Goal: Task Accomplishment & Management: Use online tool/utility

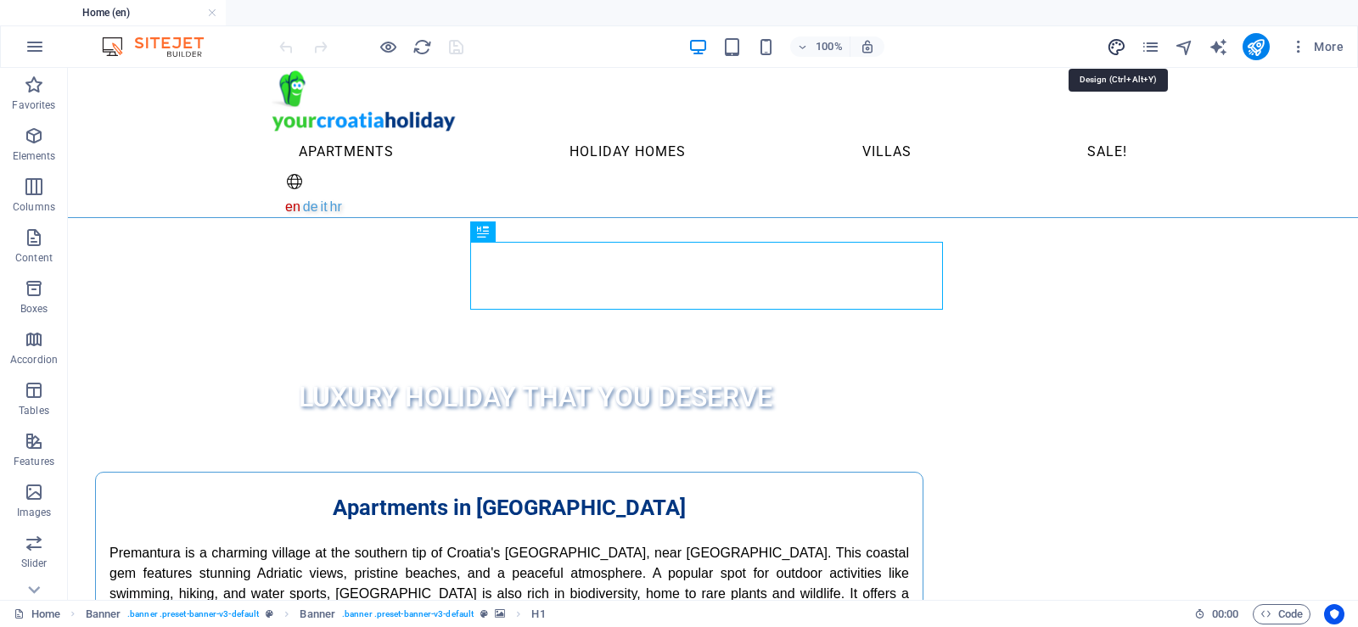
click at [1118, 48] on icon "design" at bounding box center [1116, 47] width 20 height 20
select select "rem"
select select "400"
select select "px"
select select "rem"
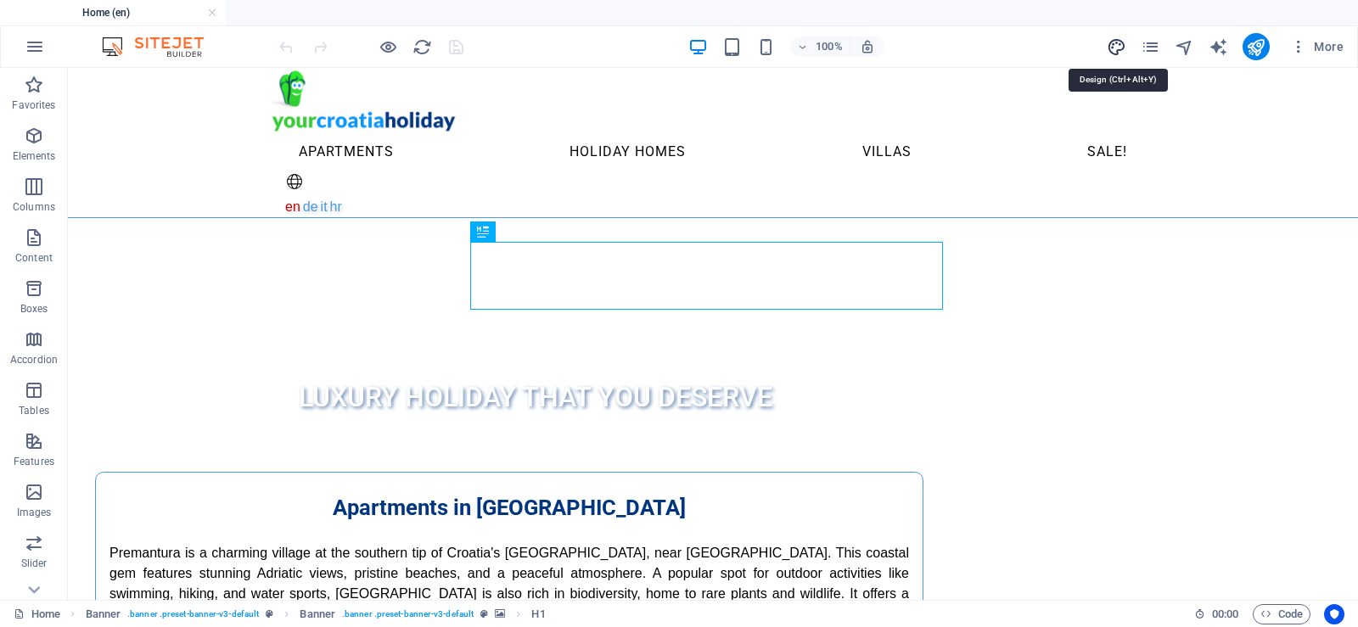
select select "400"
select select "px"
select select "rem"
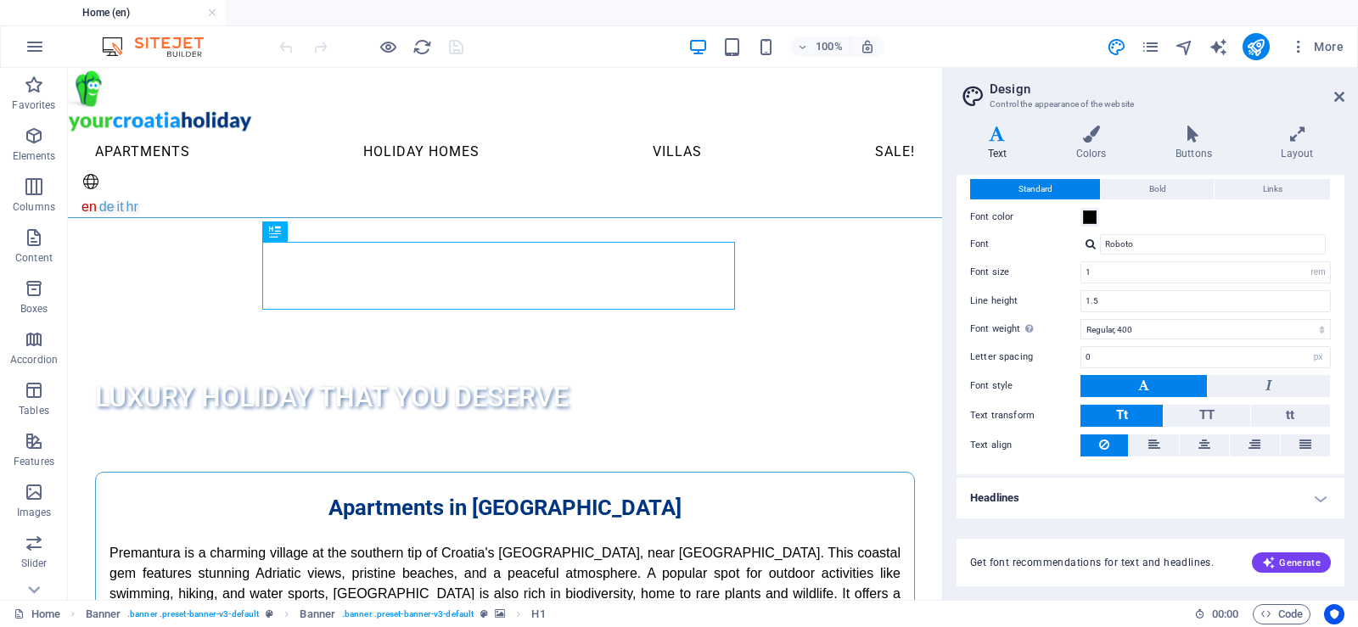
click at [1030, 497] on h4 "Headlines" at bounding box center [1150, 498] width 388 height 41
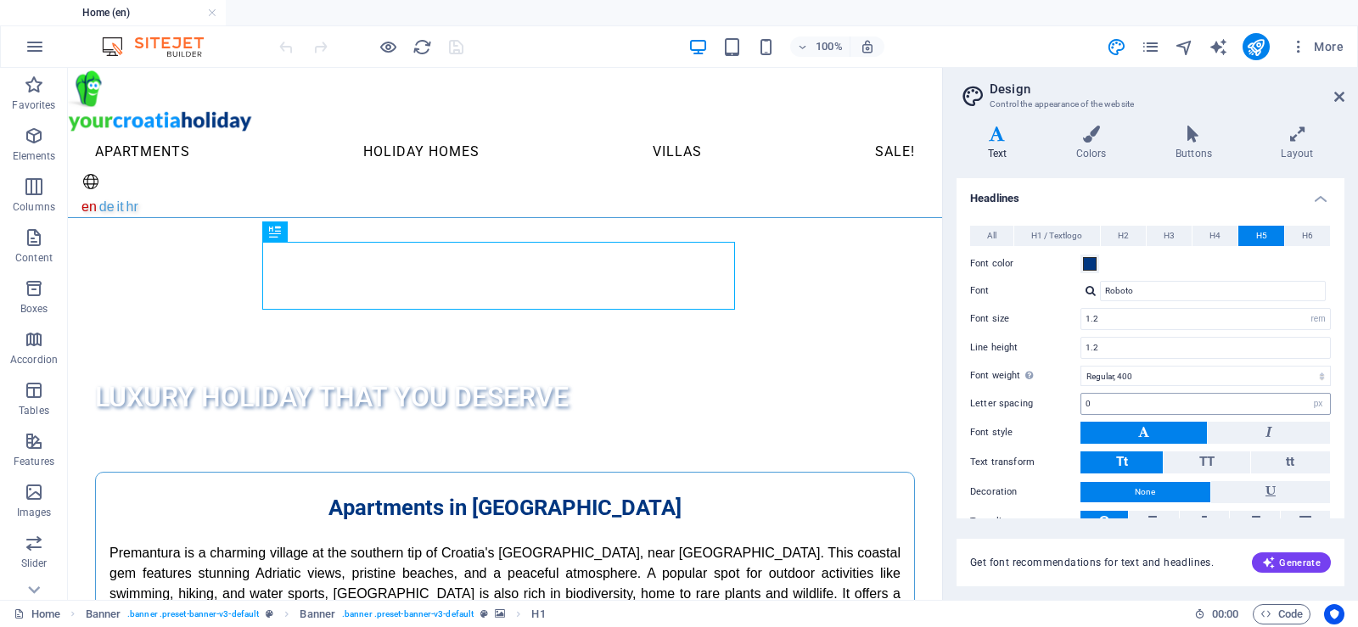
scroll to position [319, 0]
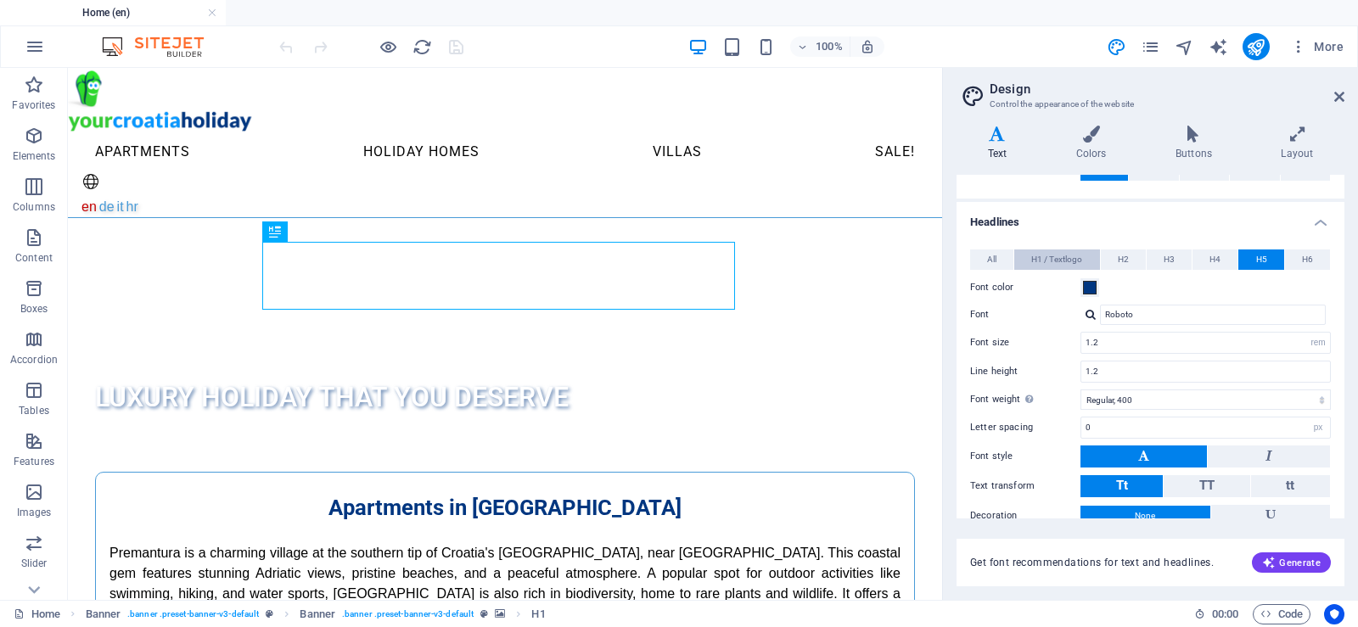
click at [1035, 260] on span "H1 / Textlogo" at bounding box center [1056, 259] width 51 height 20
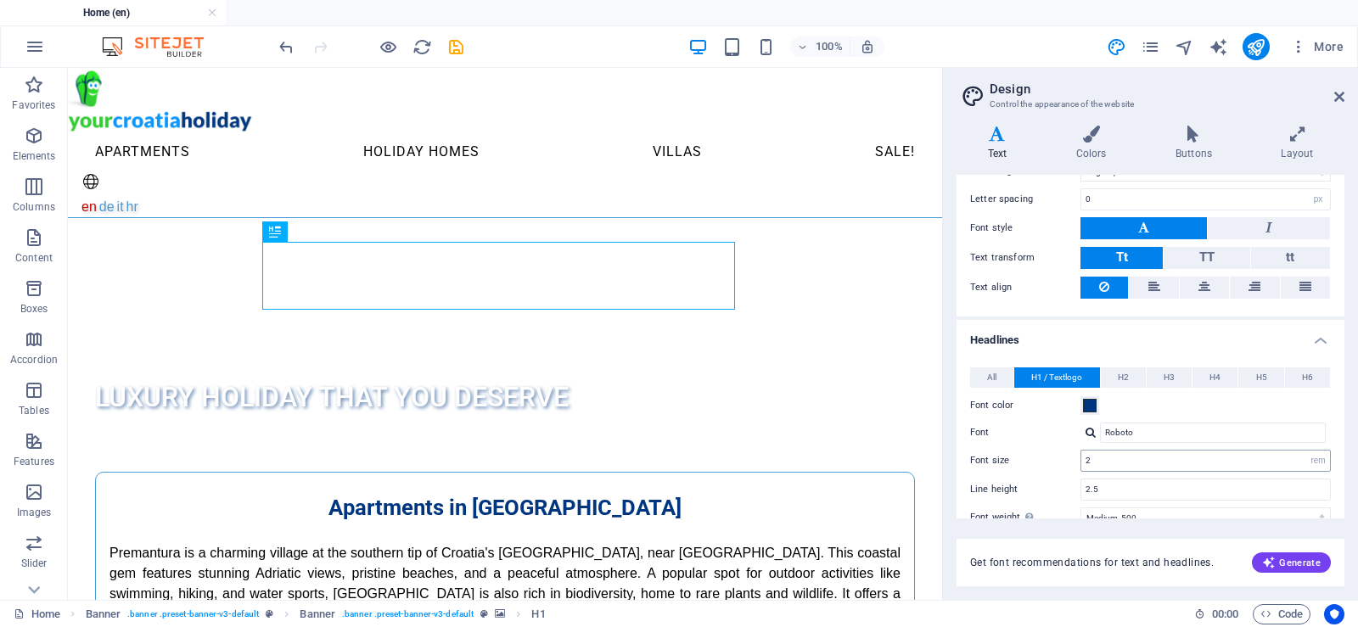
scroll to position [149, 0]
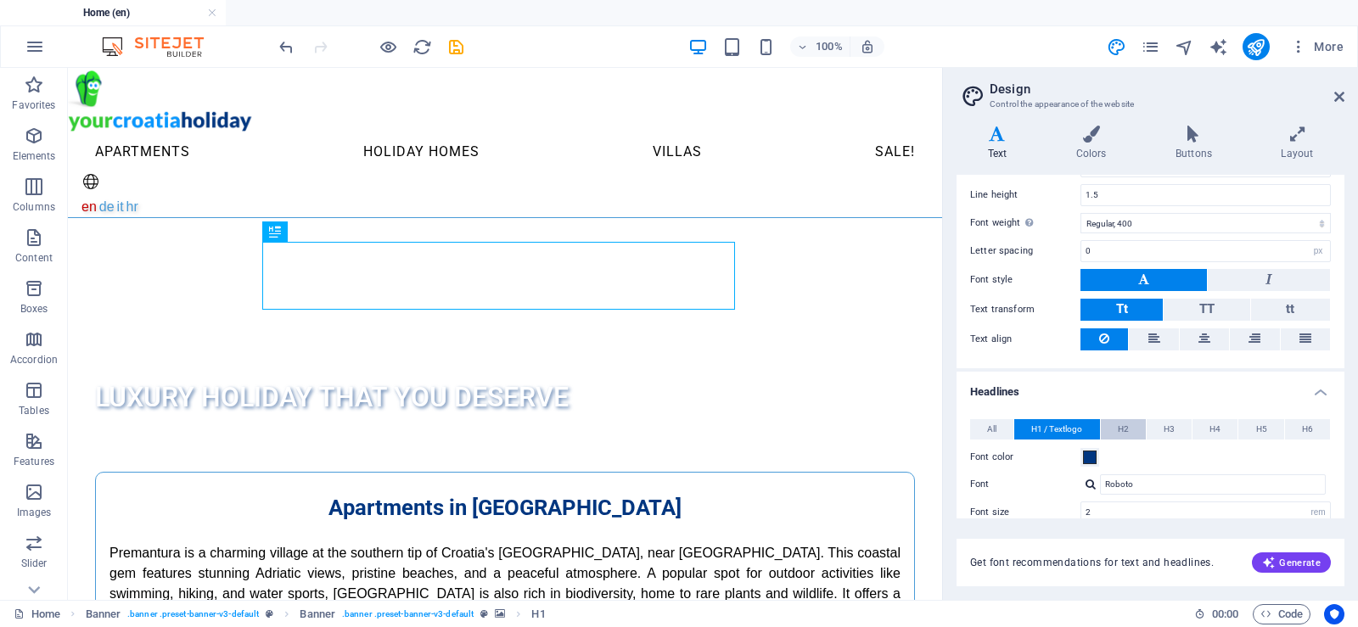
click at [1114, 428] on button "H2" at bounding box center [1122, 429] width 45 height 20
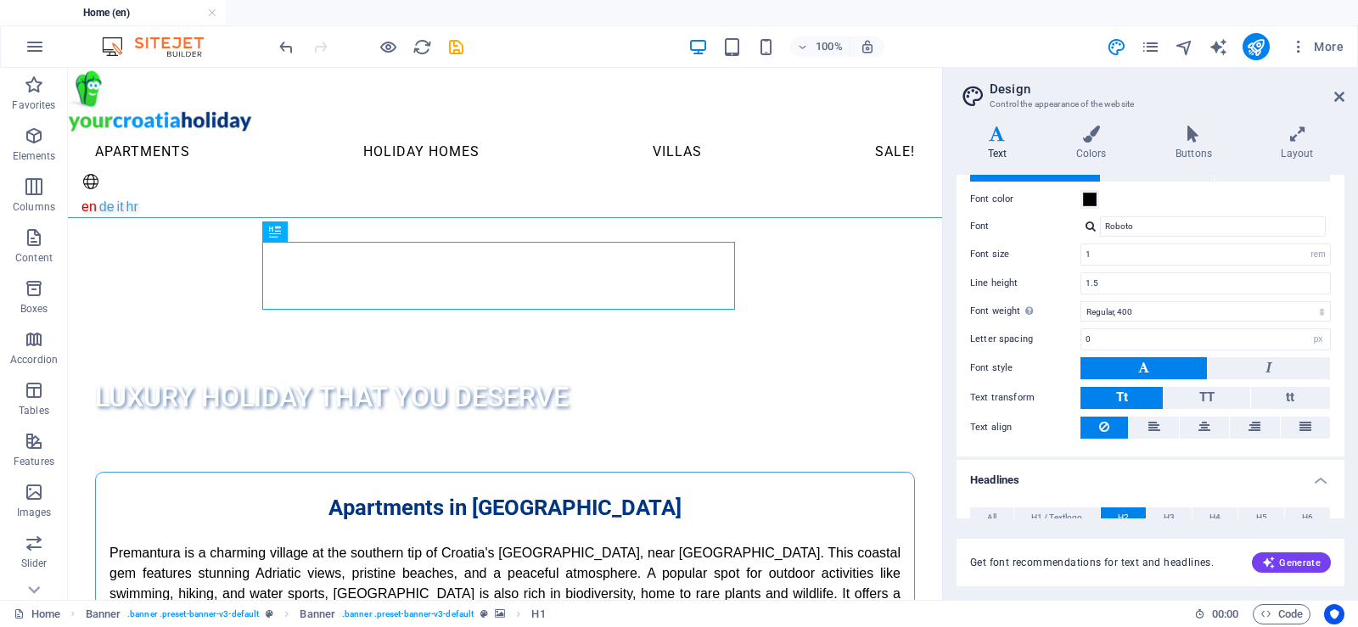
scroll to position [0, 0]
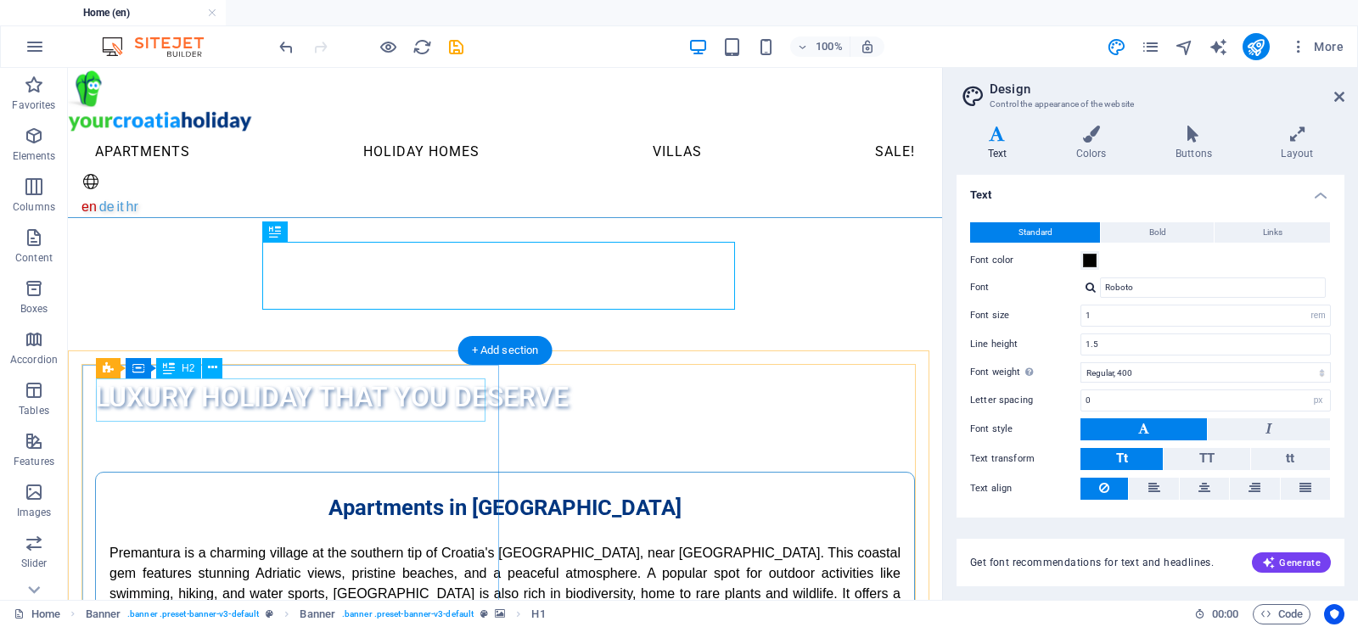
click at [453, 486] on div "Apartments in [GEOGRAPHIC_DATA]" at bounding box center [504, 507] width 791 height 43
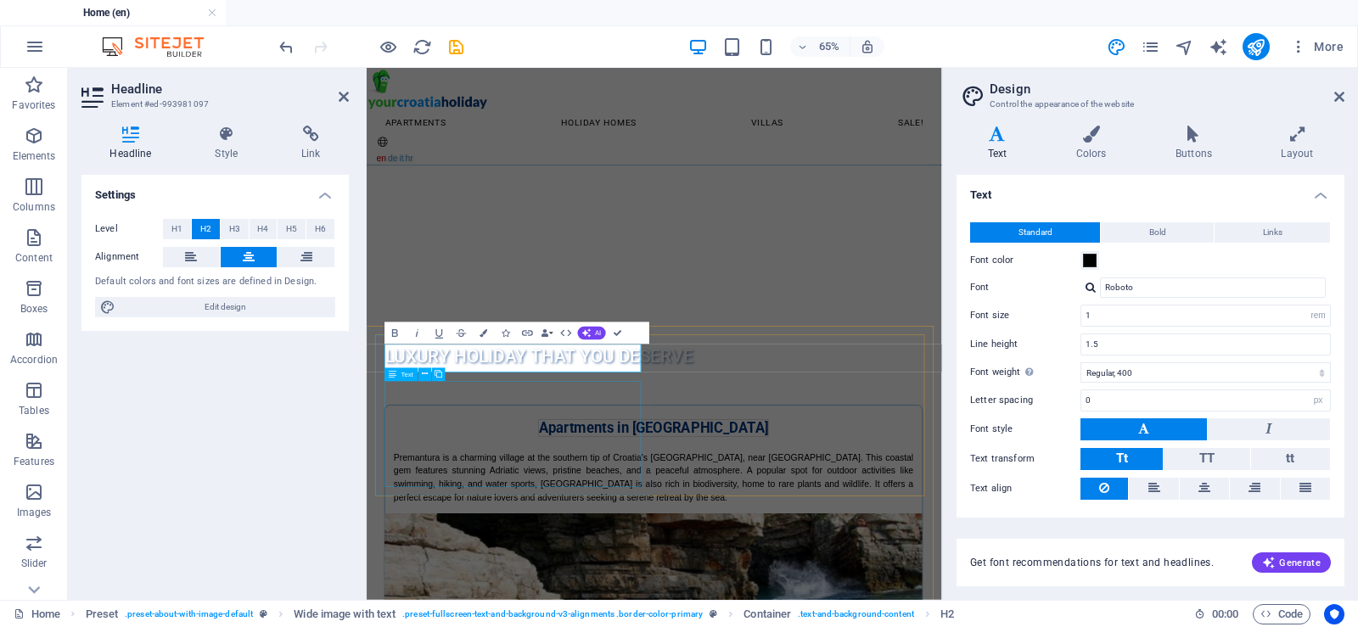
select select "px"
select select "rem"
select select "px"
click at [220, 132] on icon at bounding box center [227, 134] width 80 height 17
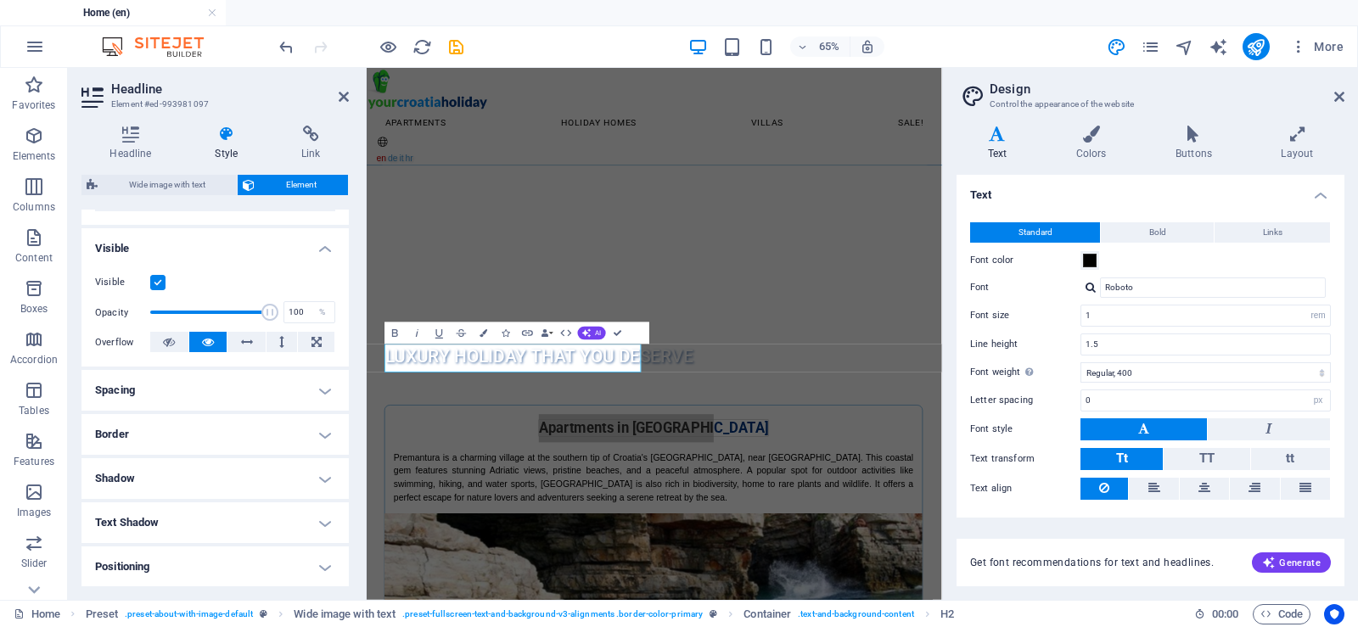
scroll to position [170, 0]
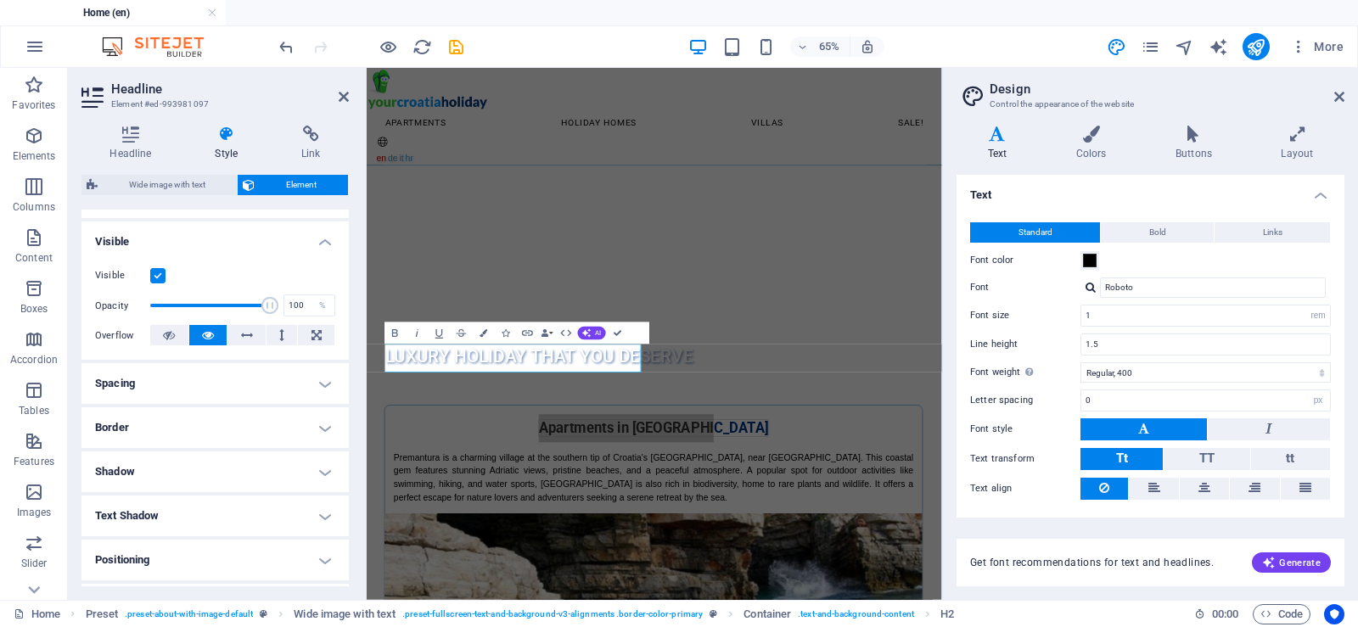
click at [226, 383] on h4 "Spacing" at bounding box center [214, 383] width 267 height 41
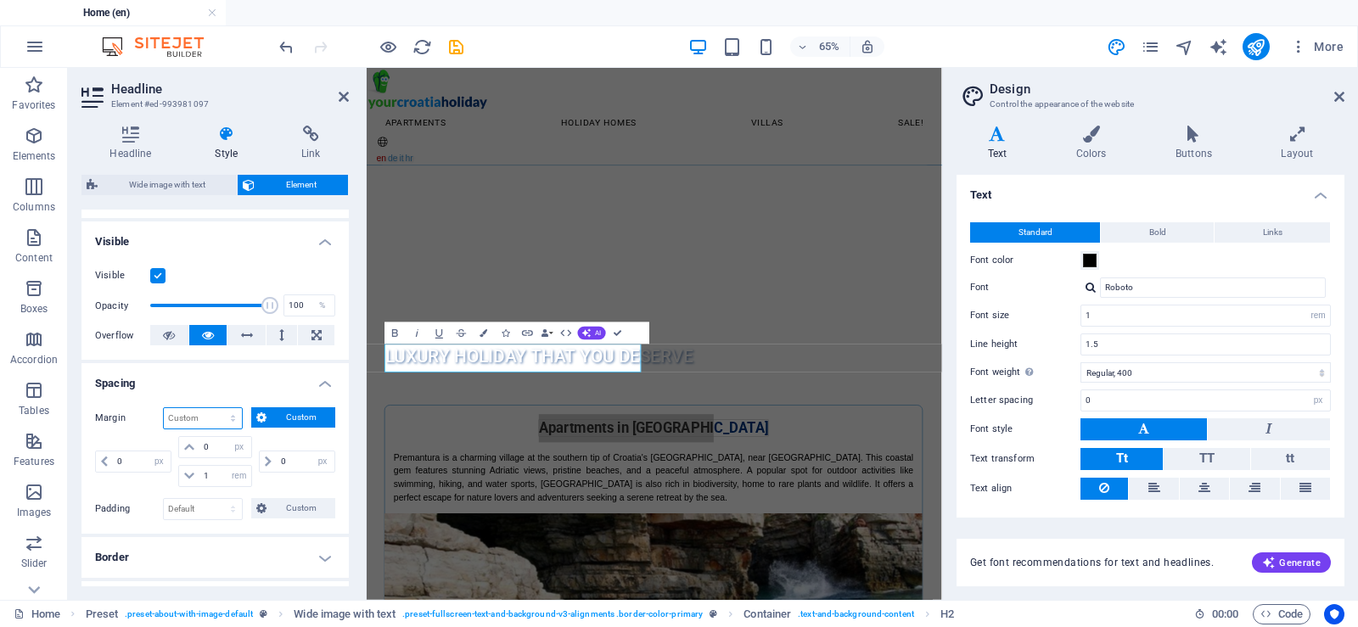
click at [235, 418] on select "Default auto px % rem vw vh Custom" at bounding box center [203, 418] width 78 height 20
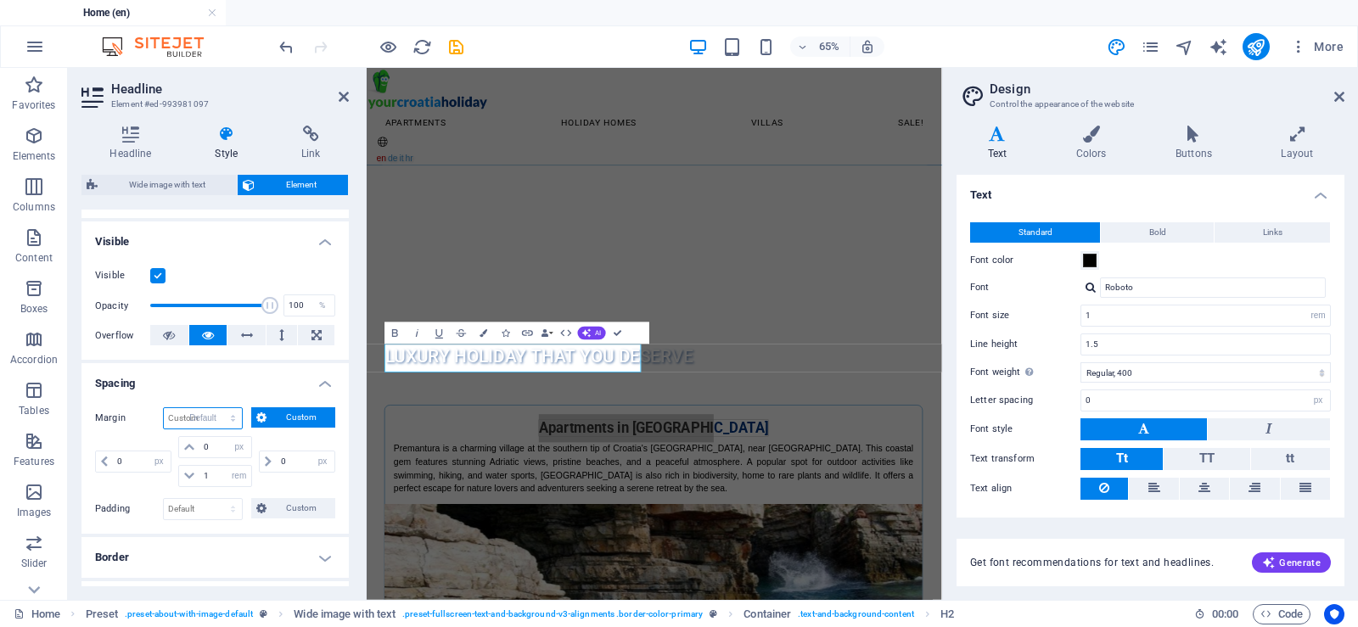
click at [164, 408] on select "Default auto px % rem vw vh Custom" at bounding box center [203, 418] width 78 height 20
select select "DISABLED_OPTION_VALUE"
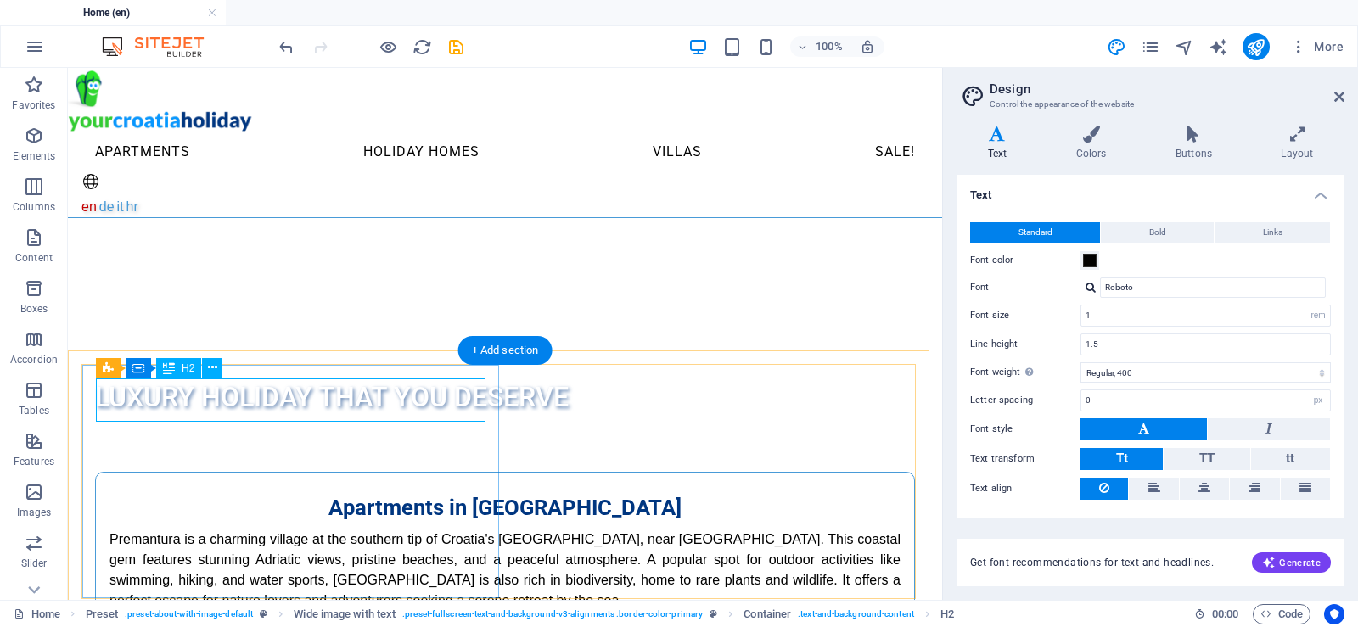
click at [476, 486] on div "Apartments in [GEOGRAPHIC_DATA]" at bounding box center [504, 507] width 791 height 43
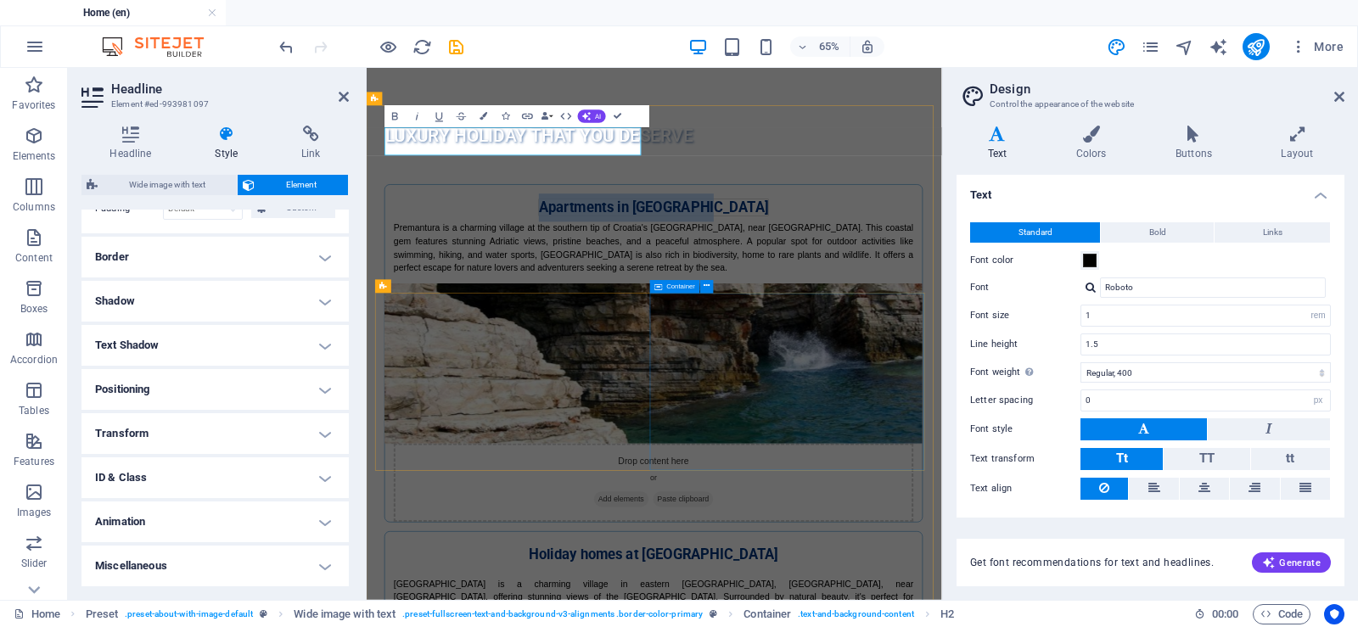
scroll to position [339, 0]
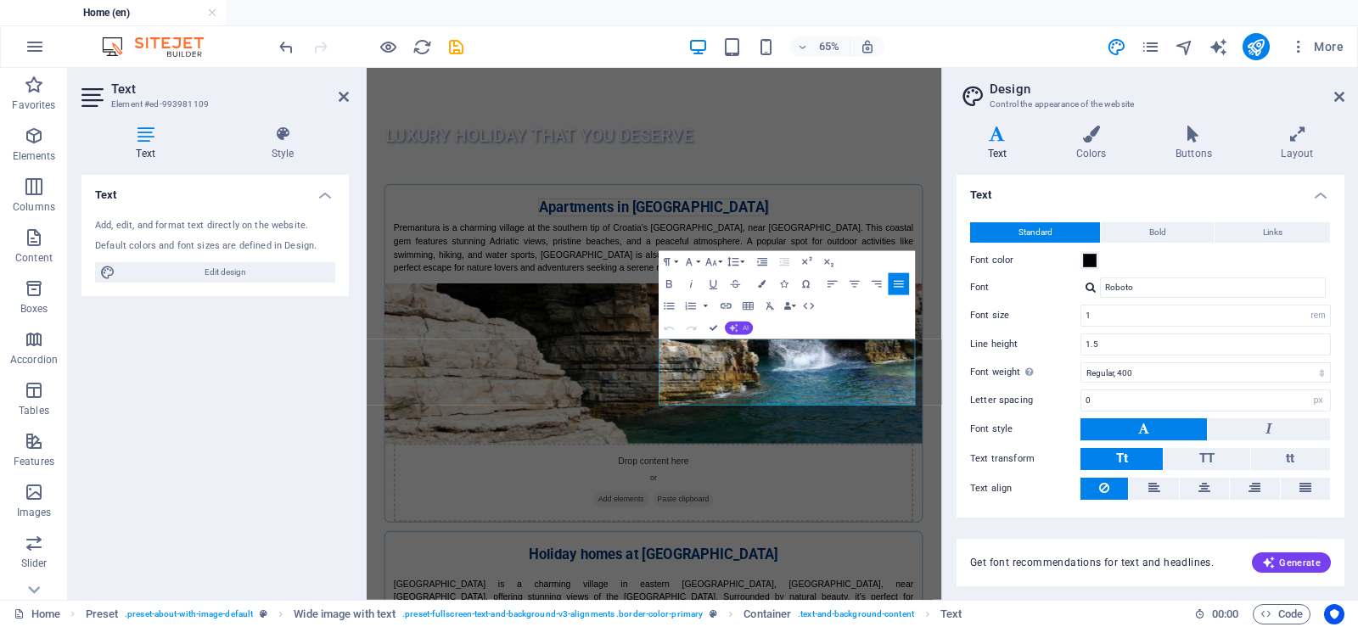
click at [739, 328] on button "AI" at bounding box center [739, 329] width 28 height 14
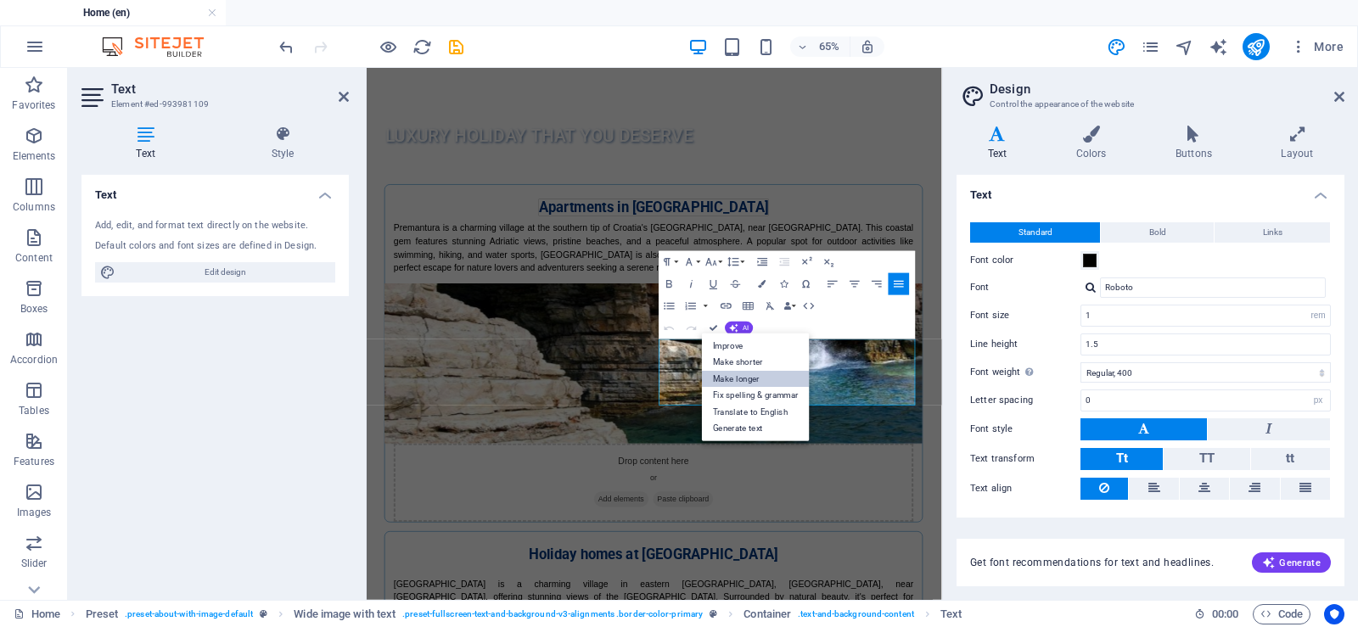
click at [751, 383] on link "Make longer" at bounding box center [756, 379] width 108 height 17
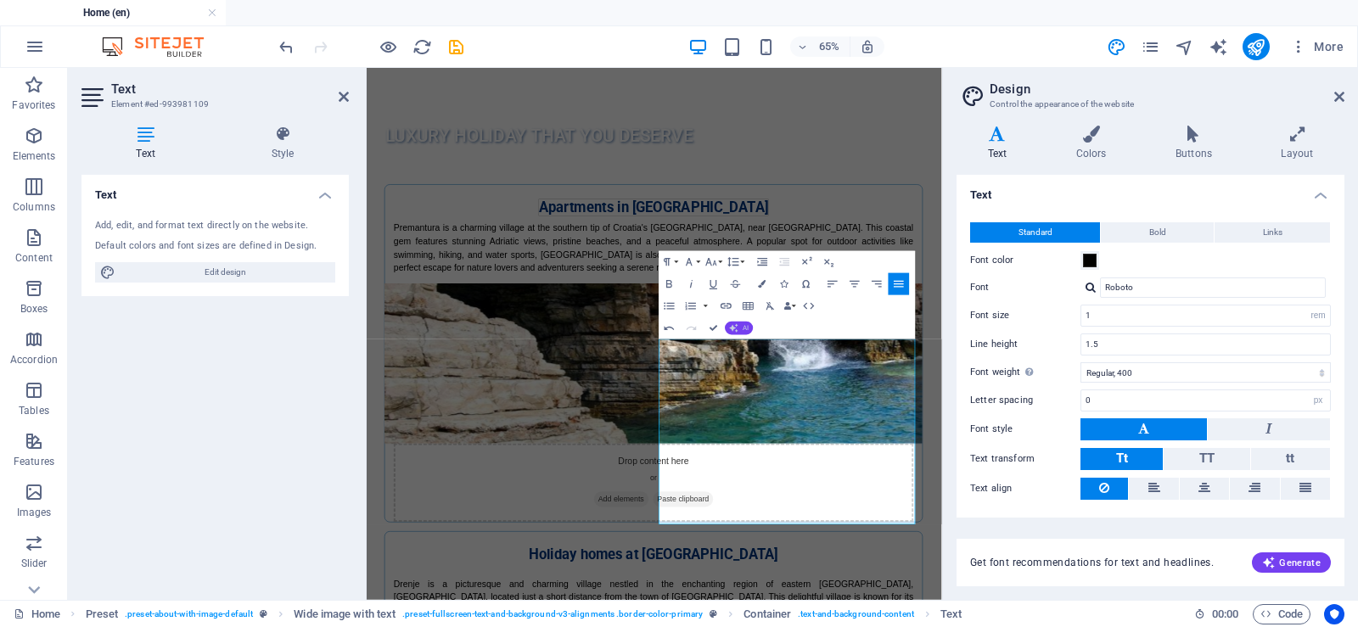
click at [743, 326] on span "AI" at bounding box center [745, 328] width 6 height 7
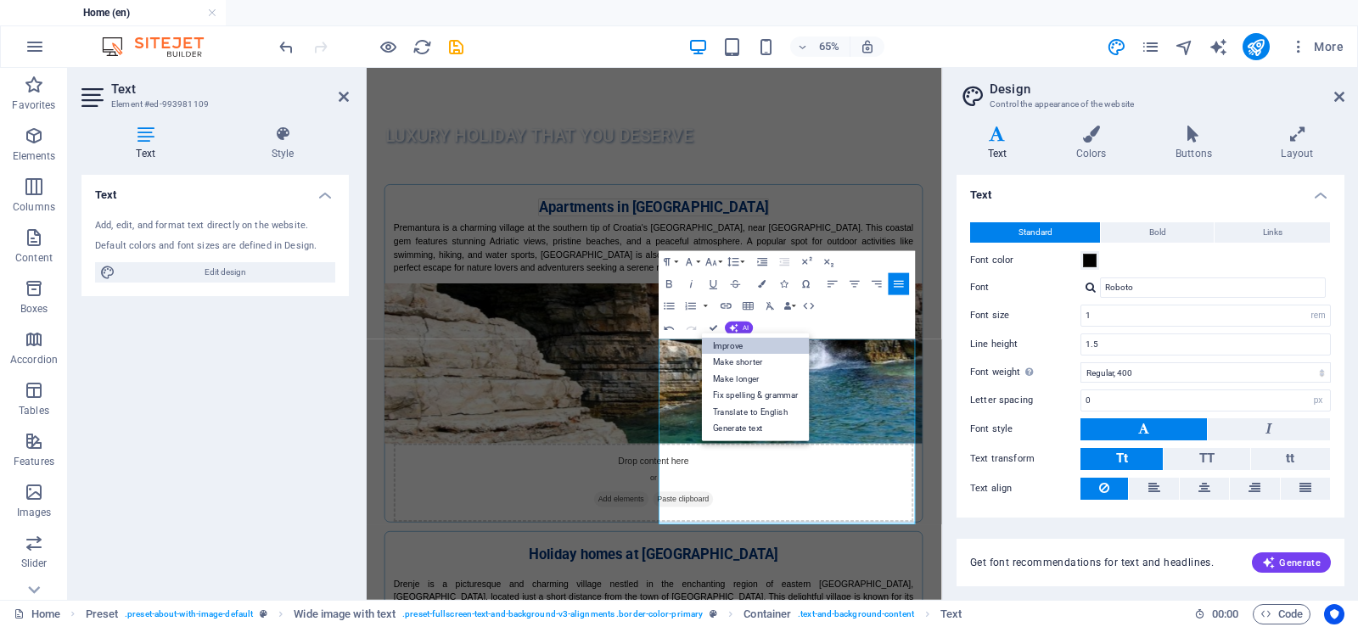
click at [753, 344] on link "Improve" at bounding box center [756, 346] width 108 height 17
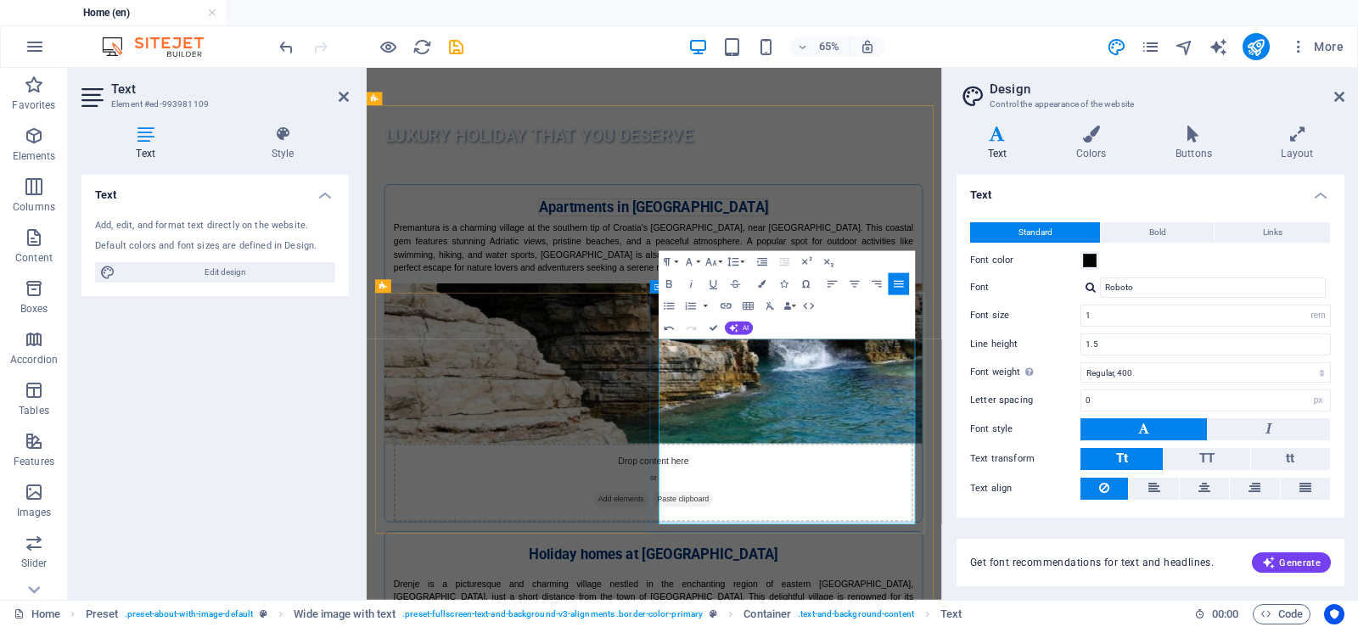
drag, startPoint x: 974, startPoint y: 716, endPoint x: 1088, endPoint y: 668, distance: 123.6
drag, startPoint x: 1179, startPoint y: 613, endPoint x: 978, endPoint y: 723, distance: 228.9
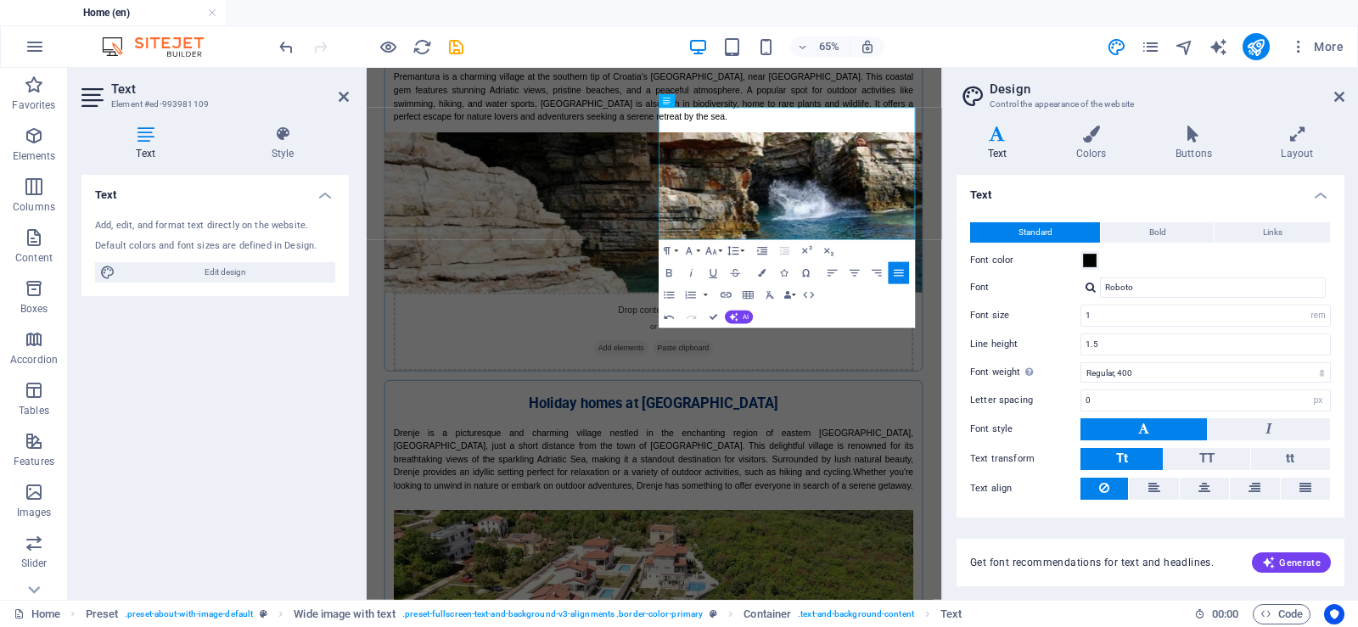
scroll to position [764, 0]
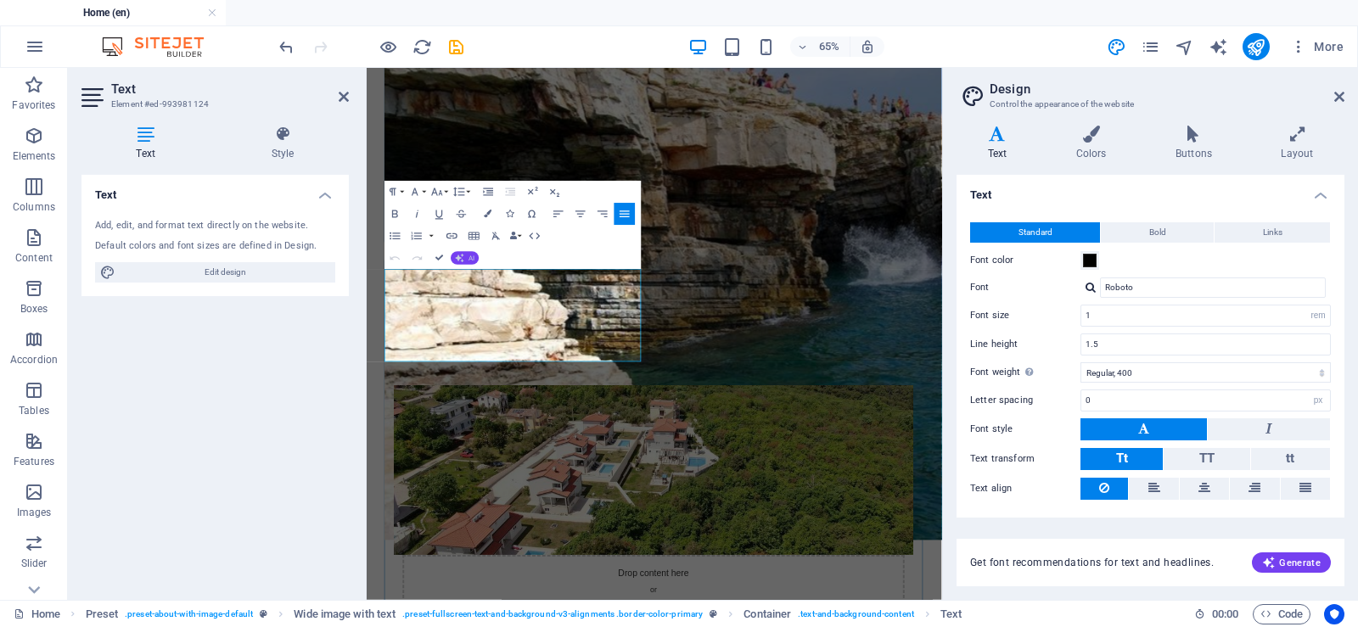
click at [464, 256] on button "AI" at bounding box center [465, 258] width 28 height 14
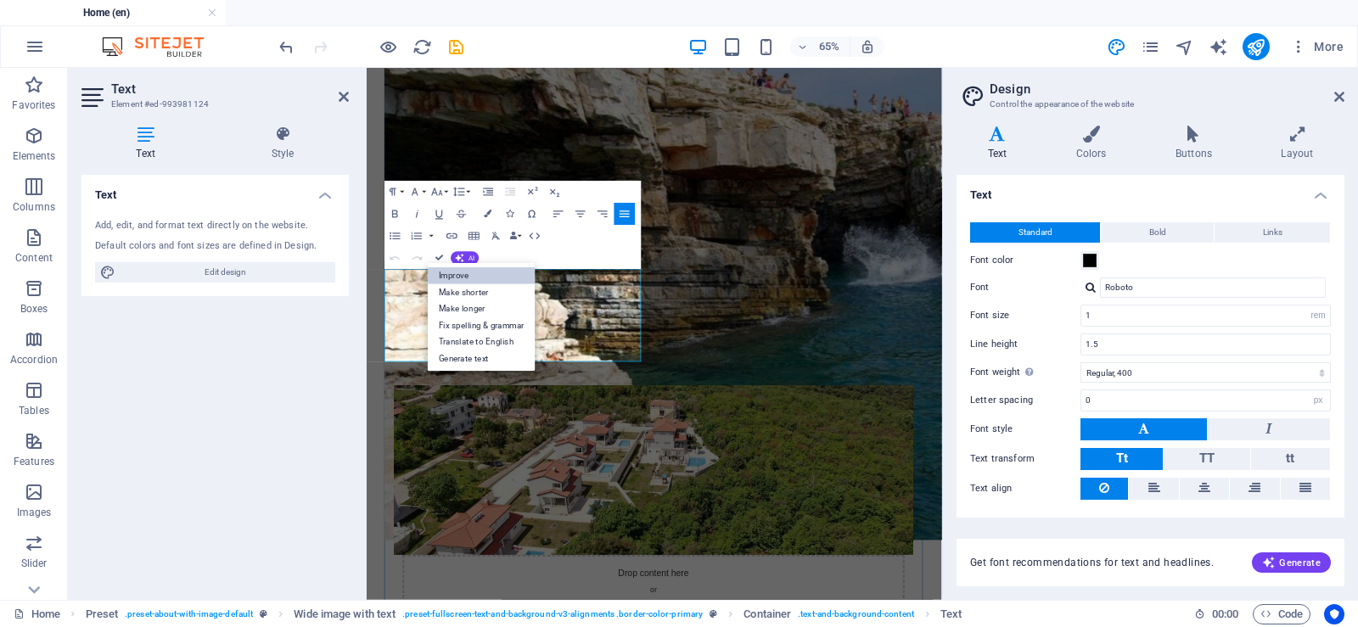
click at [477, 277] on link "Improve" at bounding box center [482, 276] width 108 height 17
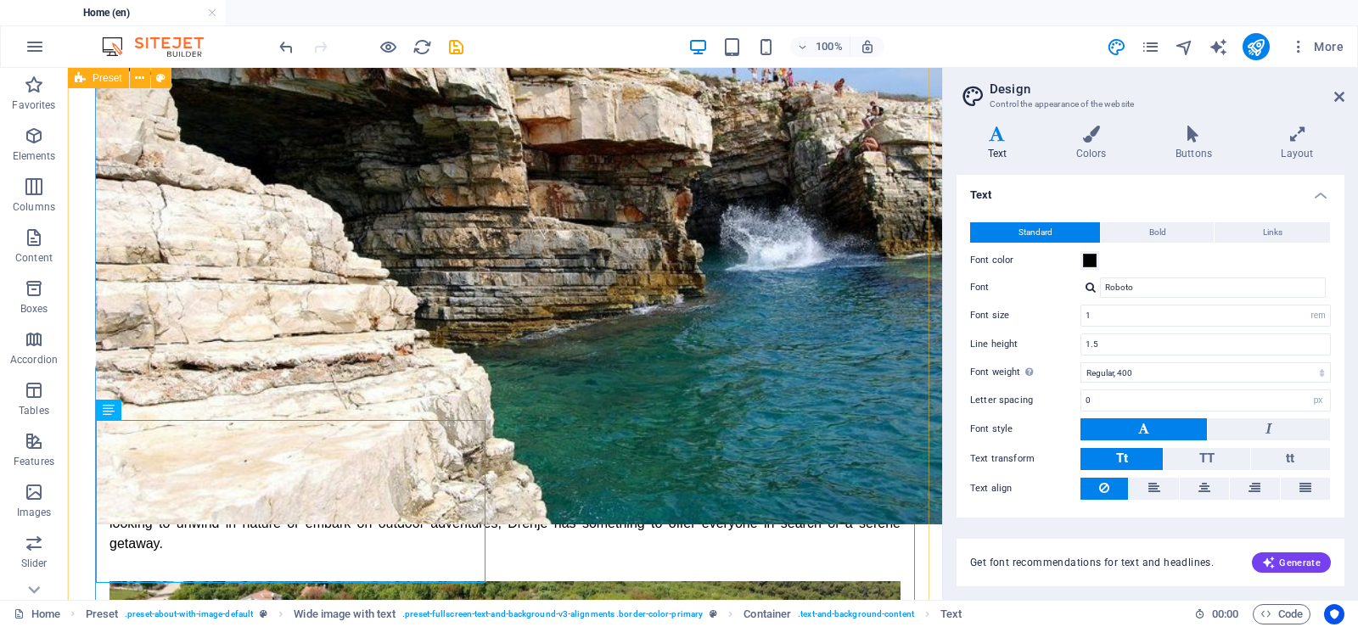
scroll to position [594, 0]
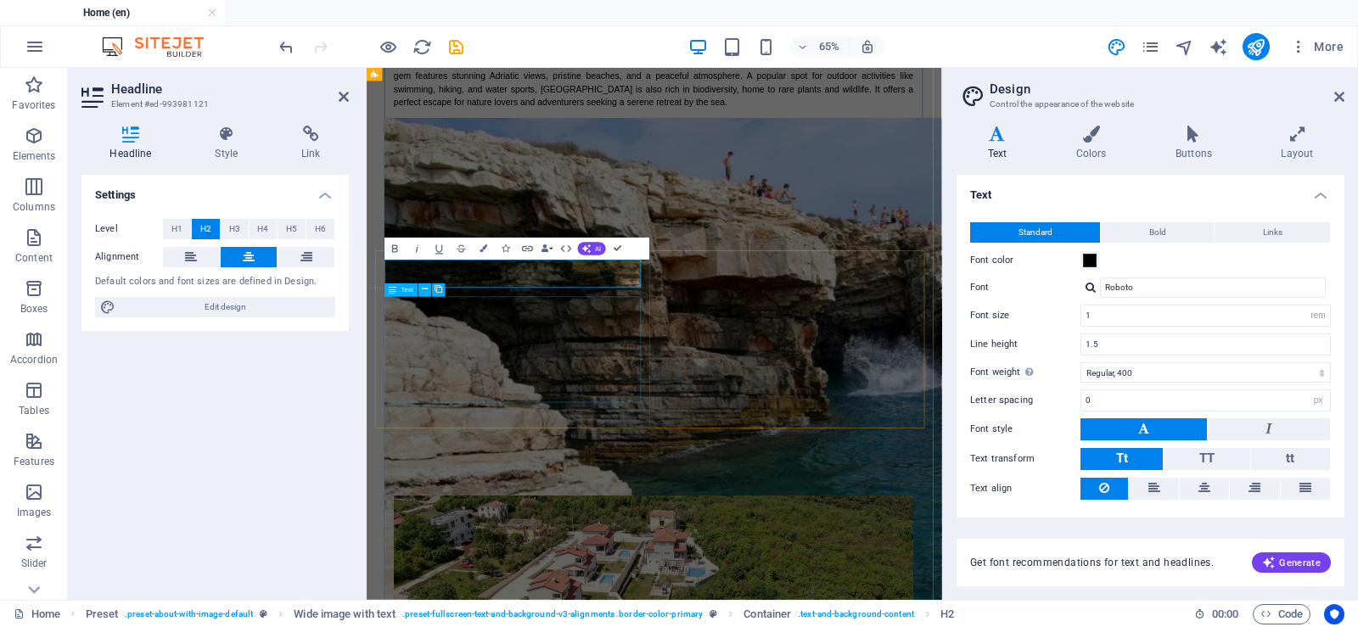
scroll to position [721, 0]
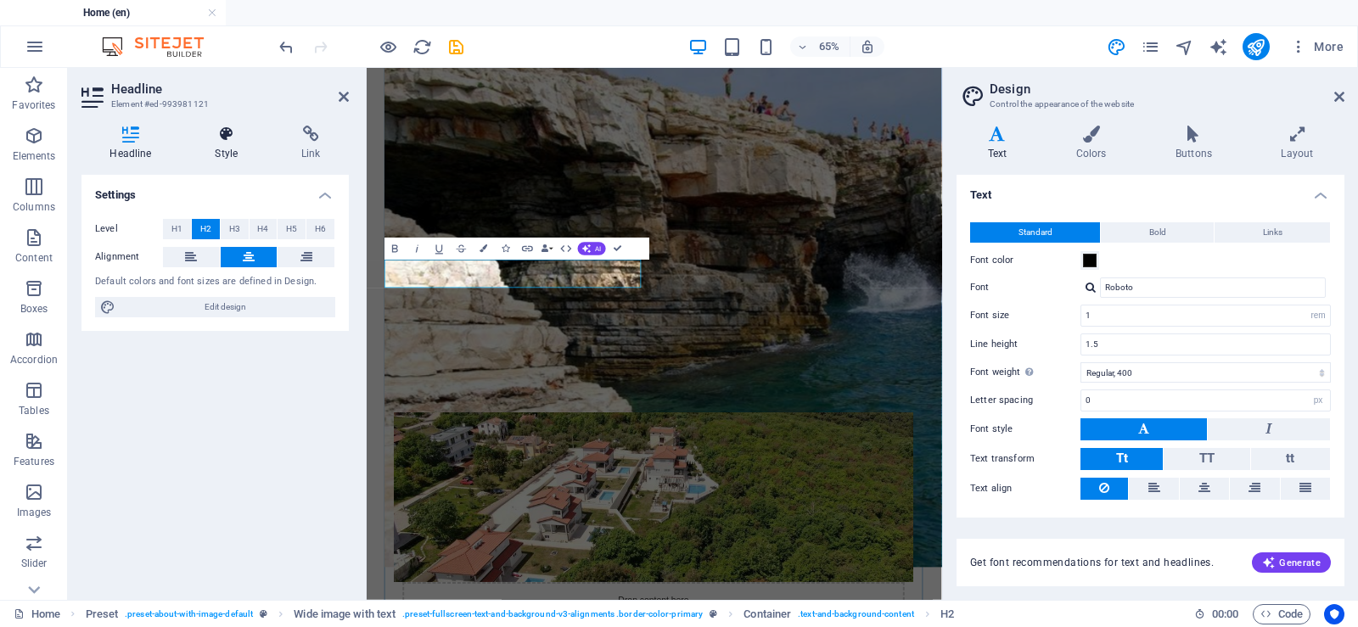
click at [225, 143] on h4 "Style" at bounding box center [230, 144] width 87 height 36
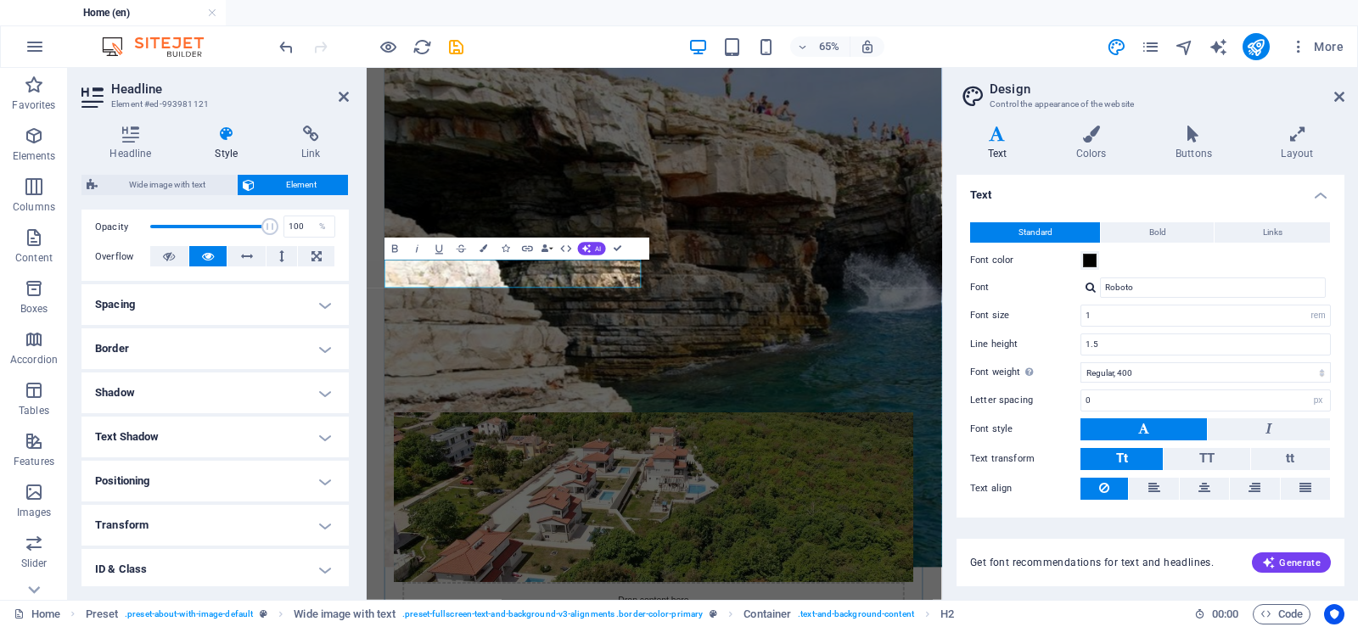
scroll to position [255, 0]
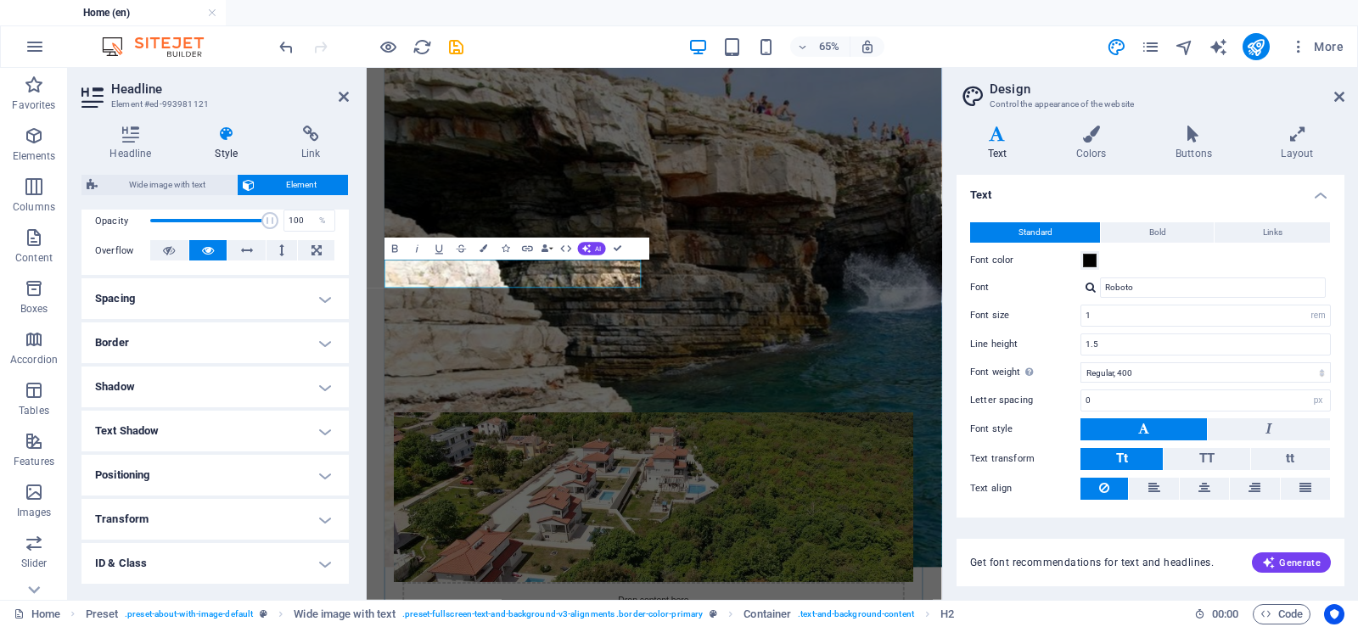
click at [202, 304] on h4 "Spacing" at bounding box center [214, 298] width 267 height 41
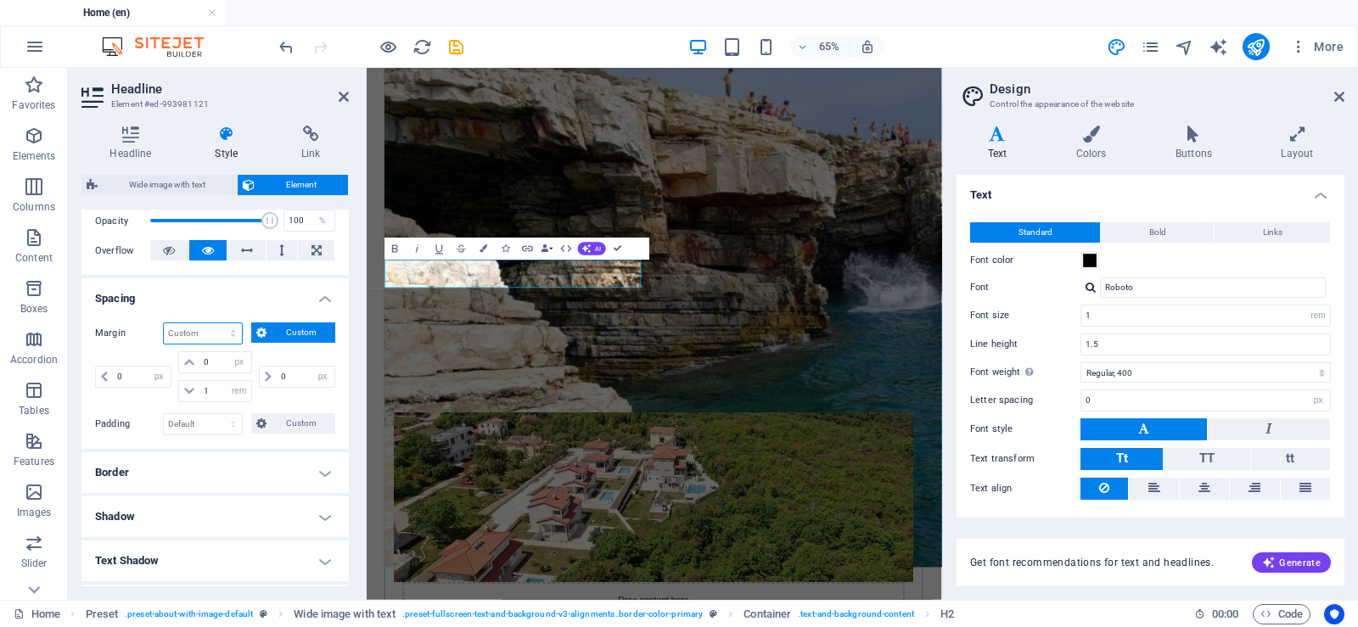
click at [215, 333] on select "Default auto px % rem vw vh Custom" at bounding box center [203, 333] width 78 height 20
click at [164, 323] on select "Default auto px % rem vw vh Custom" at bounding box center [203, 333] width 78 height 20
select select "DISABLED_OPTION_VALUE"
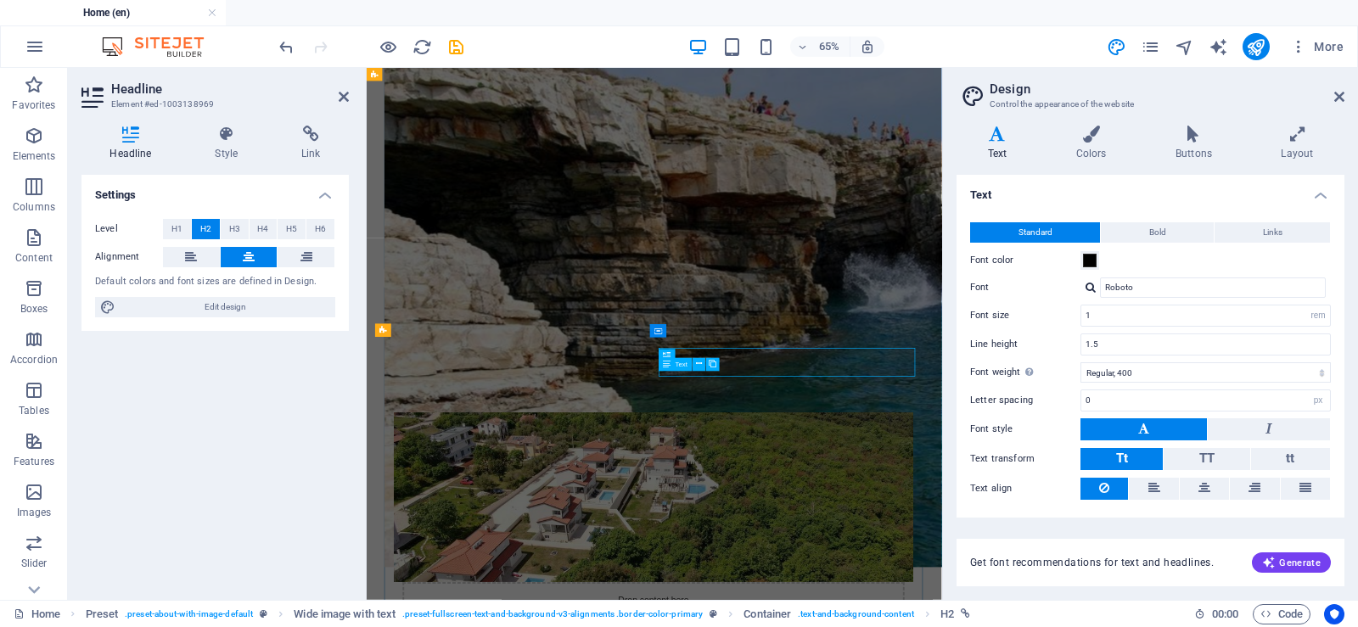
scroll to position [889, 0]
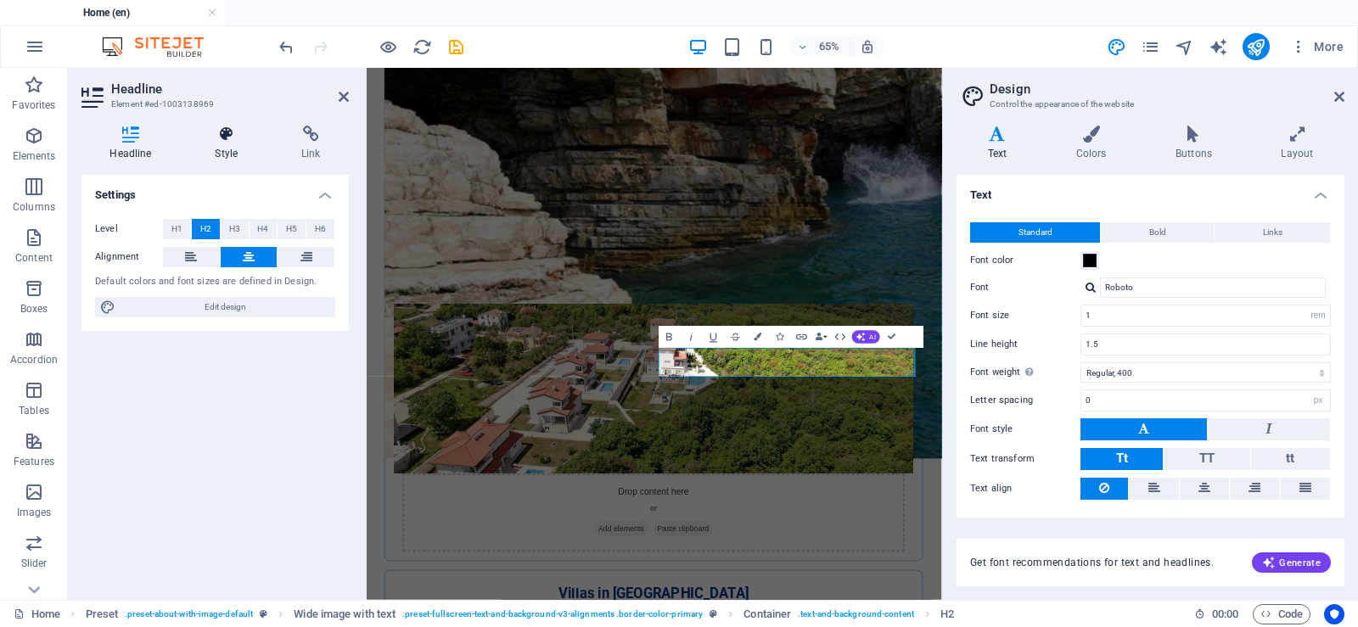
click at [223, 136] on icon at bounding box center [227, 134] width 80 height 17
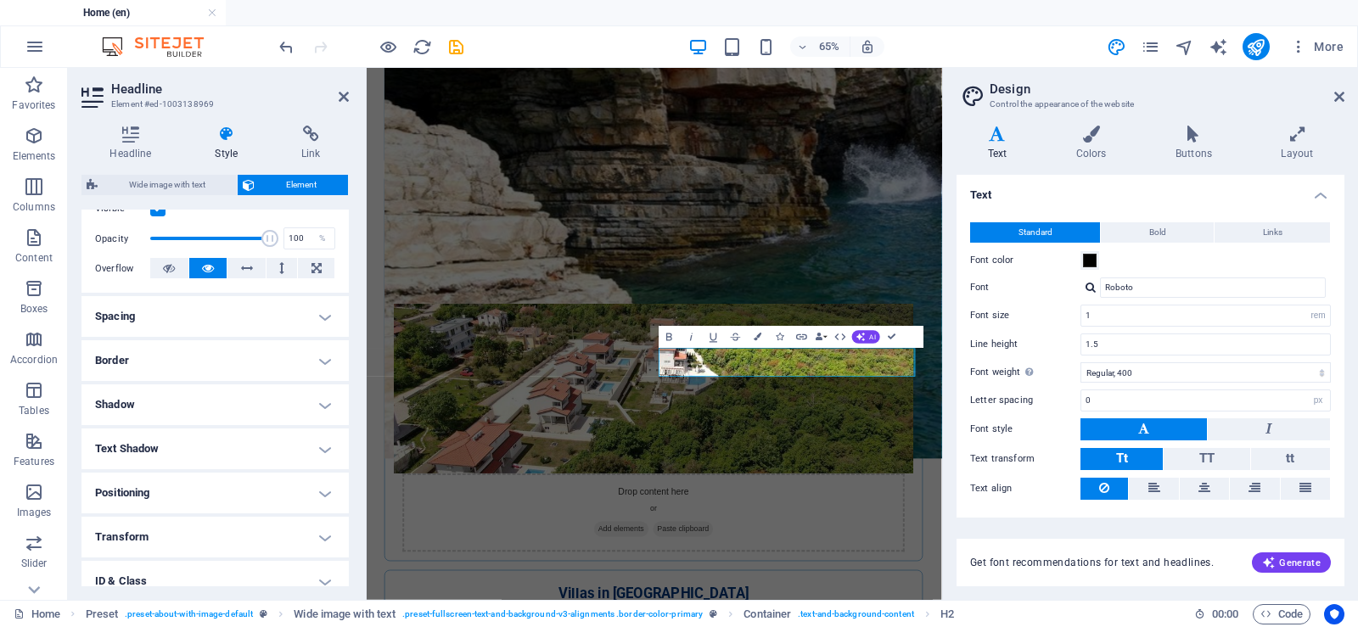
scroll to position [255, 0]
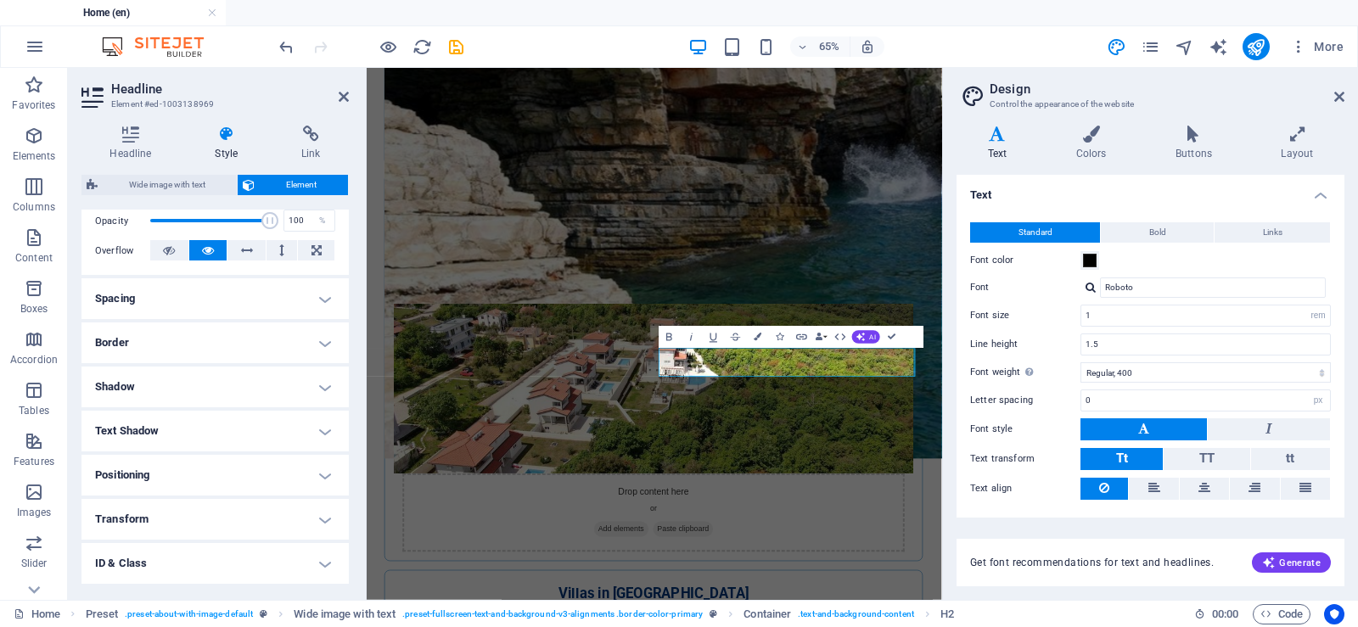
click at [186, 293] on h4 "Spacing" at bounding box center [214, 298] width 267 height 41
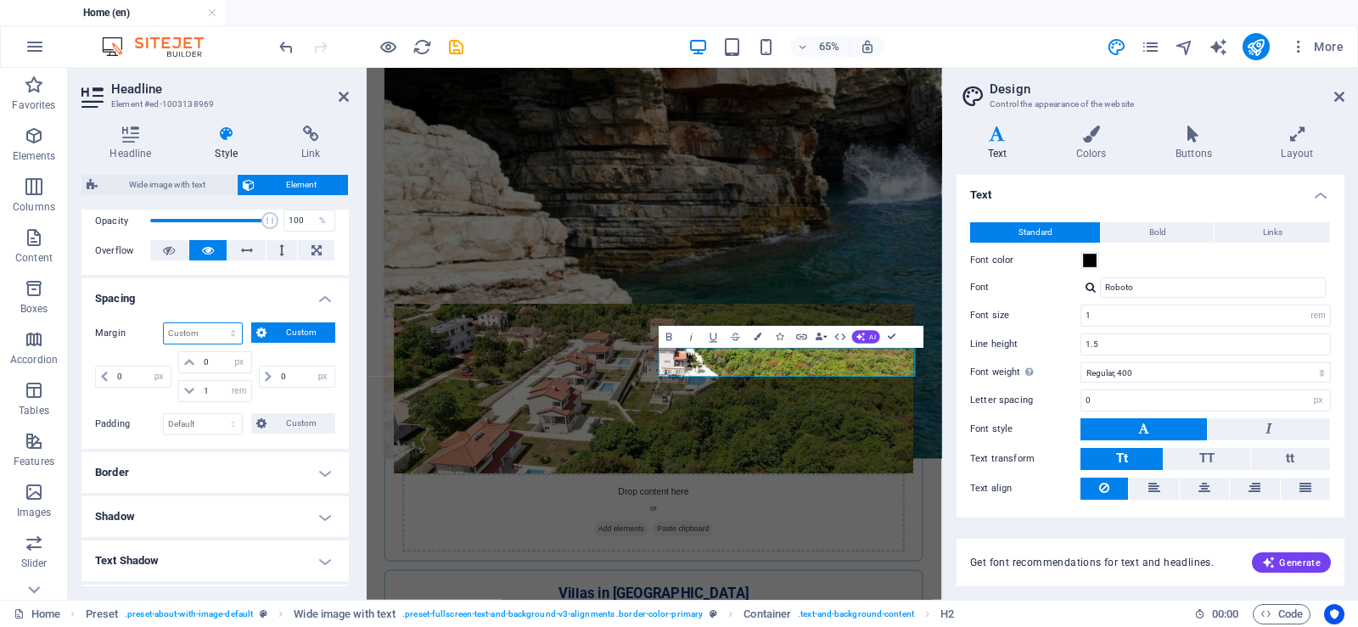
drag, startPoint x: 232, startPoint y: 332, endPoint x: 225, endPoint y: 343, distance: 13.0
click at [232, 332] on select "Default auto px % rem vw vh Custom" at bounding box center [203, 333] width 78 height 20
click at [164, 323] on select "Default auto px % rem vw vh Custom" at bounding box center [203, 333] width 78 height 20
select select "DISABLED_OPTION_VALUE"
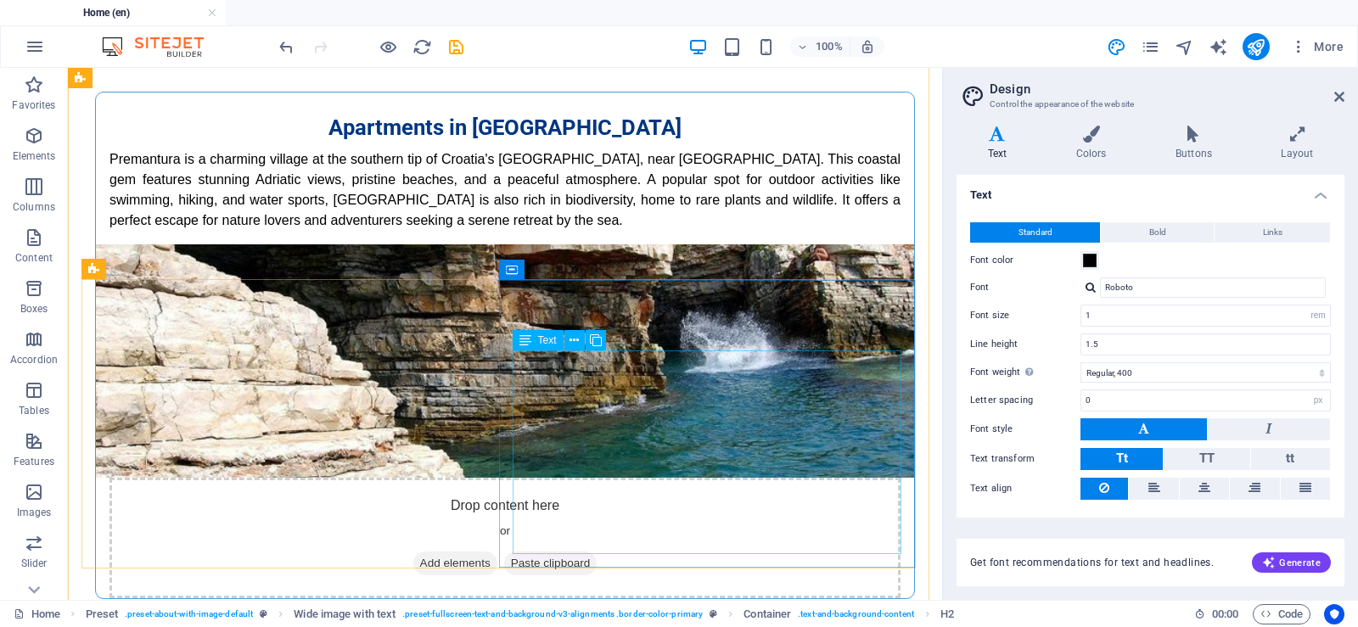
scroll to position [338, 0]
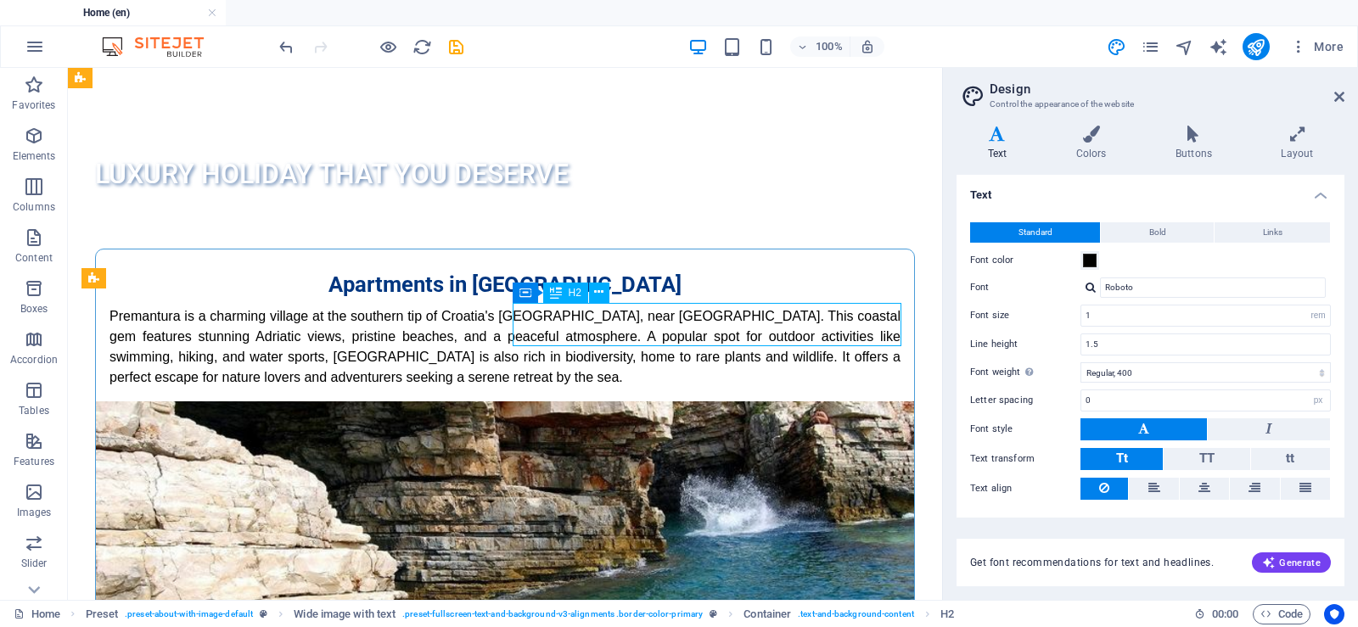
scroll to position [458, 0]
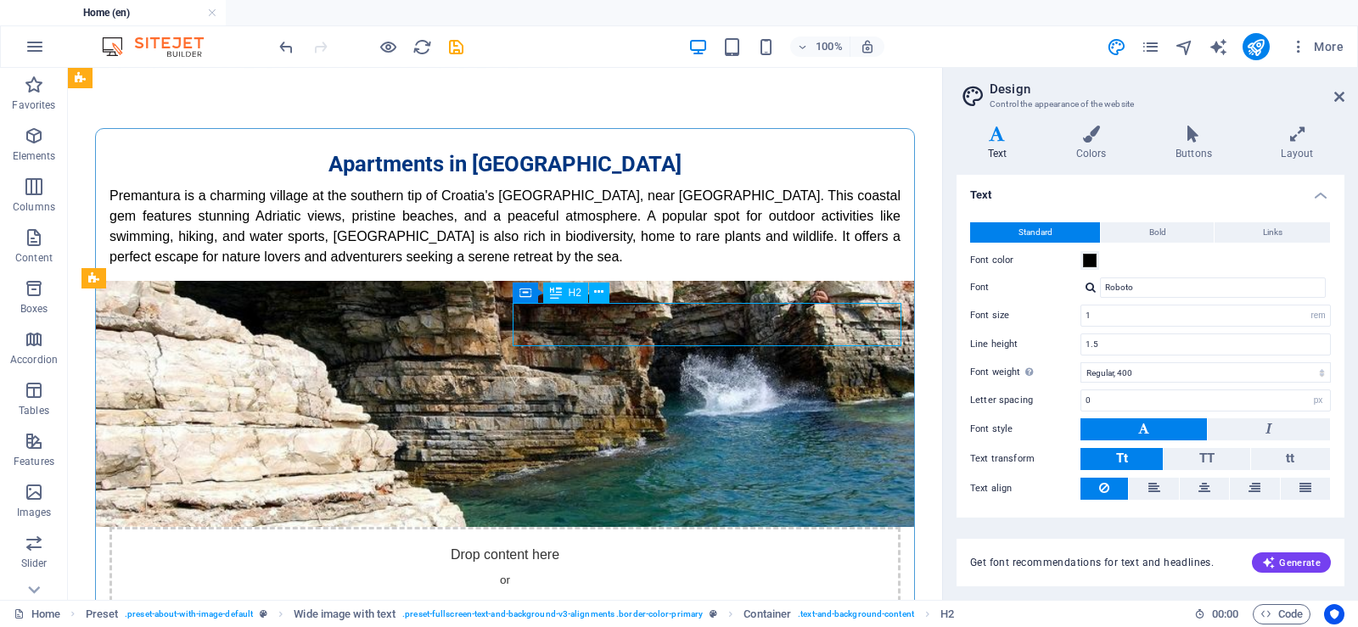
select select "px"
select select "rem"
select select "px"
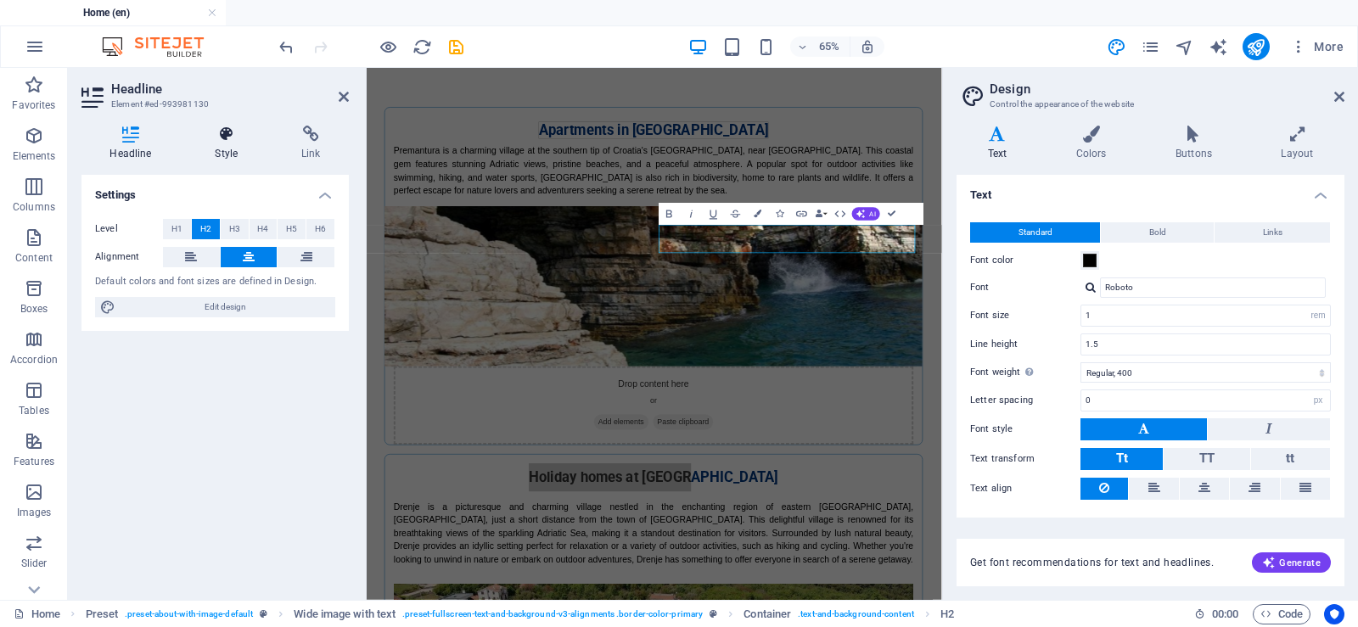
click at [225, 148] on h4 "Style" at bounding box center [230, 144] width 87 height 36
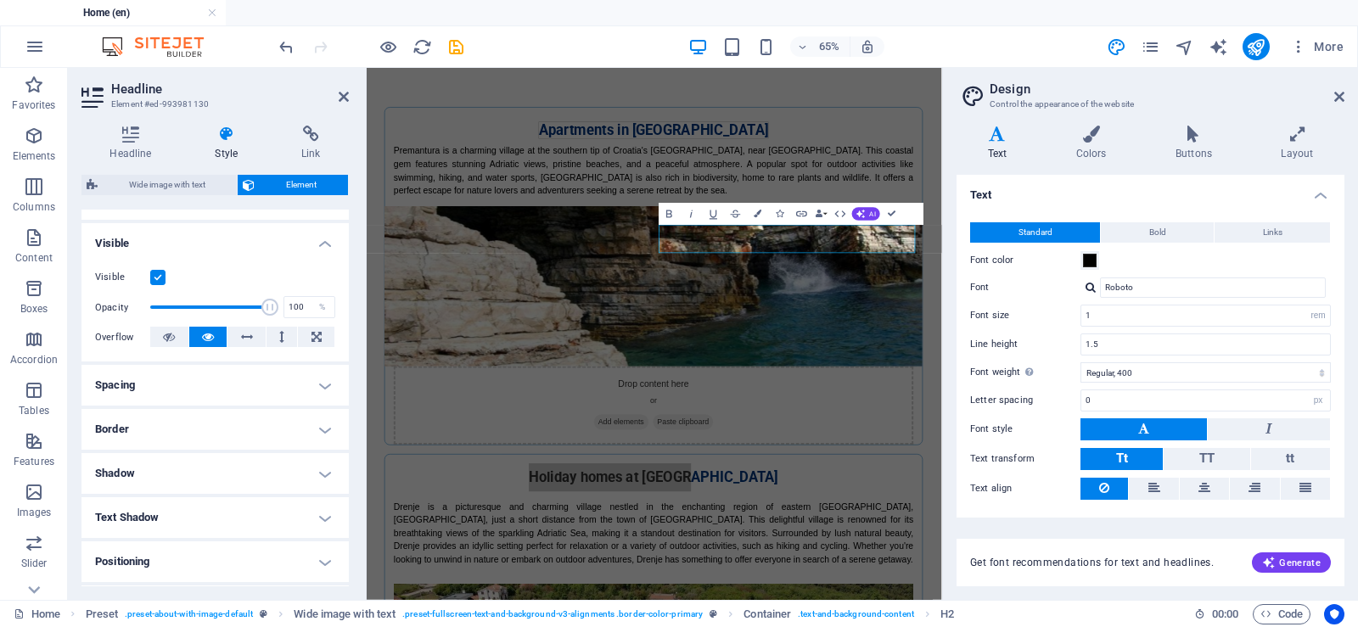
scroll to position [170, 0]
click at [181, 380] on h4 "Spacing" at bounding box center [214, 383] width 267 height 41
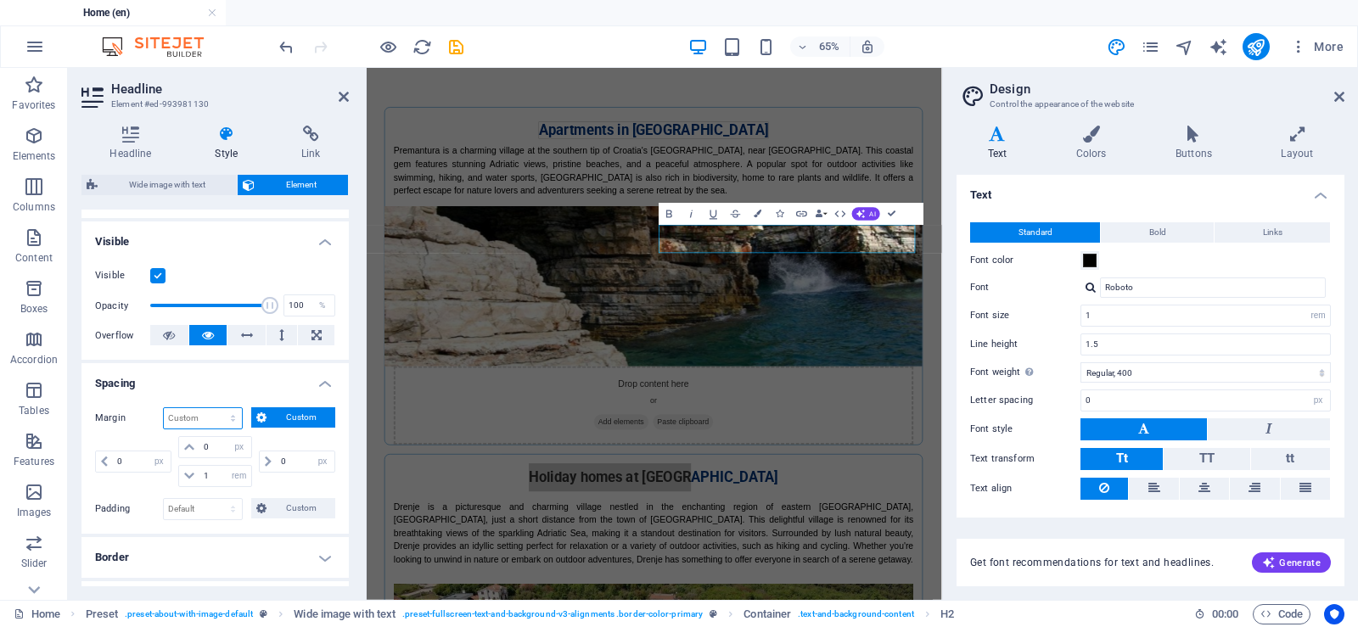
drag, startPoint x: 230, startPoint y: 408, endPoint x: 227, endPoint y: 425, distance: 17.2
click at [230, 408] on select "Default auto px % rem vw vh Custom" at bounding box center [203, 418] width 78 height 20
click at [164, 408] on select "Default auto px % rem vw vh Custom" at bounding box center [203, 418] width 78 height 20
select select "DISABLED_OPTION_VALUE"
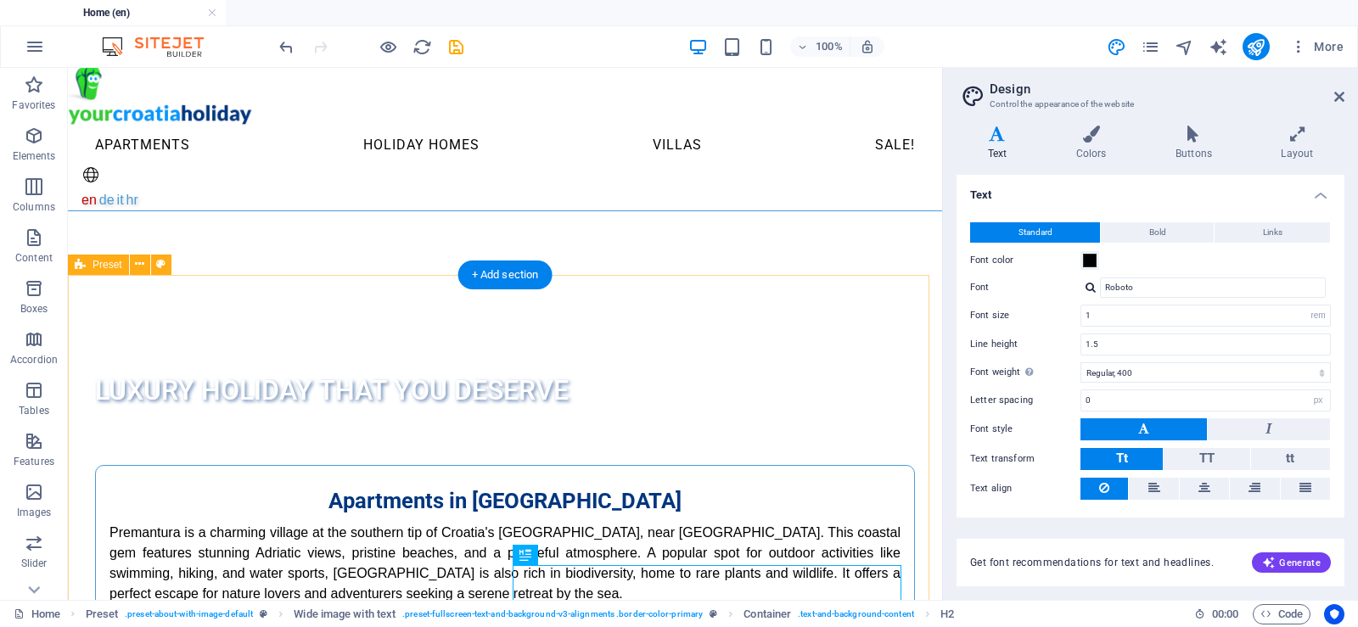
scroll to position [0, 0]
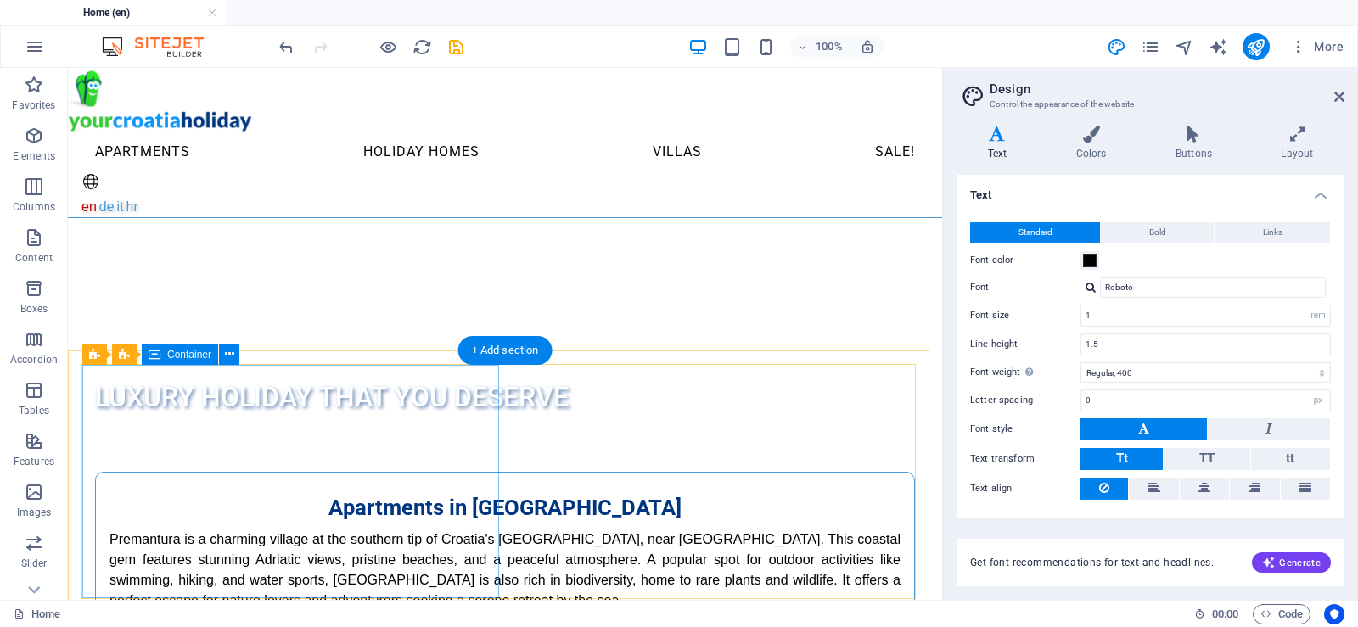
click at [96, 473] on div "Apartments in [GEOGRAPHIC_DATA] is a charming village at the southern tip of [G…" at bounding box center [505, 549] width 818 height 152
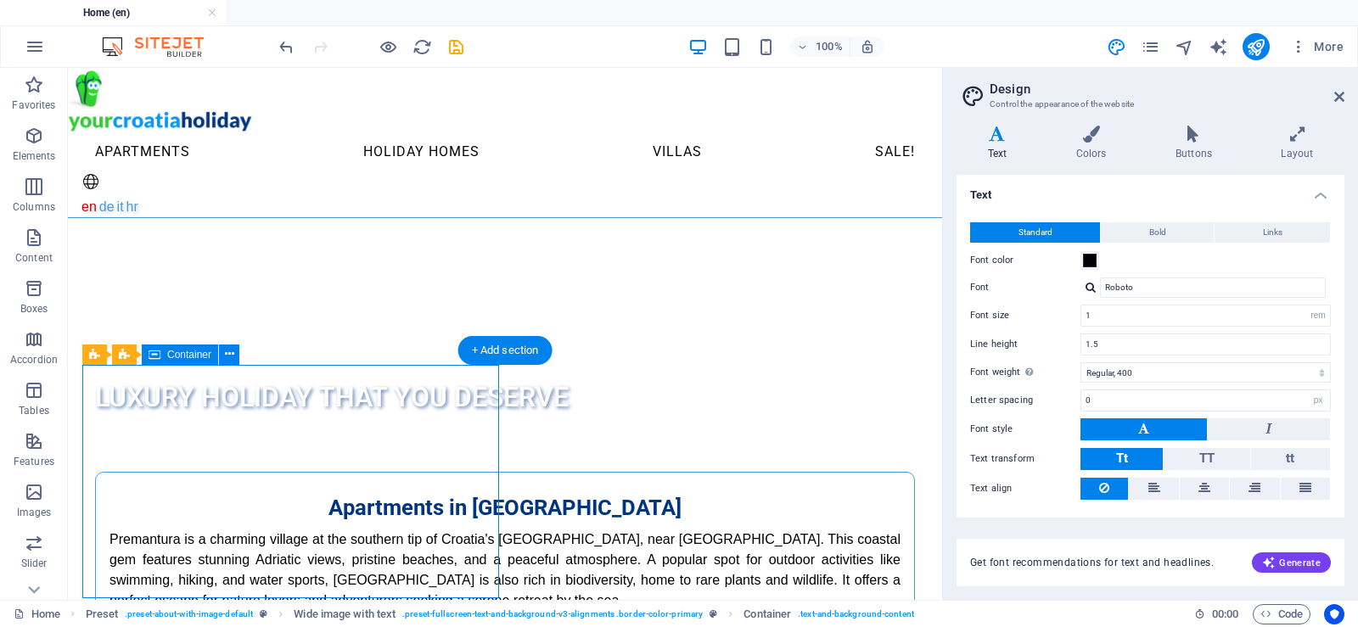
click at [96, 473] on div "Apartments in [GEOGRAPHIC_DATA] is a charming village at the southern tip of [G…" at bounding box center [505, 549] width 818 height 152
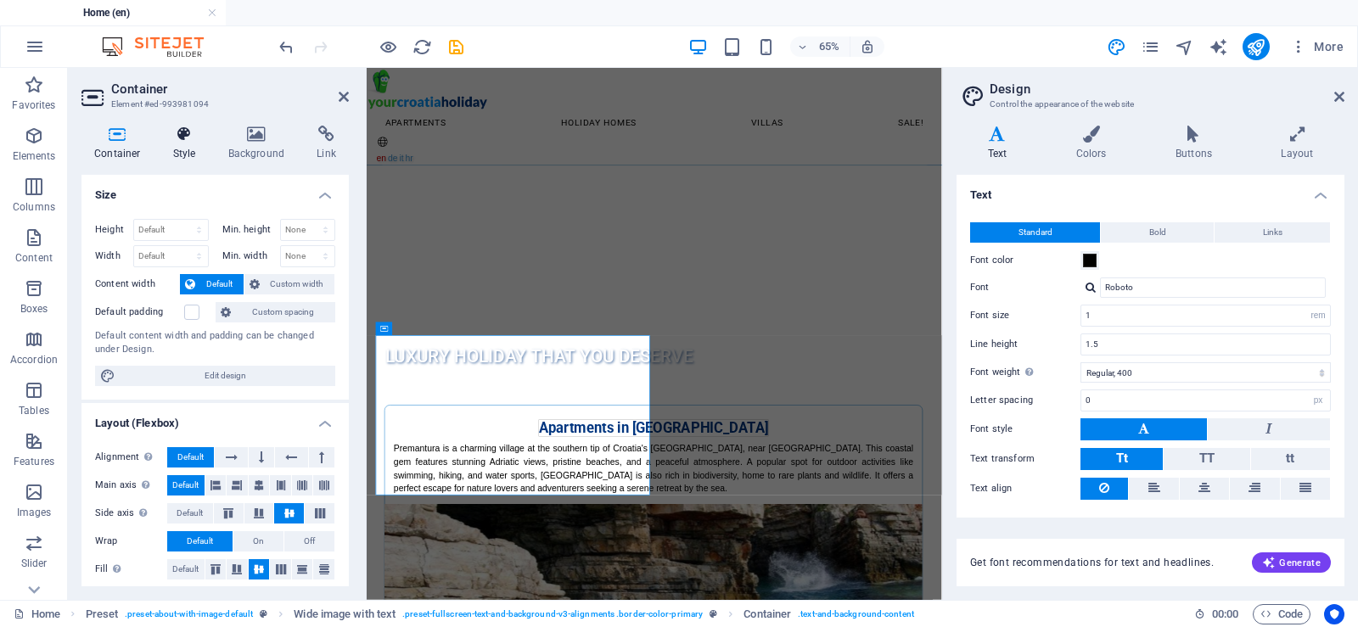
click at [182, 137] on icon at bounding box center [184, 134] width 48 height 17
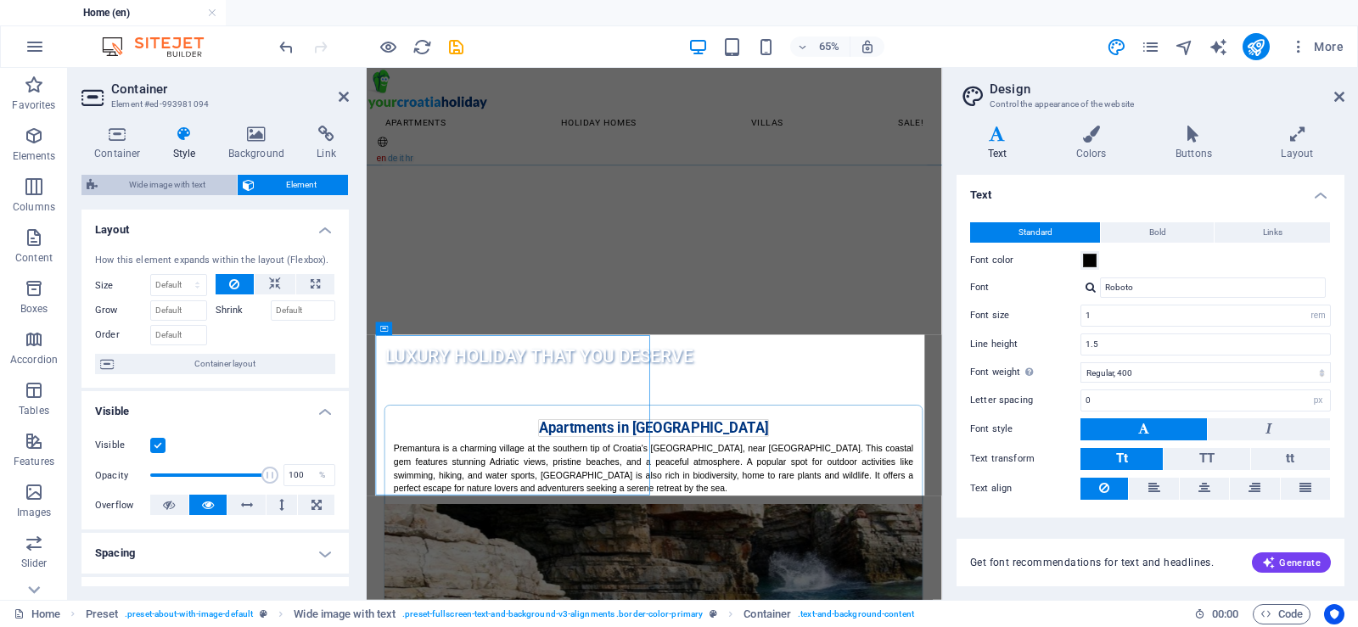
click at [167, 185] on span "Wide image with text" at bounding box center [167, 185] width 129 height 20
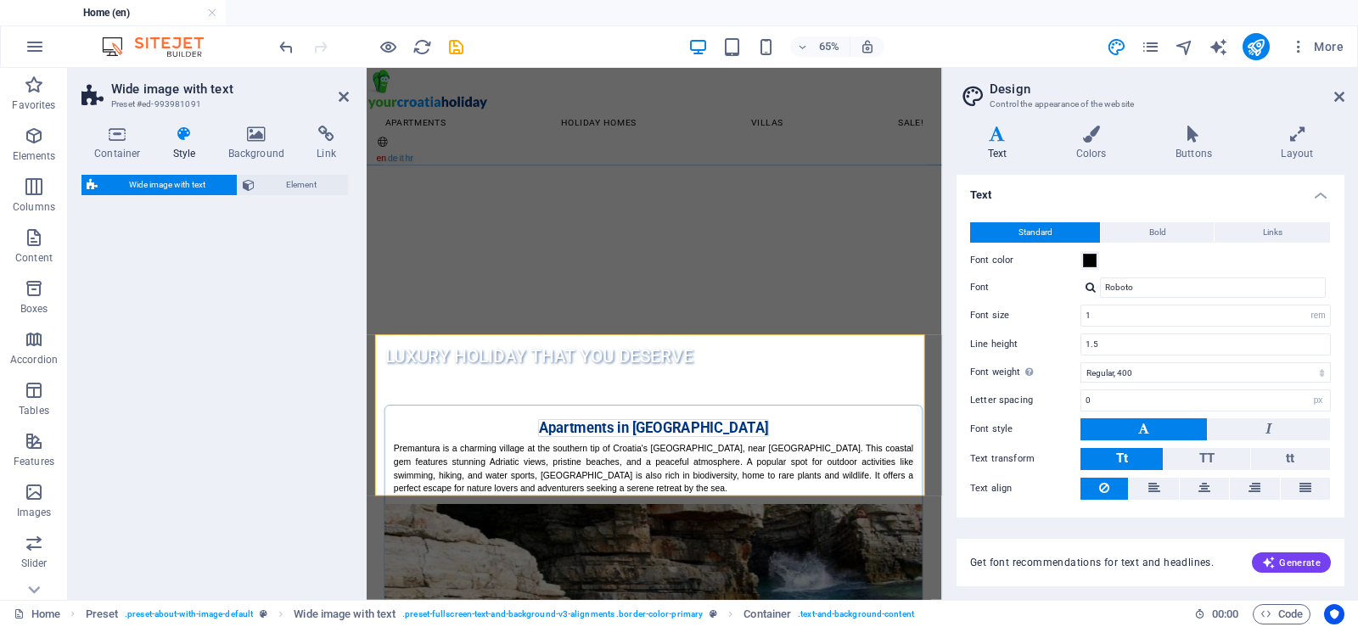
select select "%"
select select "rem"
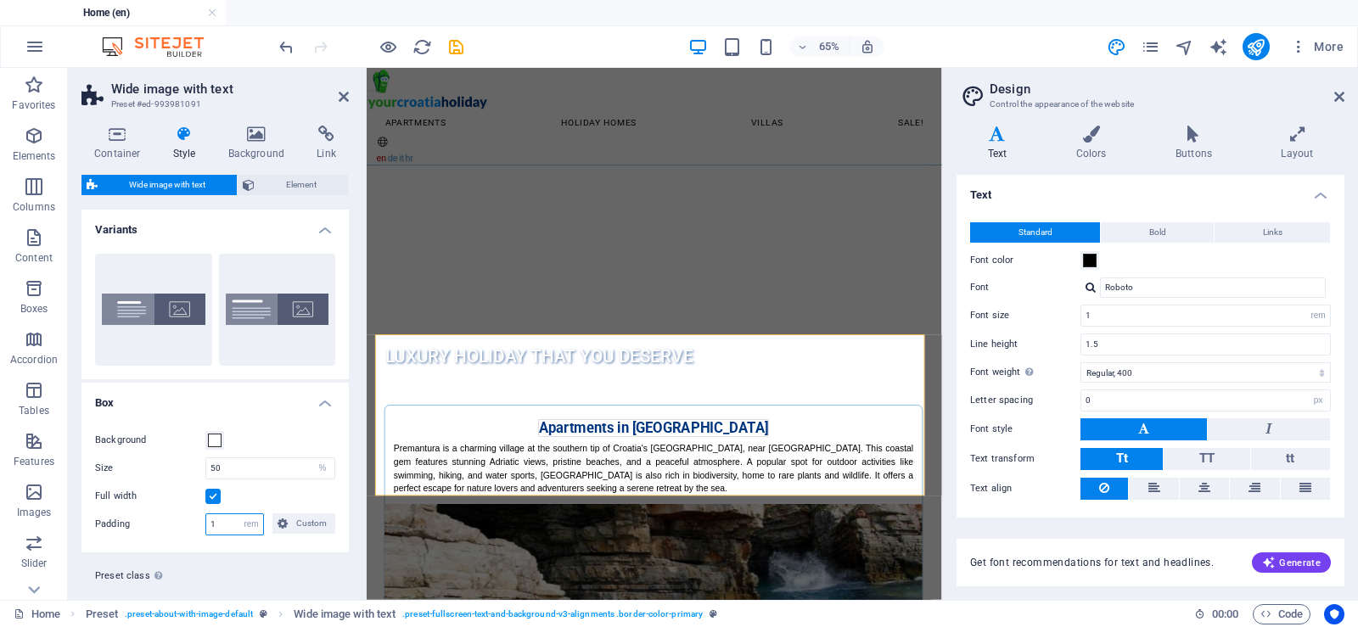
drag, startPoint x: 226, startPoint y: 524, endPoint x: 188, endPoint y: 525, distance: 37.3
click at [188, 525] on div "Padding 1 px rem % vh vw Custom Custom" at bounding box center [215, 524] width 240 height 22
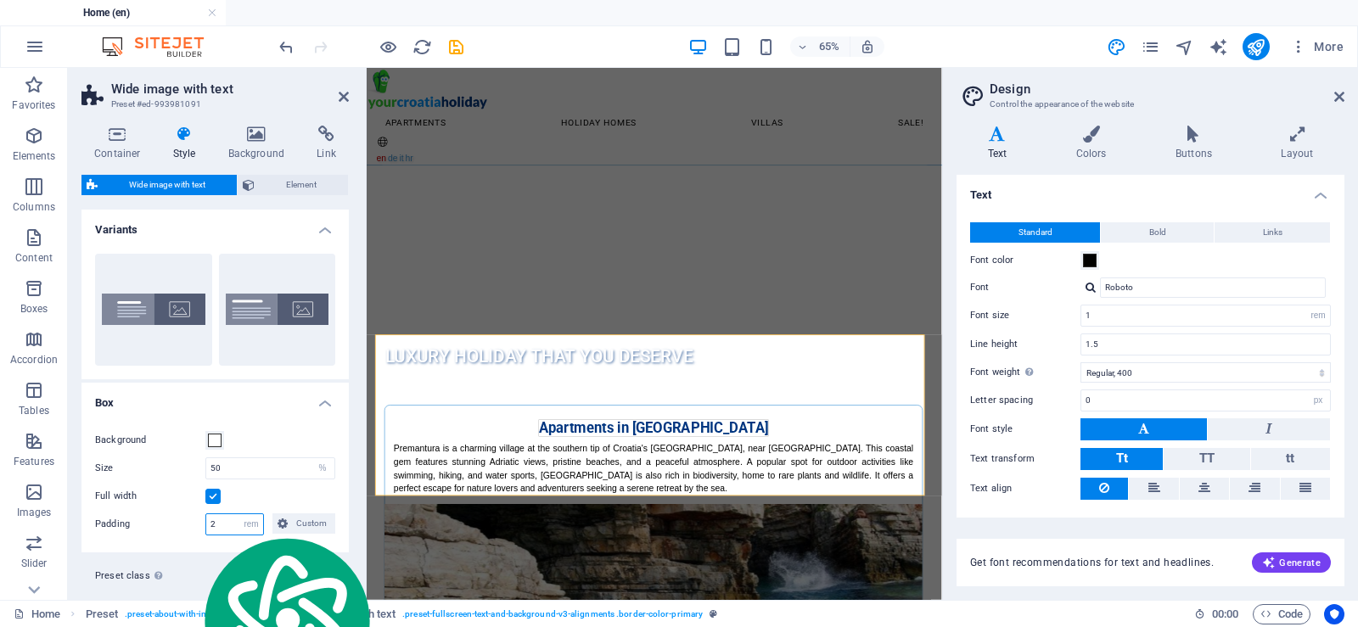
type input "2"
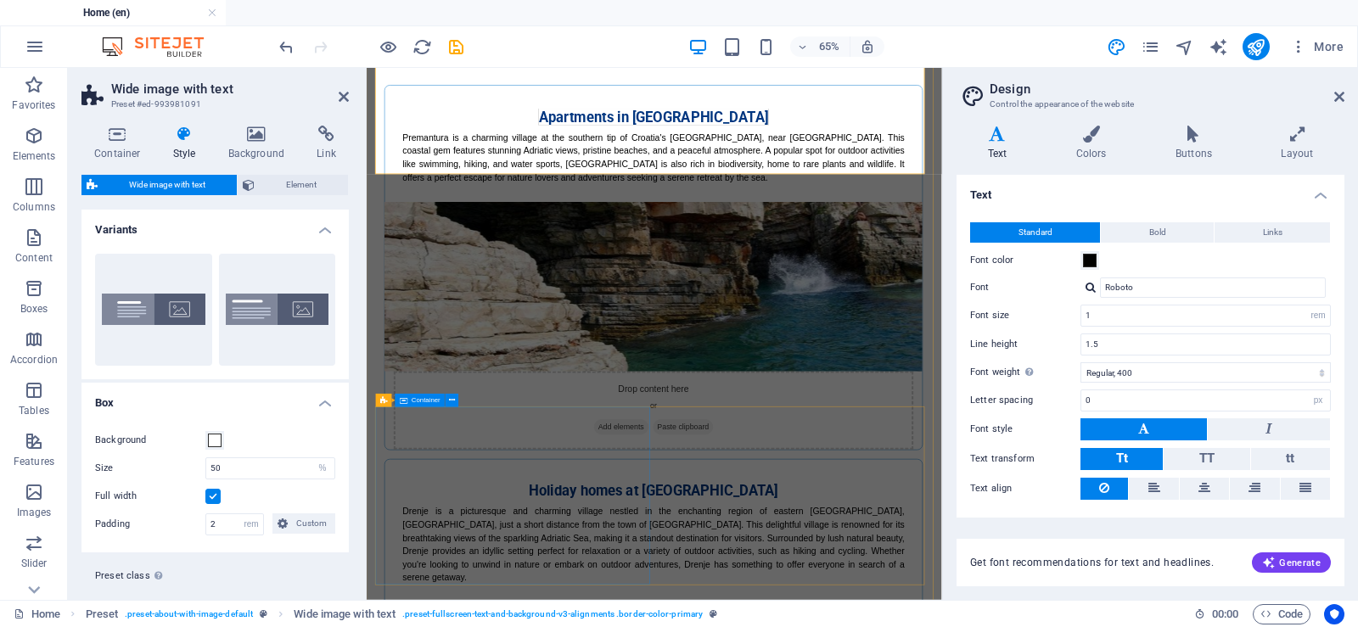
scroll to position [509, 0]
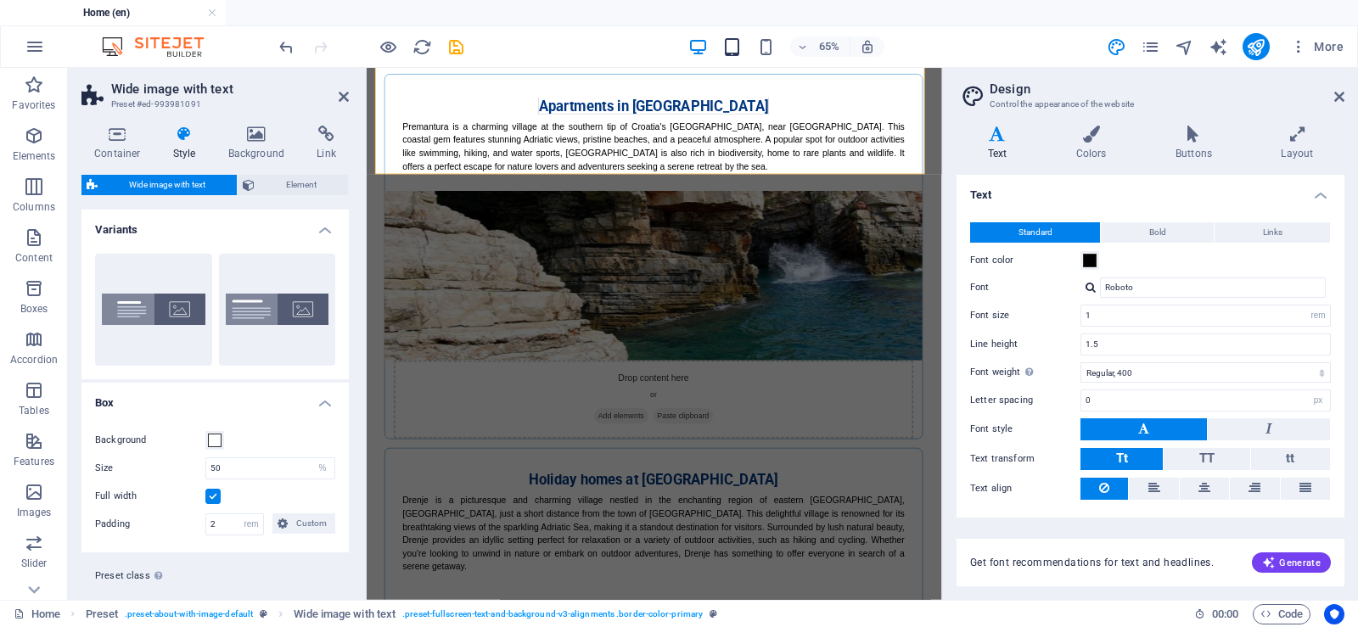
click at [733, 42] on icon "button" at bounding box center [732, 47] width 20 height 20
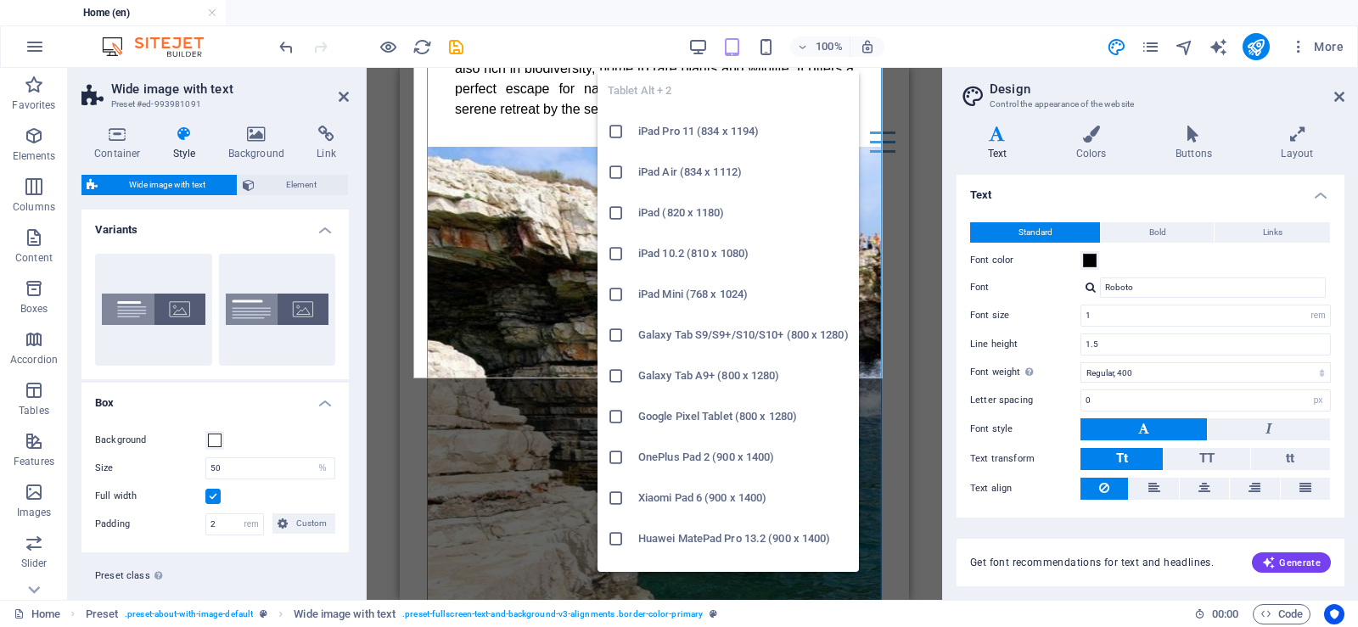
type input "1.4"
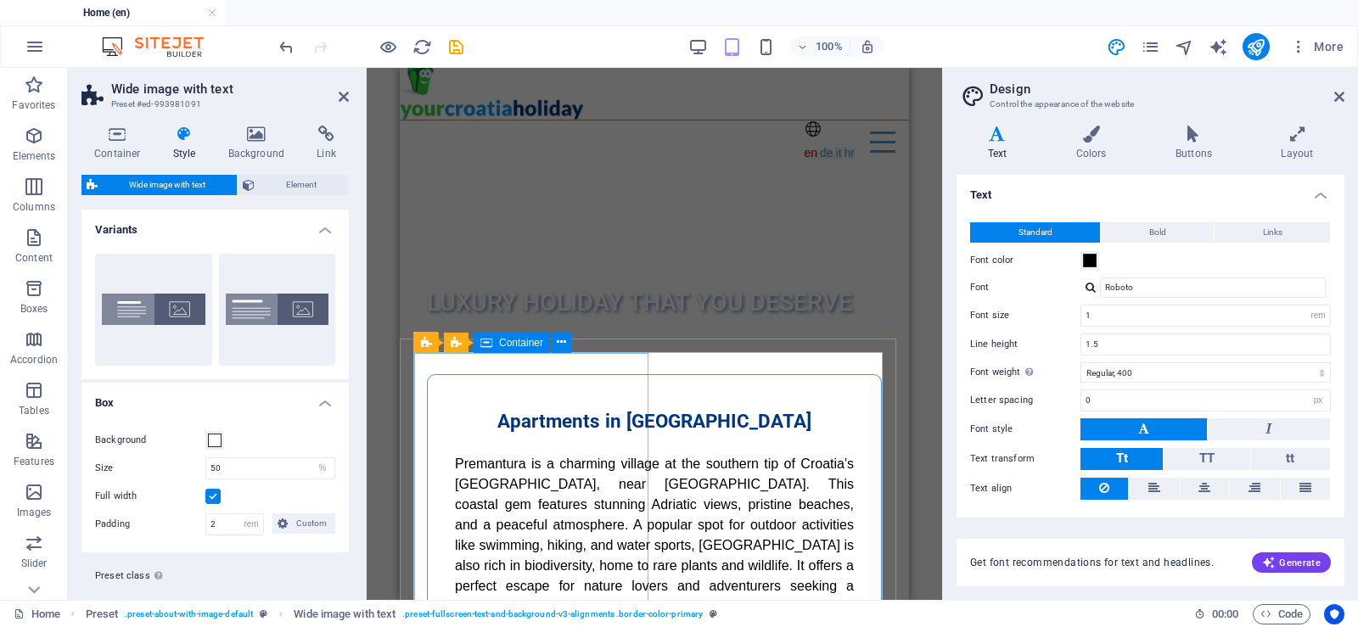
scroll to position [0, 0]
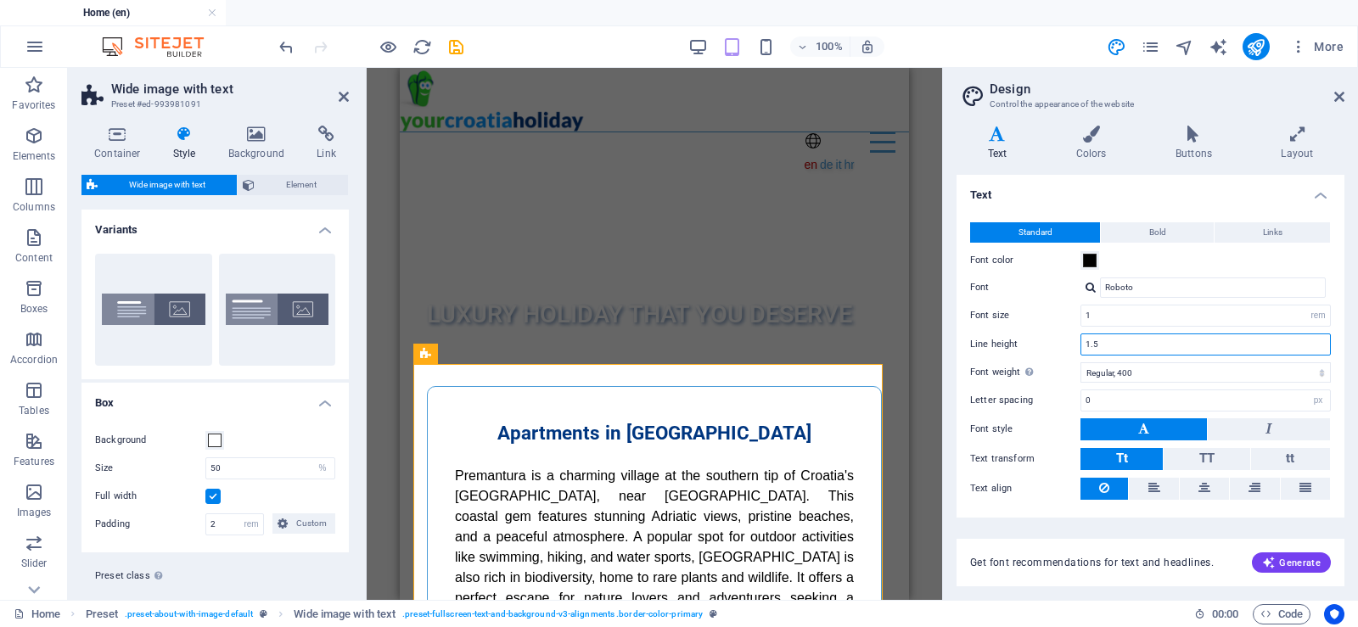
drag, startPoint x: 1093, startPoint y: 344, endPoint x: 1108, endPoint y: 341, distance: 15.6
click at [1108, 341] on input "1.5" at bounding box center [1205, 344] width 249 height 20
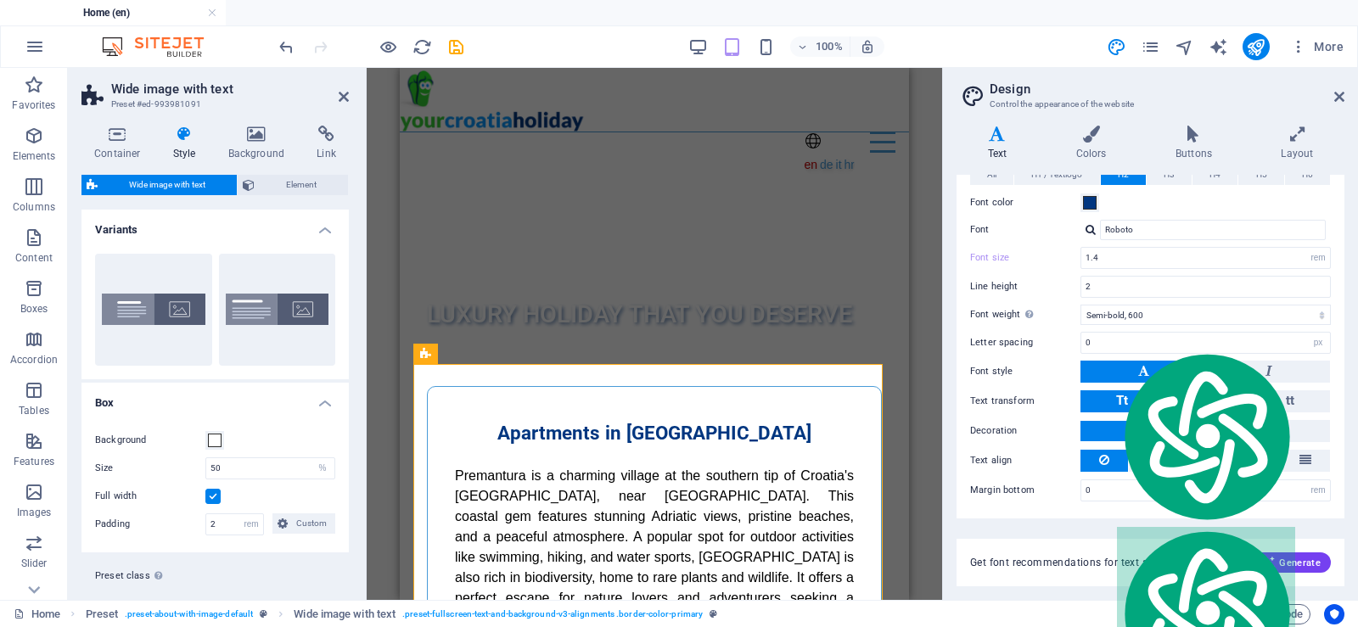
scroll to position [319, 0]
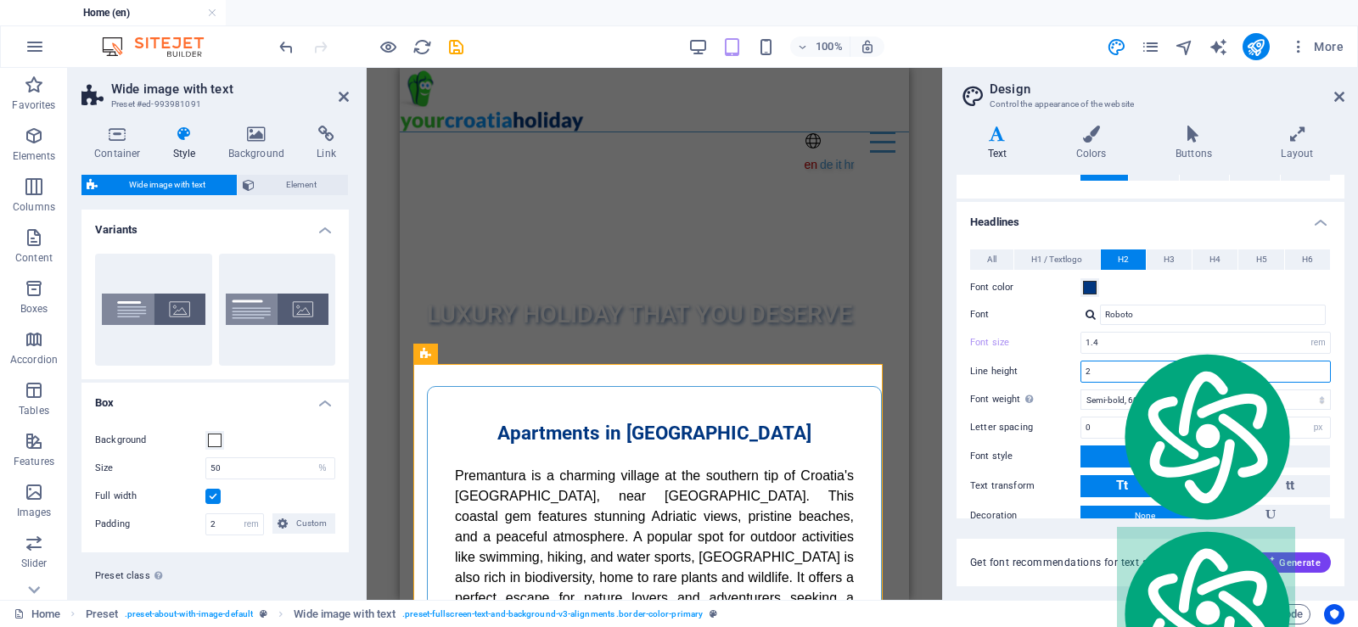
drag, startPoint x: 1089, startPoint y: 371, endPoint x: 1065, endPoint y: 390, distance: 31.4
click at [1078, 368] on div "Line height 2" at bounding box center [1150, 372] width 361 height 22
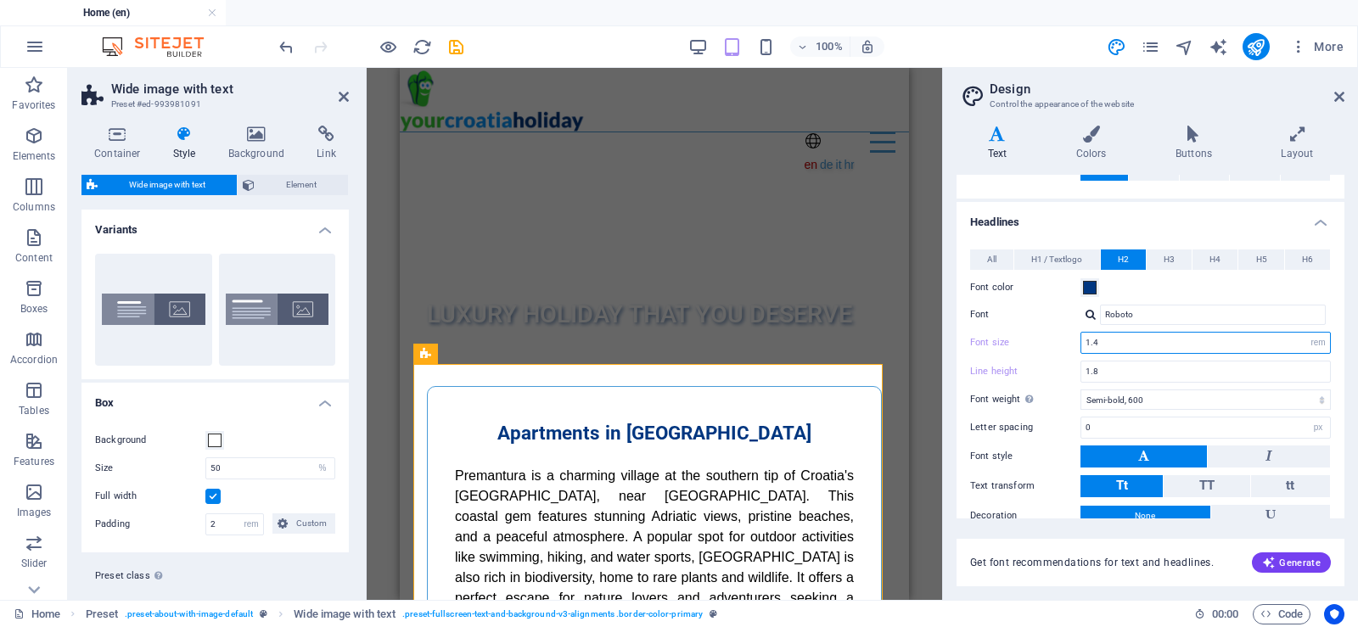
click at [1131, 344] on input "1.4" at bounding box center [1205, 343] width 249 height 20
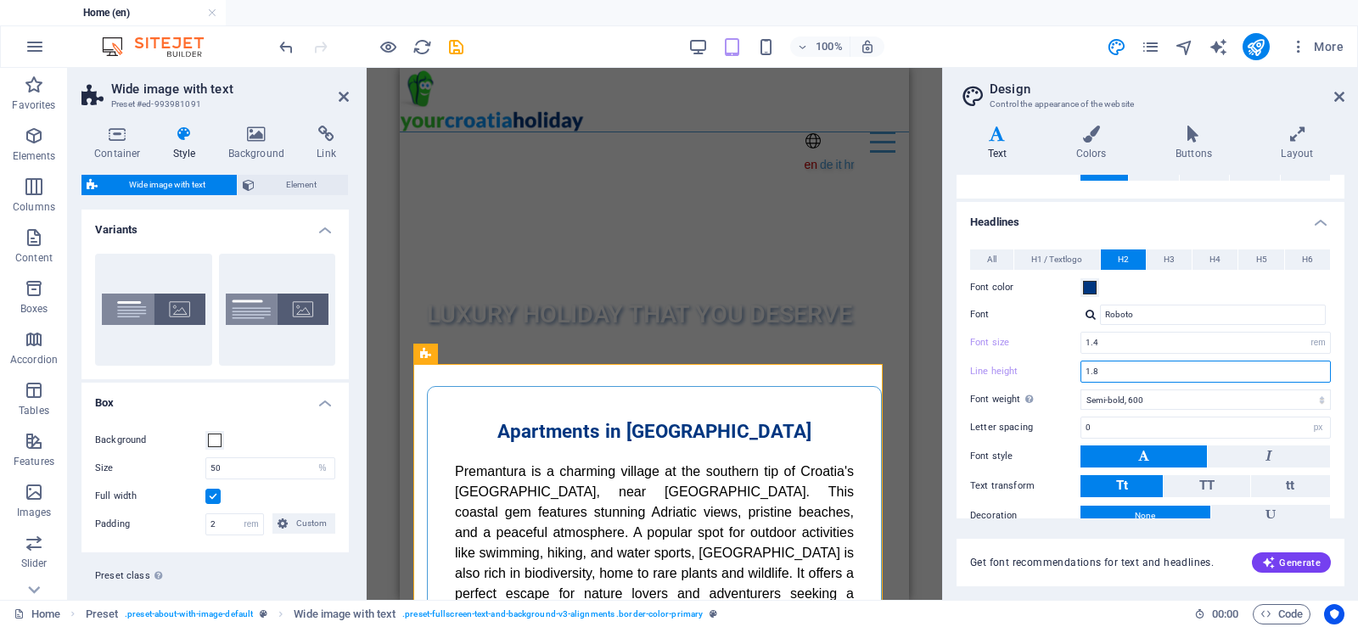
drag, startPoint x: 1103, startPoint y: 367, endPoint x: 1091, endPoint y: 366, distance: 12.0
click at [1091, 366] on input "1.8" at bounding box center [1205, 371] width 249 height 20
type input "1.4"
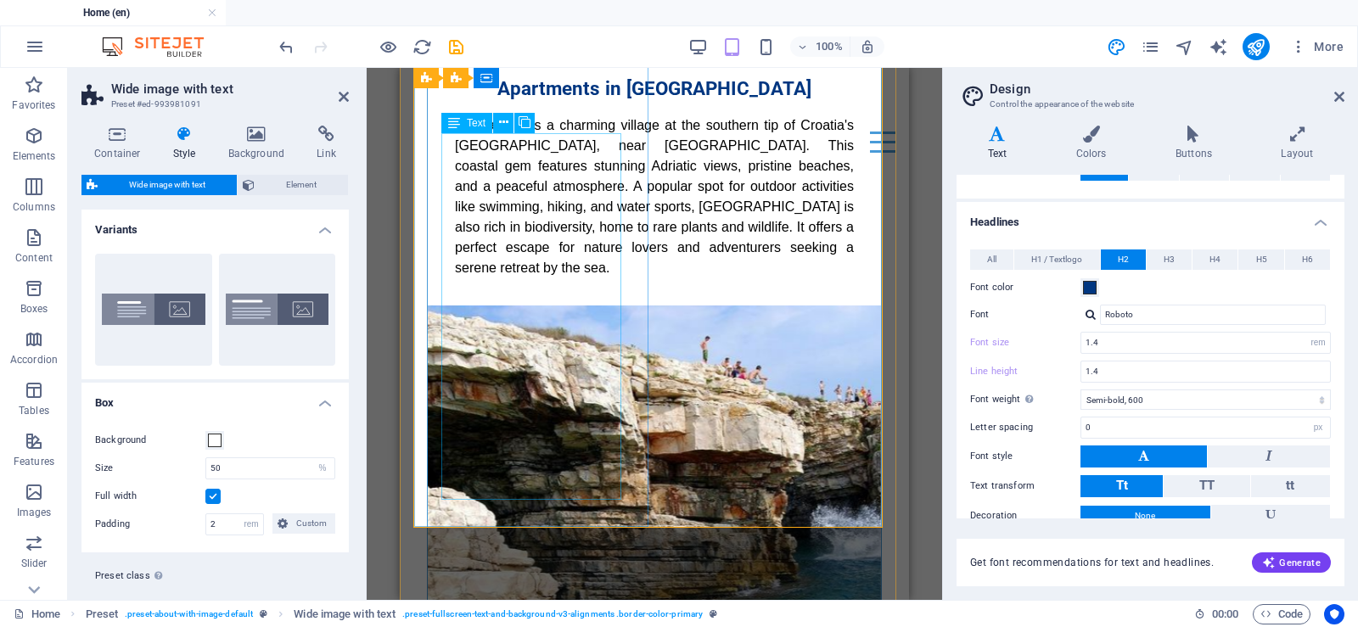
scroll to position [0, 0]
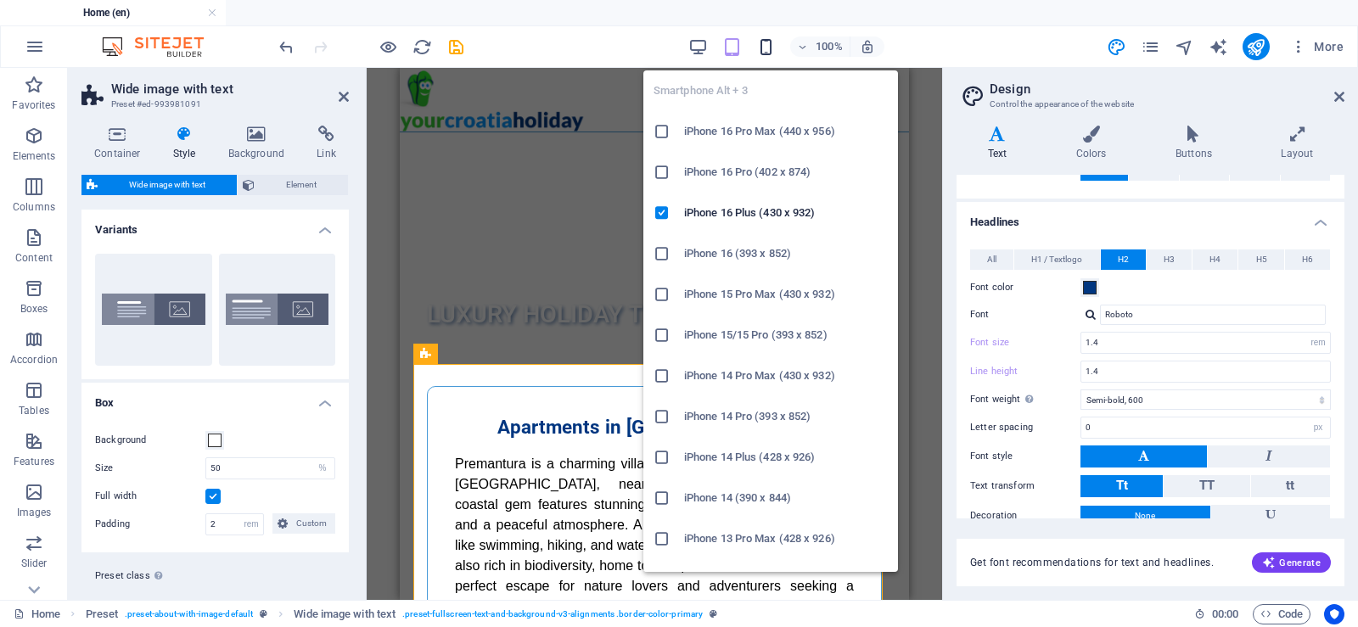
click at [765, 48] on icon "button" at bounding box center [766, 47] width 20 height 20
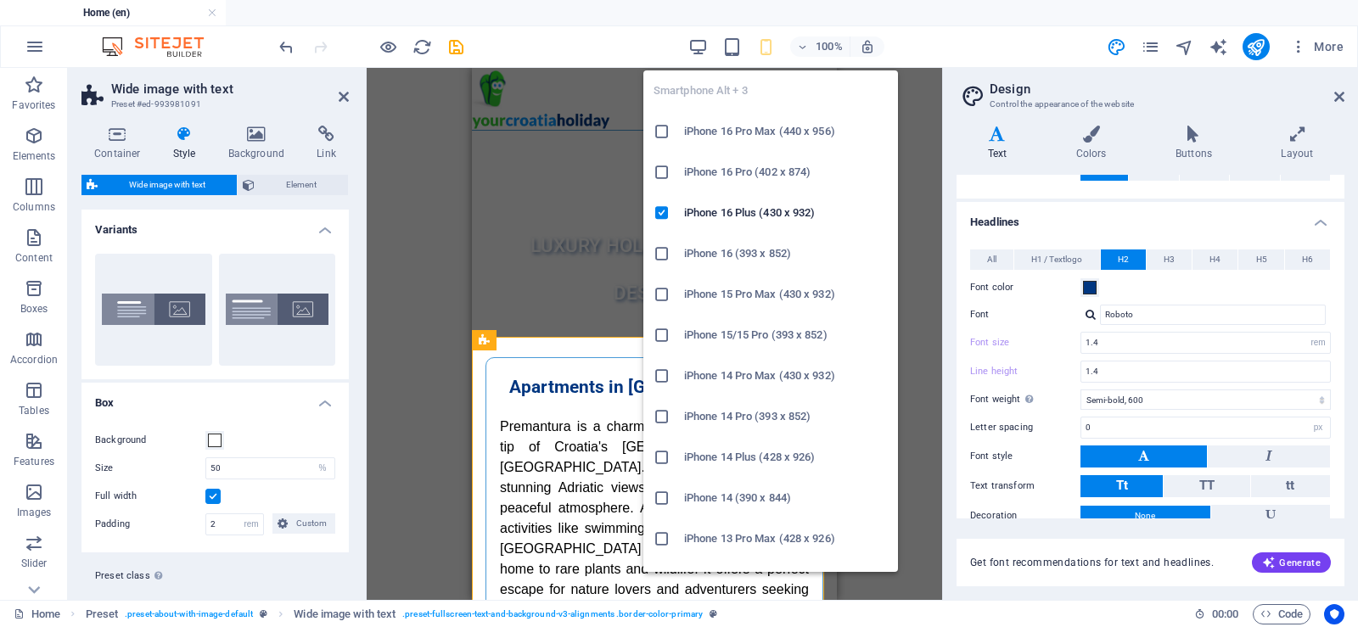
type input "1.3"
type input "1.8"
type input "100"
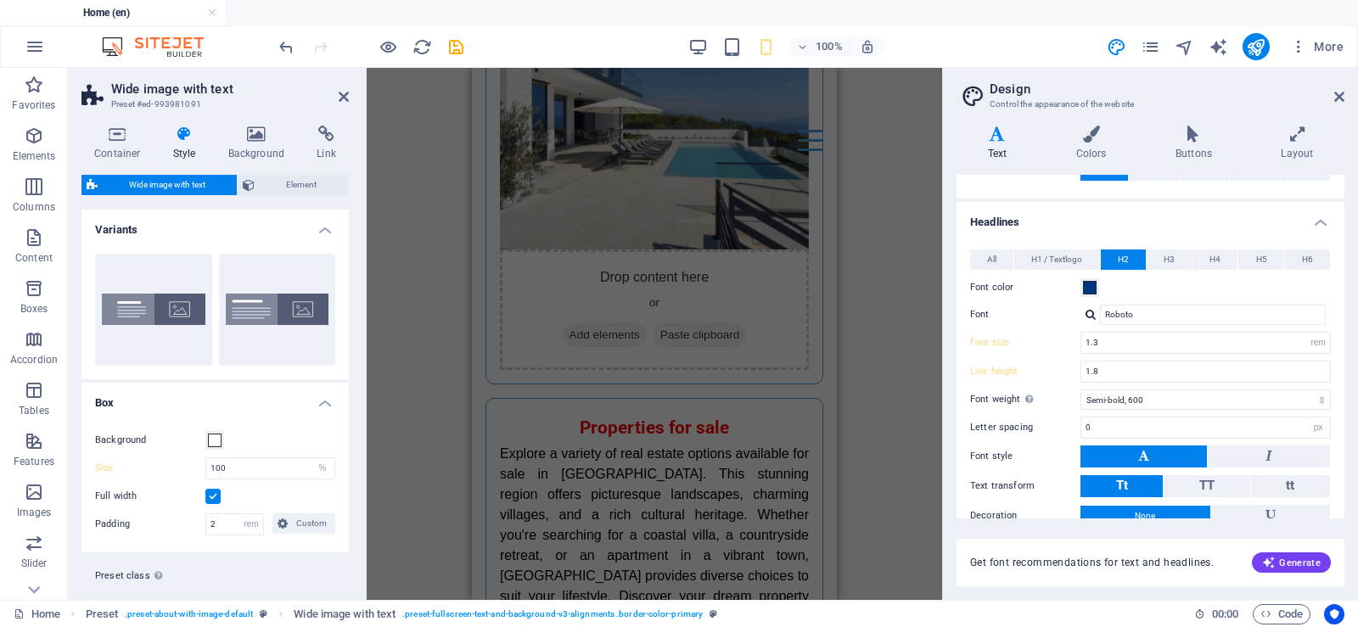
scroll to position [2240, 0]
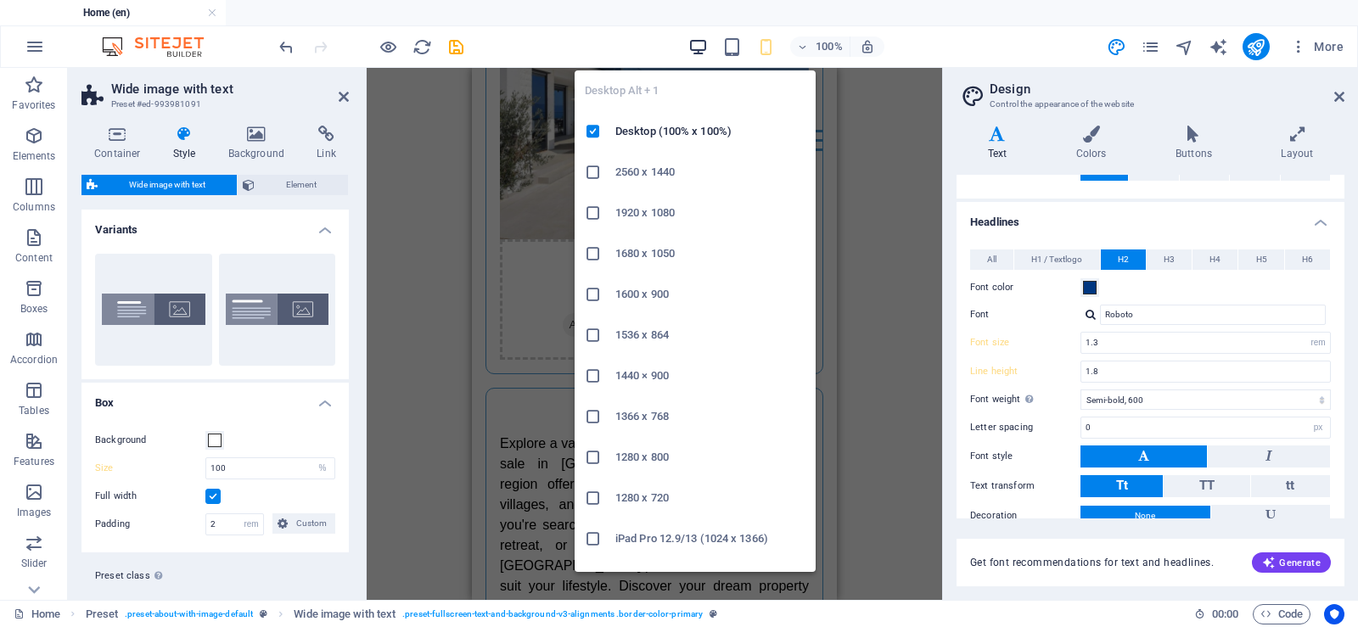
click at [699, 47] on icon "button" at bounding box center [698, 47] width 20 height 20
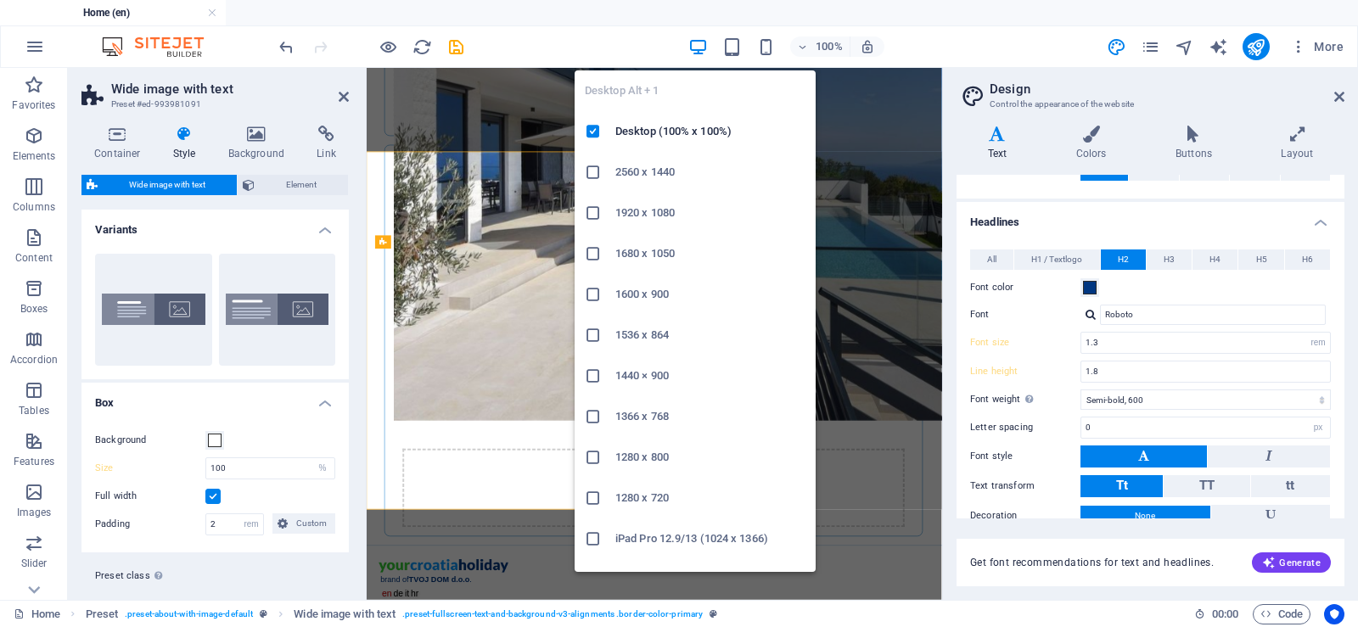
scroll to position [140, 0]
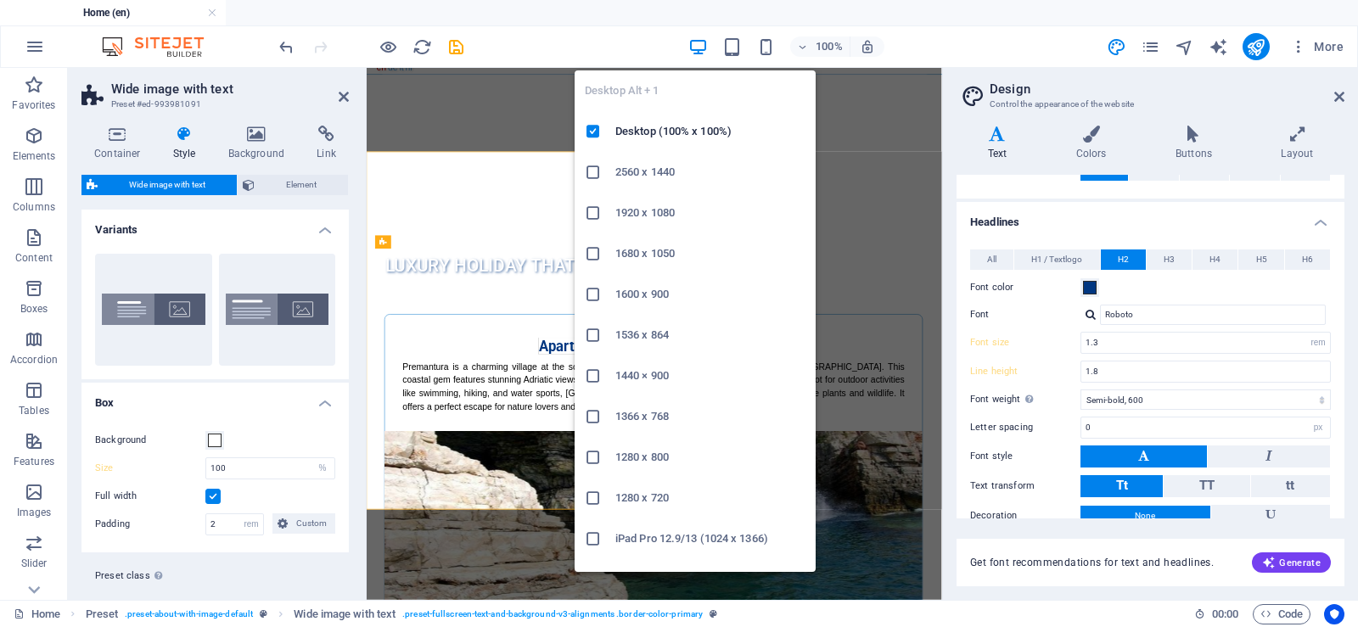
type input "1.6"
type input "2"
type input "50"
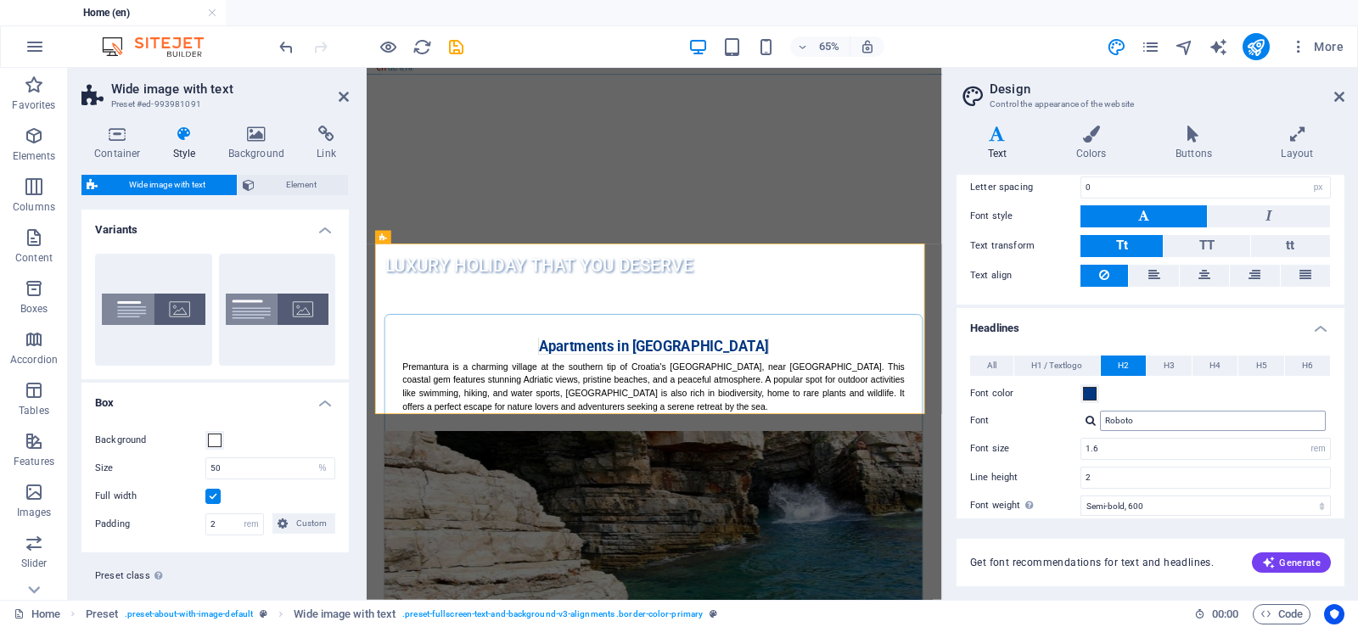
scroll to position [0, 0]
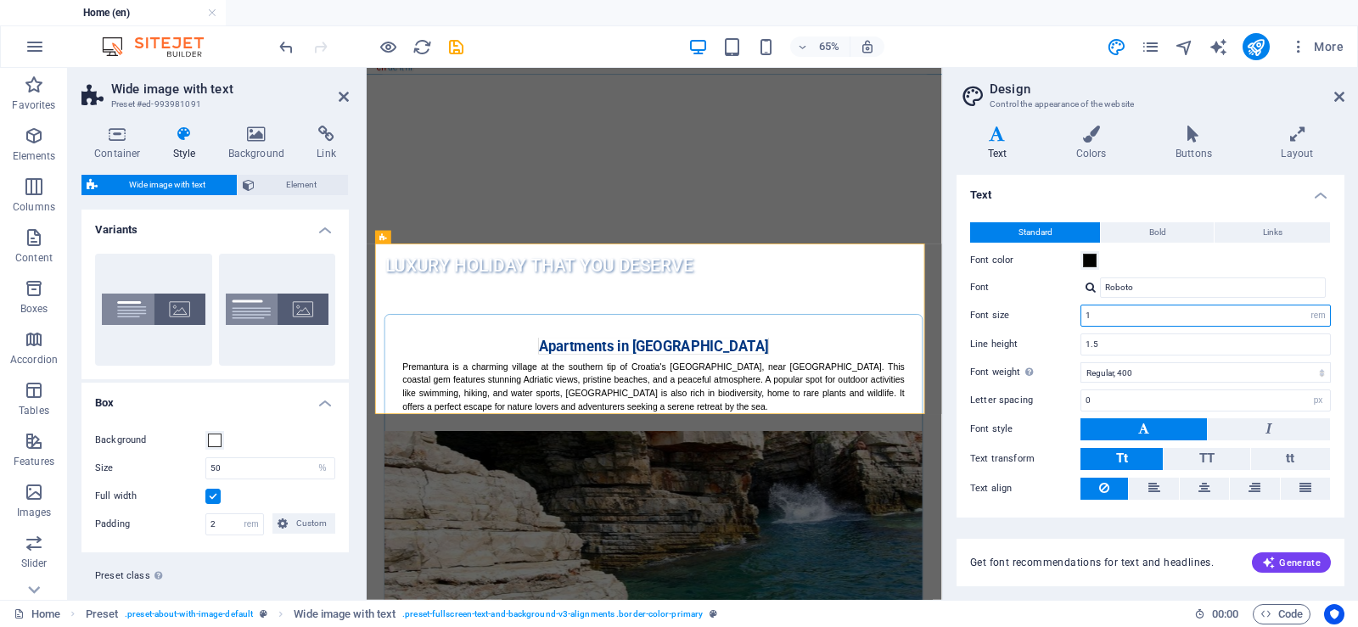
click at [1124, 316] on input "1" at bounding box center [1205, 315] width 249 height 20
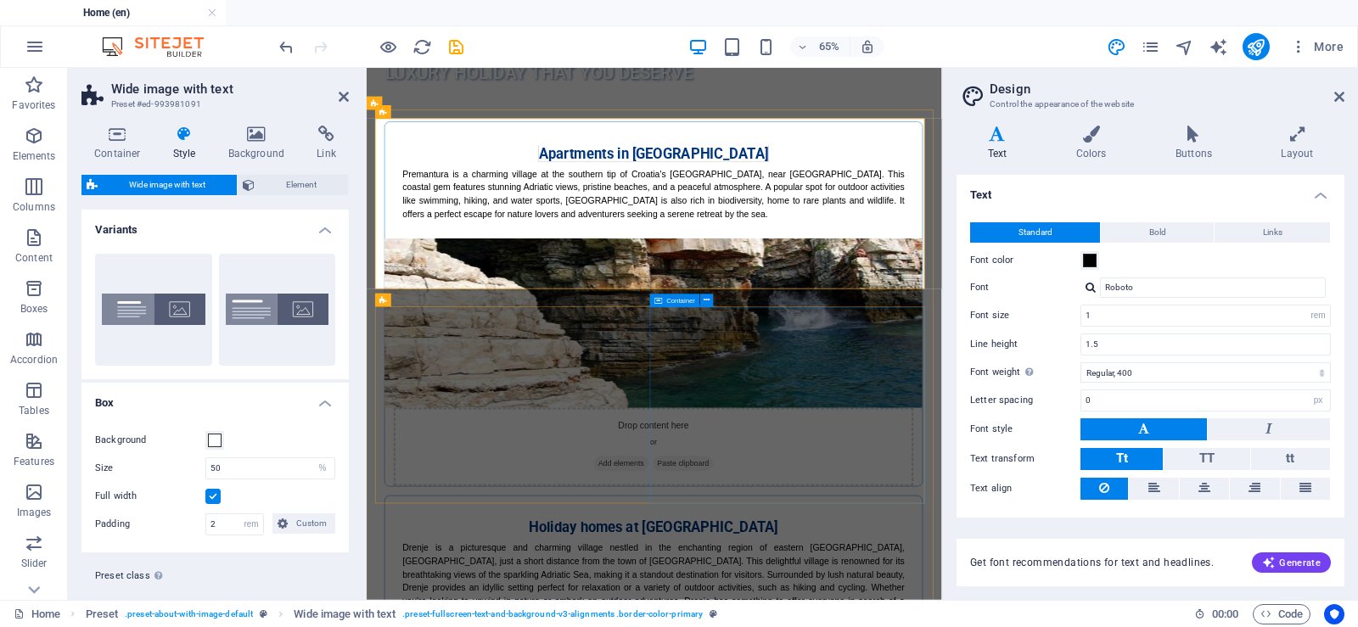
scroll to position [332, 0]
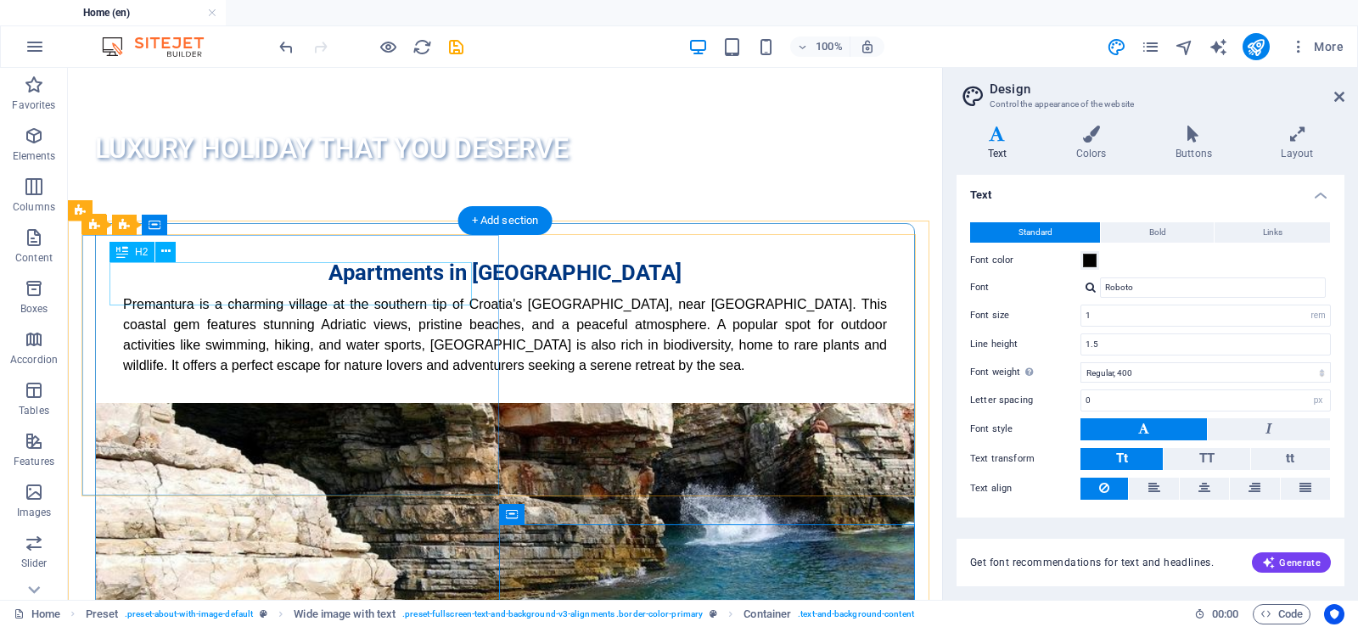
scroll to position [0, 0]
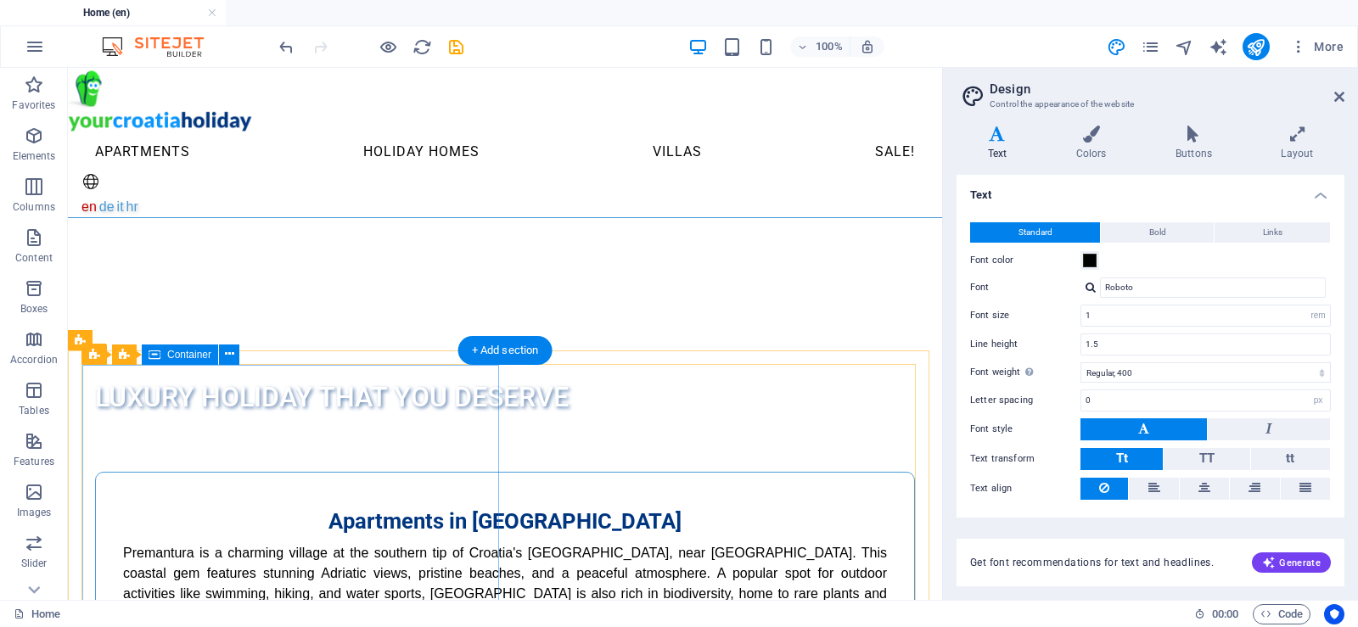
click at [425, 473] on div "Apartments in [GEOGRAPHIC_DATA] is a charming village at the southern tip of [G…" at bounding box center [505, 562] width 818 height 179
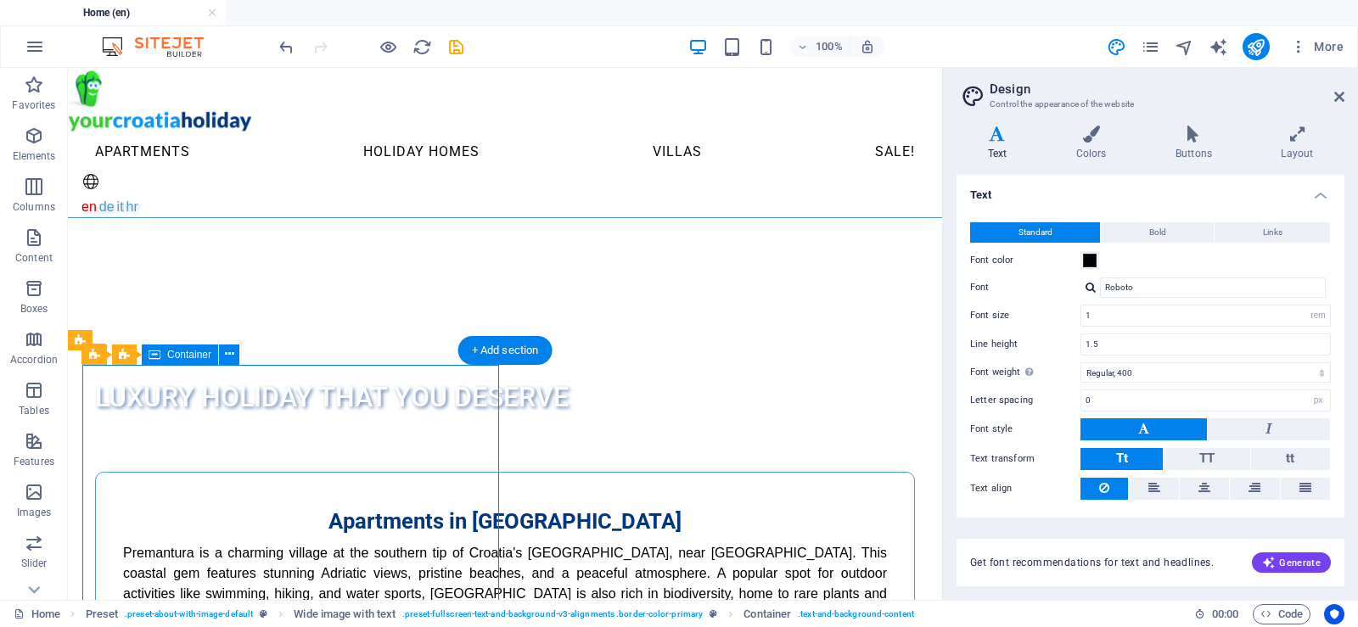
click at [425, 473] on div "Apartments in [GEOGRAPHIC_DATA] is a charming village at the southern tip of [G…" at bounding box center [505, 562] width 818 height 179
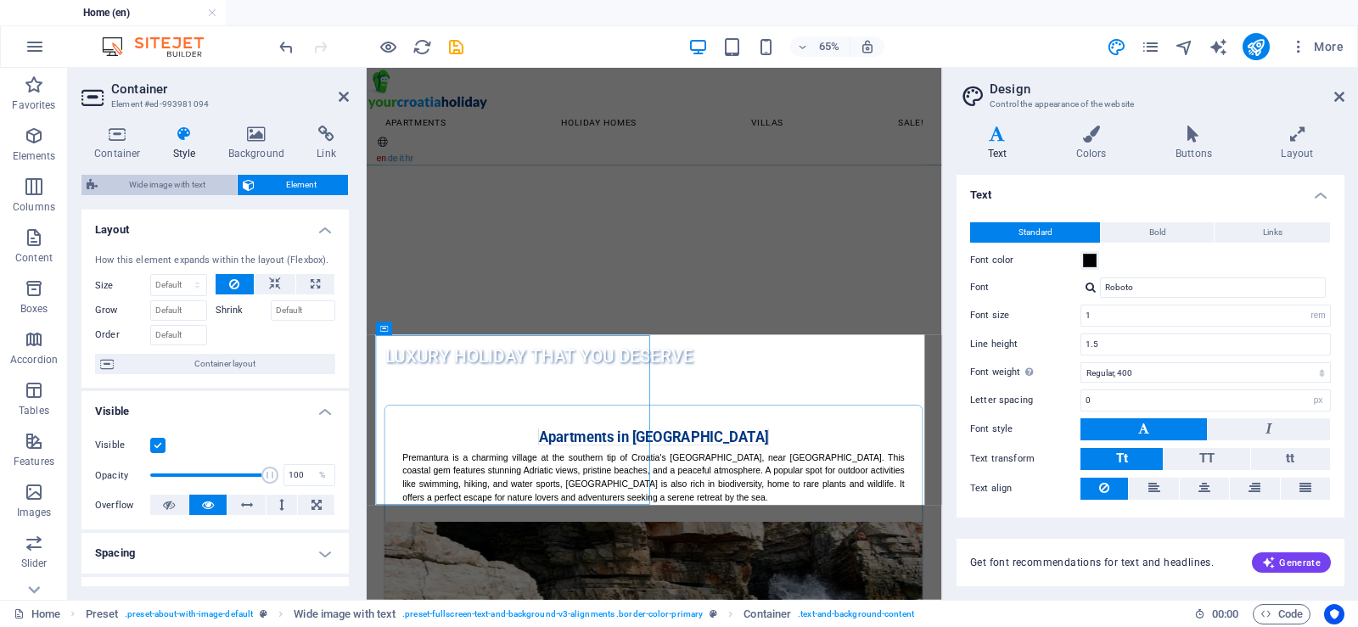
click at [150, 182] on span "Wide image with text" at bounding box center [167, 185] width 129 height 20
select select "%"
select select "rem"
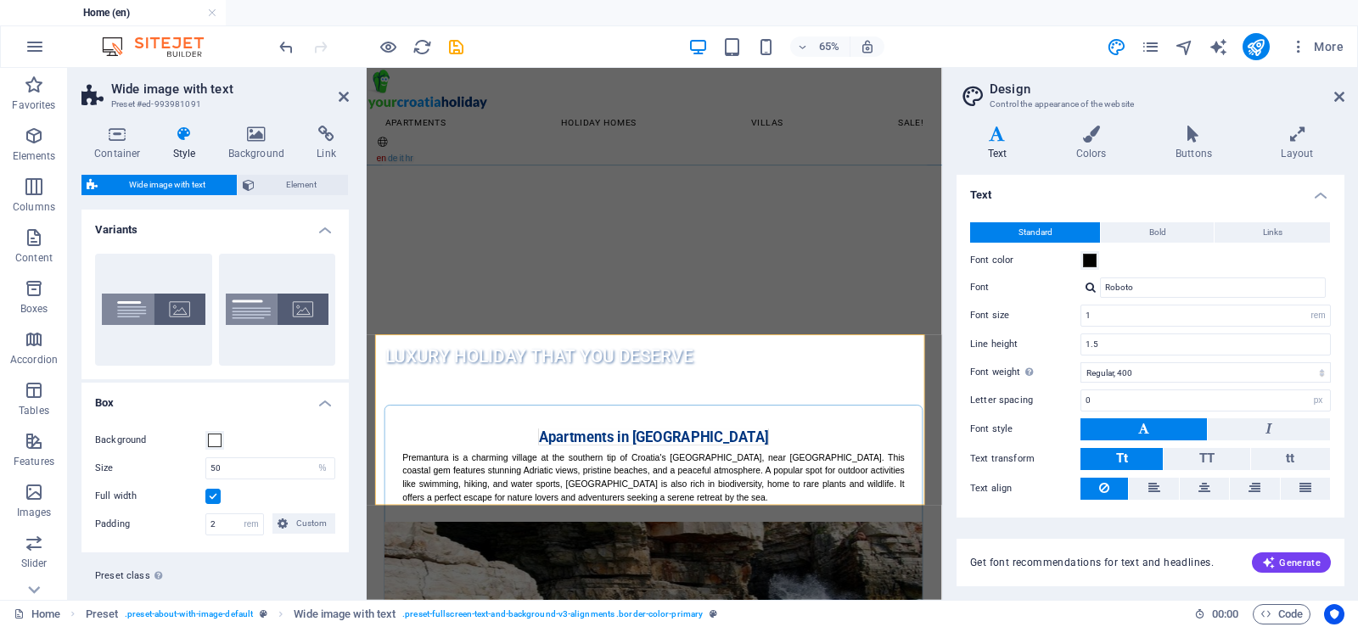
scroll to position [34, 0]
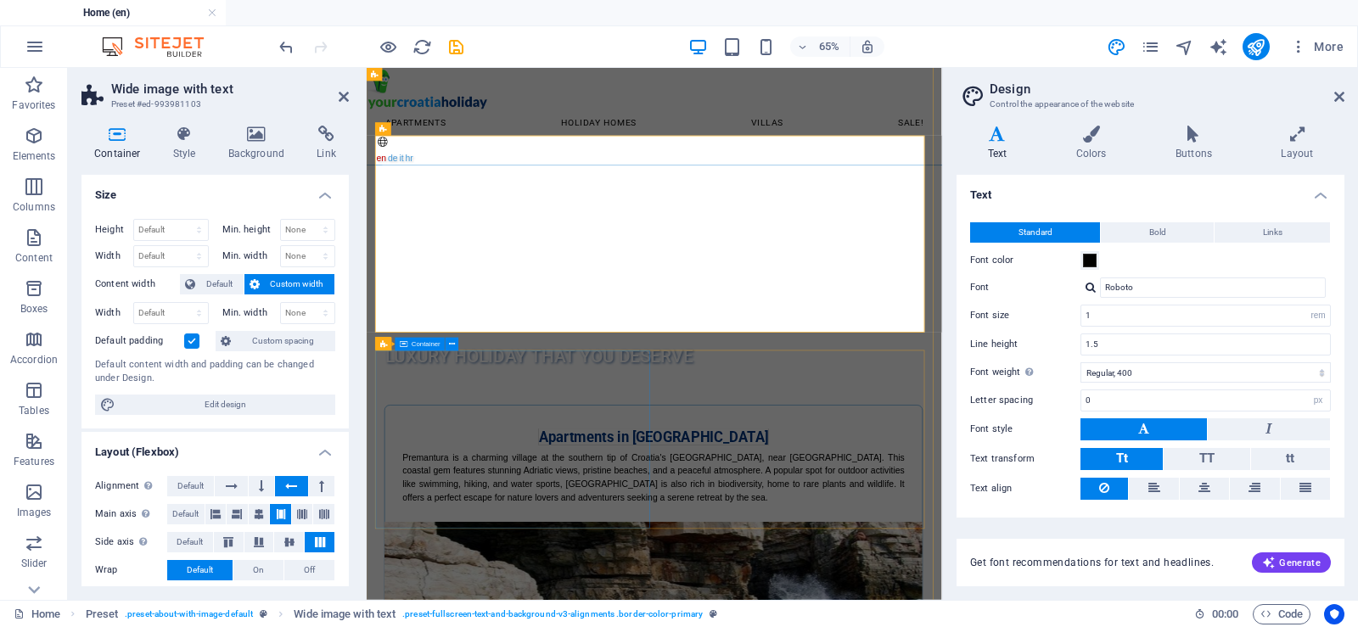
scroll to position [596, 0]
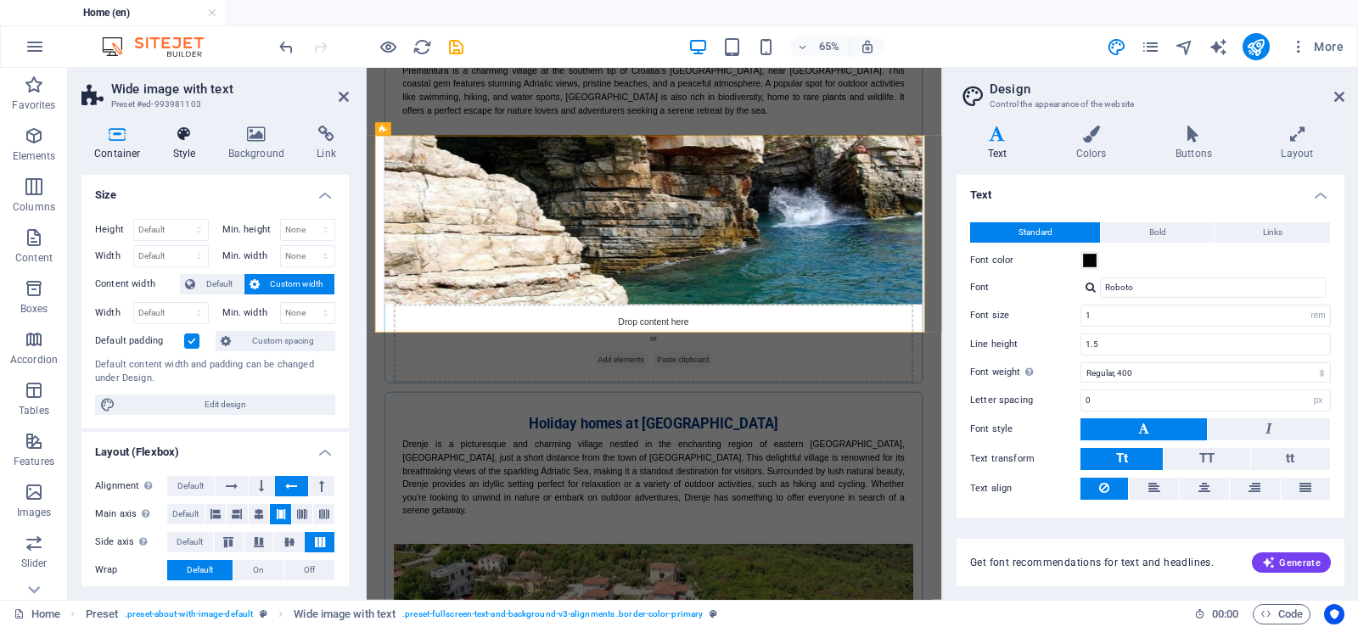
click at [175, 138] on icon at bounding box center [184, 134] width 48 height 17
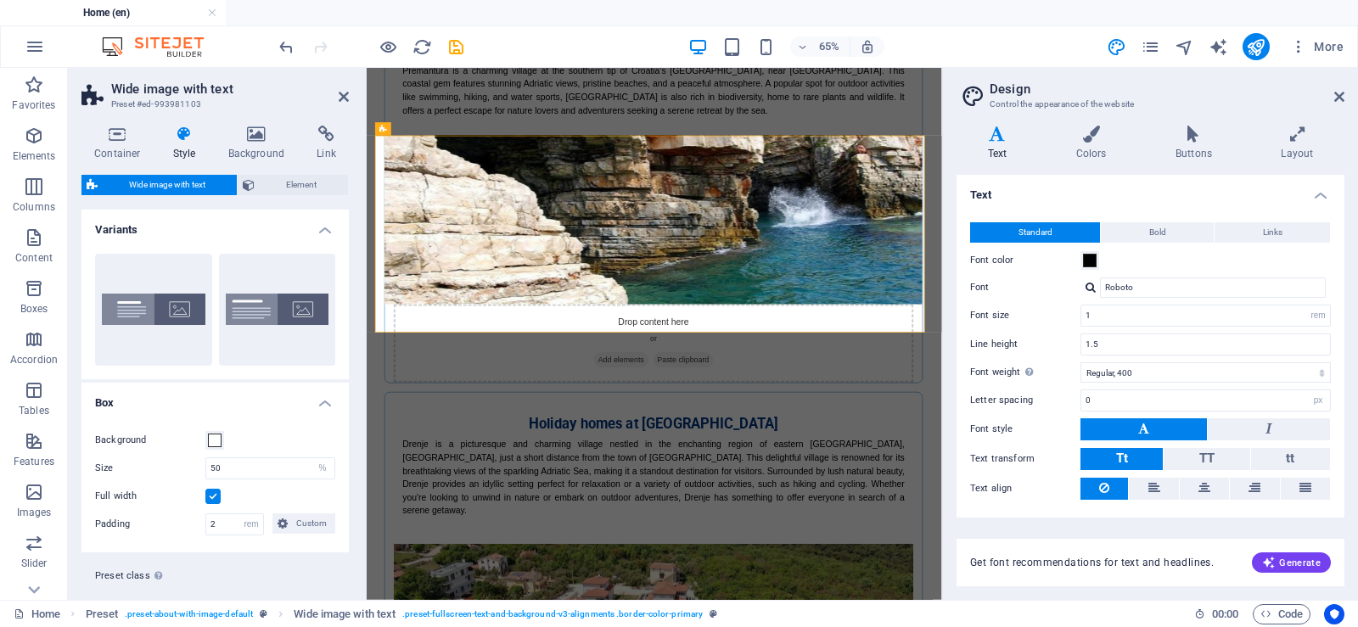
scroll to position [34, 0]
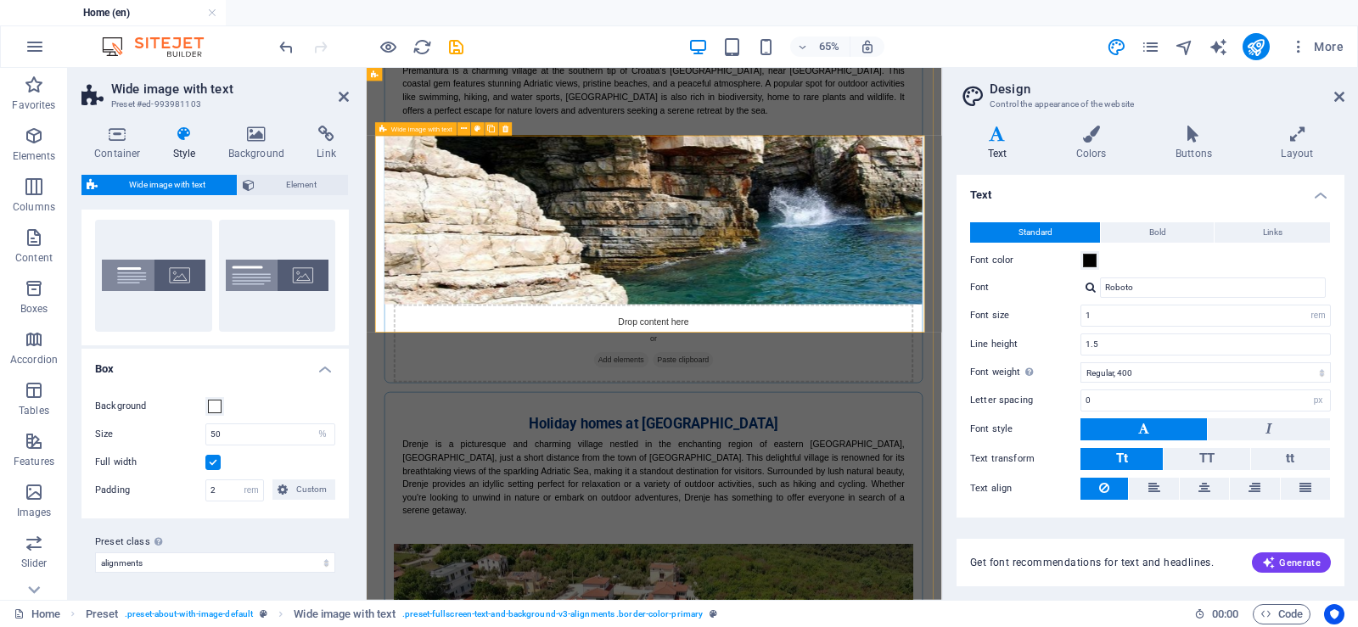
select select "vh"
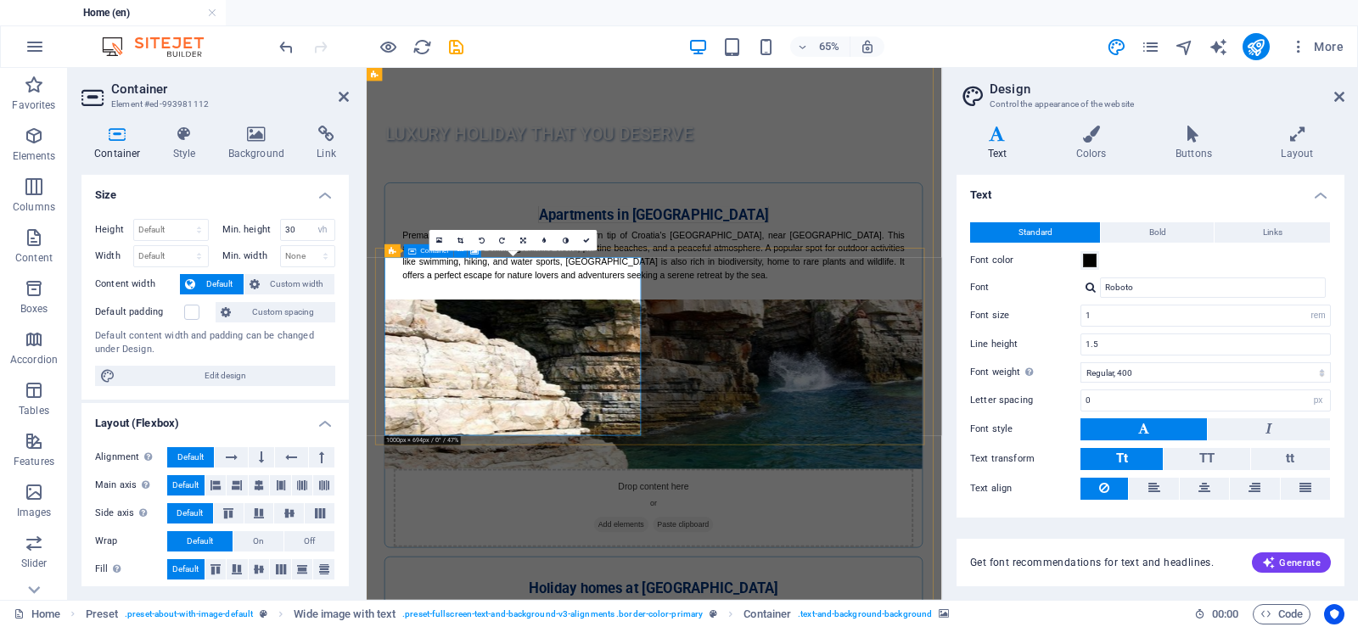
scroll to position [341, 0]
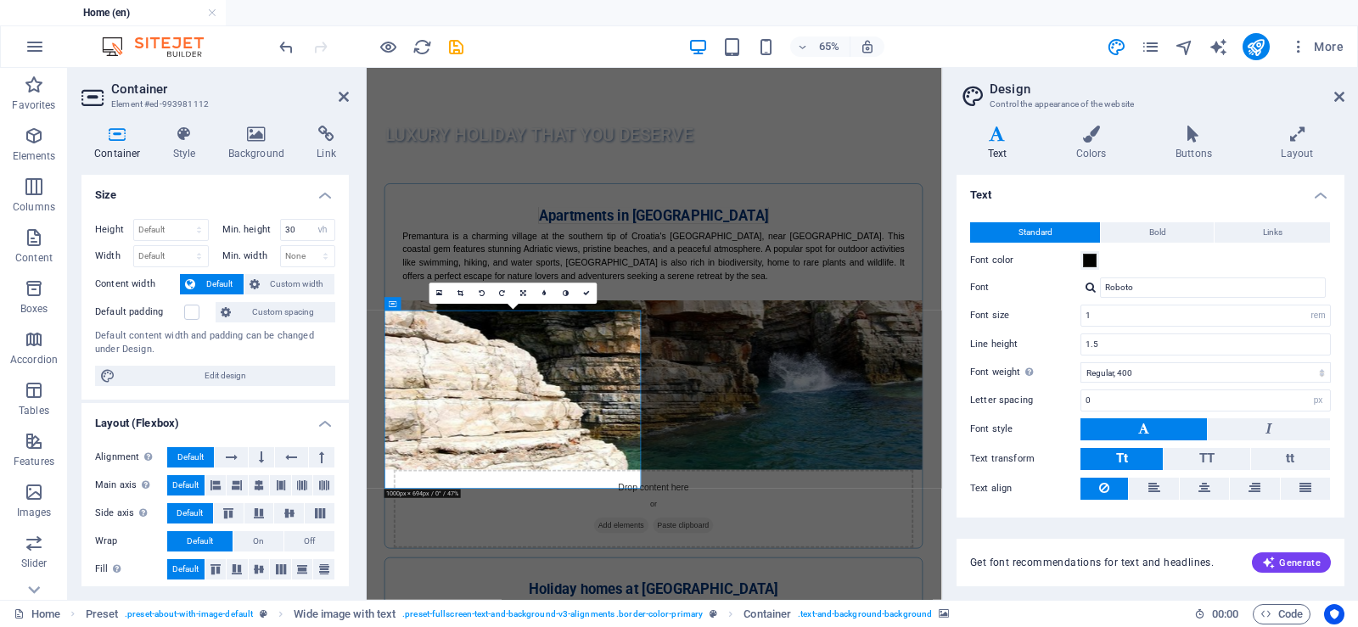
click at [942, 425] on figure at bounding box center [808, 555] width 826 height 260
select select "vh"
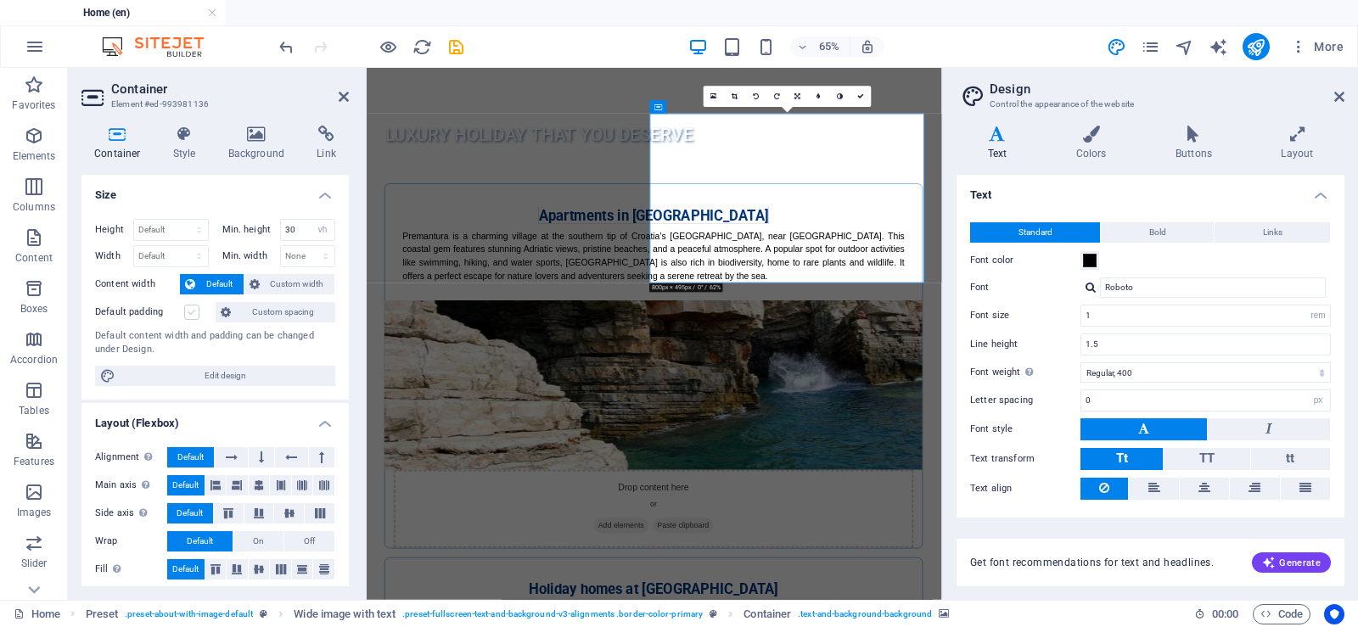
click at [194, 308] on label at bounding box center [191, 312] width 15 height 15
click at [0, 0] on input "Default padding" at bounding box center [0, 0] width 0 height 0
click at [282, 277] on span "Custom width" at bounding box center [297, 284] width 65 height 20
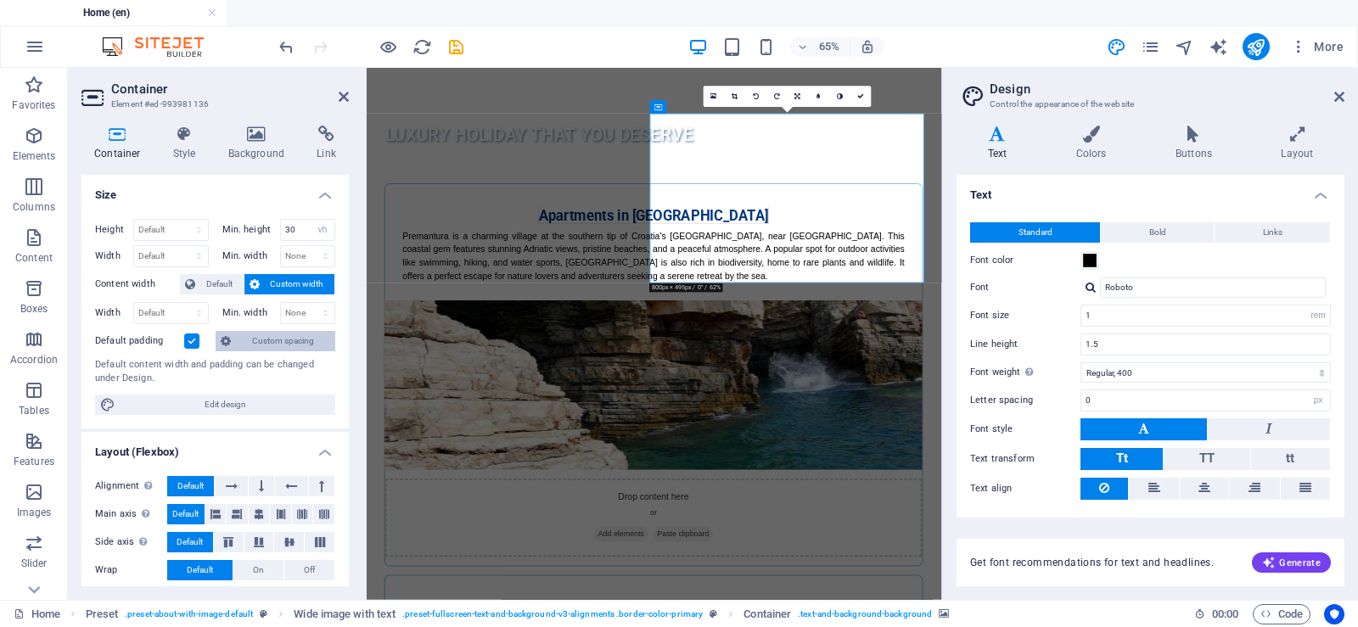
click at [277, 344] on span "Custom spacing" at bounding box center [283, 341] width 94 height 20
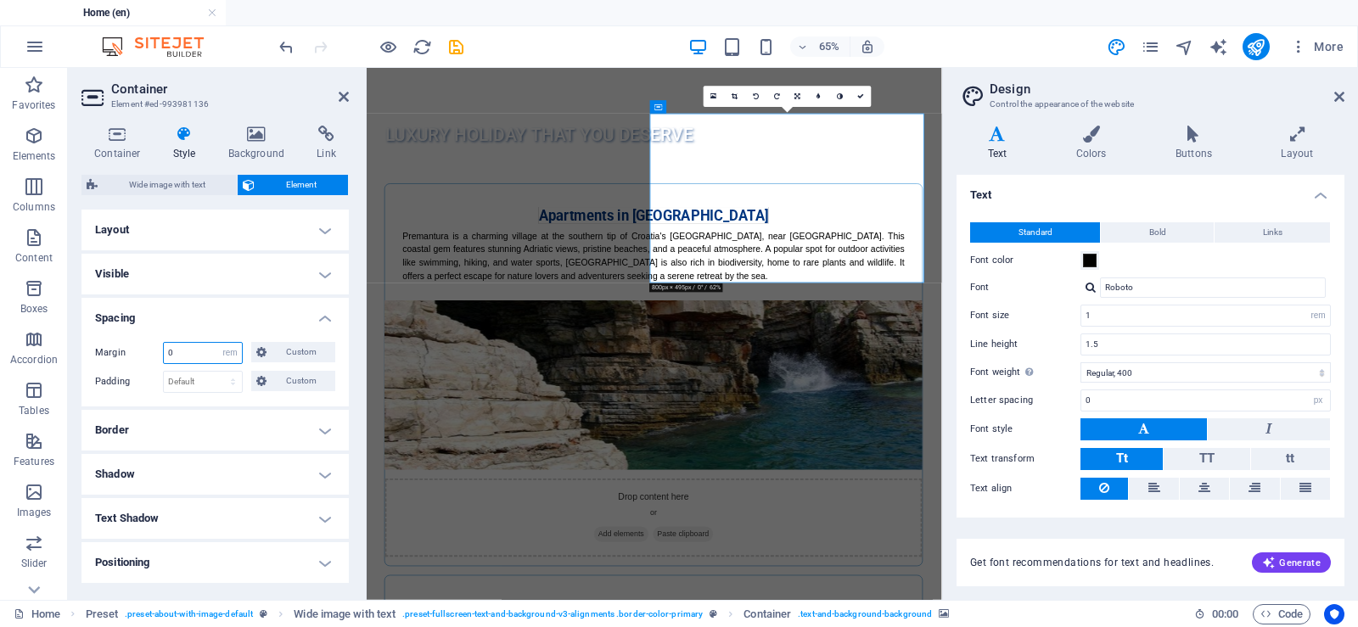
drag, startPoint x: 176, startPoint y: 354, endPoint x: 143, endPoint y: 351, distance: 33.2
click at [143, 350] on div "Margin 0 Default auto px % rem vw vh Custom Custom" at bounding box center [215, 353] width 240 height 22
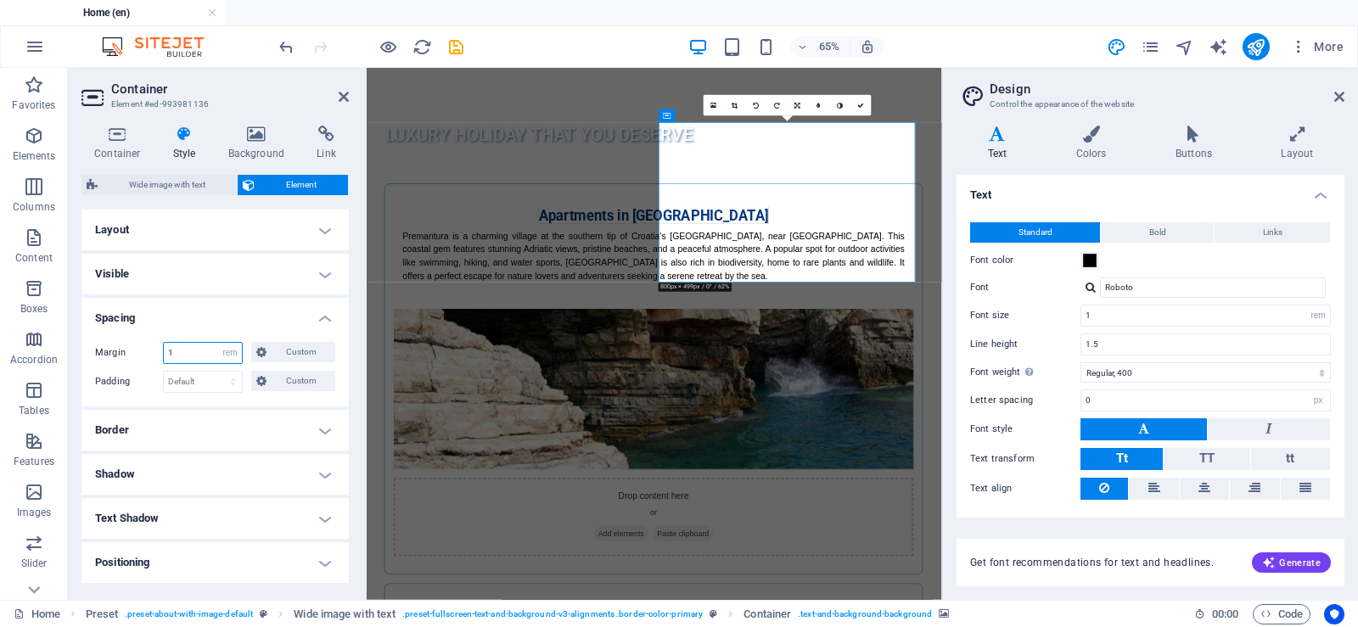
drag, startPoint x: 195, startPoint y: 350, endPoint x: 110, endPoint y: 350, distance: 84.8
click at [109, 350] on div "Margin 1 Default auto px % rem vw vh Custom Custom" at bounding box center [215, 353] width 240 height 22
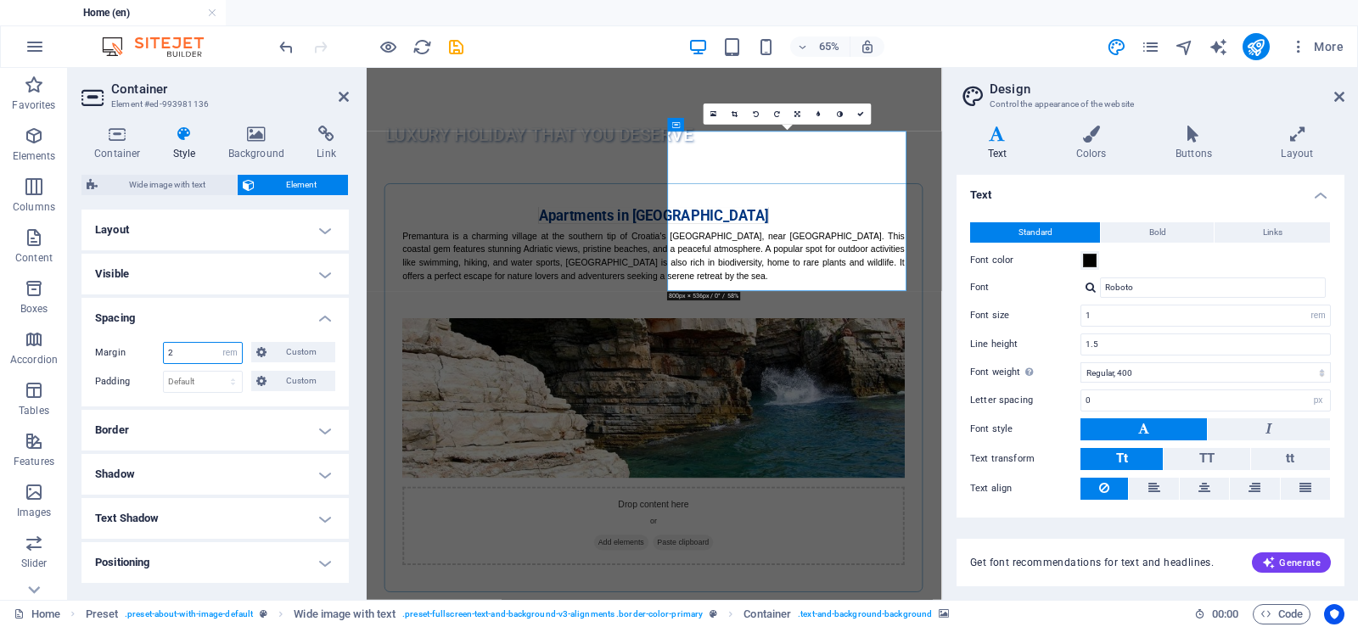
drag, startPoint x: 179, startPoint y: 348, endPoint x: 118, endPoint y: 348, distance: 61.1
click at [118, 348] on div "Margin 2 Default auto px % rem vw vh Custom Custom" at bounding box center [215, 353] width 240 height 22
type input "1"
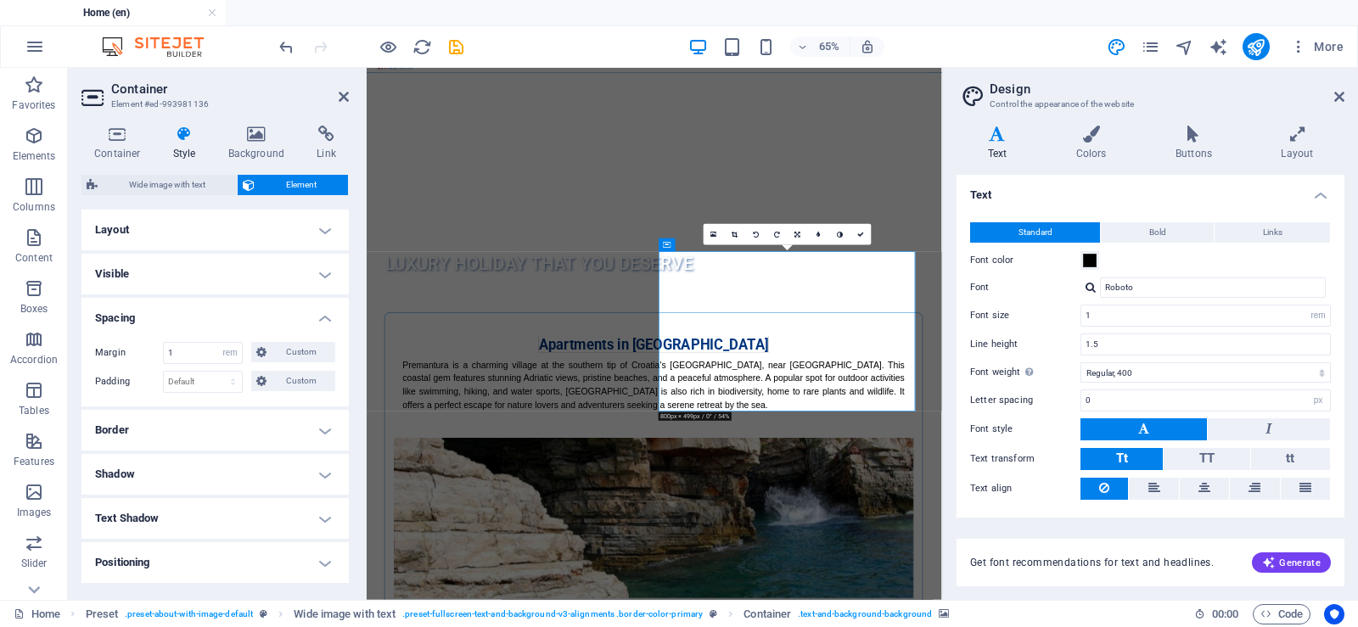
scroll to position [0, 0]
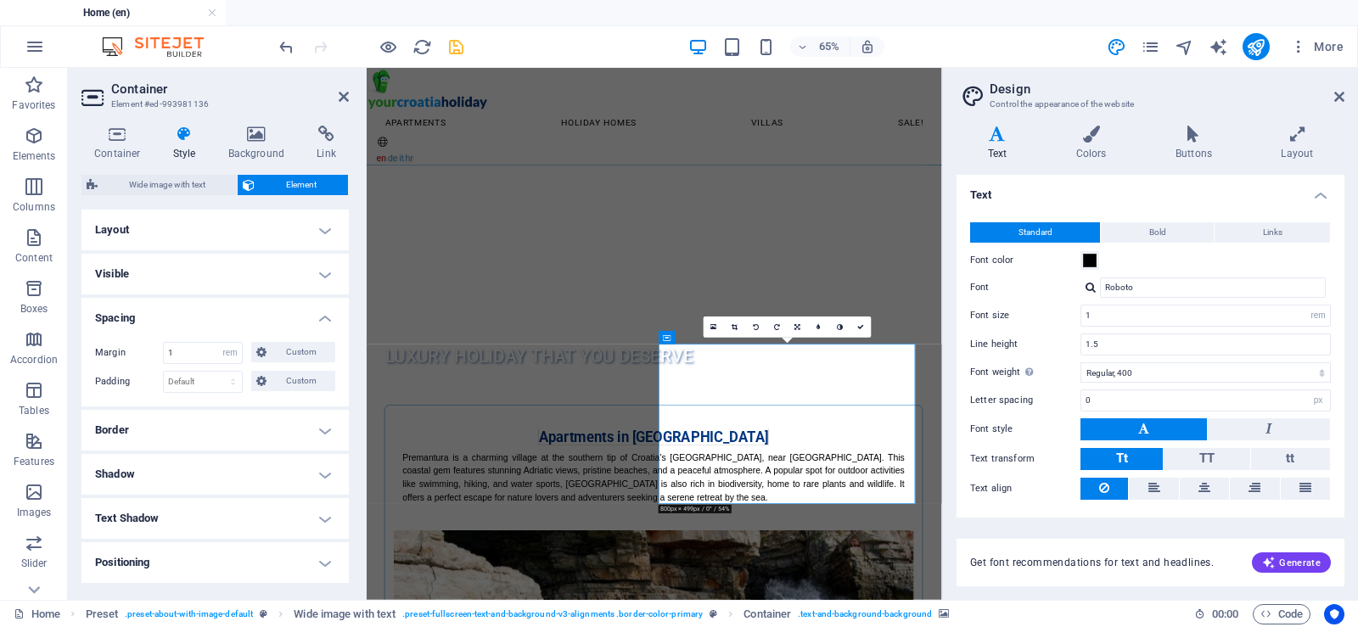
click at [458, 50] on icon "save" at bounding box center [456, 47] width 20 height 20
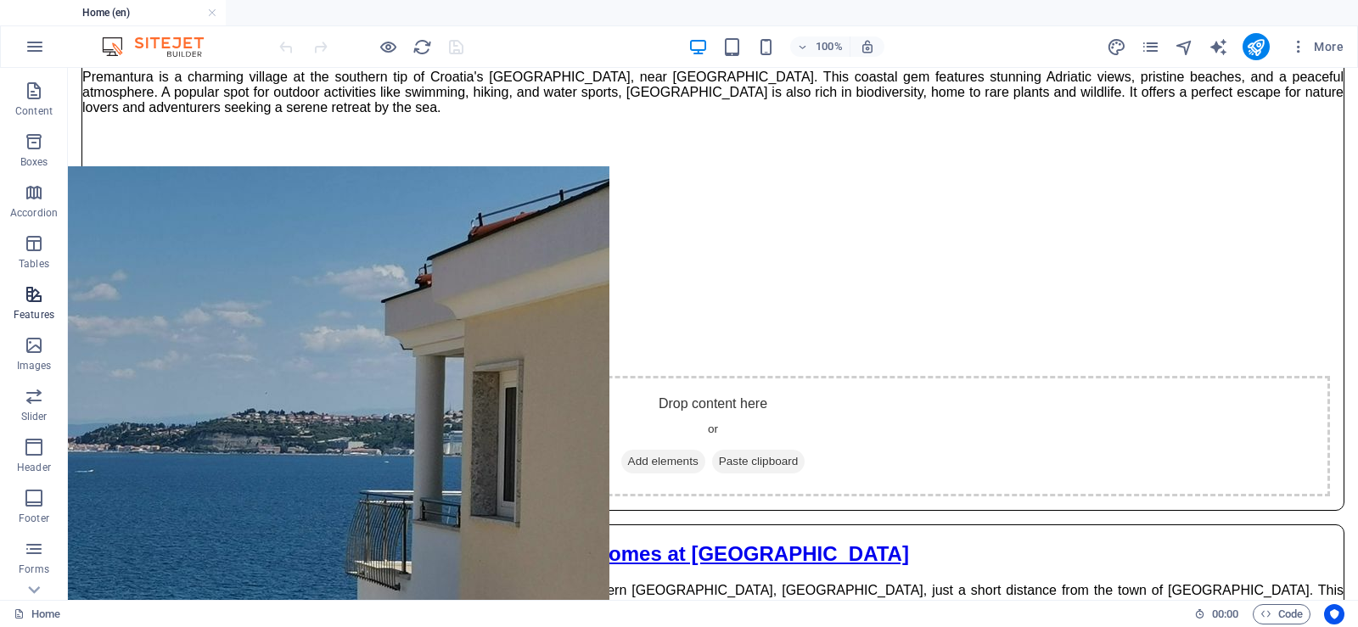
scroll to position [232, 0]
click at [31, 569] on icon "button" at bounding box center [34, 566] width 20 height 20
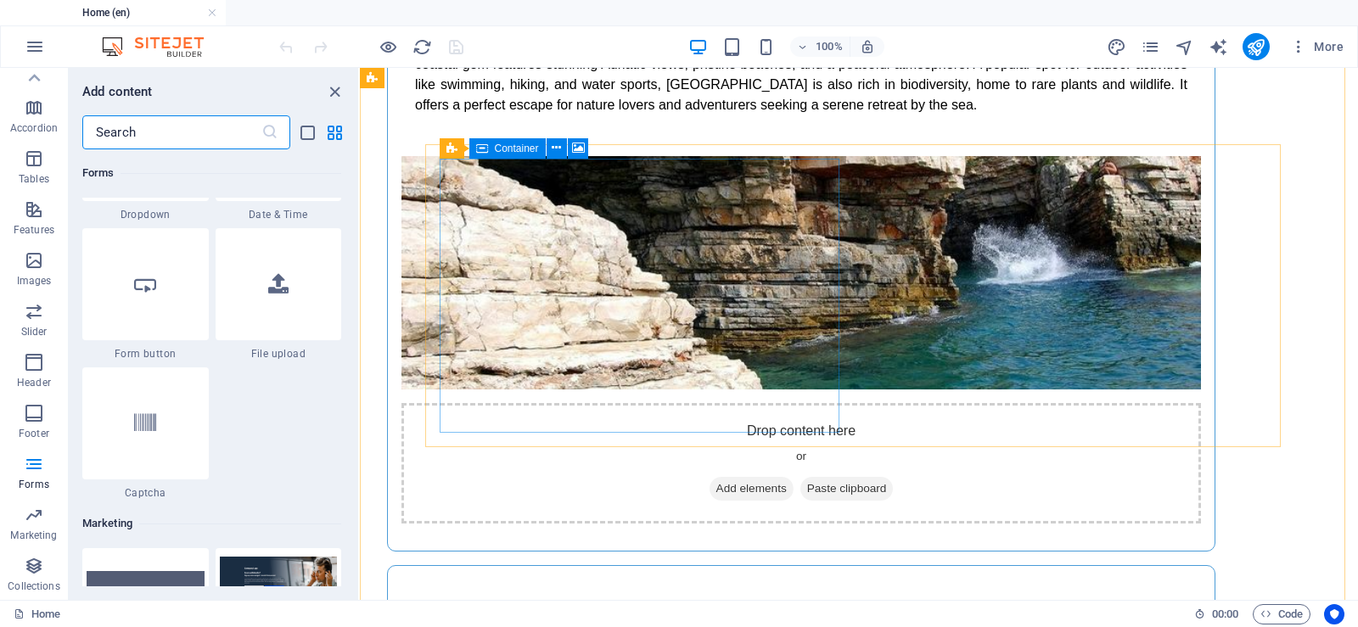
scroll to position [13401, 0]
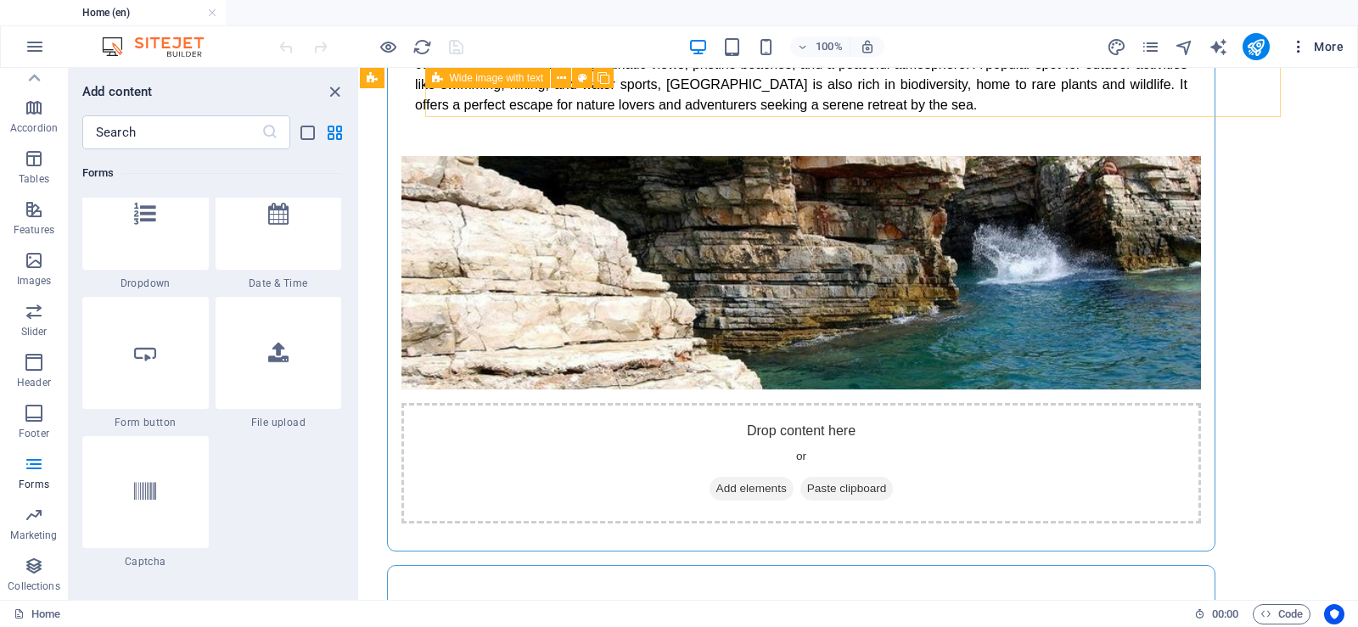
click at [1329, 47] on span "More" at bounding box center [1316, 46] width 53 height 17
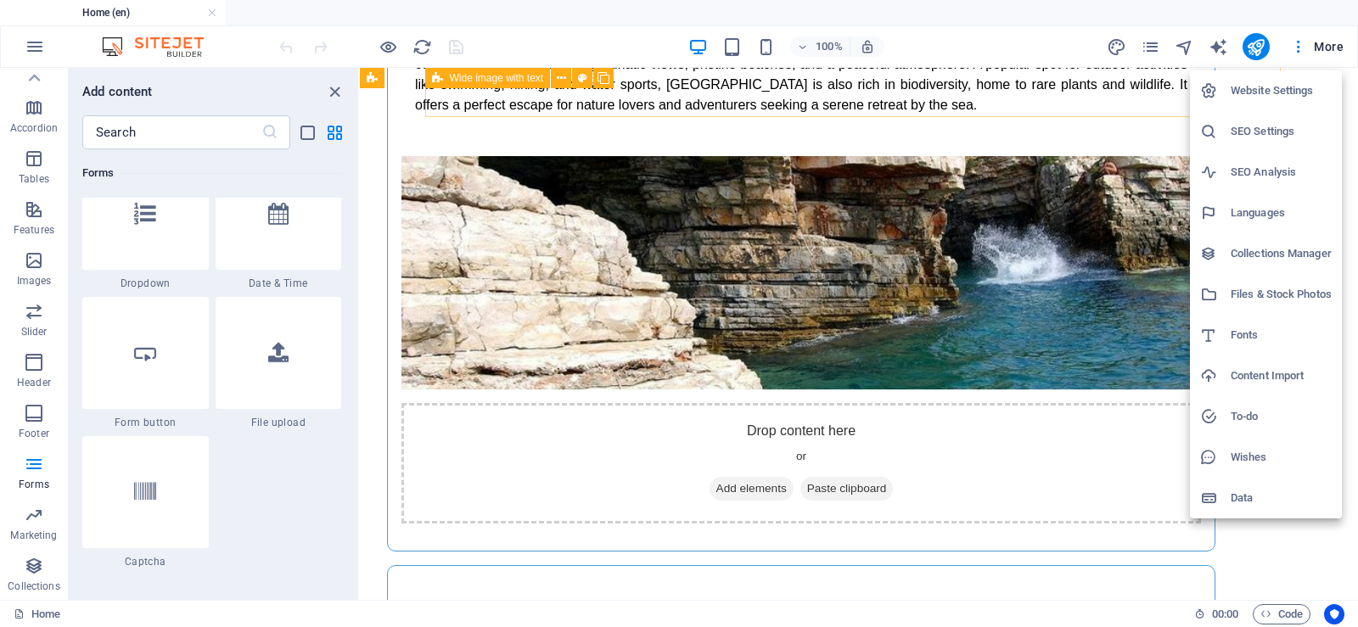
click at [1279, 248] on h6 "Collections Manager" at bounding box center [1280, 254] width 101 height 20
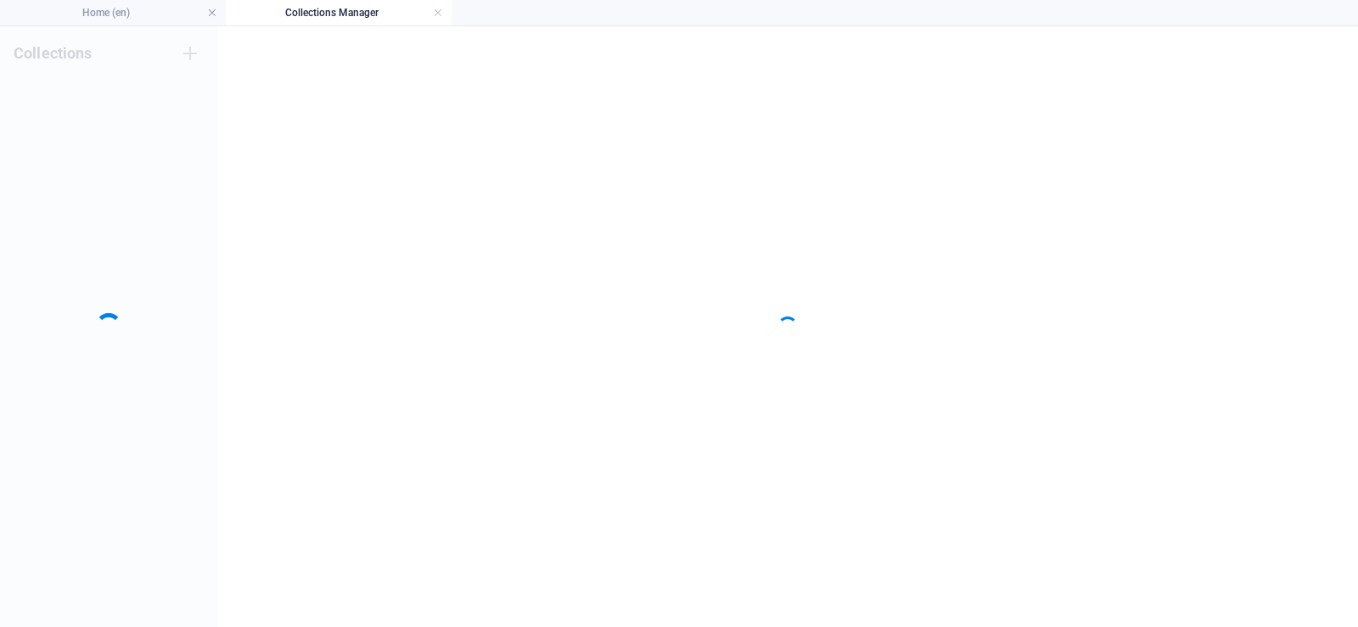
scroll to position [0, 0]
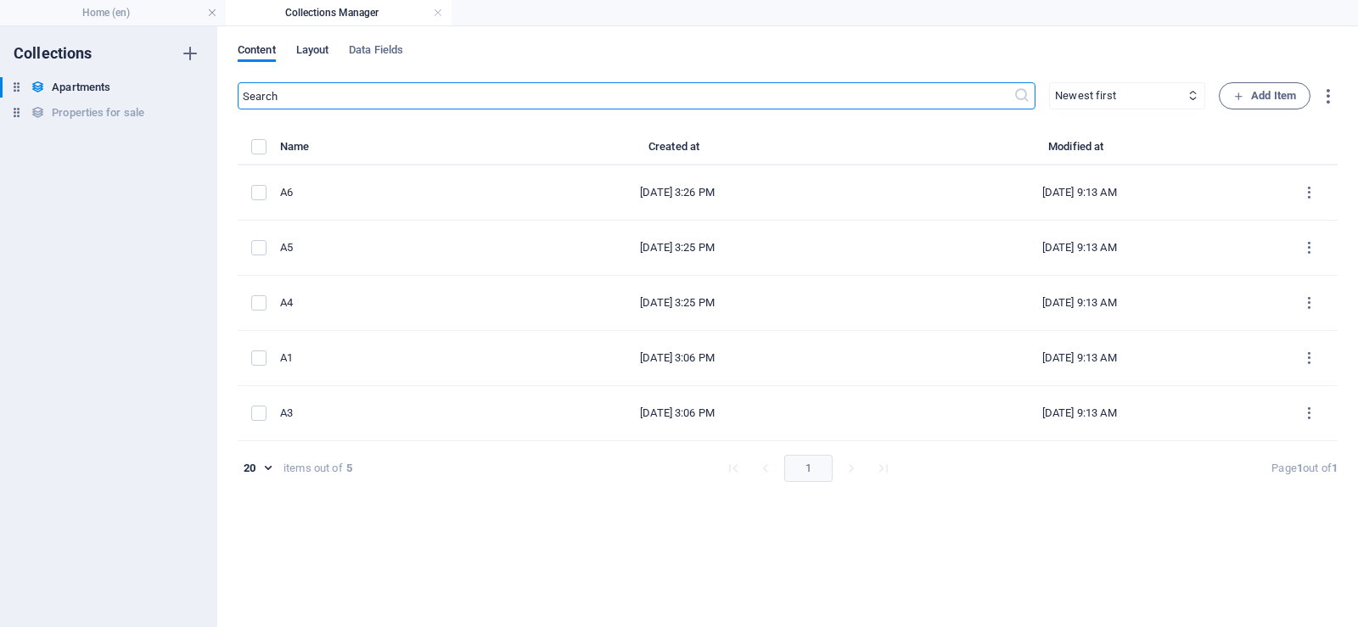
click at [316, 46] on span "Layout" at bounding box center [312, 52] width 33 height 24
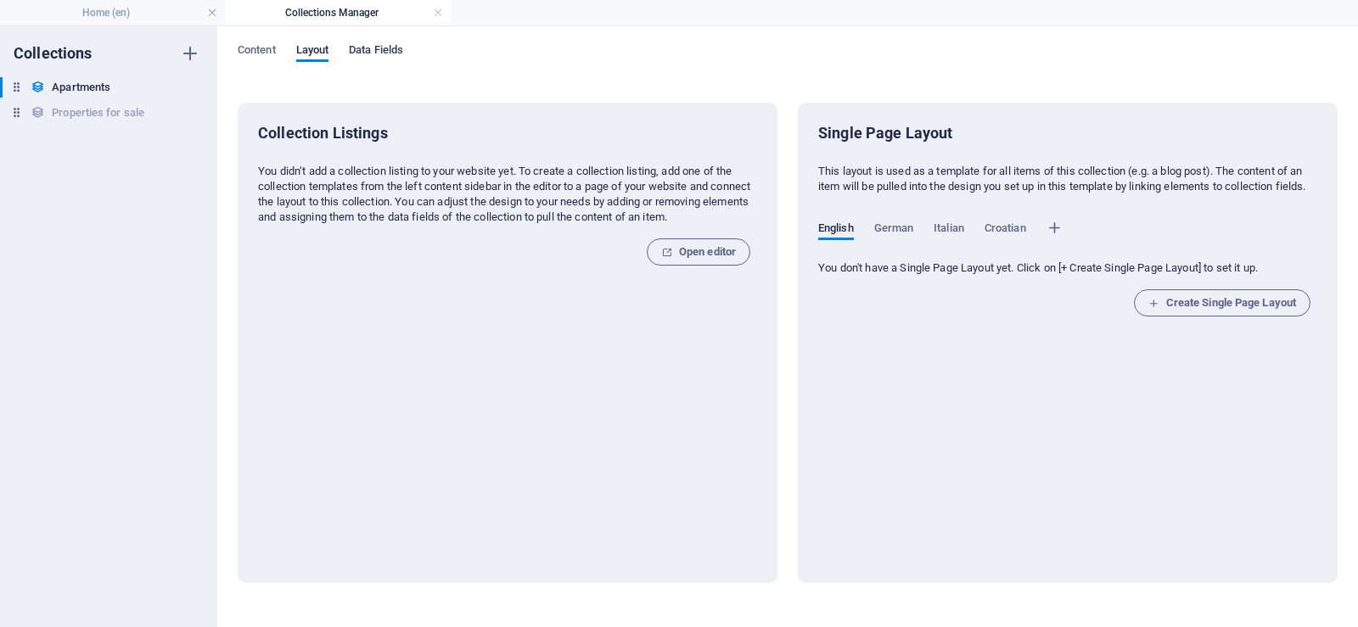
click at [380, 50] on span "Data Fields" at bounding box center [376, 52] width 54 height 24
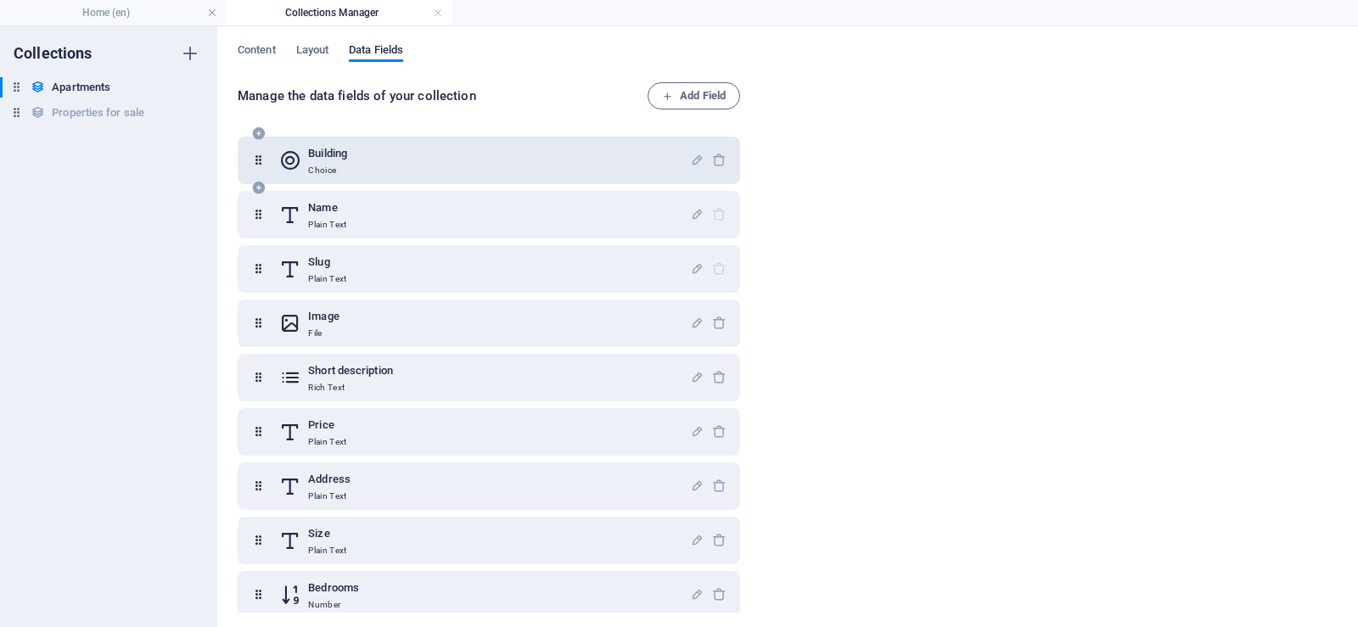
click at [376, 153] on div "Building Choice" at bounding box center [484, 160] width 411 height 34
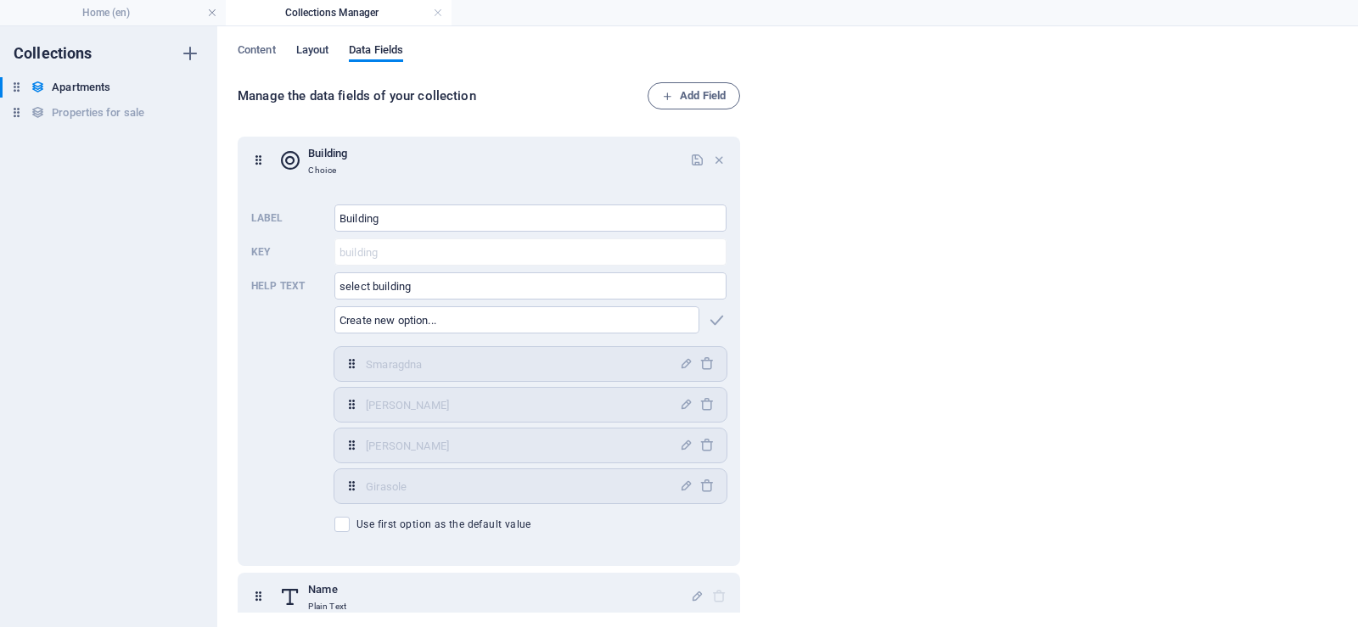
click at [319, 53] on span "Layout" at bounding box center [312, 52] width 33 height 24
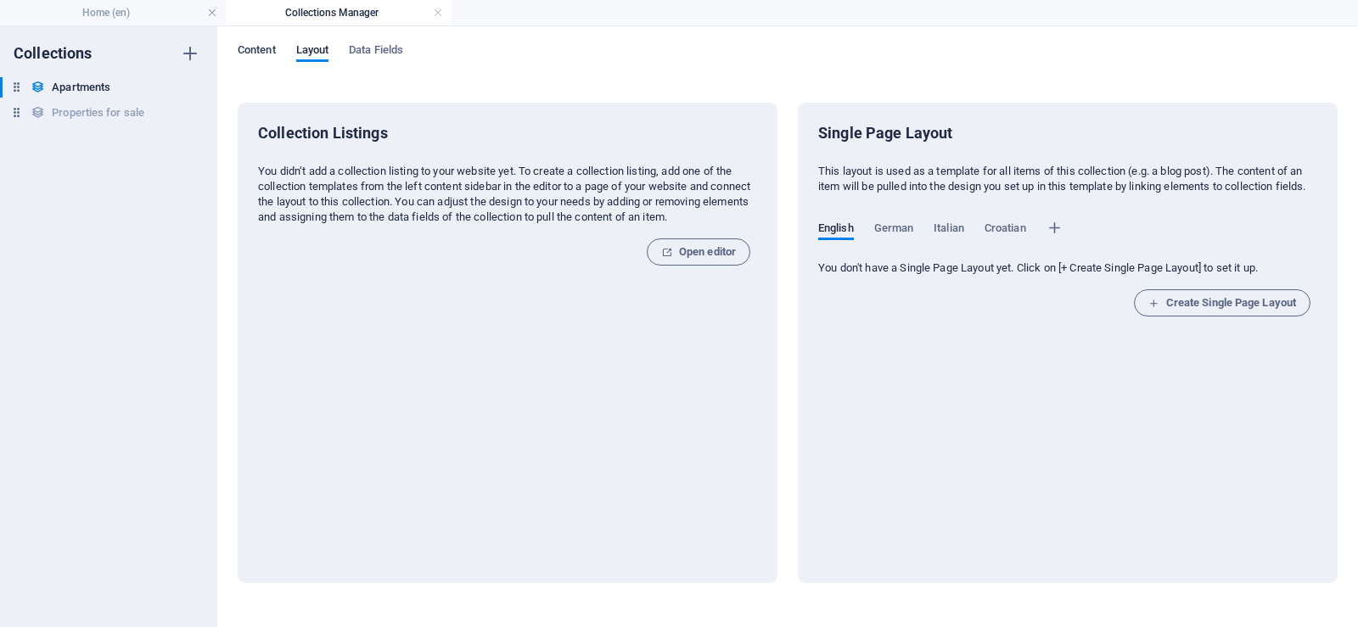
click at [254, 52] on span "Content" at bounding box center [257, 52] width 38 height 24
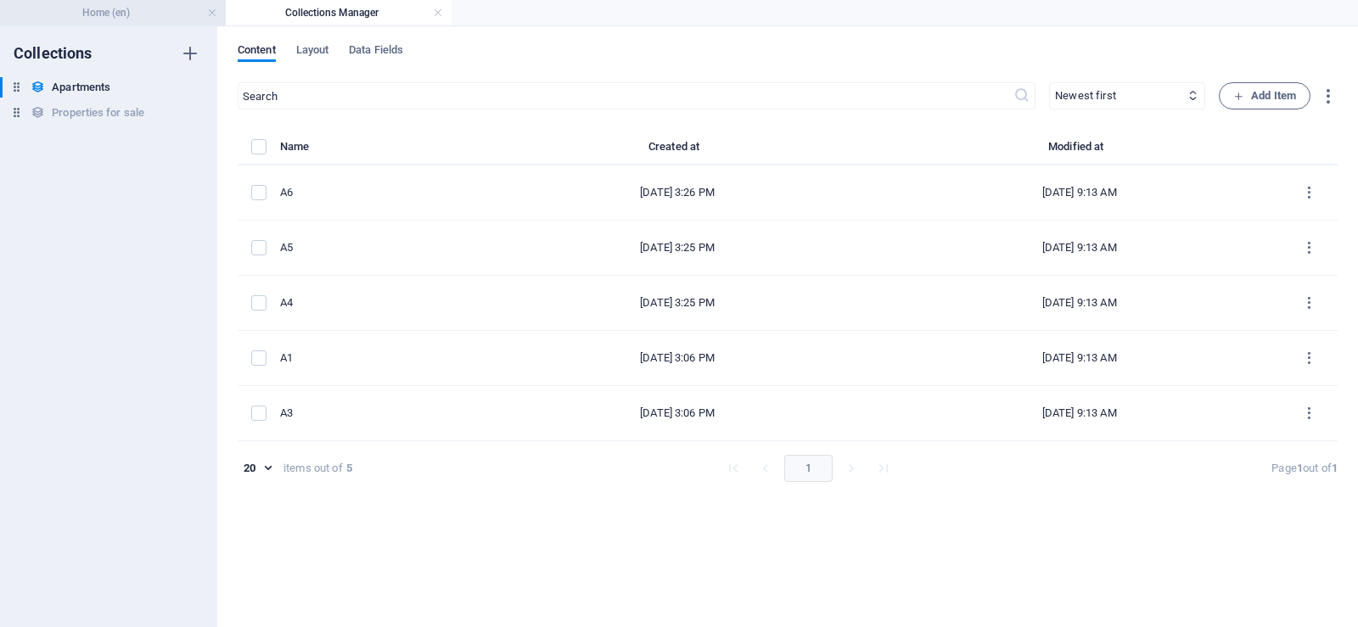
click at [101, 11] on h4 "Home (en)" at bounding box center [113, 12] width 226 height 19
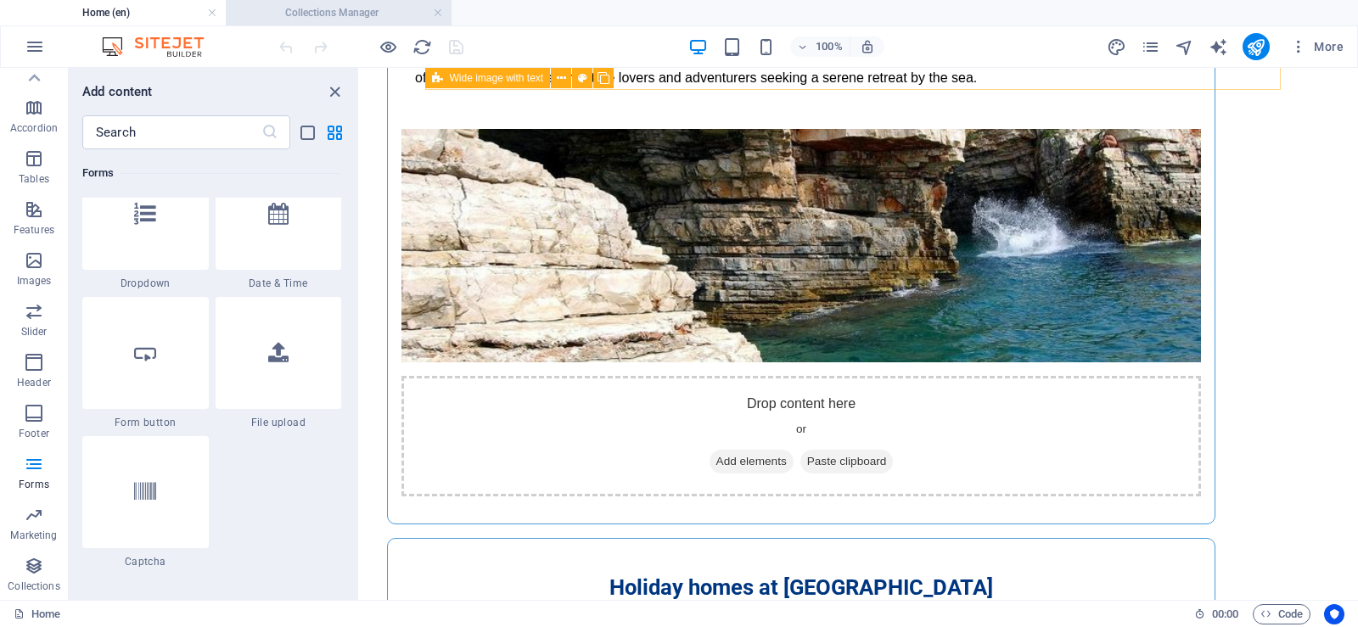
click at [293, 12] on h4 "Collections Manager" at bounding box center [339, 12] width 226 height 19
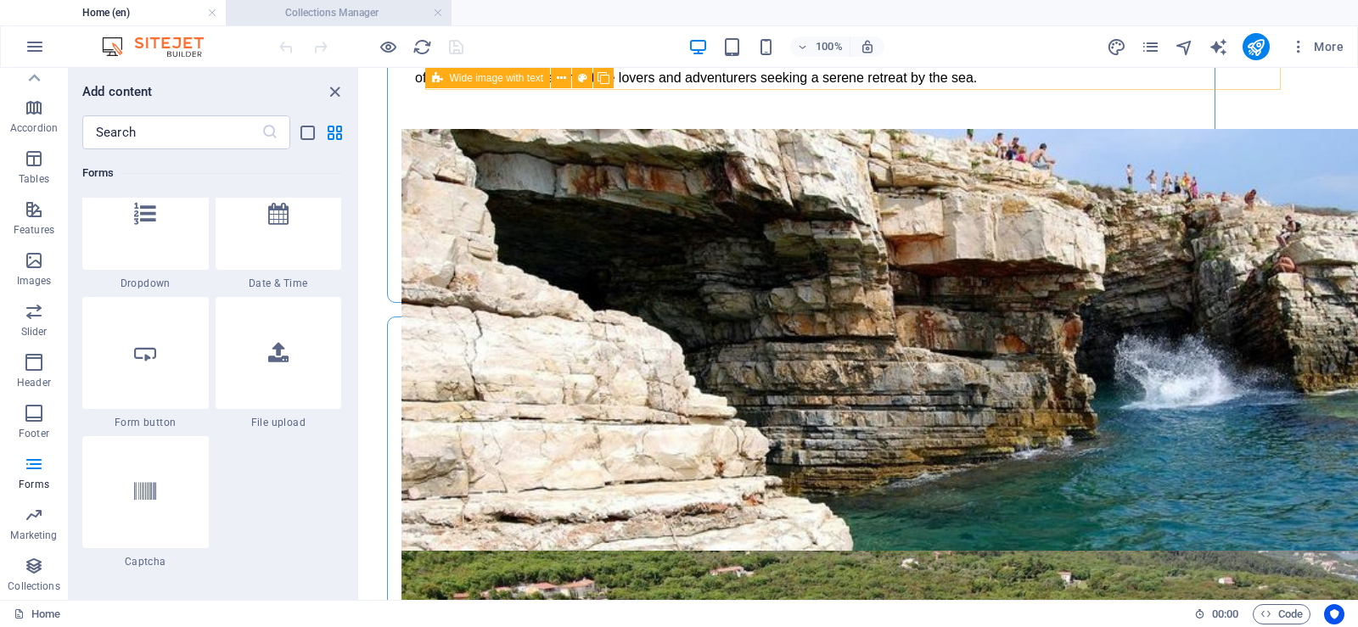
scroll to position [0, 0]
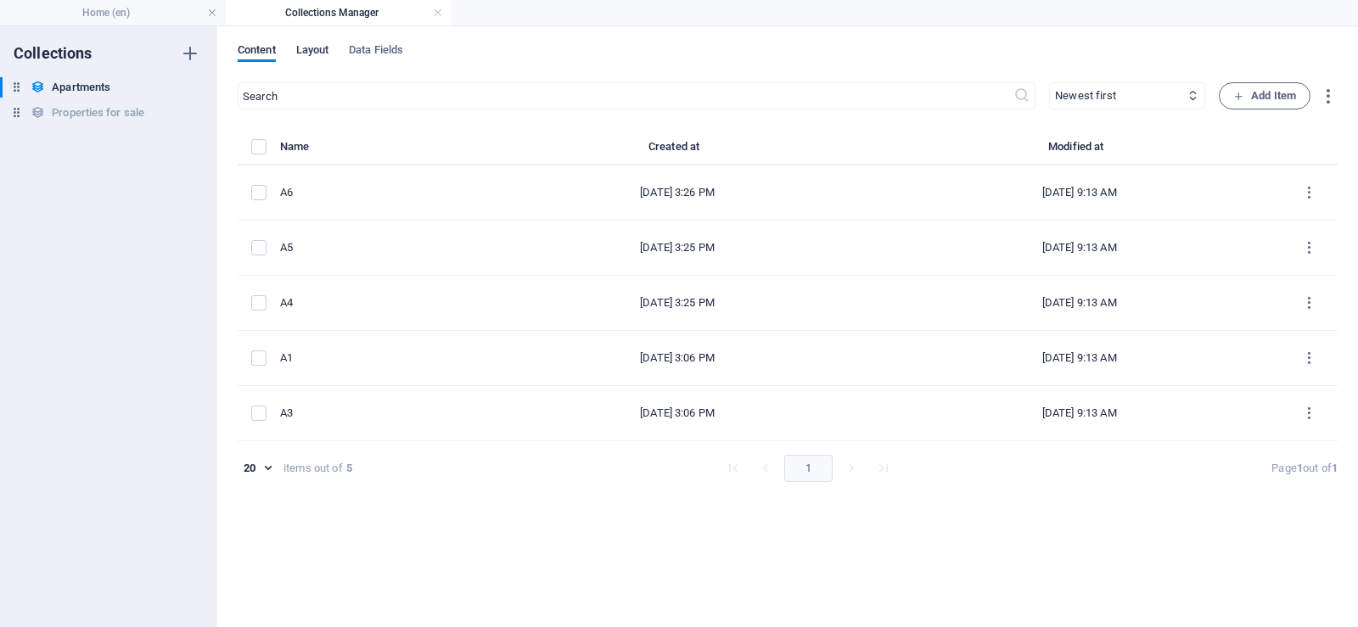
click at [306, 53] on span "Layout" at bounding box center [312, 52] width 33 height 24
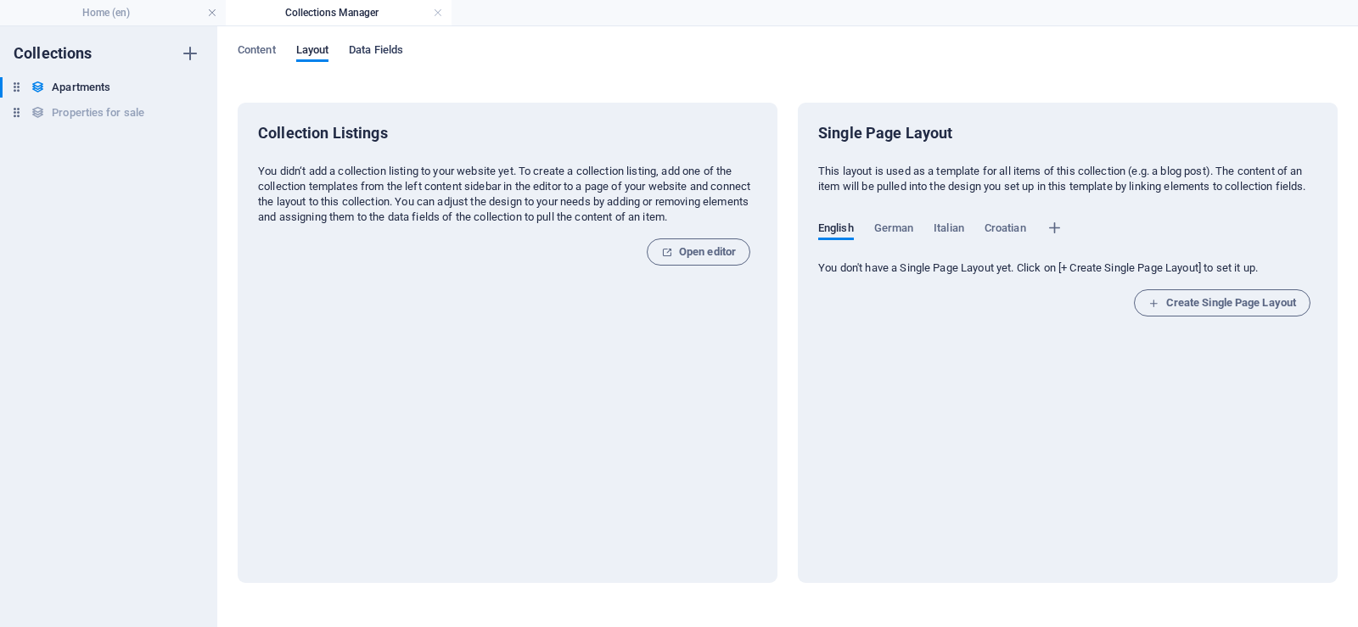
click at [372, 48] on span "Data Fields" at bounding box center [376, 52] width 54 height 24
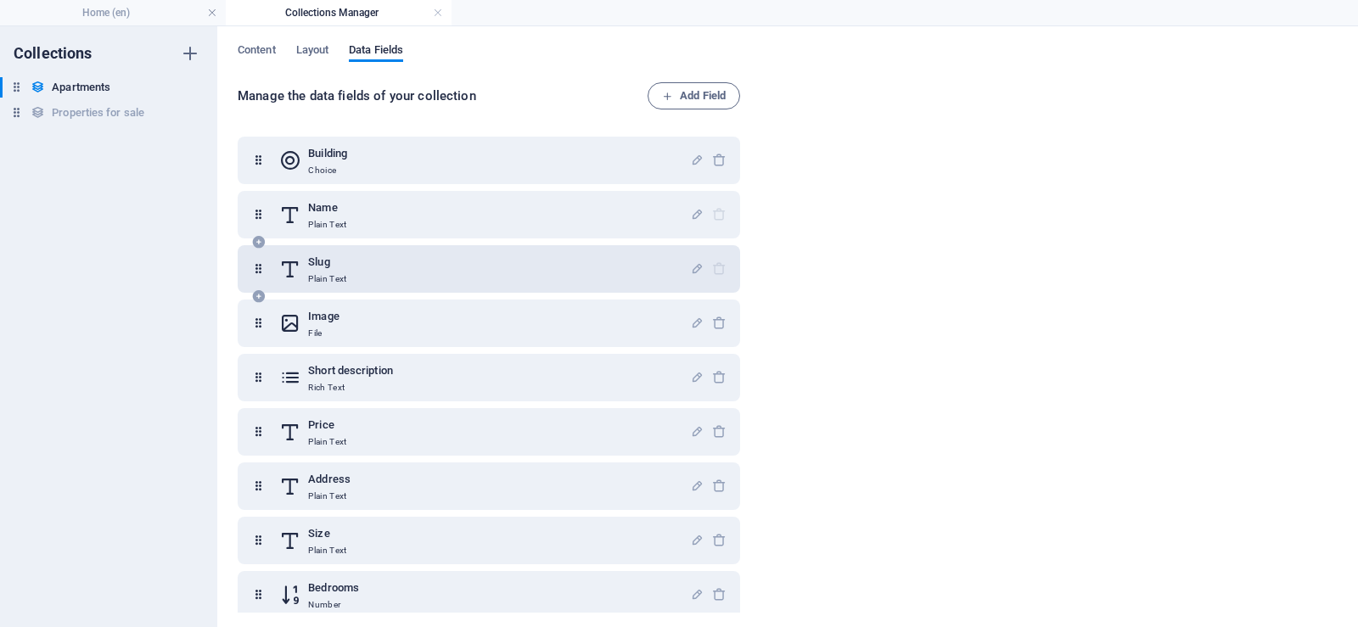
click at [413, 270] on div "Slug Plain Text" at bounding box center [484, 269] width 411 height 34
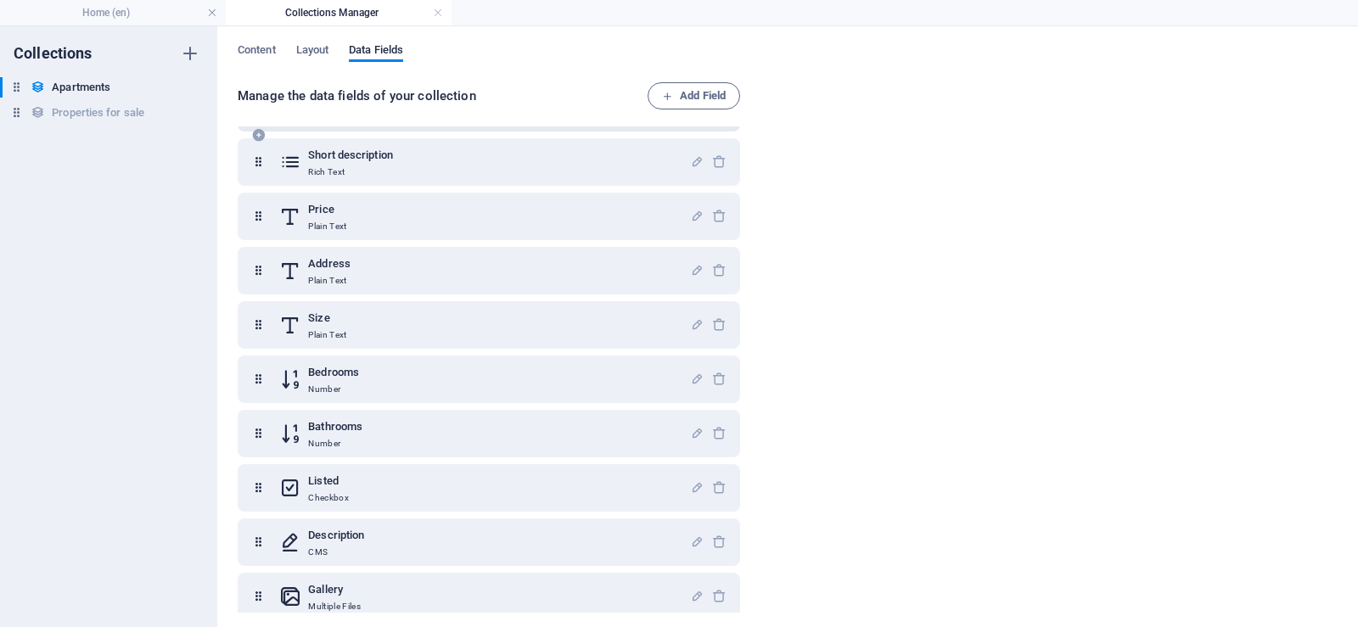
scroll to position [379, 0]
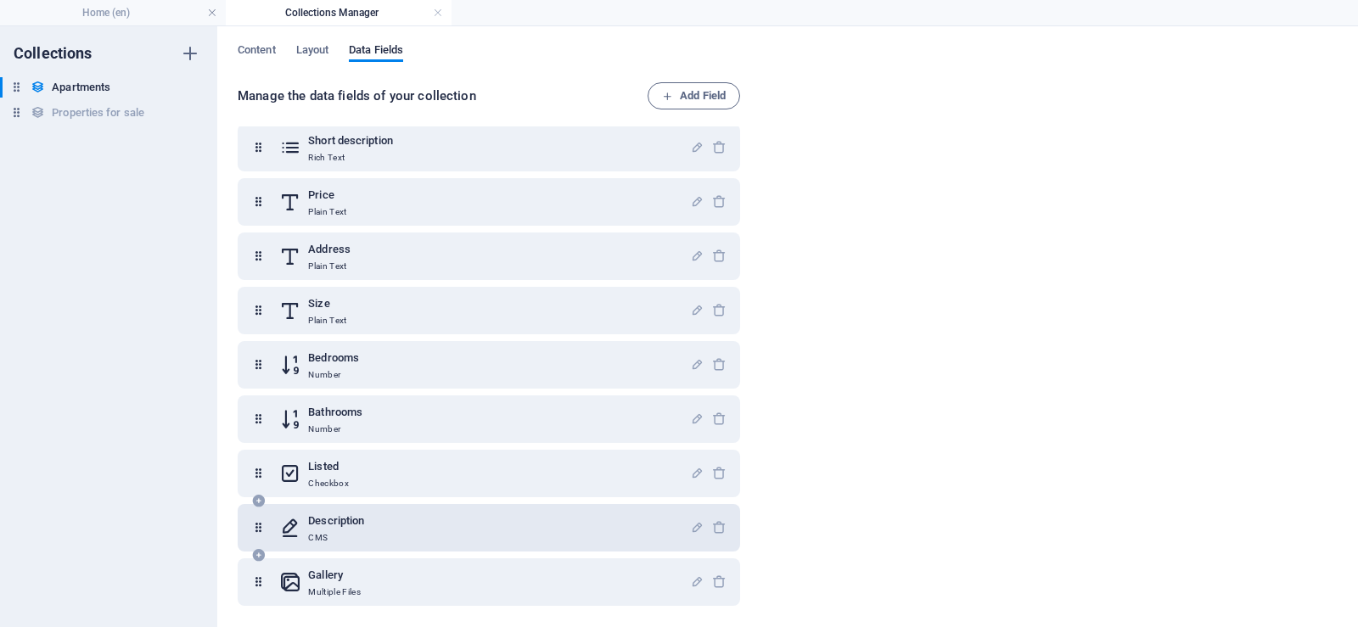
click at [423, 521] on div "Description CMS" at bounding box center [484, 528] width 411 height 34
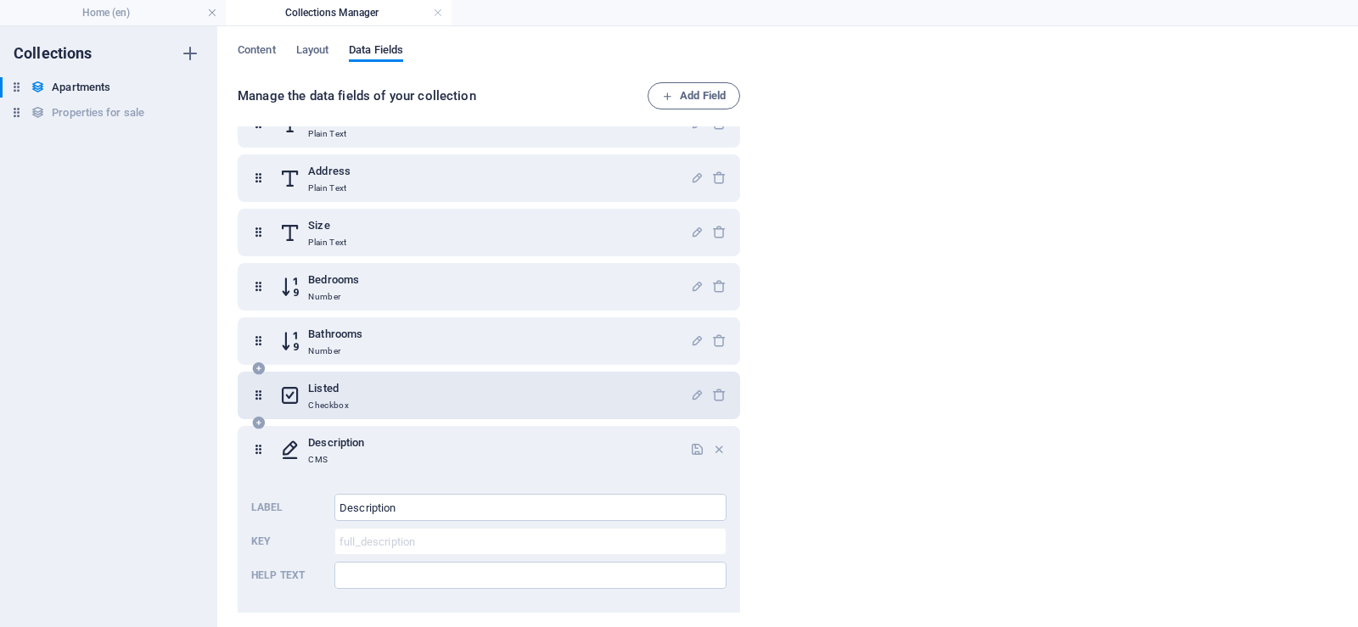
scroll to position [529, 0]
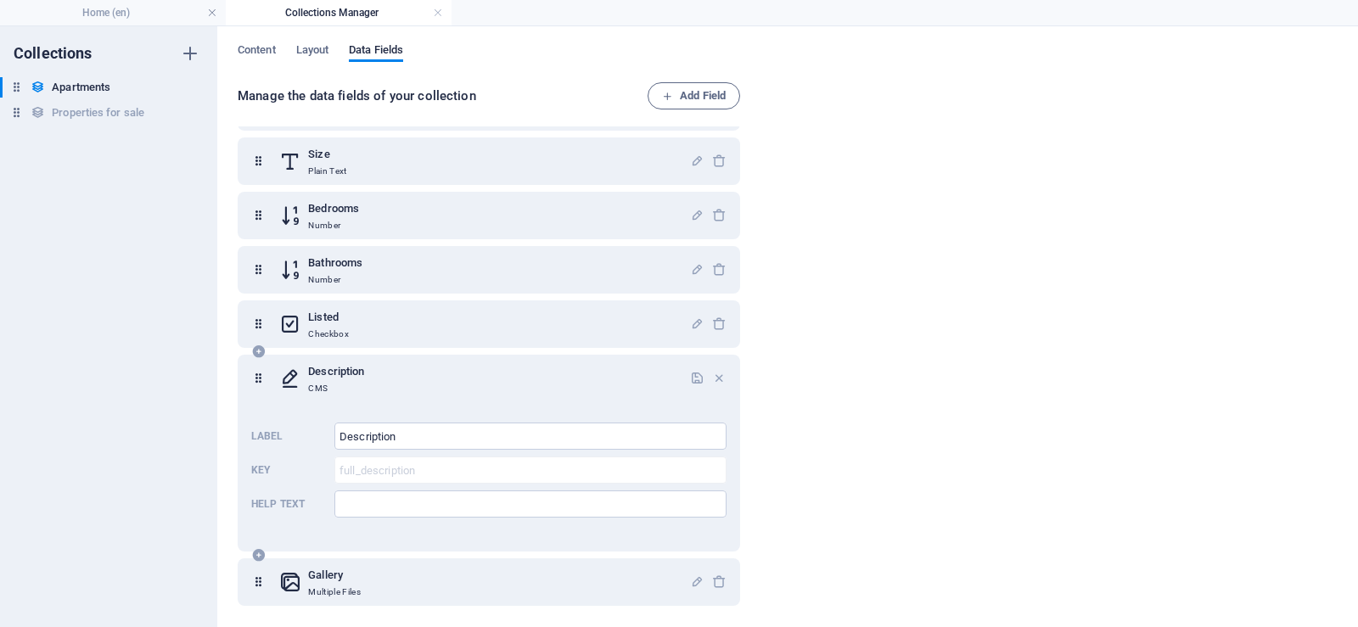
click at [293, 378] on icon at bounding box center [290, 378] width 22 height 34
click at [372, 581] on div "Gallery Multiple Files" at bounding box center [484, 582] width 411 height 34
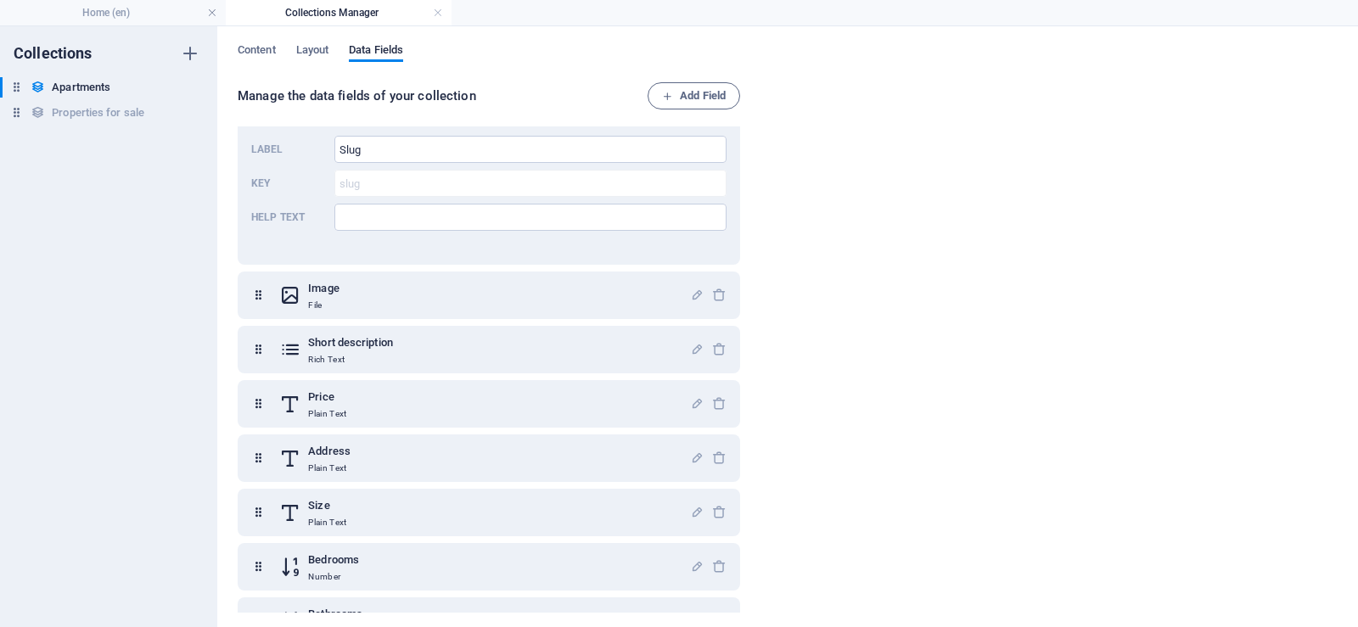
scroll to position [0, 0]
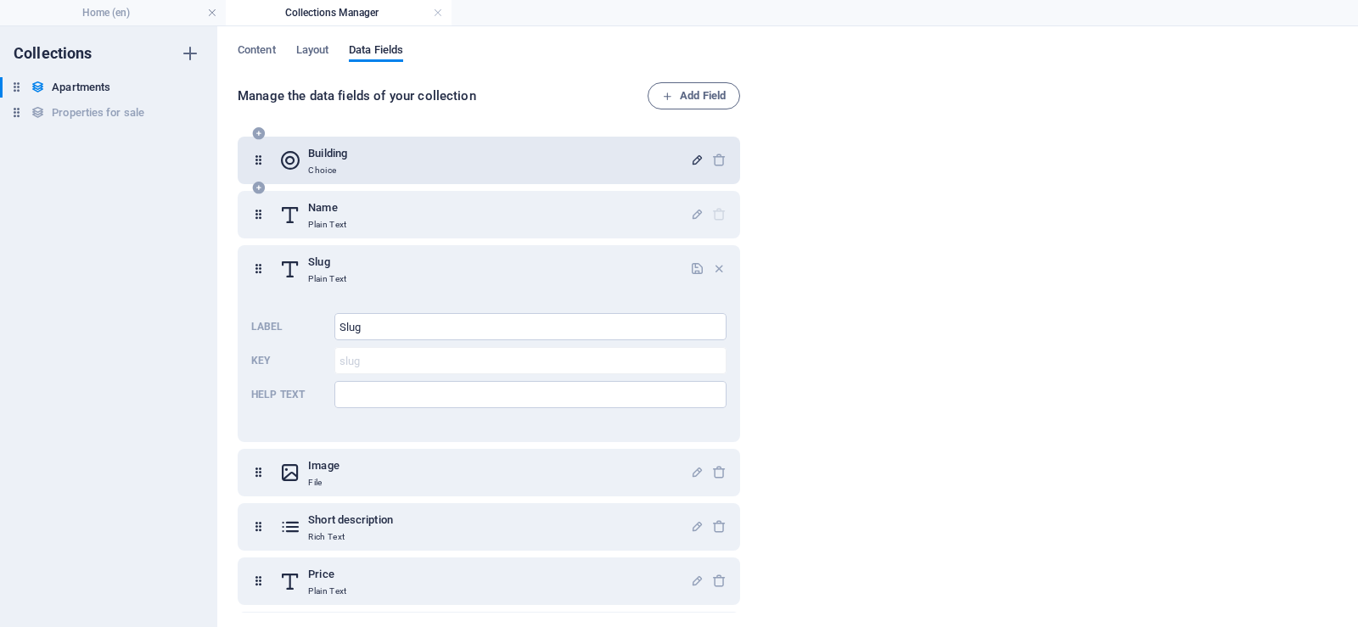
click at [692, 161] on icon "button" at bounding box center [697, 160] width 14 height 14
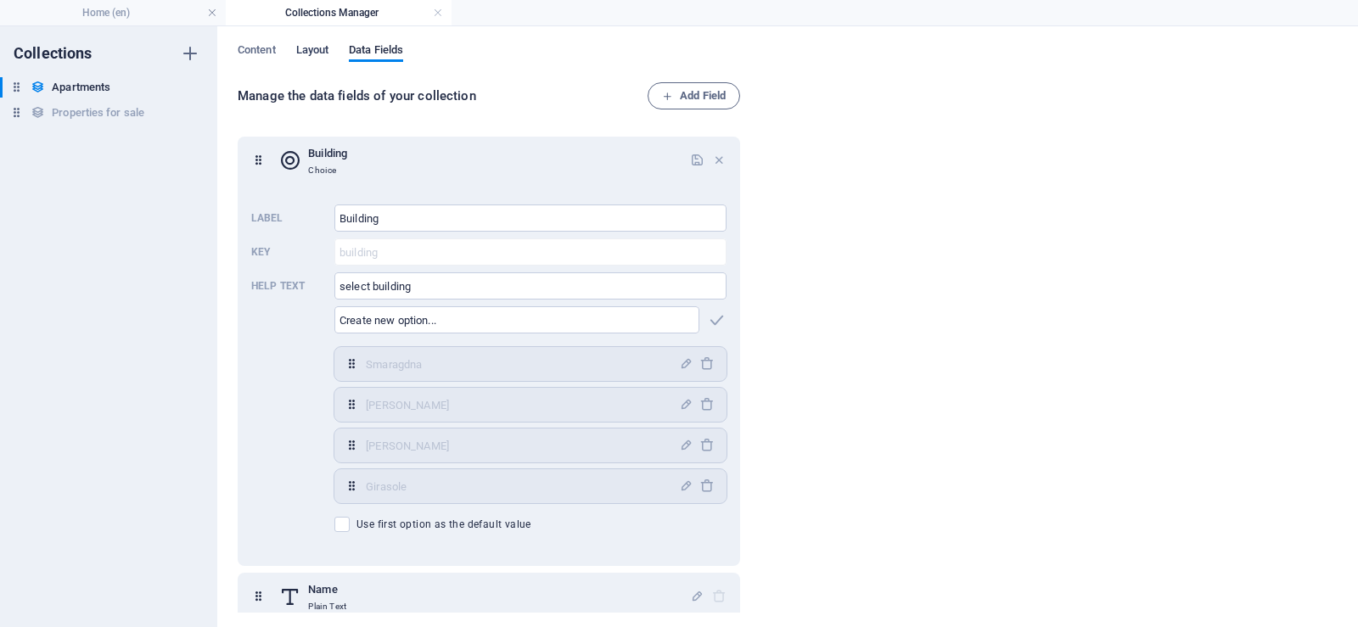
click at [314, 50] on span "Layout" at bounding box center [312, 52] width 33 height 24
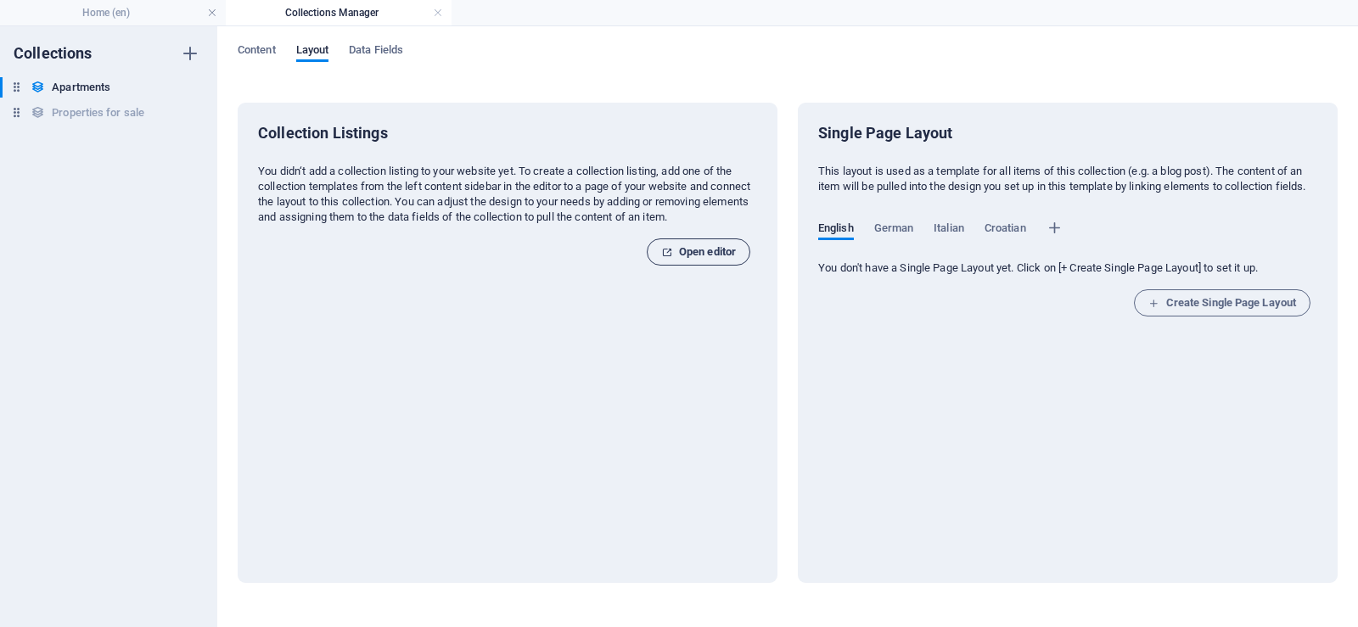
click at [702, 254] on span "Open editor" at bounding box center [698, 252] width 75 height 20
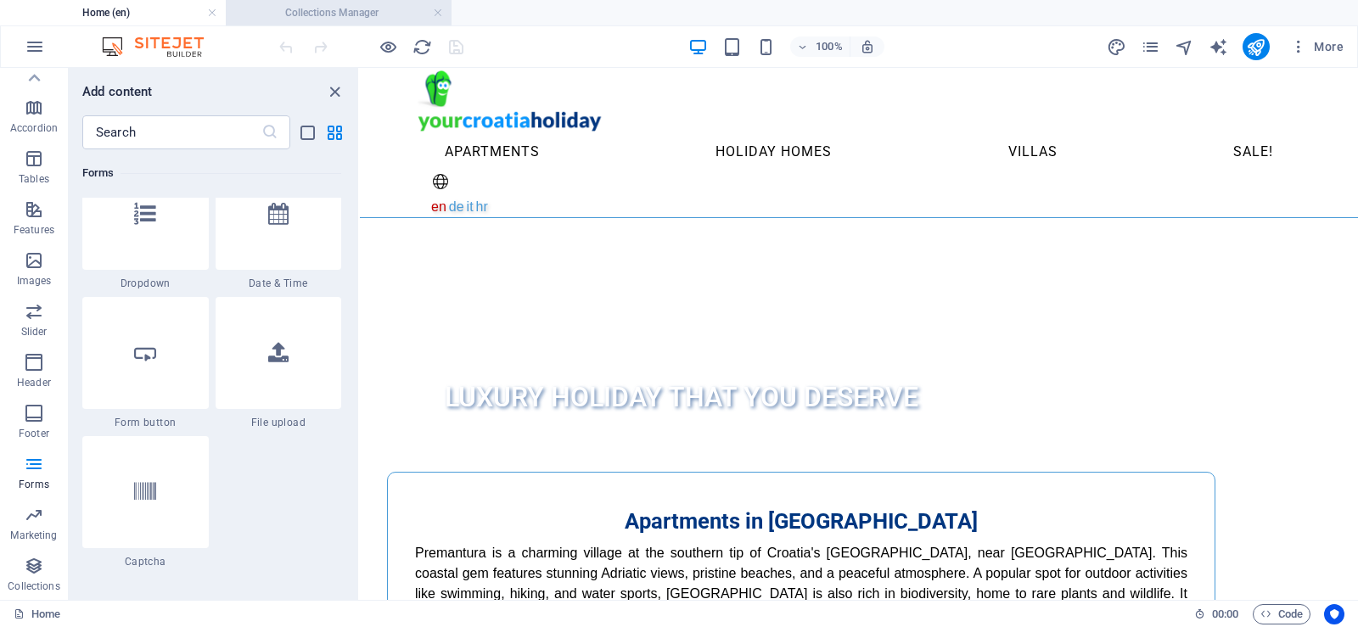
click at [370, 17] on h4 "Collections Manager" at bounding box center [339, 12] width 226 height 19
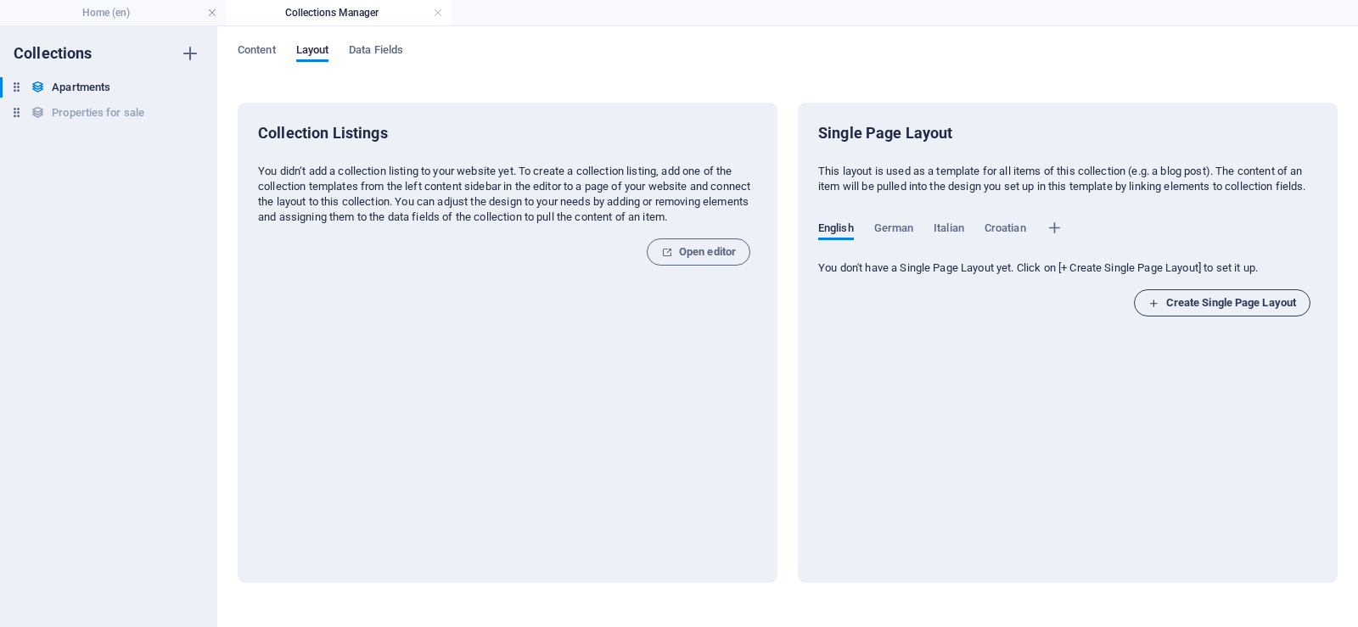
click at [1204, 313] on span "Create Single Page Layout" at bounding box center [1222, 303] width 148 height 20
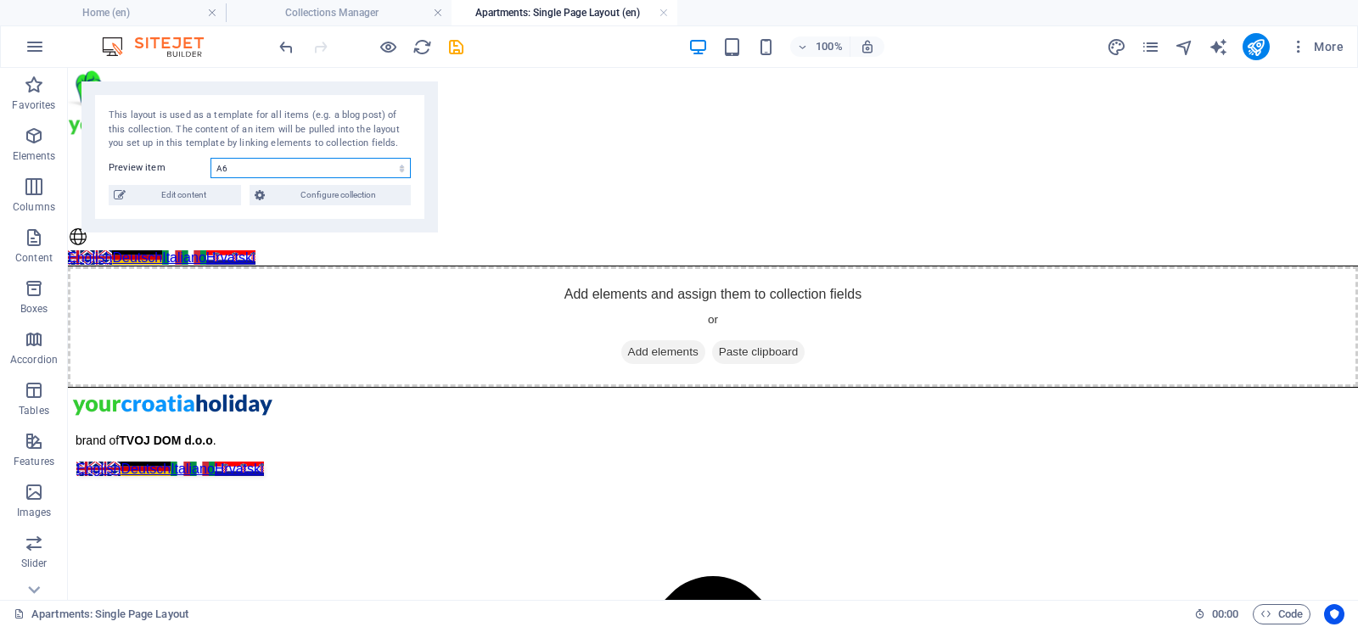
click at [395, 168] on select "A6 A5 A4 A1 A3" at bounding box center [310, 168] width 200 height 20
select select "68db8335aedf70c2090b23fe"
click at [210, 158] on select "A6 A5 A4 A1 A3" at bounding box center [310, 168] width 200 height 20
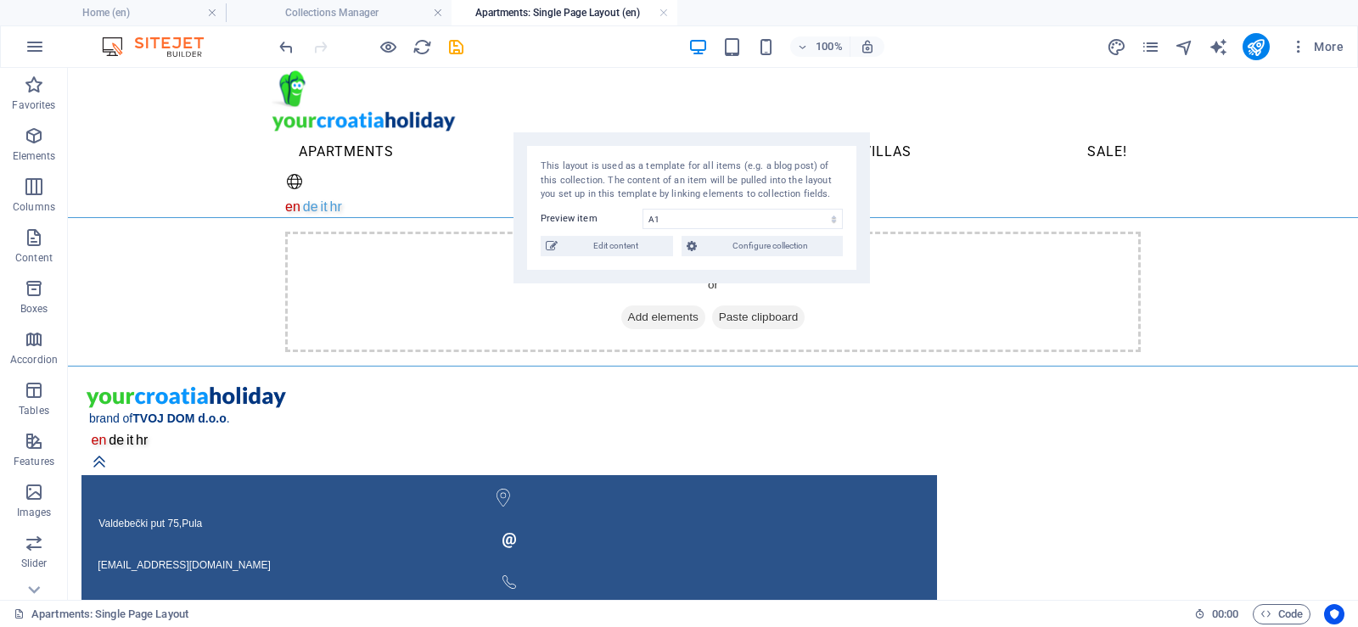
drag, startPoint x: 364, startPoint y: 126, endPoint x: 796, endPoint y: 176, distance: 434.8
click at [796, 176] on div "This layout is used as a template for all items (e.g. a blog post) of this coll…" at bounding box center [691, 181] width 302 height 42
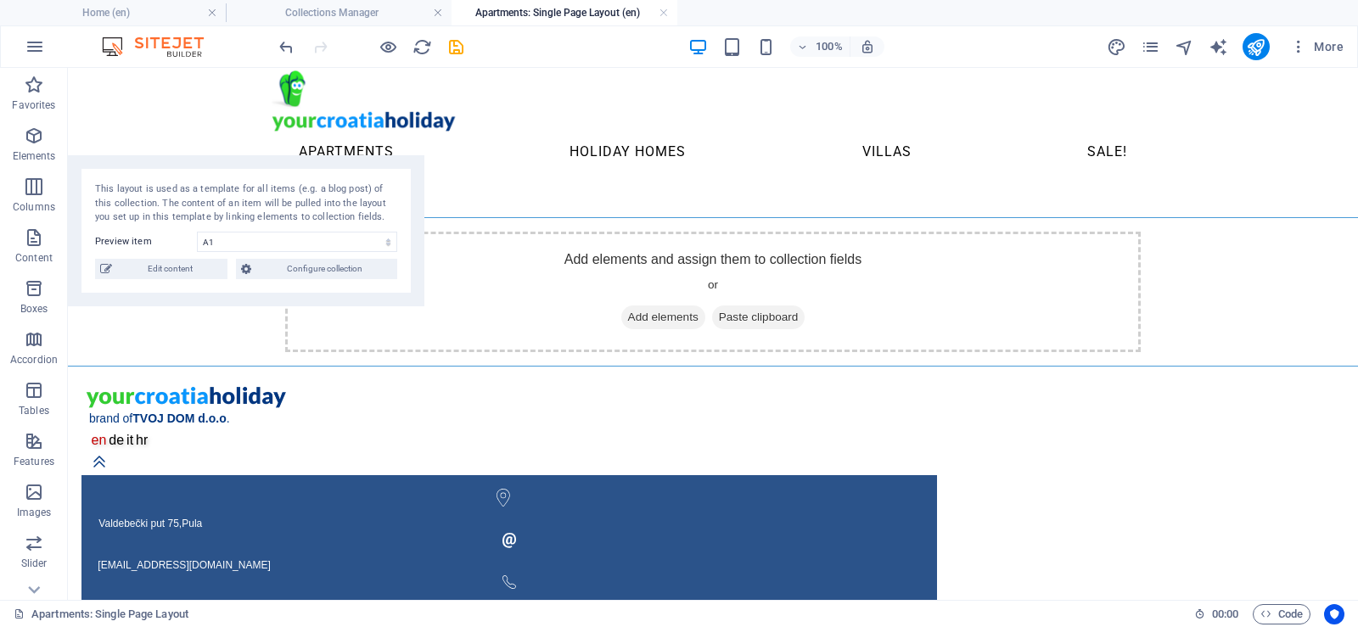
drag, startPoint x: 681, startPoint y: 188, endPoint x: 202, endPoint y: 172, distance: 479.6
click at [201, 182] on div "This layout is used as a template for all items (e.g. a blog post) of this coll…" at bounding box center [246, 203] width 302 height 42
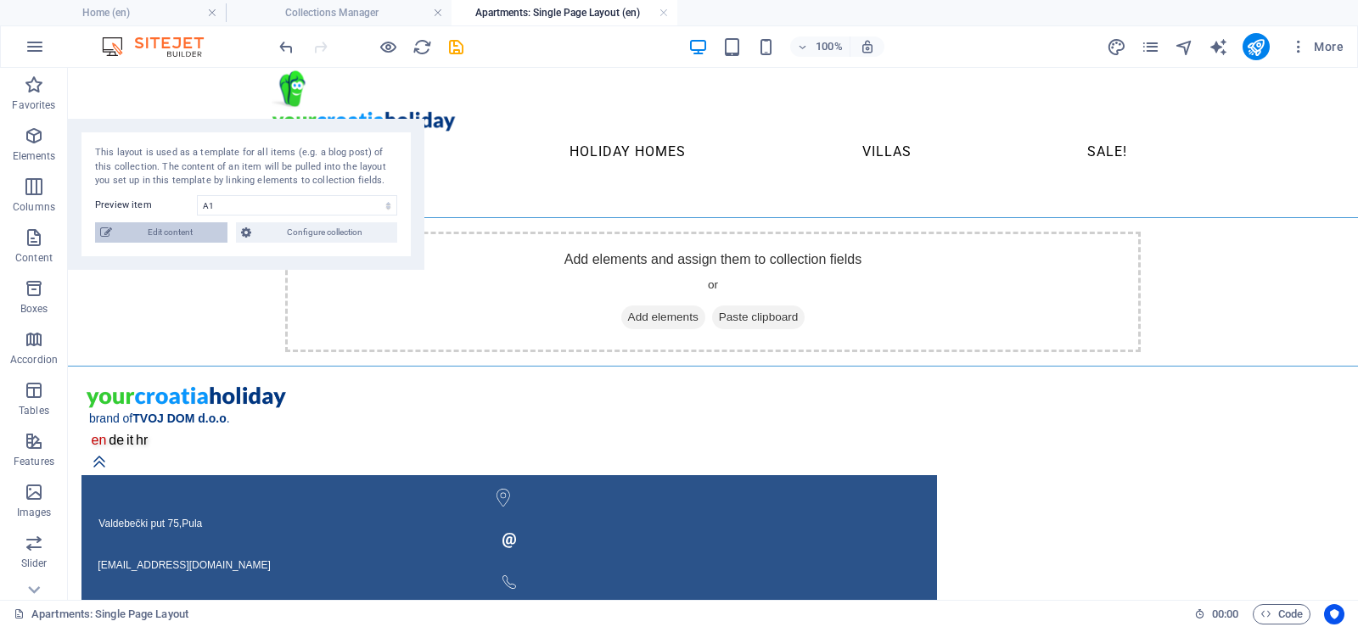
click at [161, 230] on span "Edit content" at bounding box center [169, 232] width 105 height 20
select select "Smaragdna"
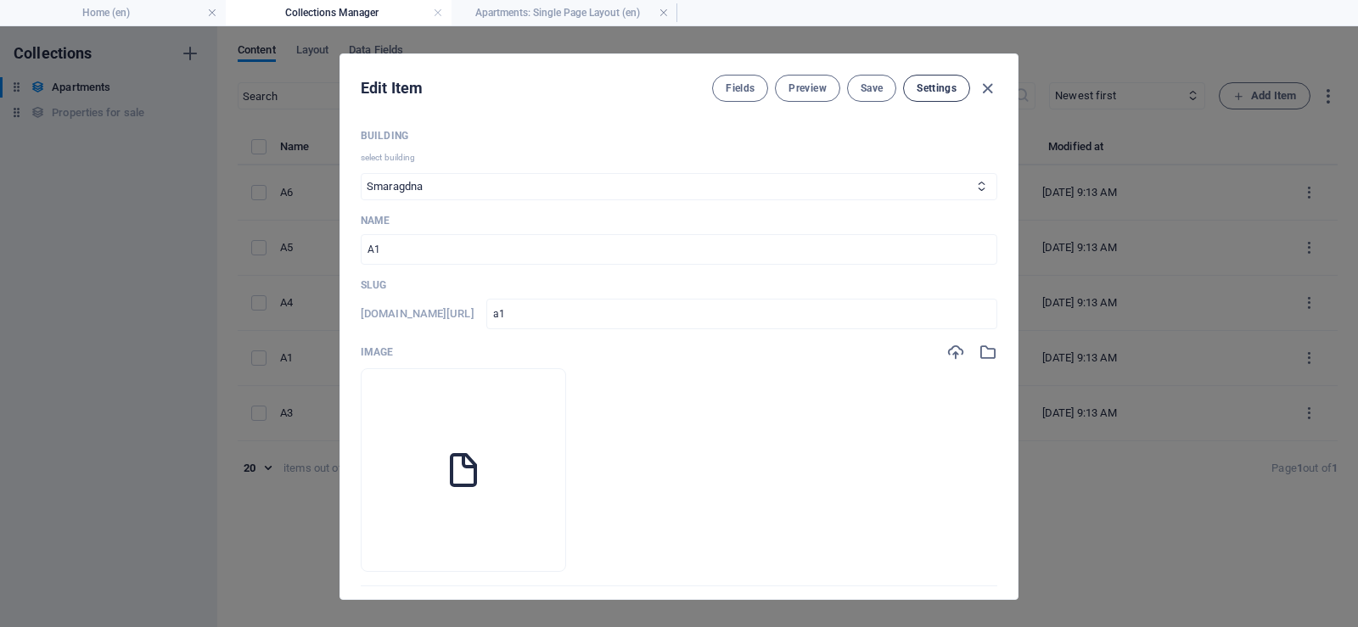
click at [938, 91] on span "Settings" at bounding box center [936, 88] width 40 height 14
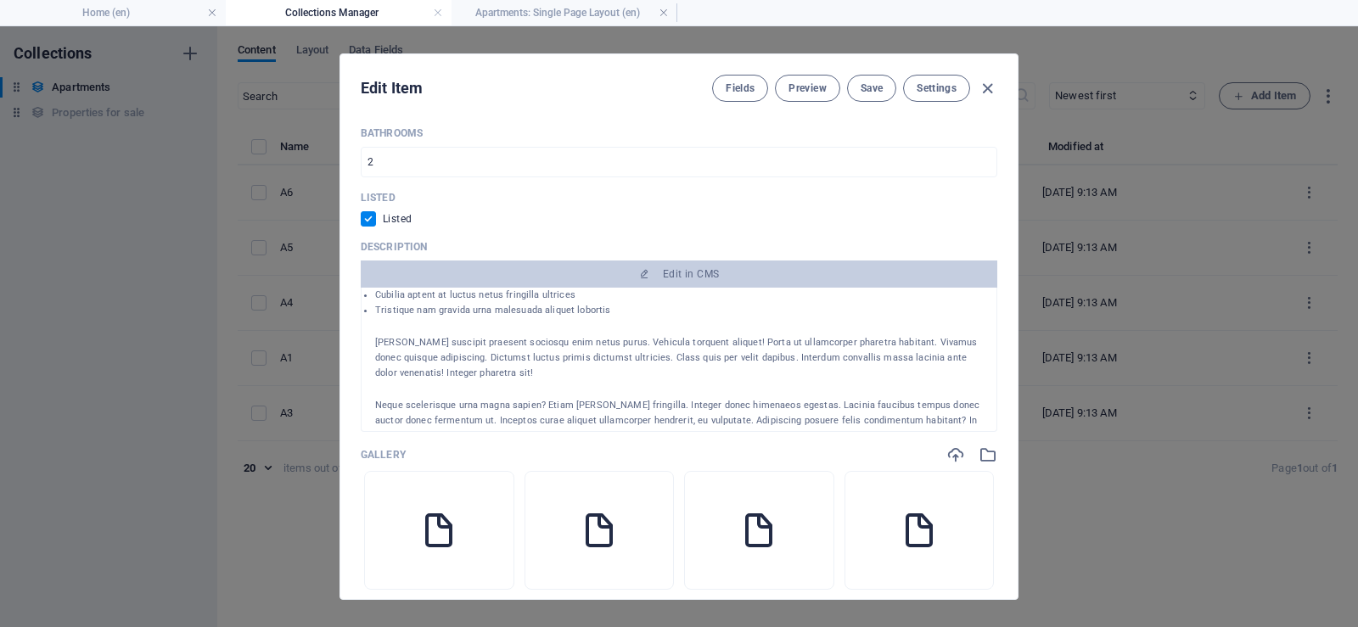
scroll to position [255, 0]
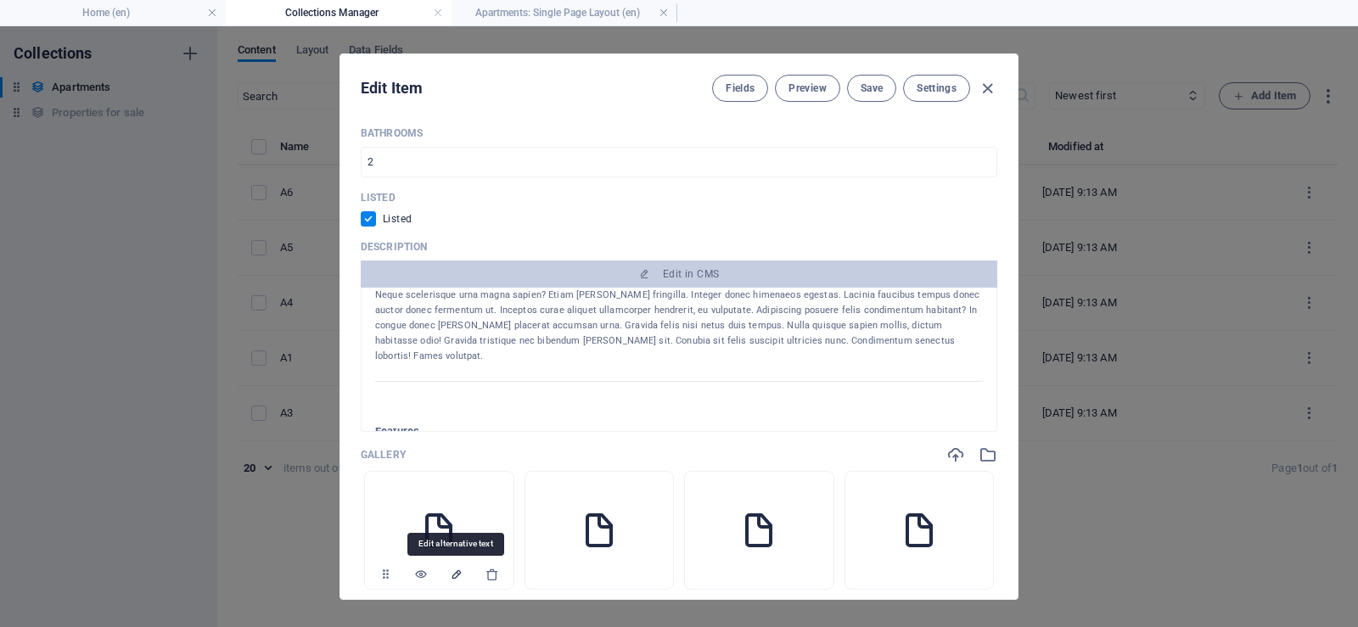
click at [456, 578] on icon "Edit alternative text" at bounding box center [457, 575] width 14 height 14
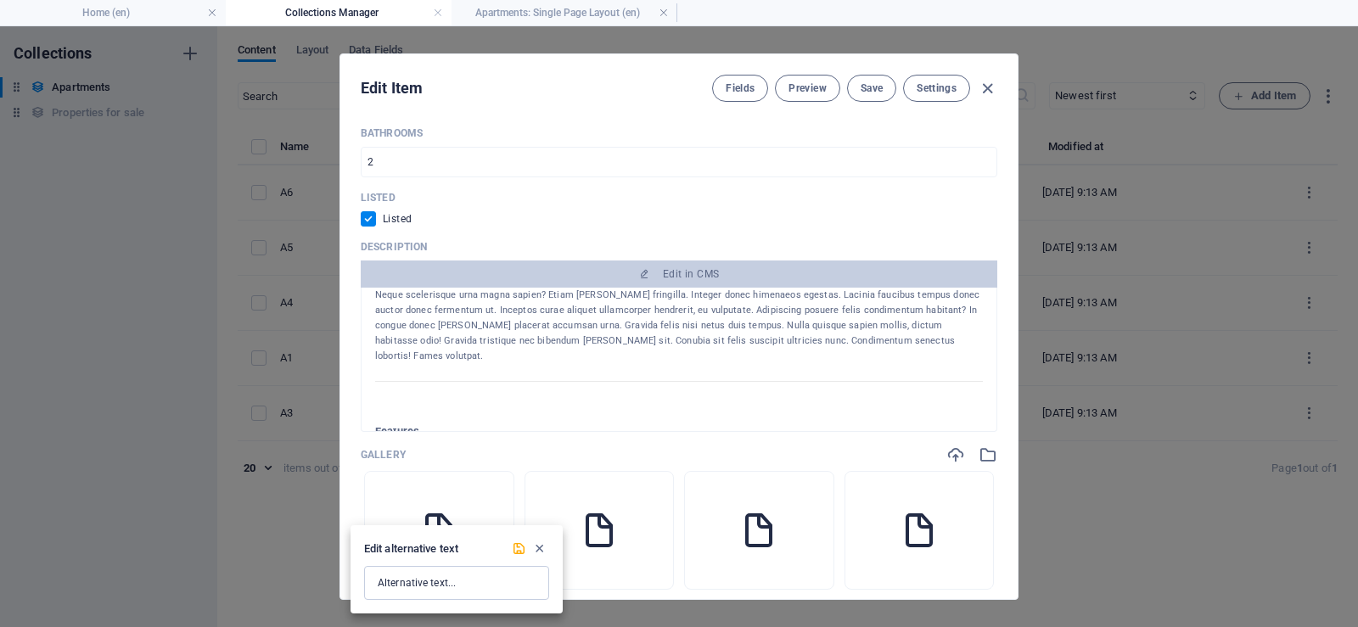
click at [473, 485] on div at bounding box center [679, 313] width 1358 height 627
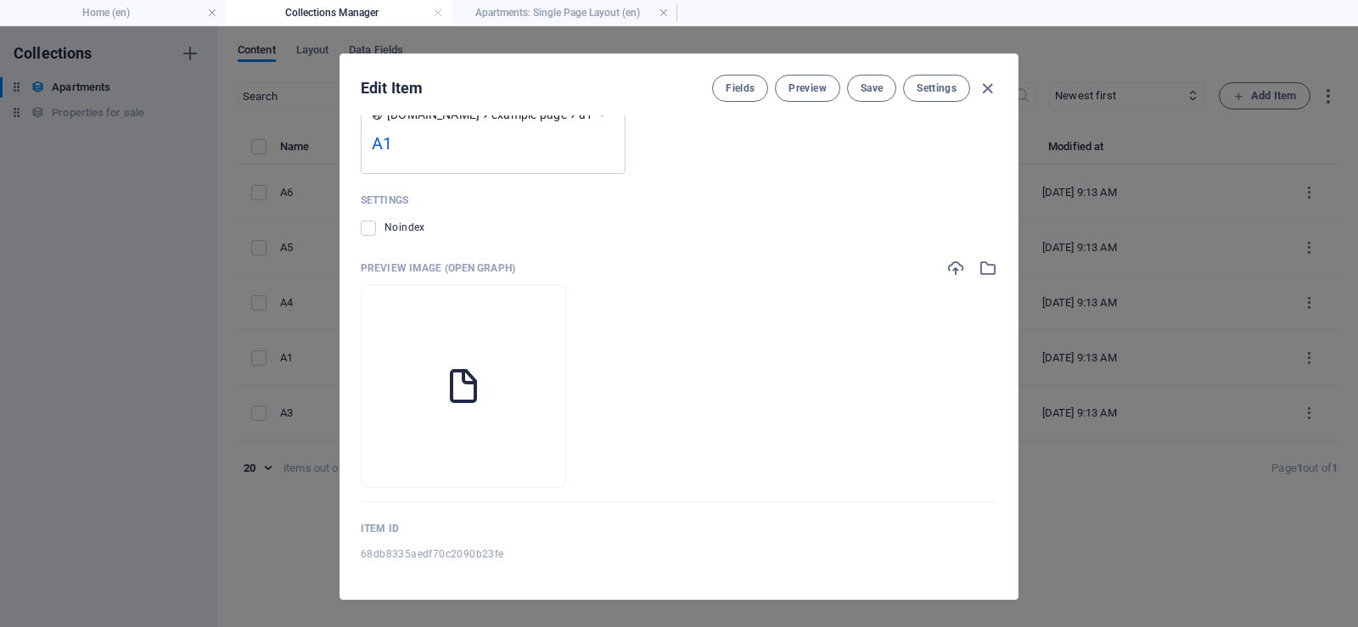
scroll to position [2158, 0]
click at [927, 87] on span "Settings" at bounding box center [936, 88] width 40 height 14
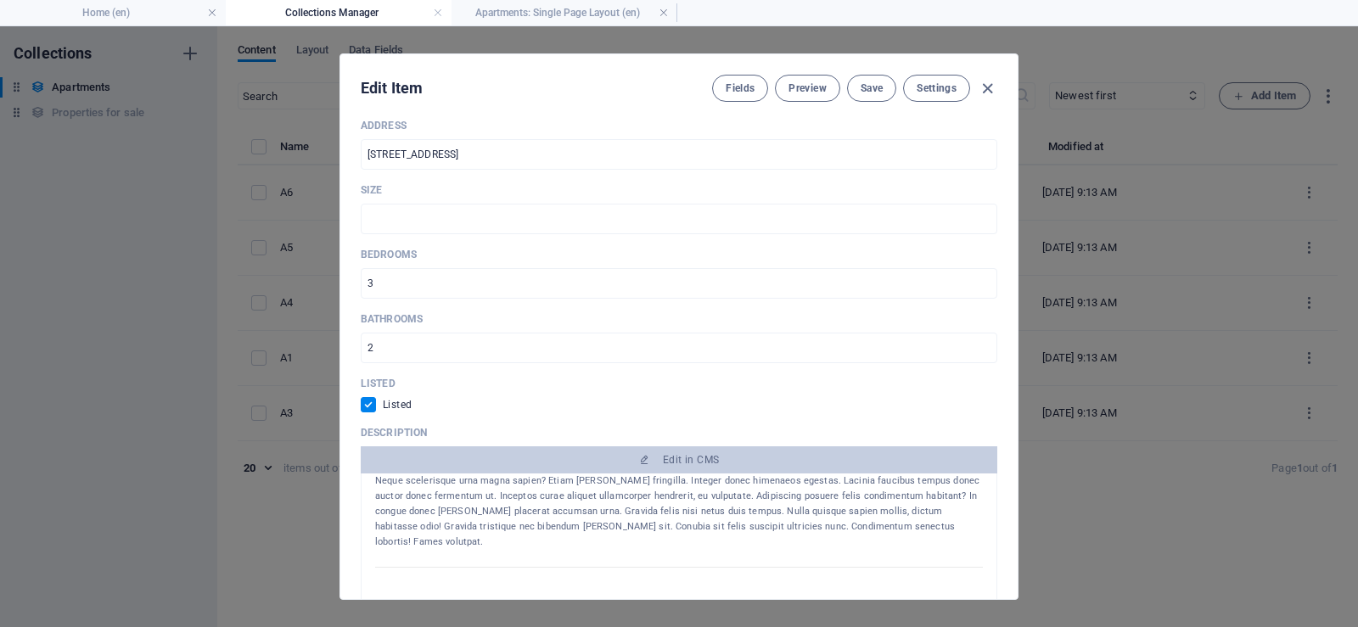
scroll to position [622, 0]
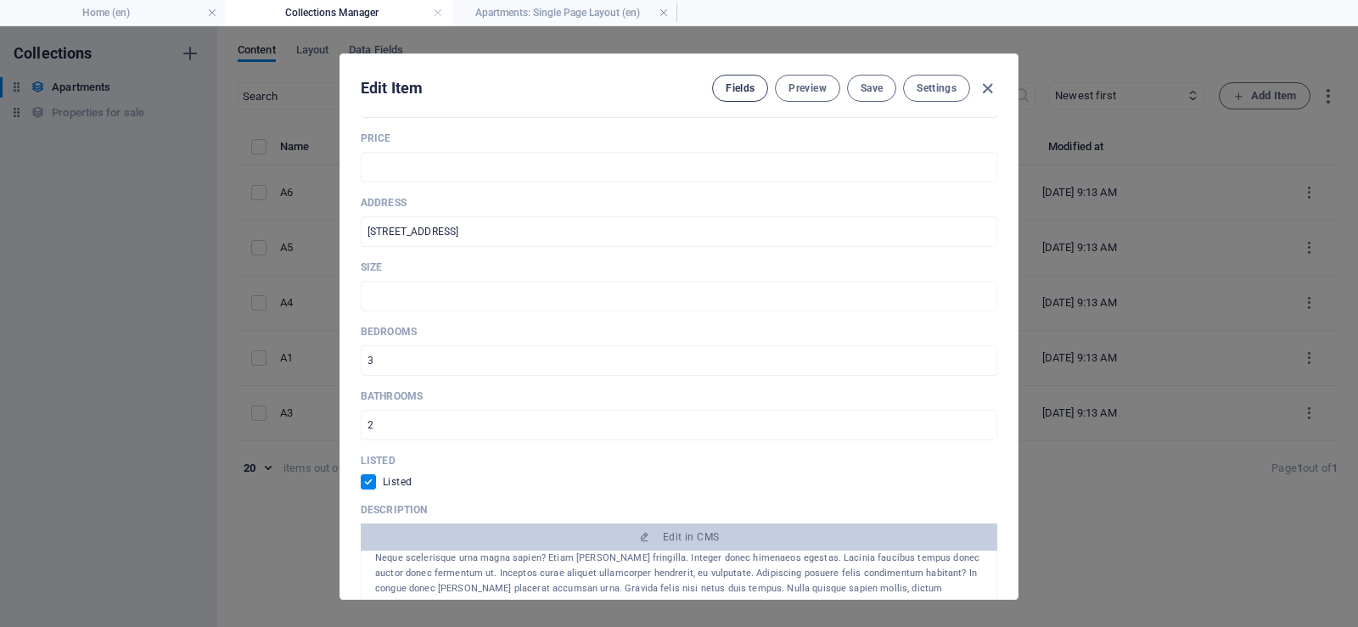
click at [742, 87] on span "Fields" at bounding box center [739, 88] width 29 height 14
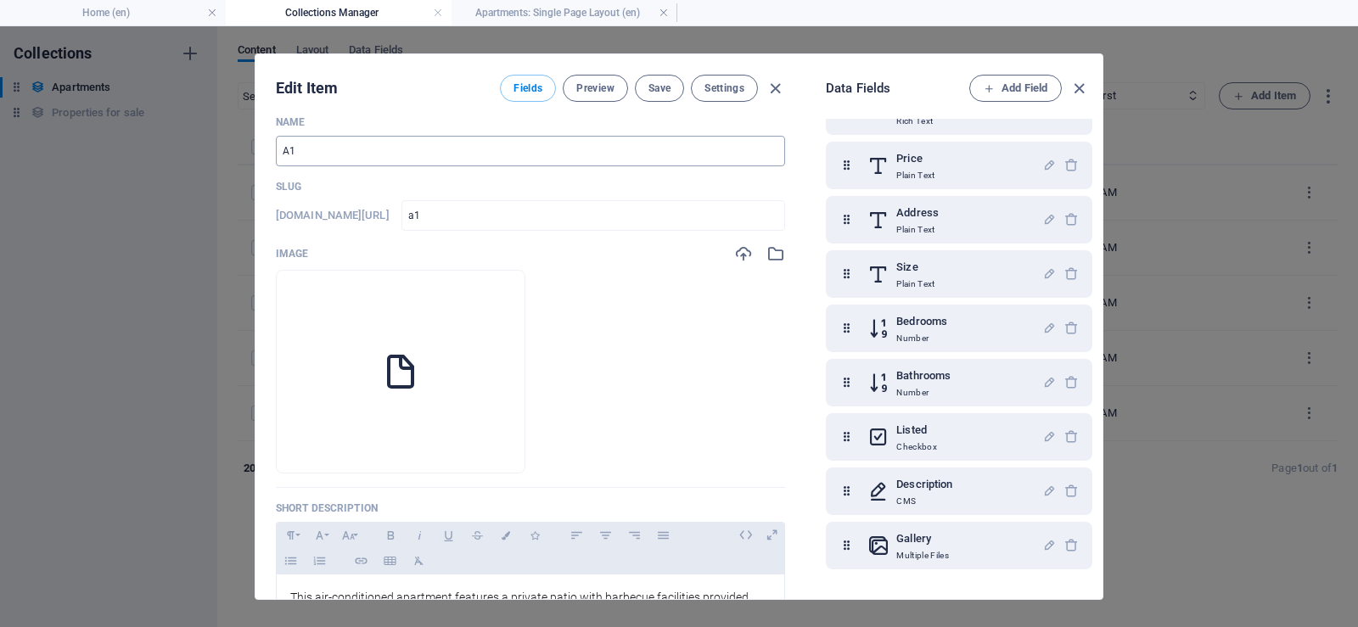
scroll to position [0, 0]
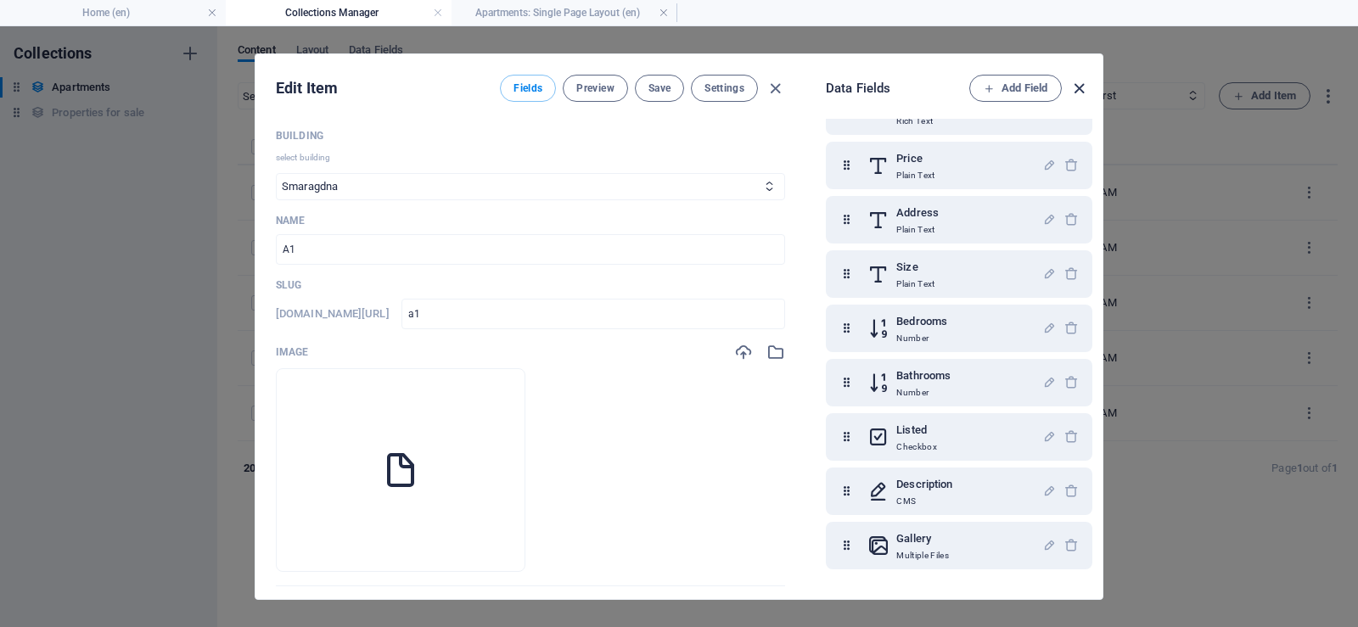
click at [1077, 90] on icon "button" at bounding box center [1079, 89] width 20 height 20
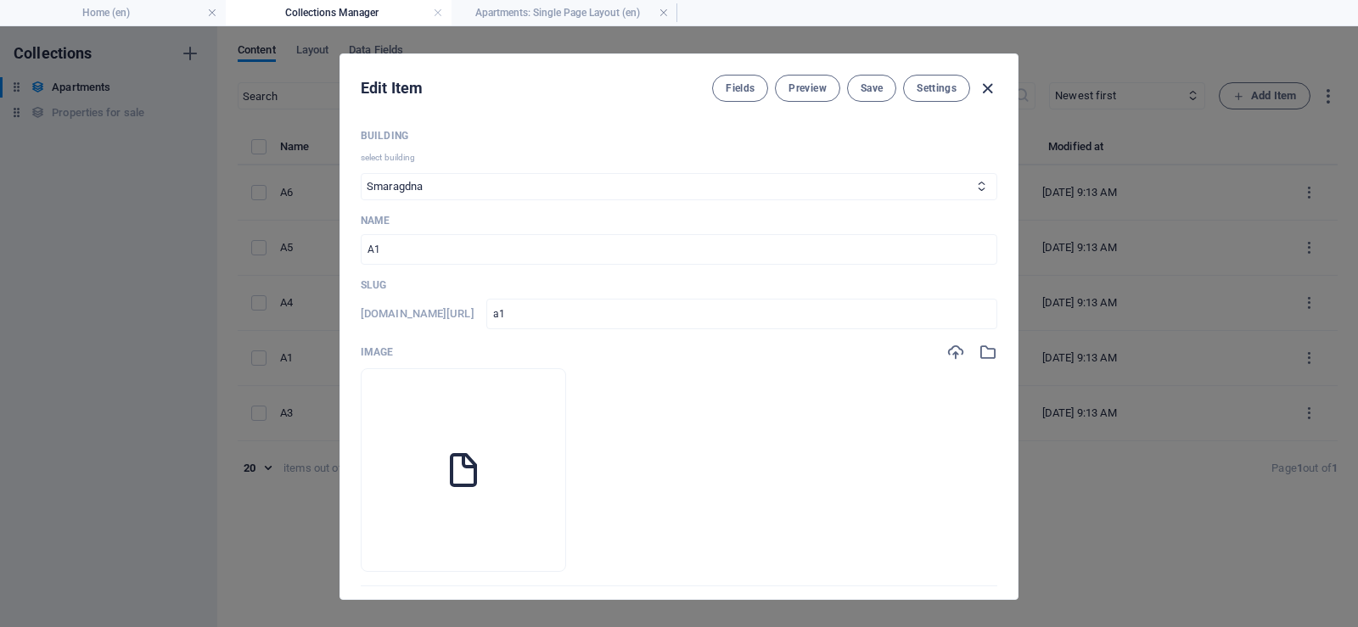
click at [987, 89] on icon "button" at bounding box center [987, 89] width 20 height 20
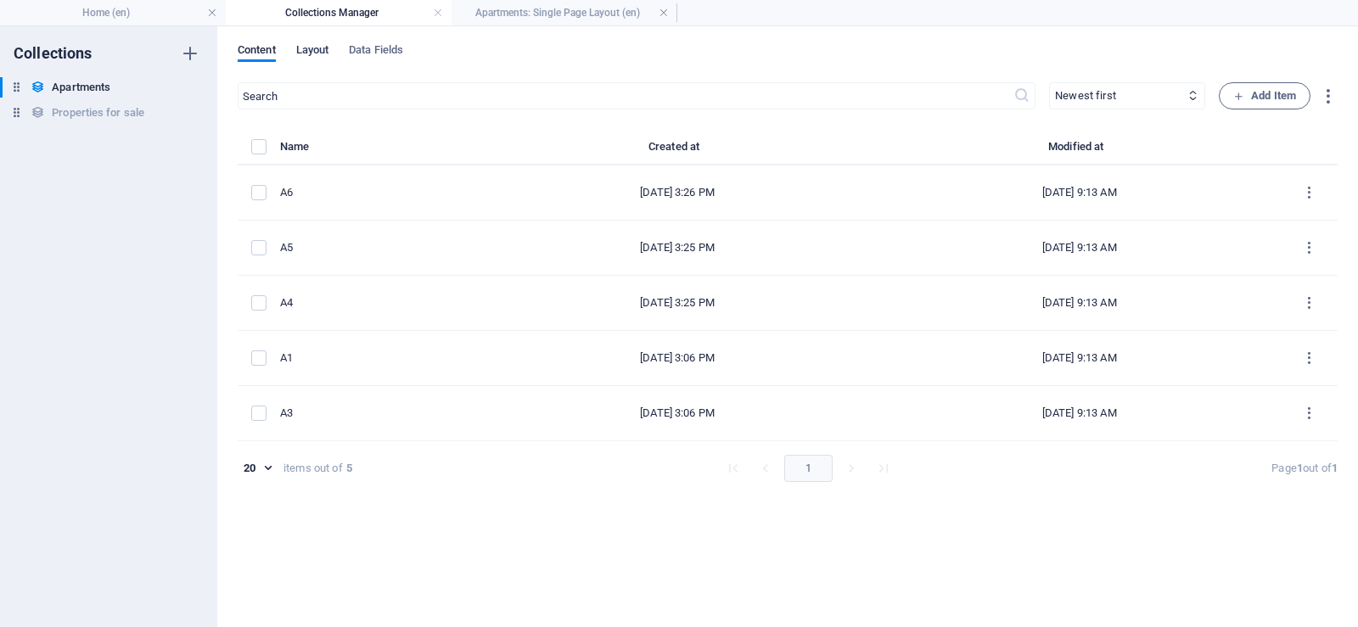
scroll to position [0, 0]
click at [324, 50] on span "Layout" at bounding box center [312, 52] width 33 height 24
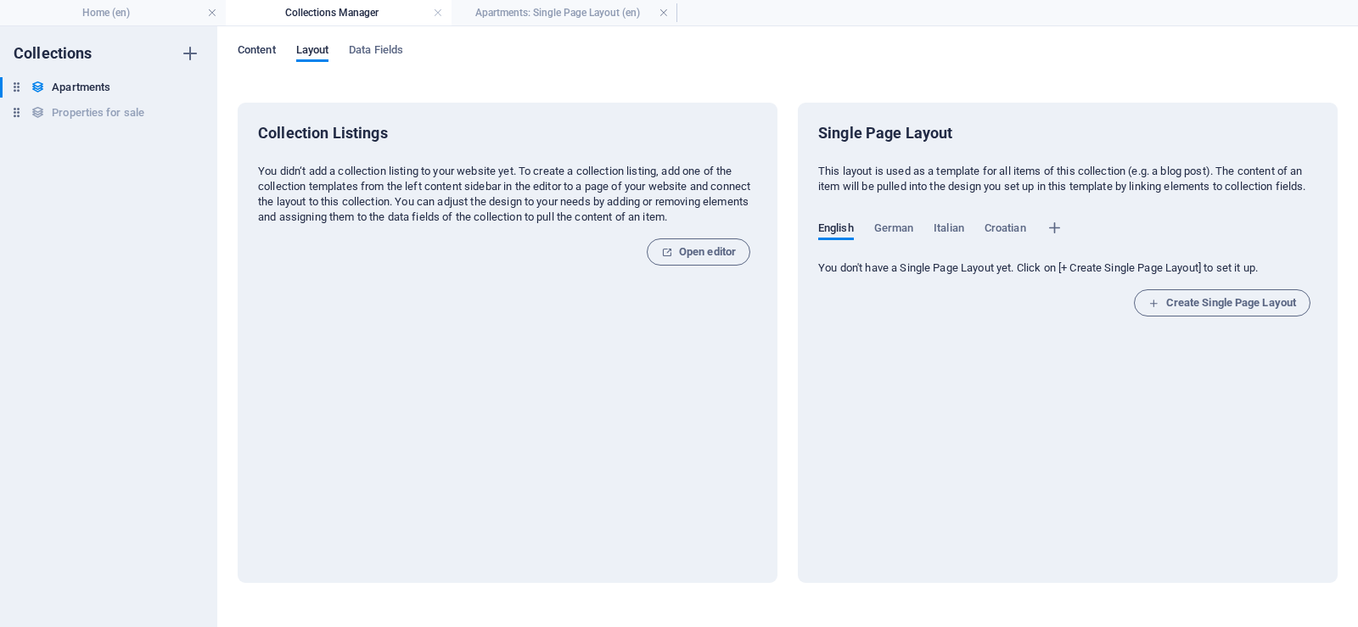
click at [250, 50] on span "Content" at bounding box center [257, 52] width 38 height 24
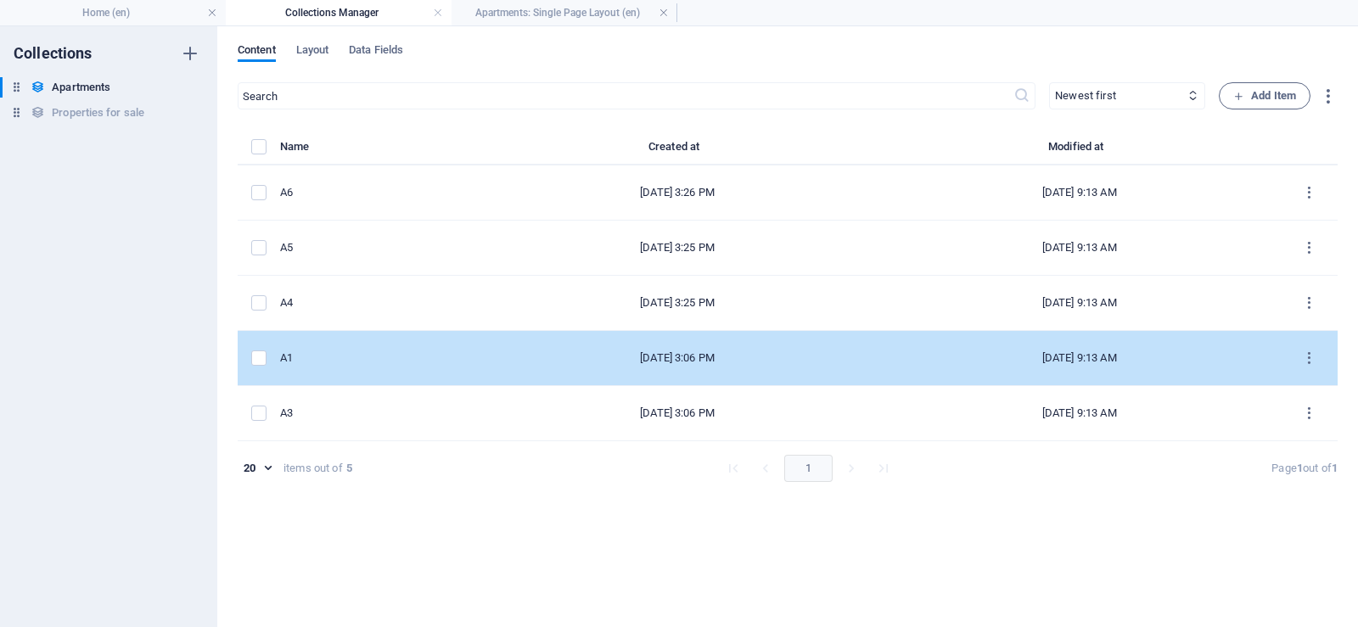
click at [359, 361] on div "A1" at bounding box center [371, 357] width 182 height 15
select select "Smaragdna"
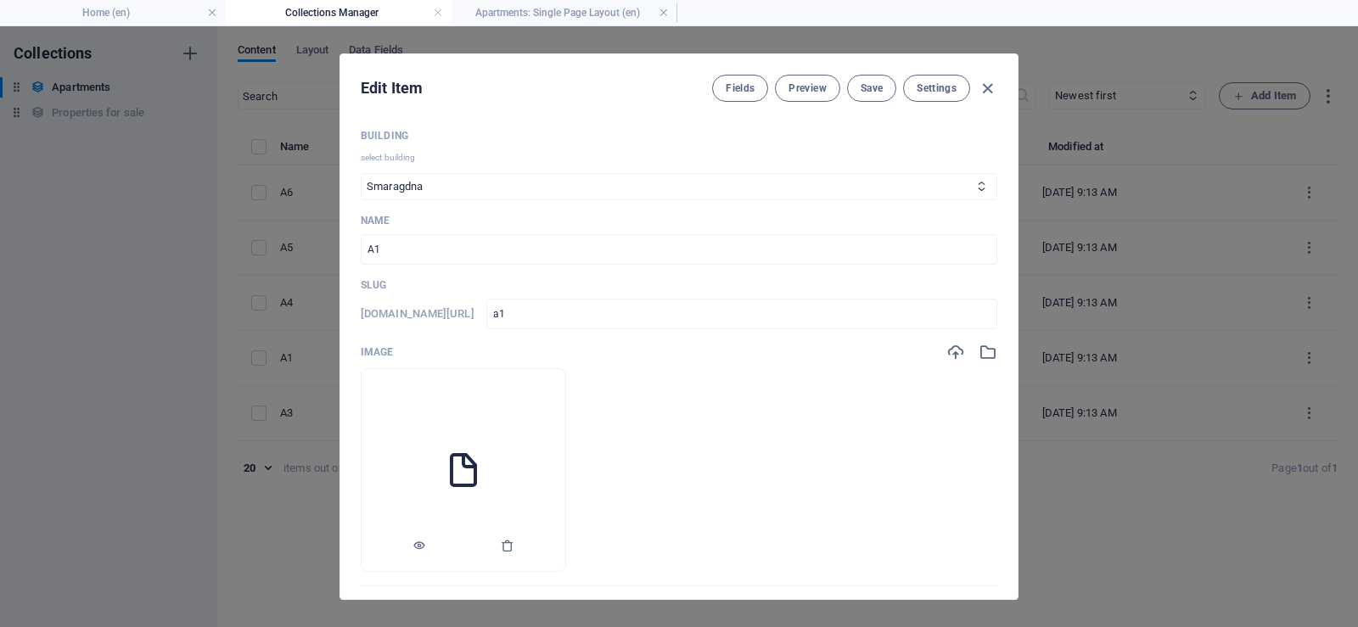
click at [566, 462] on li at bounding box center [463, 470] width 205 height 204
click at [983, 351] on icon "button" at bounding box center [987, 352] width 19 height 19
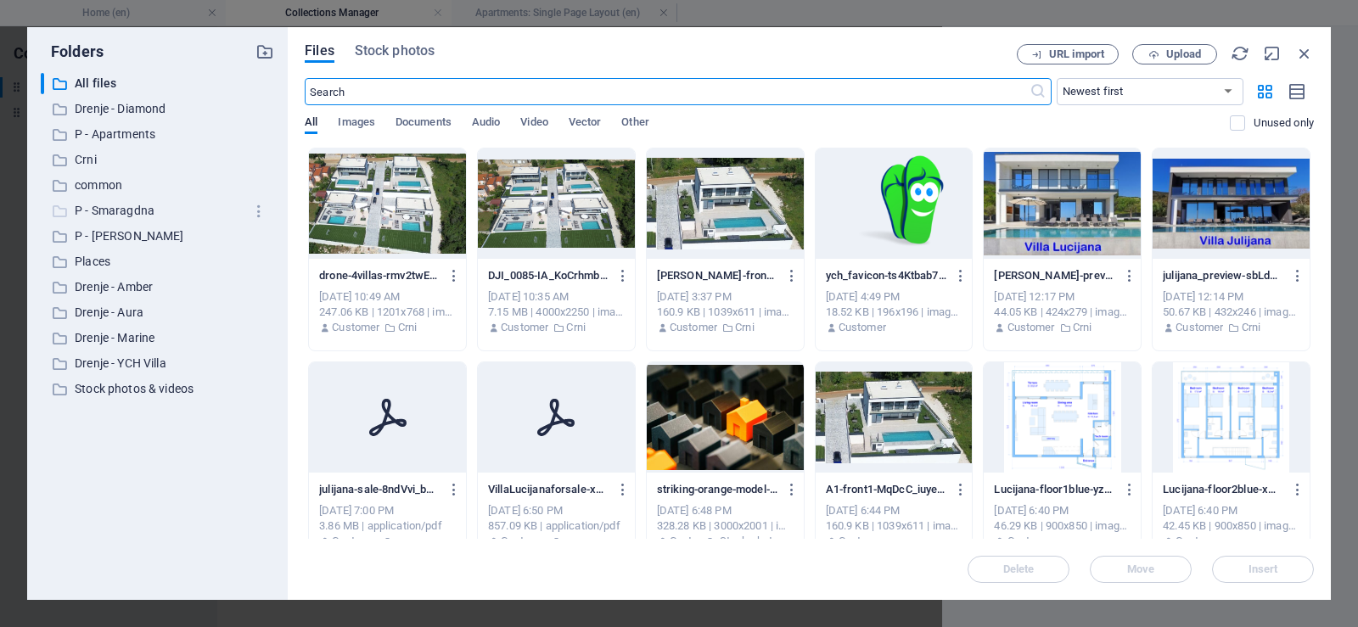
click at [120, 213] on p "P - Smaragdna" at bounding box center [159, 211] width 168 height 20
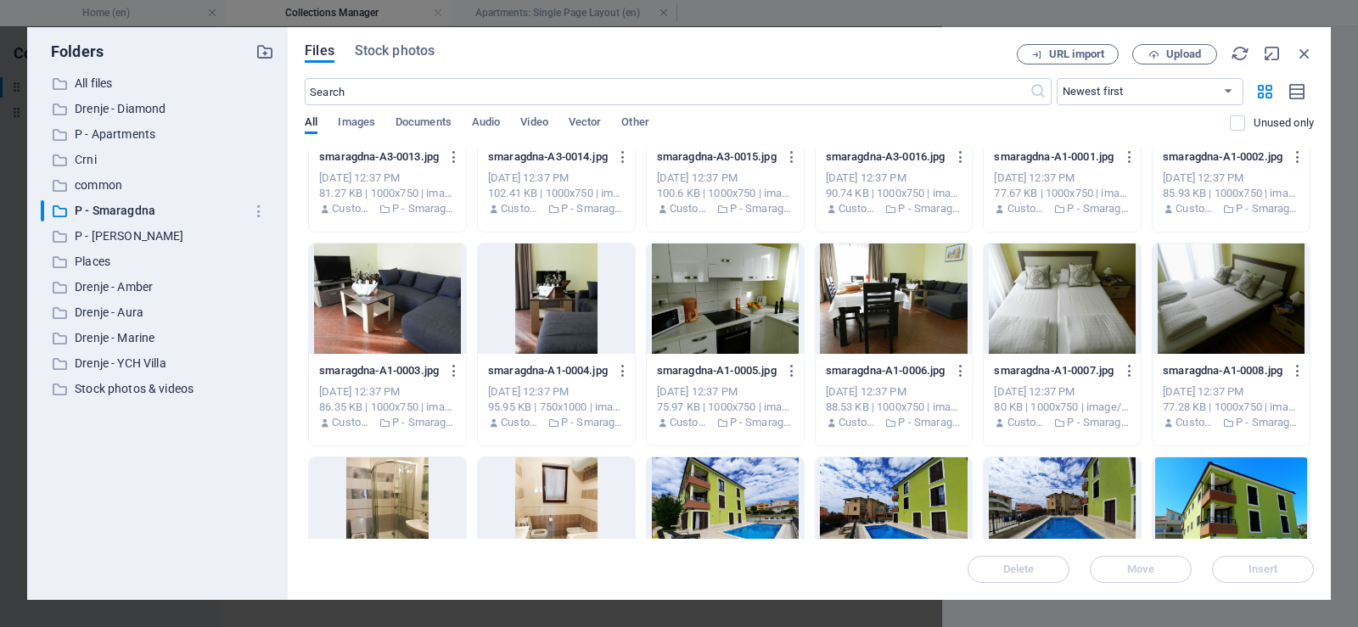
scroll to position [2592, 0]
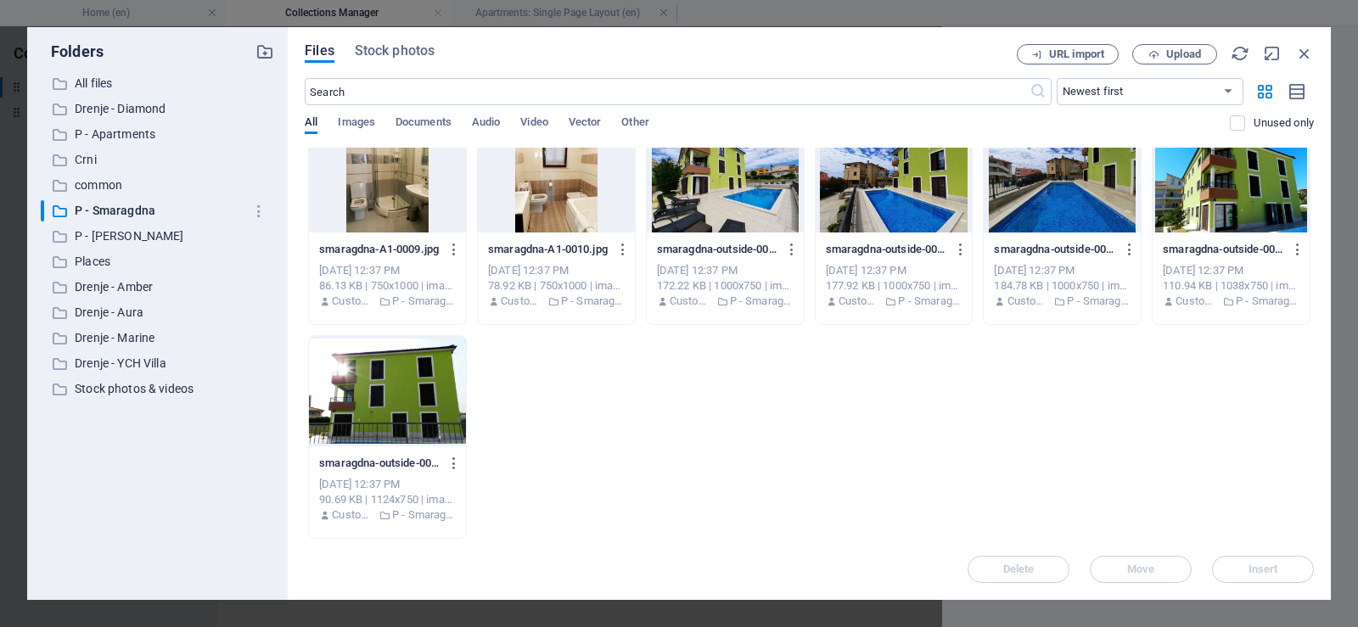
click at [523, 214] on div at bounding box center [556, 177] width 157 height 110
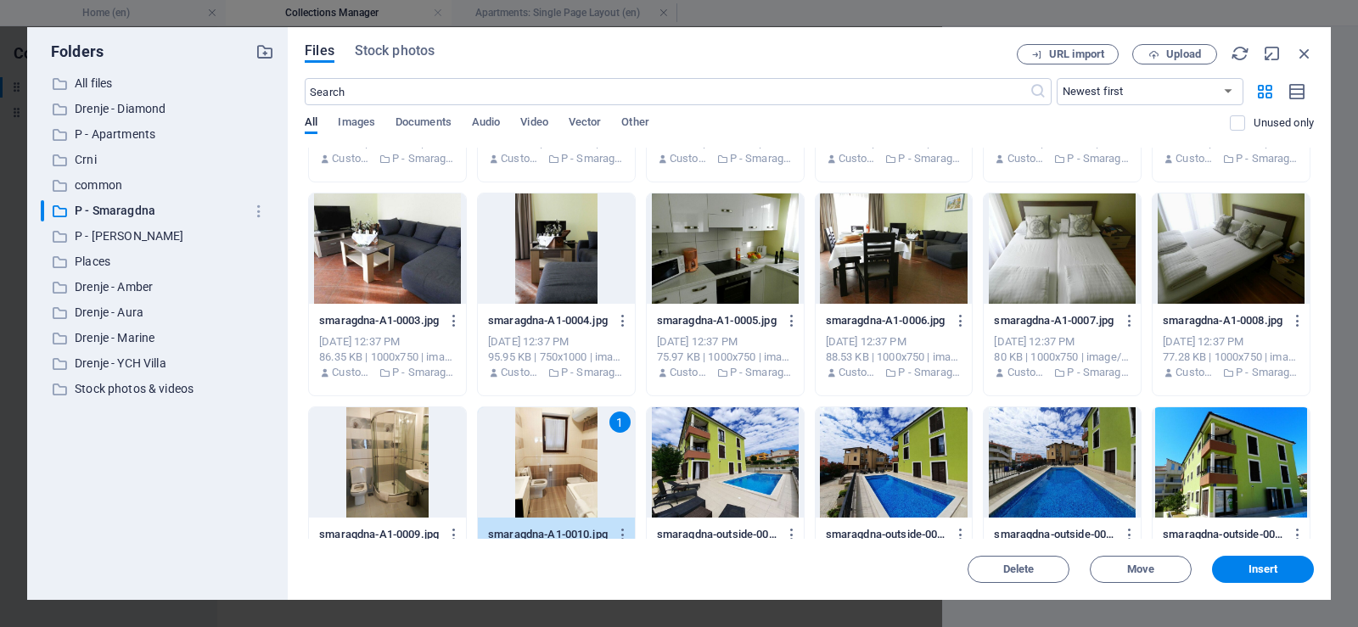
scroll to position [2253, 0]
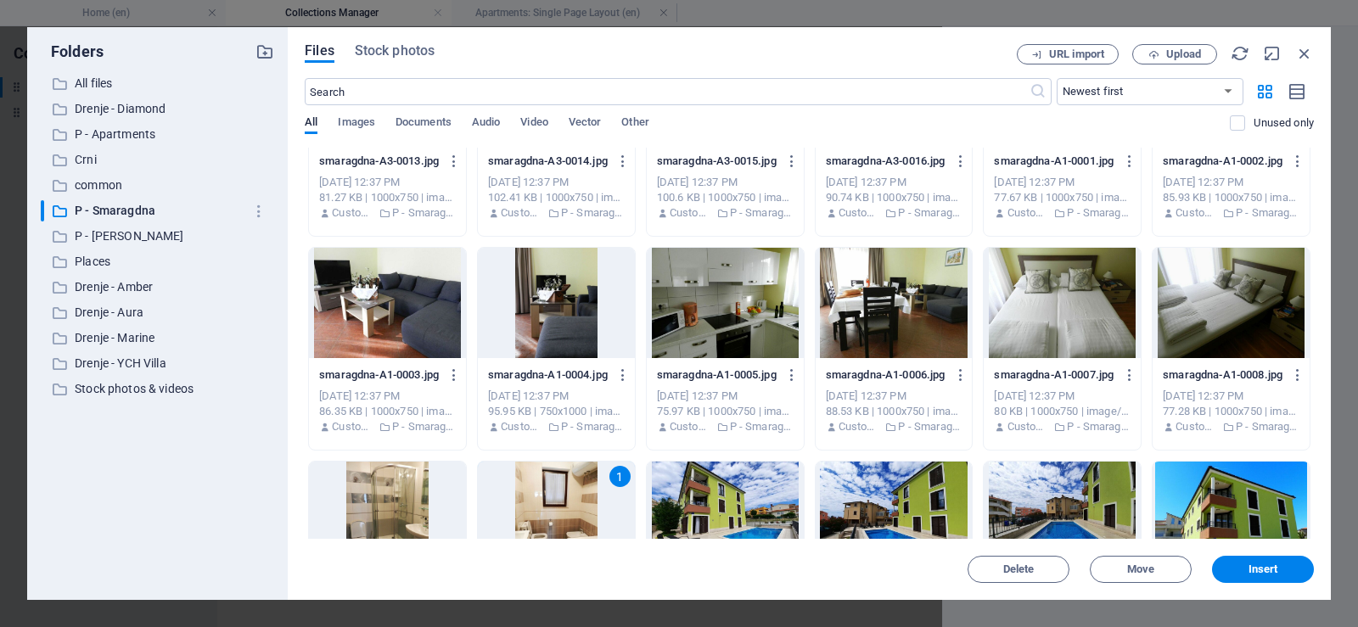
click at [895, 315] on div at bounding box center [893, 303] width 157 height 110
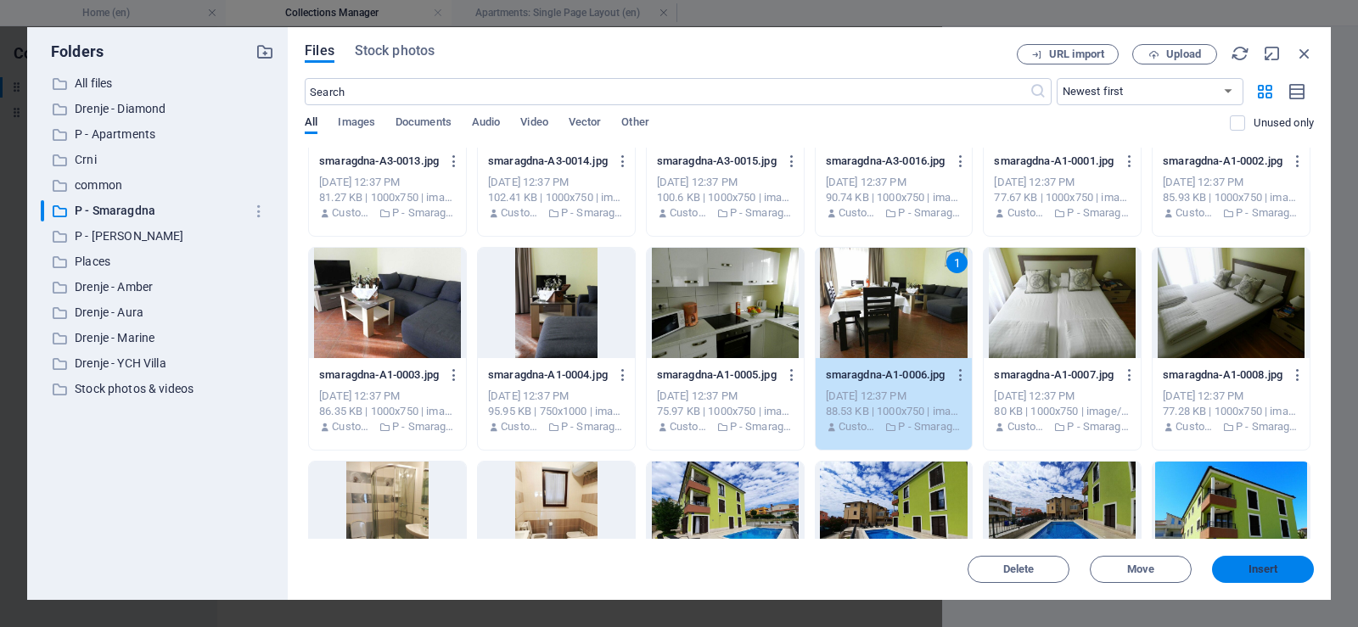
click at [1261, 564] on span "Insert" at bounding box center [1263, 569] width 30 height 10
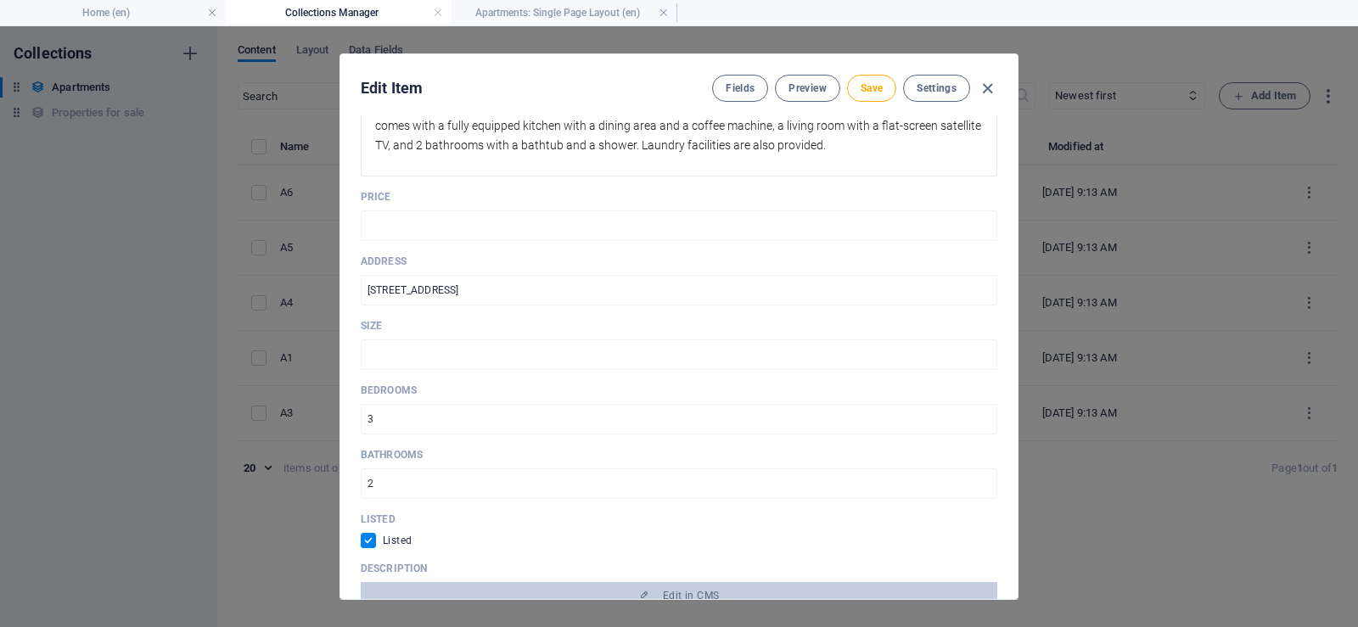
scroll to position [594, 0]
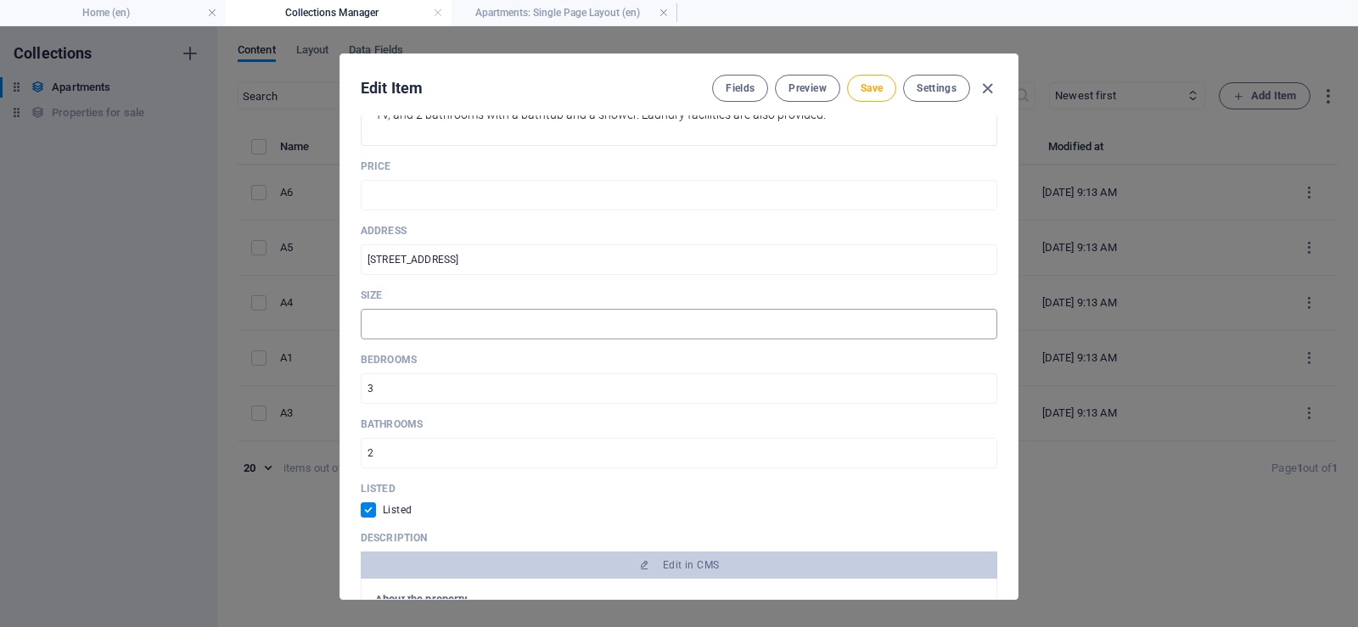
click at [611, 322] on input "text" at bounding box center [679, 324] width 636 height 31
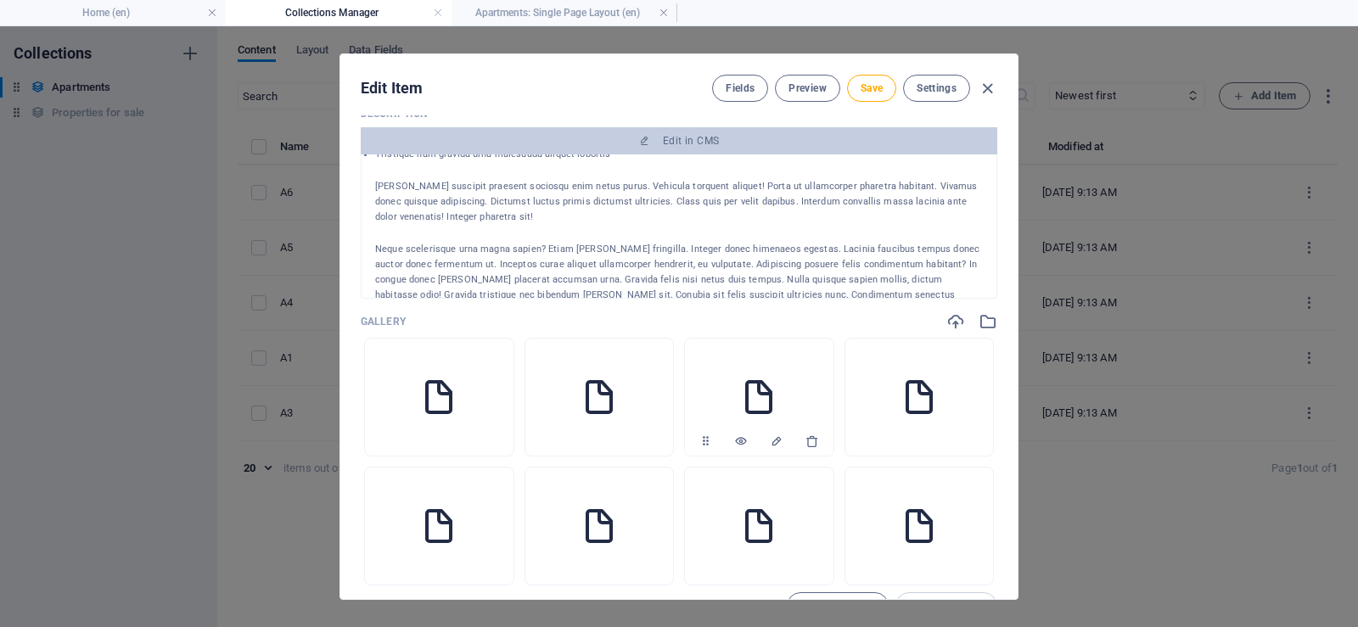
scroll to position [170, 0]
click at [454, 441] on icon "Edit alternative text" at bounding box center [457, 441] width 14 height 14
click at [457, 405] on div at bounding box center [679, 313] width 1358 height 627
click at [492, 439] on icon "button" at bounding box center [492, 441] width 14 height 14
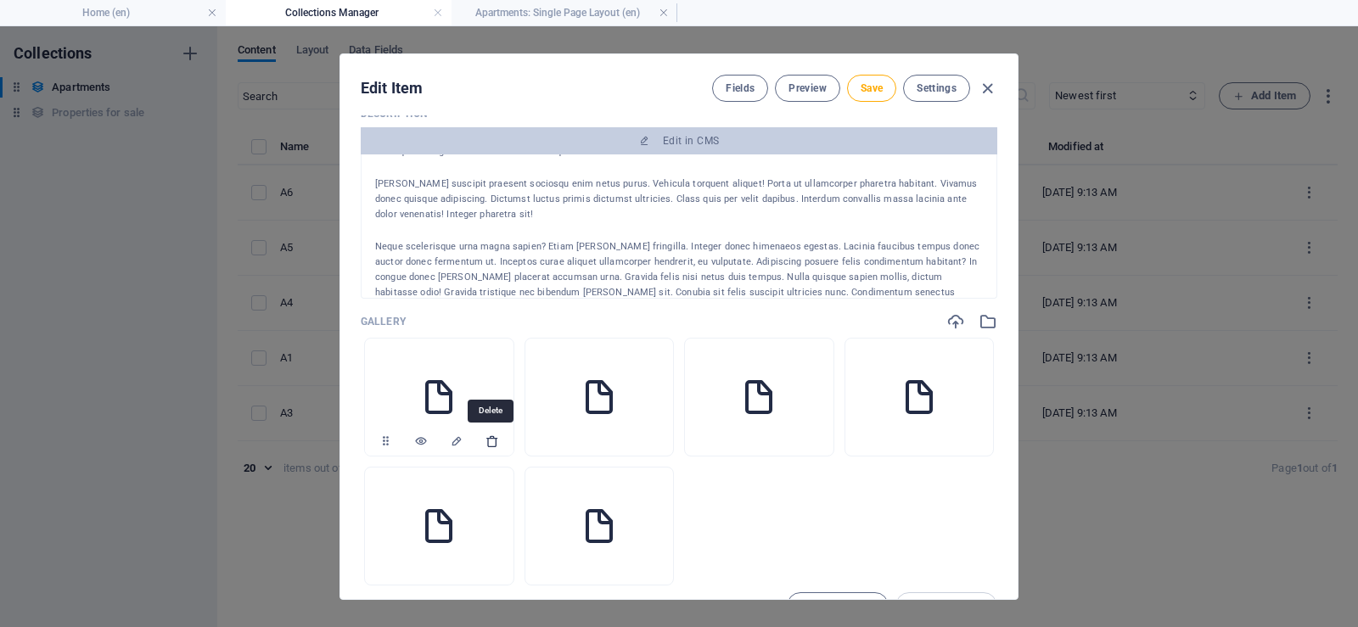
click at [490, 441] on icon "button" at bounding box center [492, 441] width 14 height 14
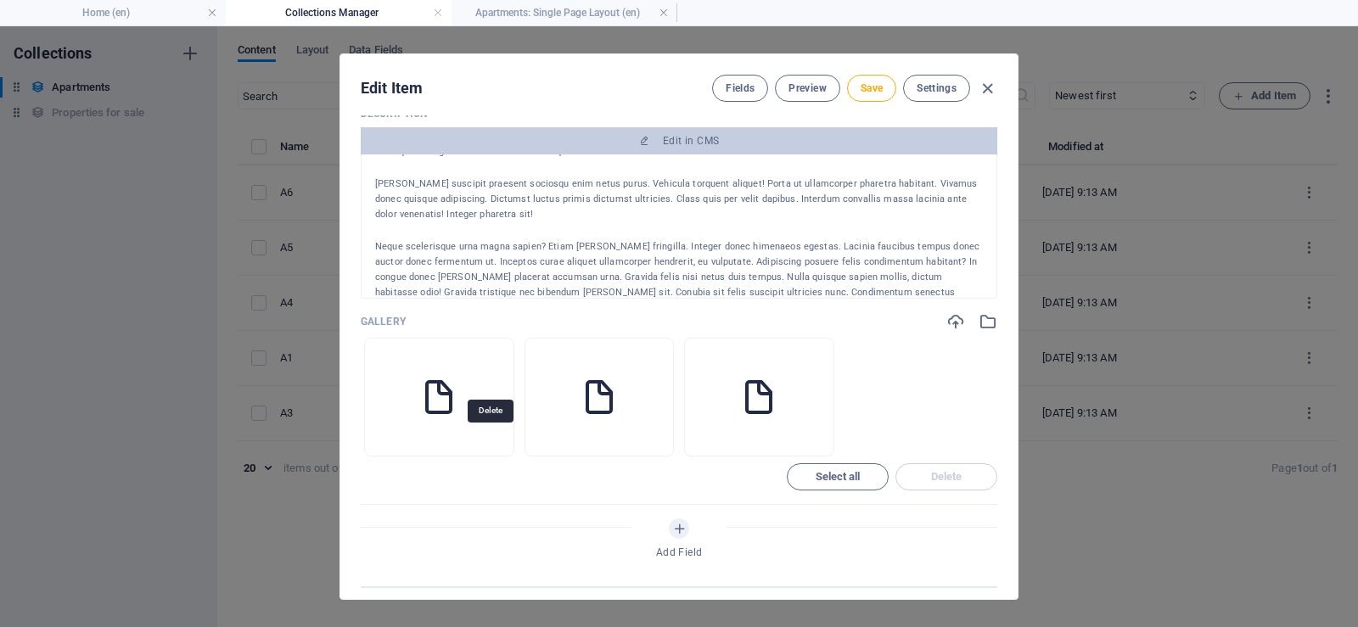
click at [490, 441] on icon "button" at bounding box center [492, 441] width 14 height 14
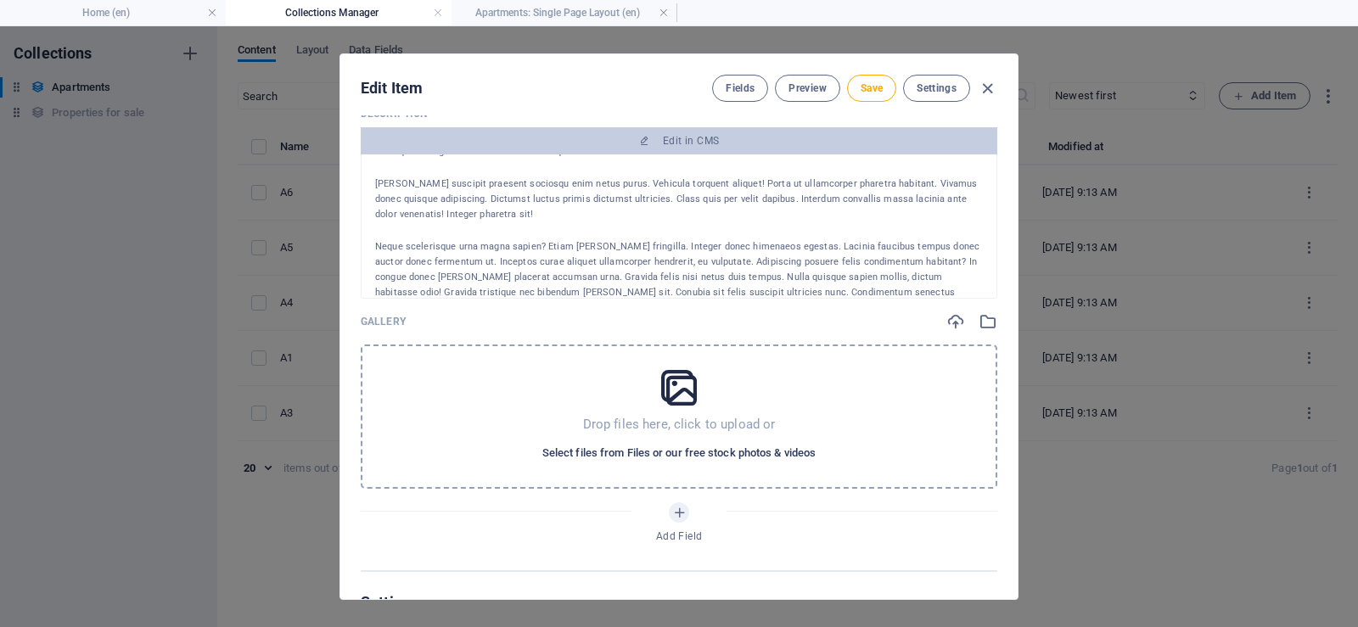
click at [721, 451] on span "Select files from Files or our free stock photos & videos" at bounding box center [678, 453] width 273 height 20
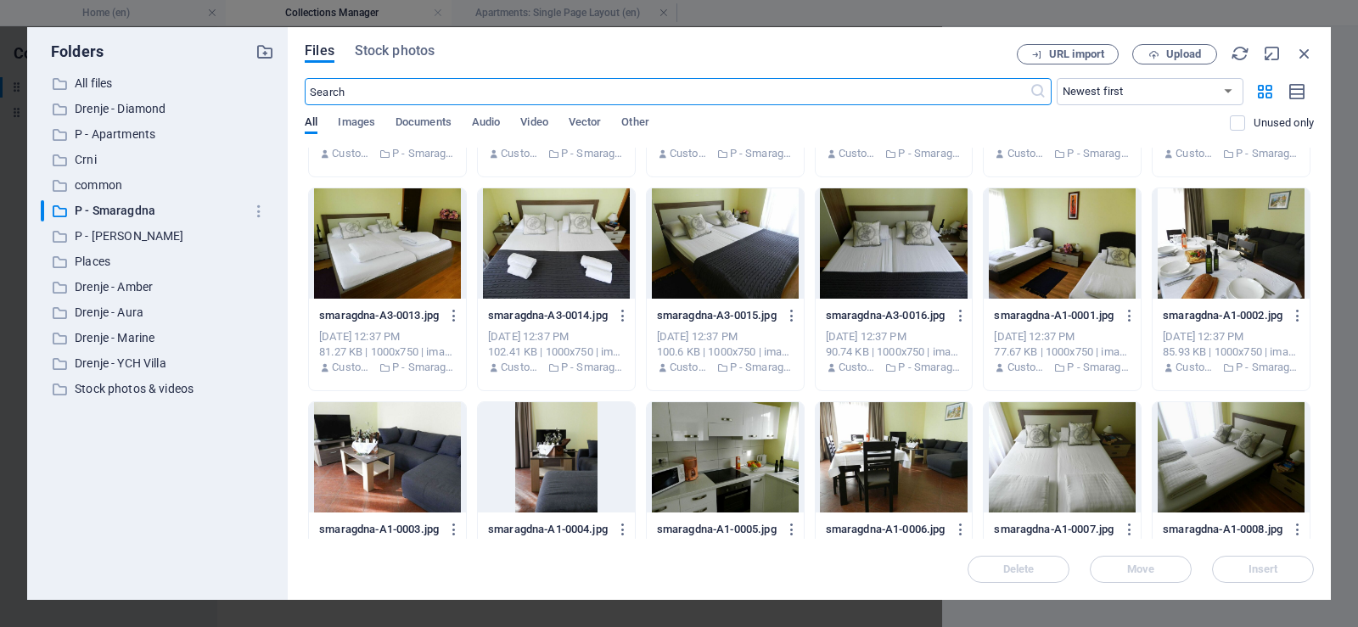
scroll to position [2121, 0]
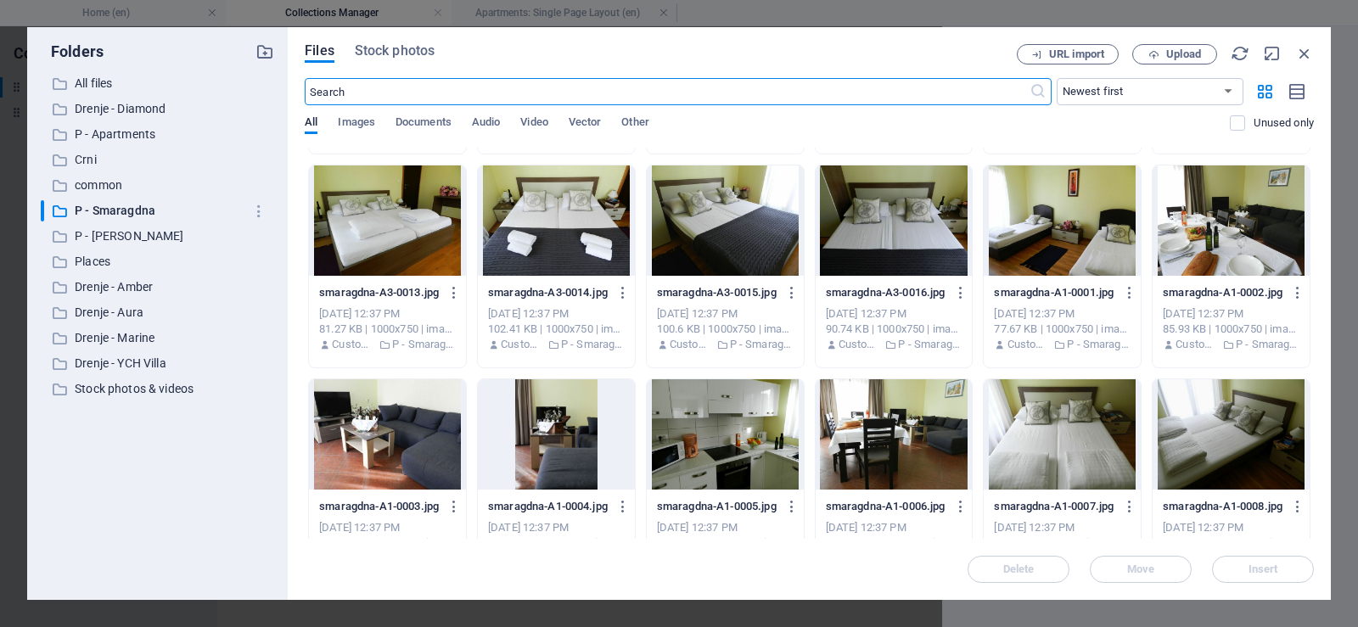
click at [1037, 203] on div at bounding box center [1061, 220] width 157 height 110
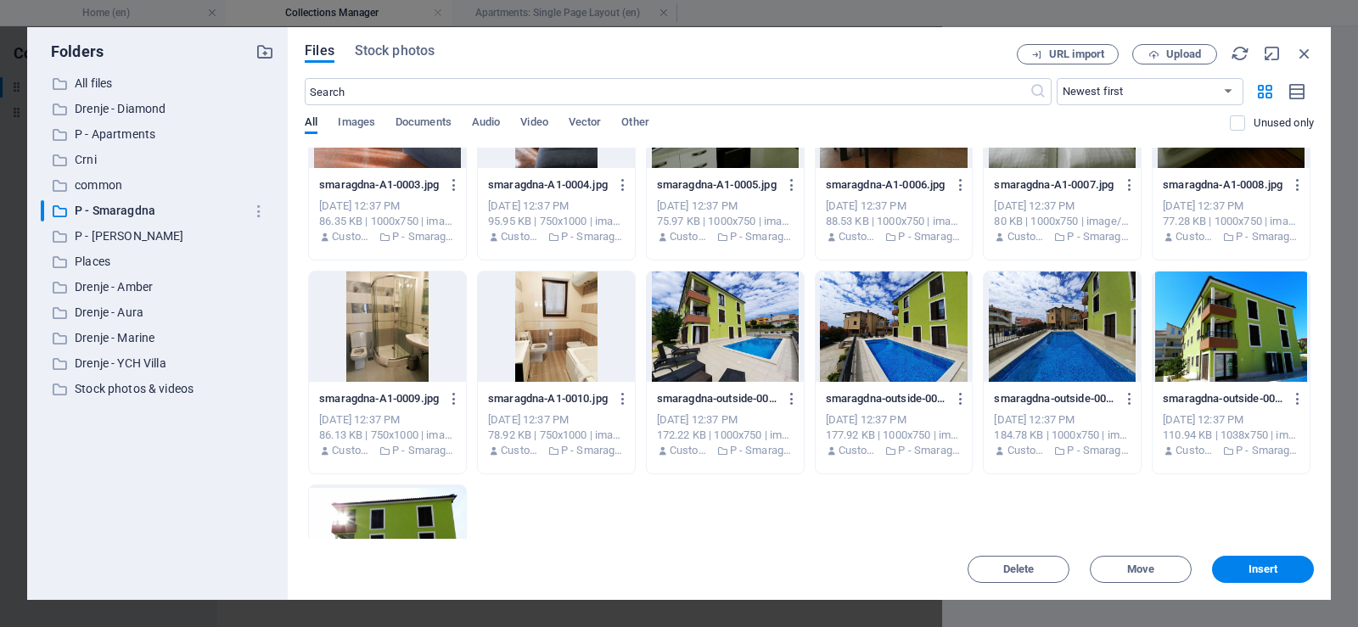
scroll to position [2460, 0]
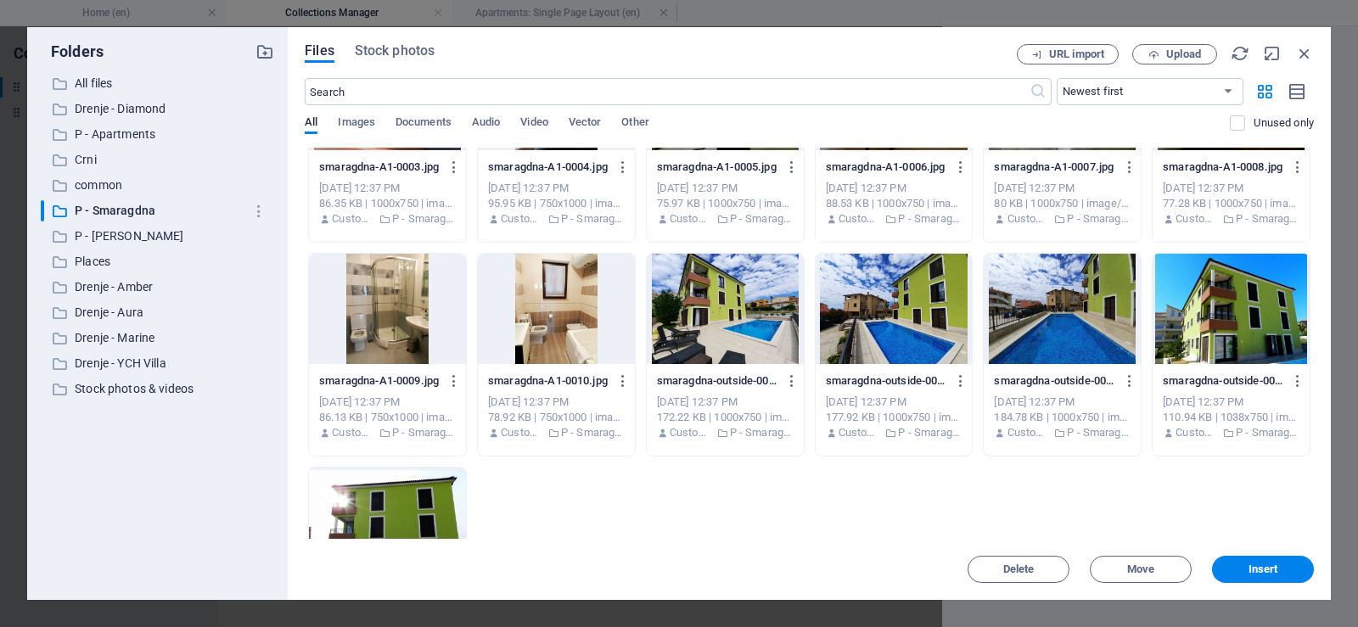
click at [542, 319] on div at bounding box center [556, 309] width 157 height 110
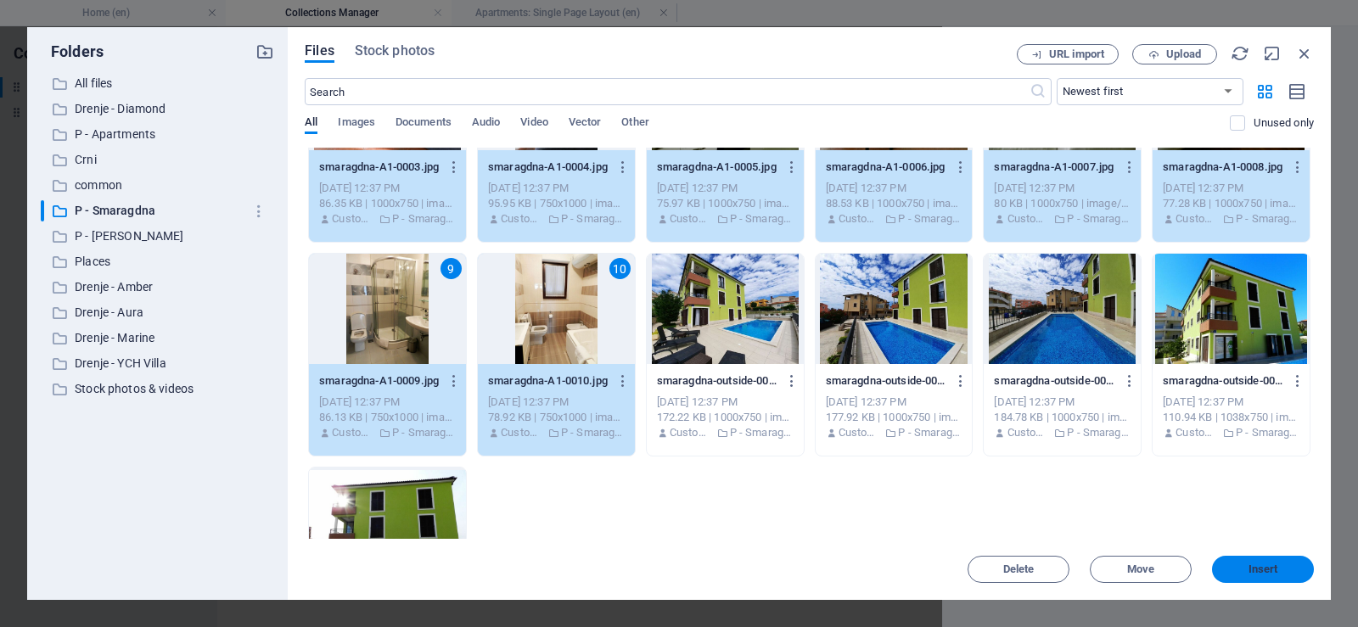
click at [1256, 564] on span "Insert" at bounding box center [1263, 569] width 30 height 10
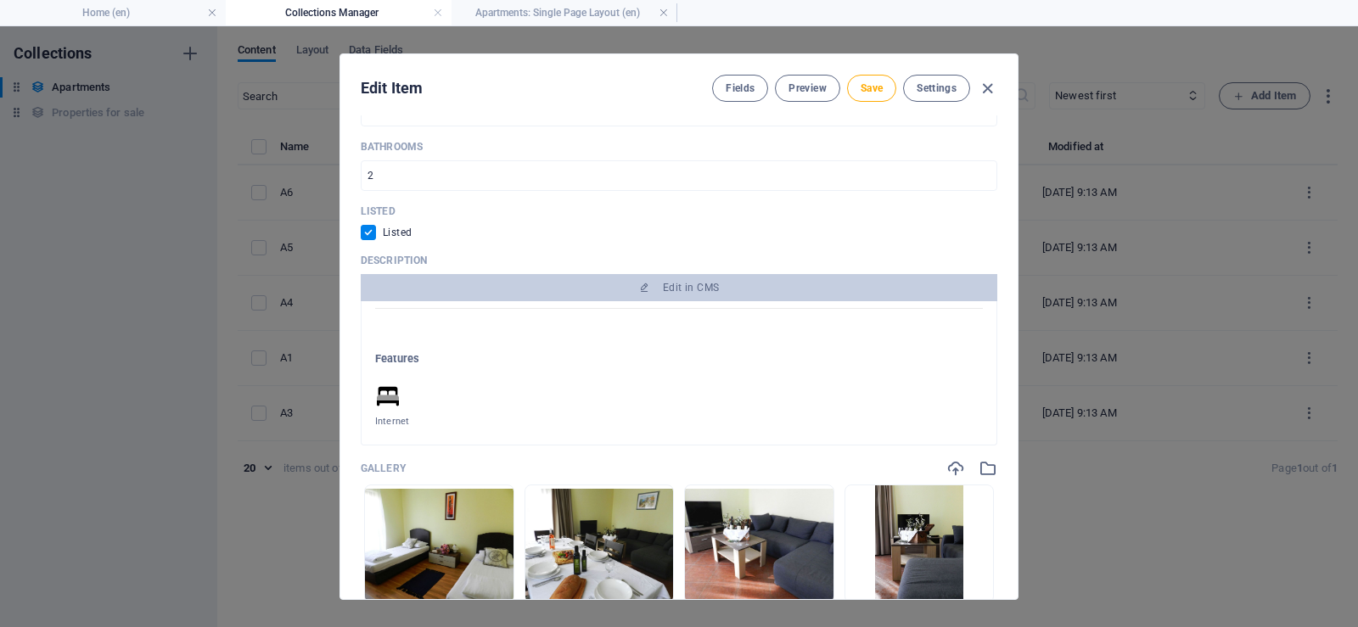
scroll to position [848, 0]
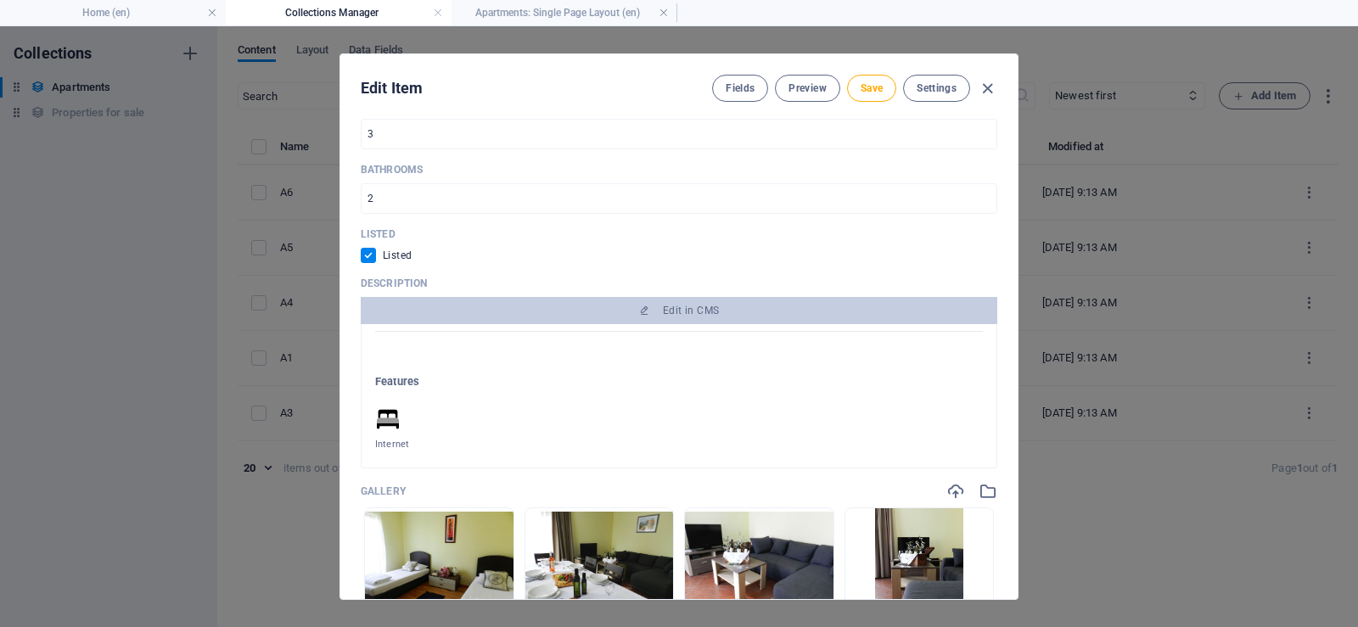
click at [385, 406] on icon ".fa-secondary{opacity:.4}" at bounding box center [387, 418] width 25 height 25
click at [409, 374] on h3 "Features" at bounding box center [678, 381] width 607 height 15
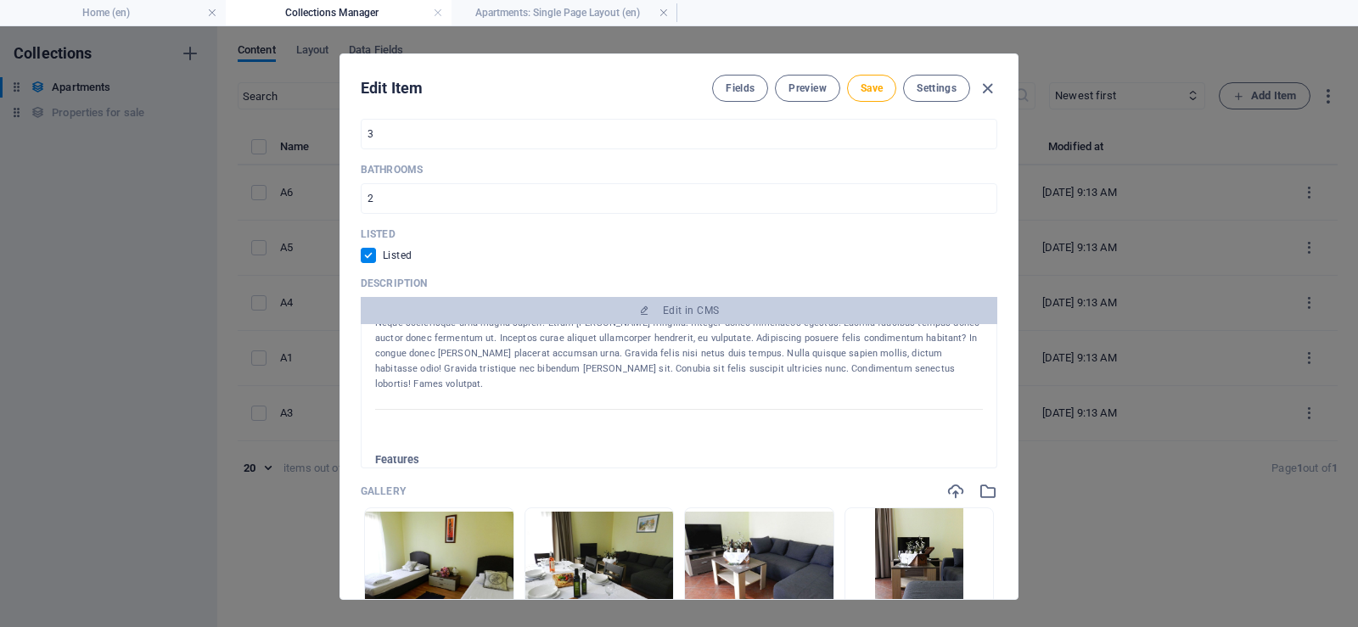
scroll to position [341, 0]
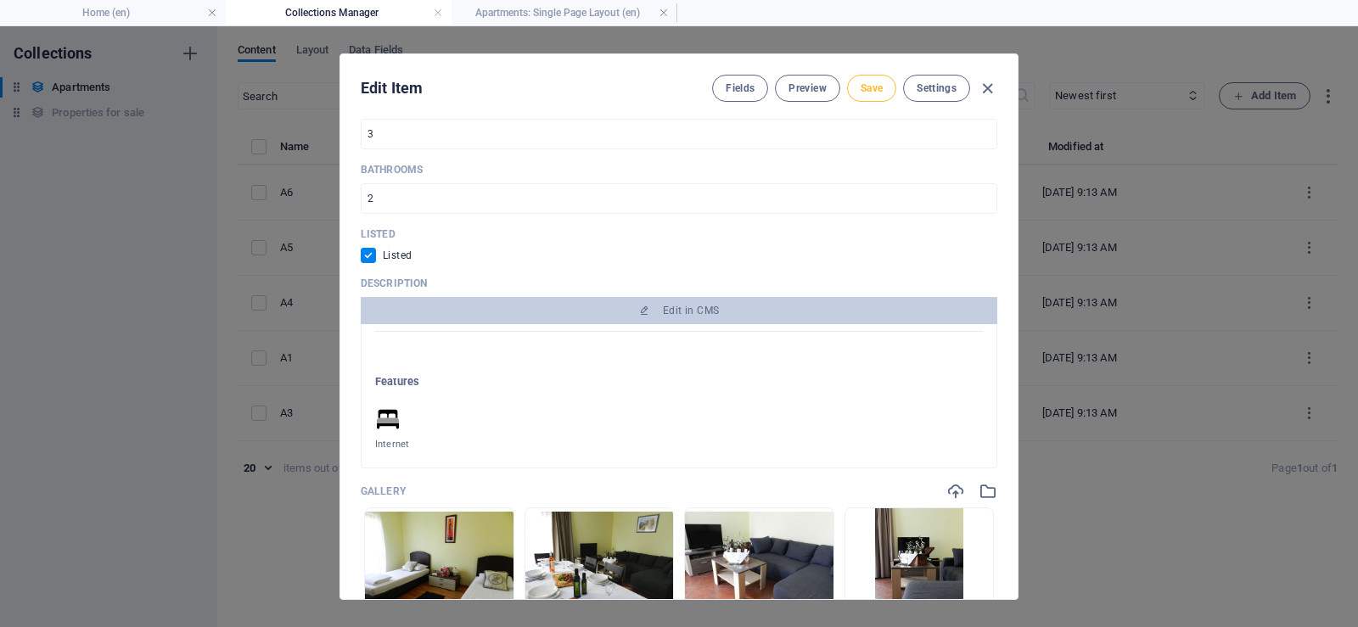
click at [866, 90] on span "Save" at bounding box center [871, 88] width 22 height 14
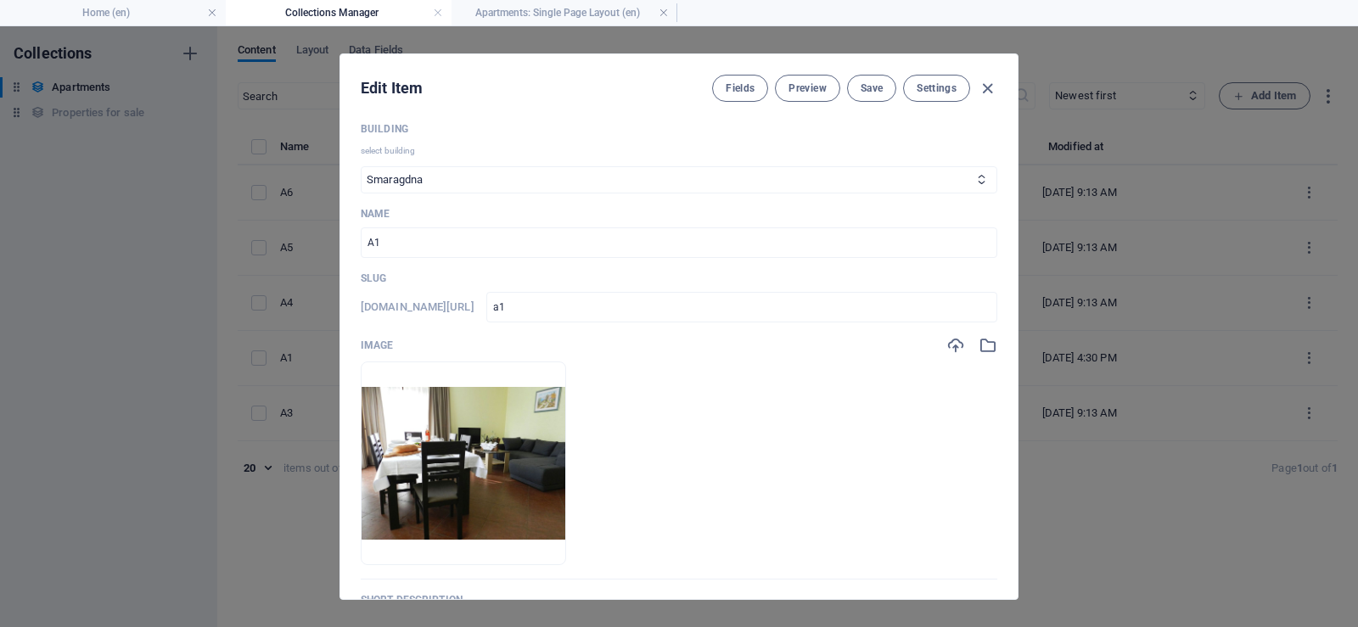
scroll to position [0, 0]
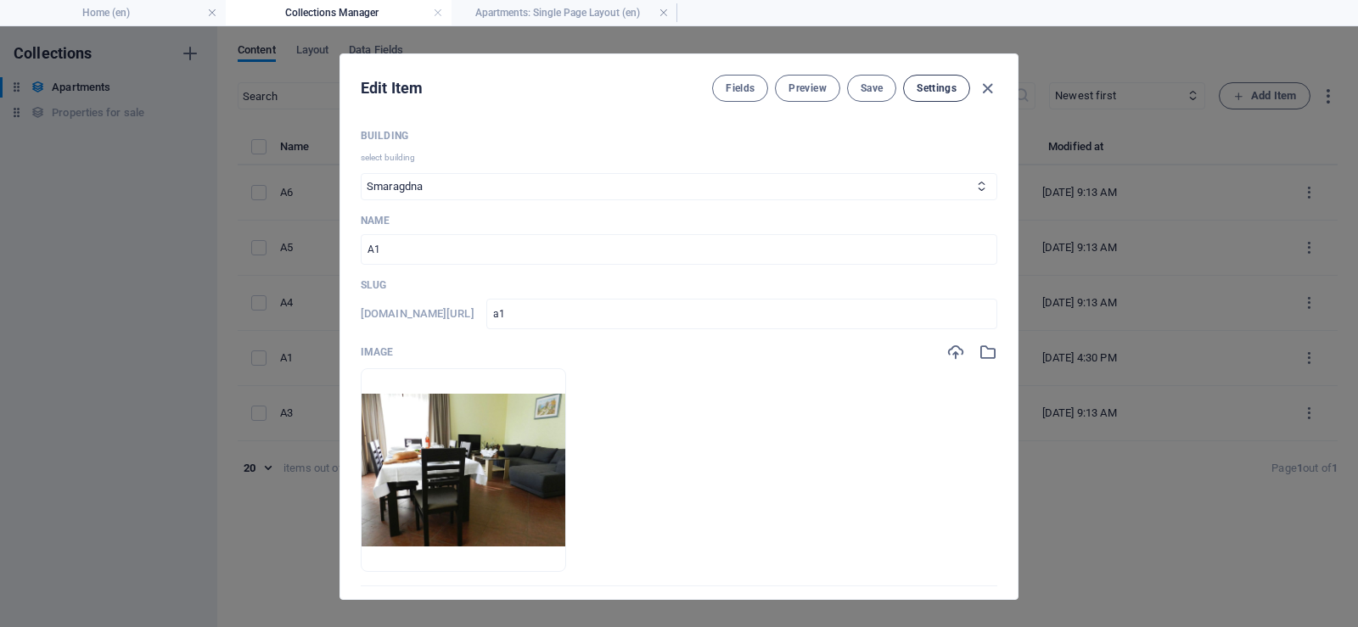
click at [929, 89] on span "Settings" at bounding box center [936, 88] width 40 height 14
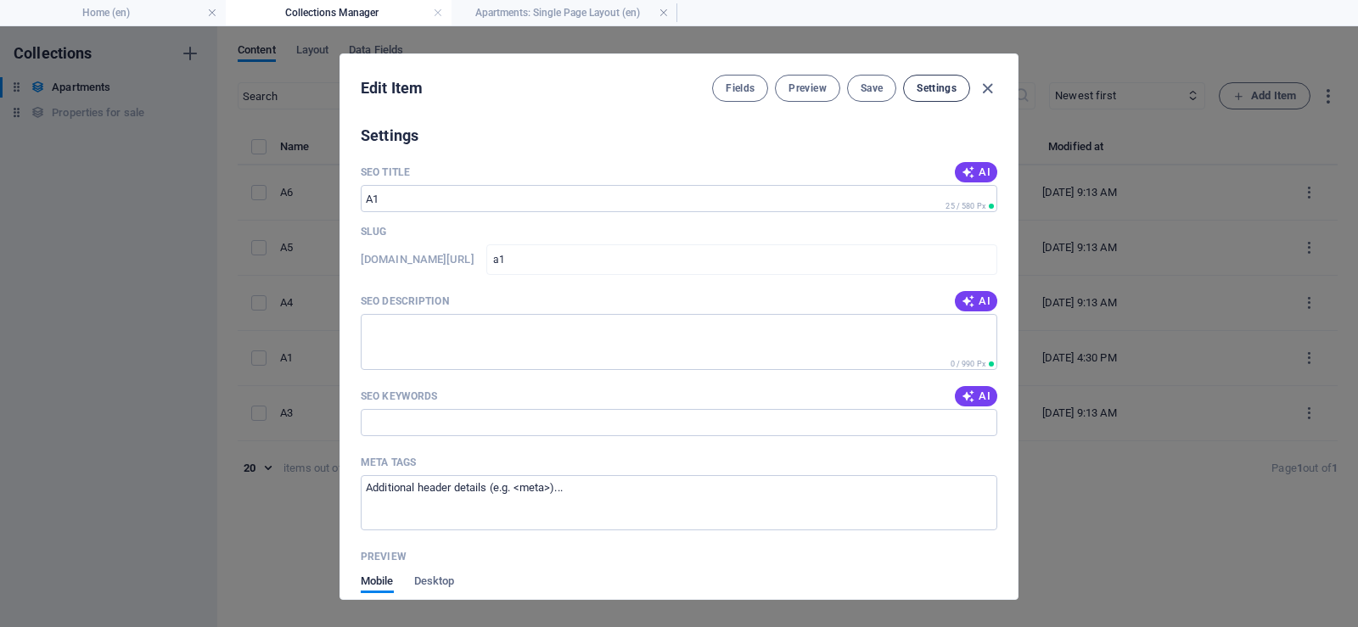
scroll to position [1769, 0]
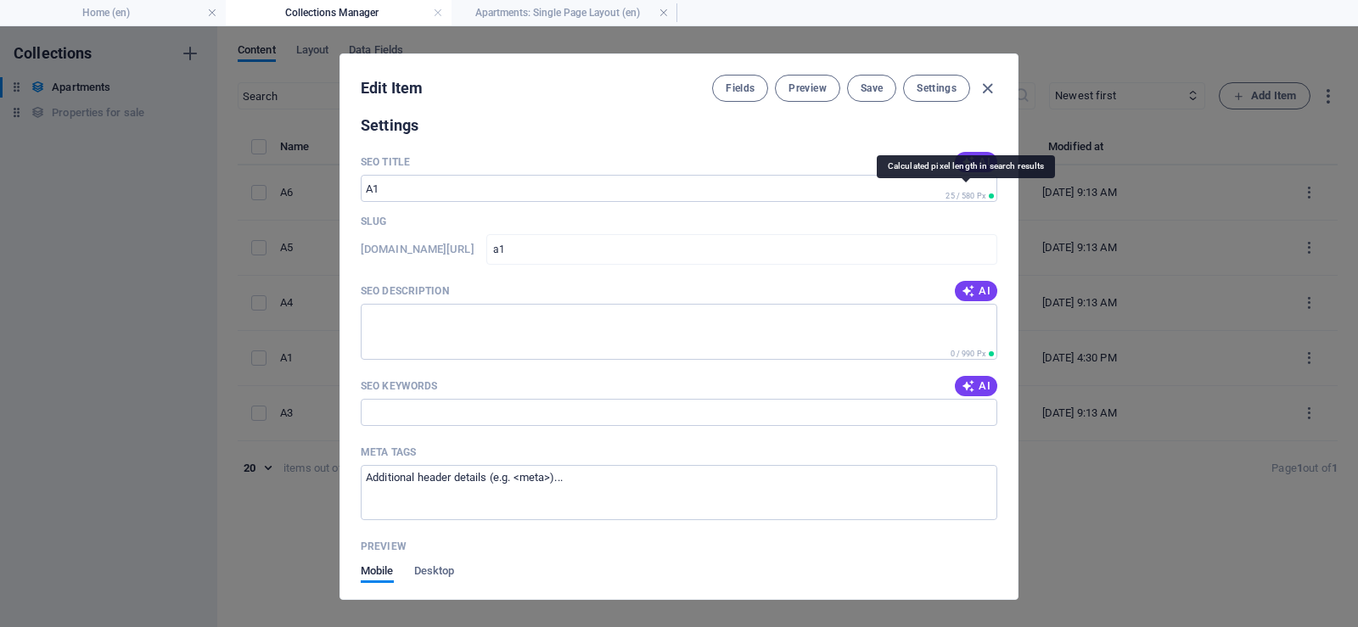
click at [971, 192] on span "25 / 580 Px" at bounding box center [965, 196] width 40 height 8
click at [988, 83] on icon "button" at bounding box center [987, 89] width 20 height 20
checkbox input "false"
type input "a1"
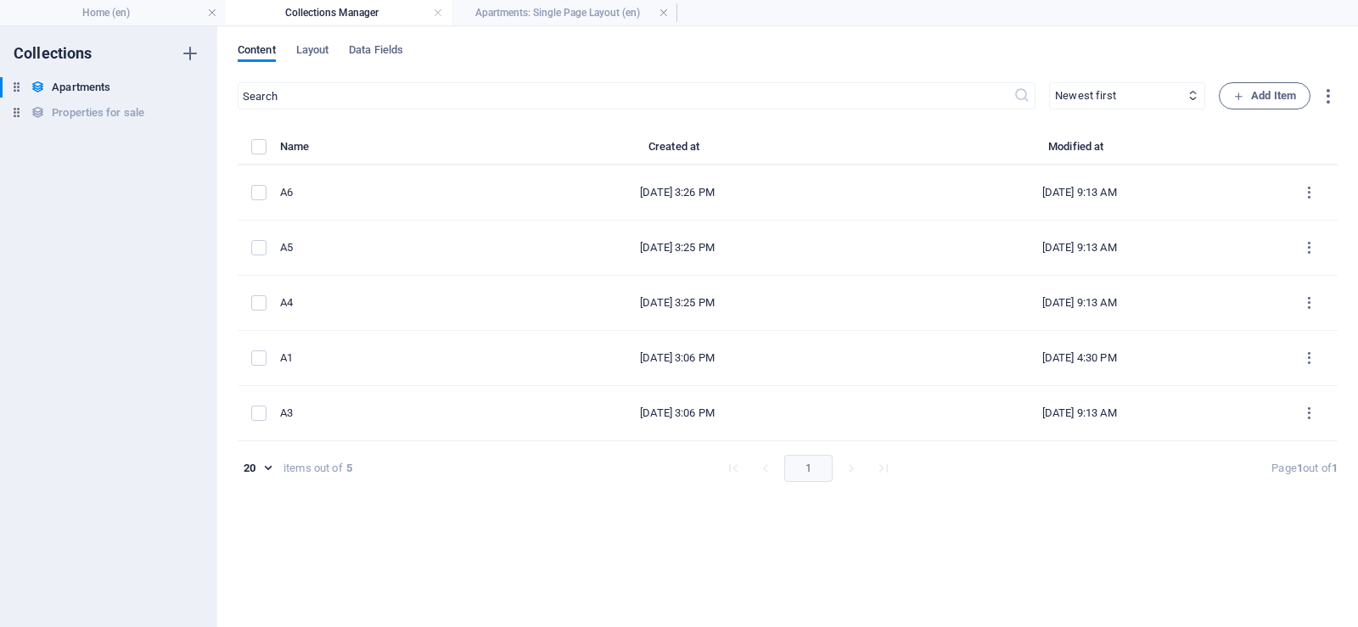
scroll to position [0, 0]
click at [380, 48] on span "Data Fields" at bounding box center [376, 52] width 54 height 24
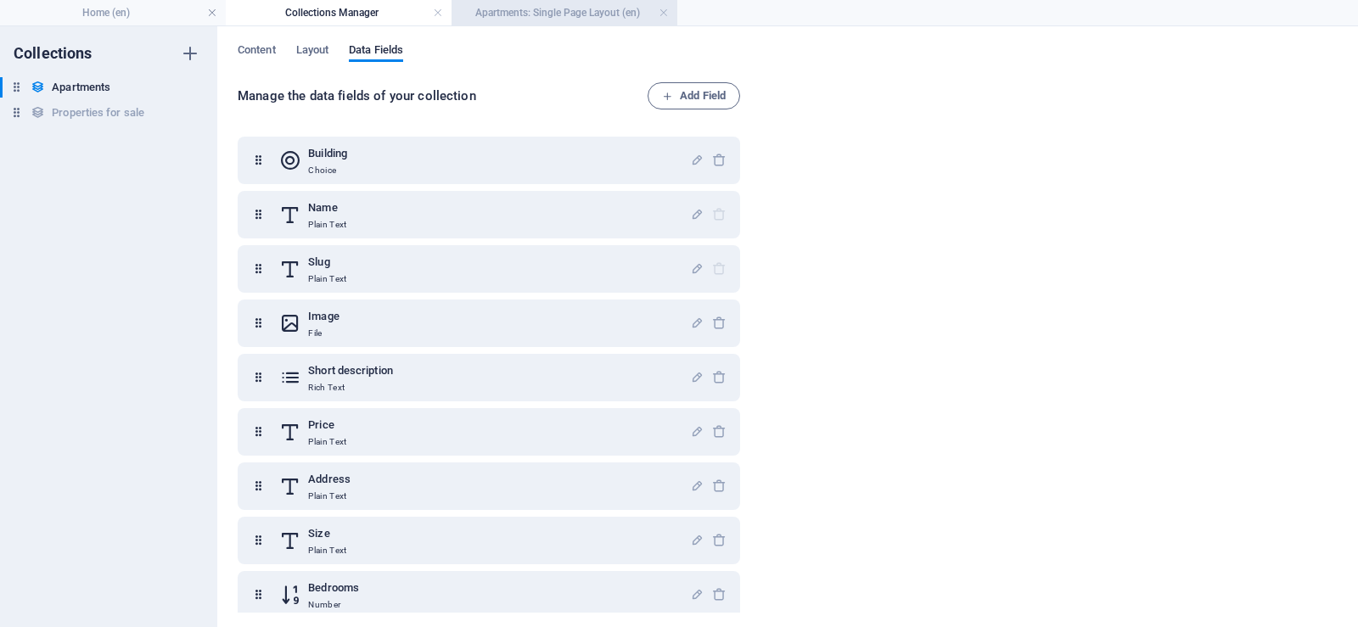
click at [572, 11] on h4 "Apartments: Single Page Layout (en)" at bounding box center [564, 12] width 226 height 19
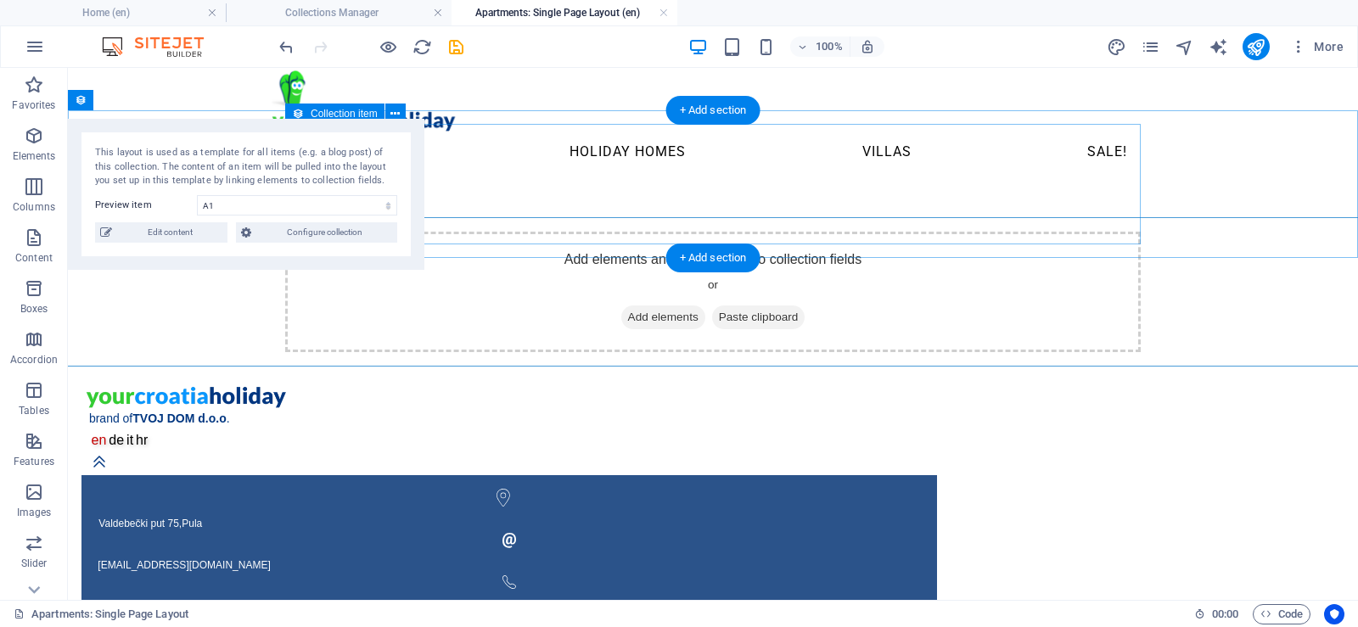
click at [653, 305] on span "Add elements" at bounding box center [663, 317] width 84 height 24
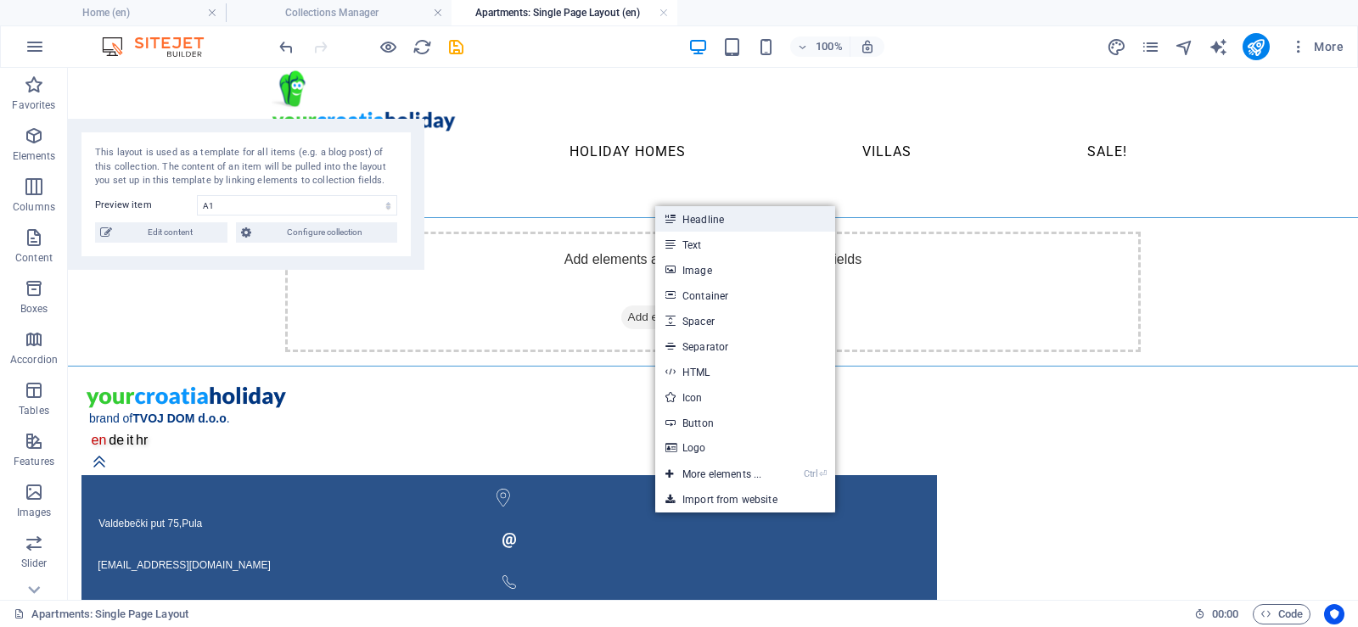
click at [700, 220] on link "Headline" at bounding box center [745, 218] width 180 height 25
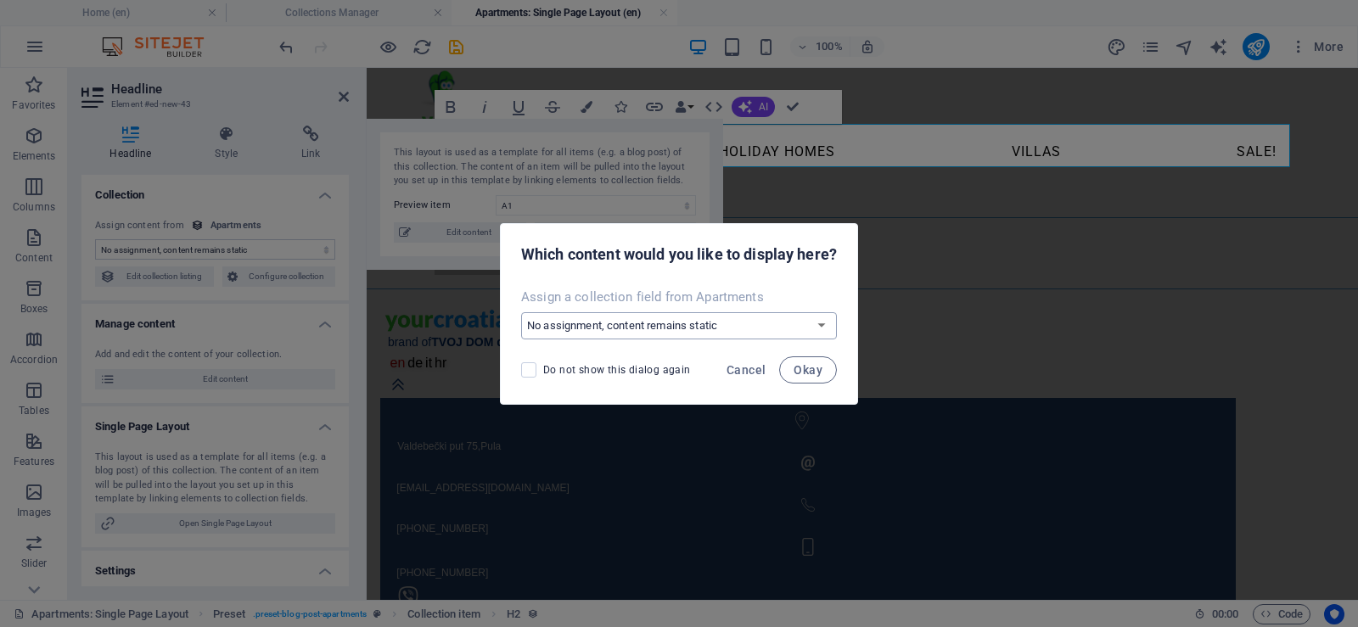
click at [757, 335] on select "No assignment, content remains static Create a new field Created at (Date) Upda…" at bounding box center [679, 325] width 316 height 27
select select "name"
click at [521, 312] on select "No assignment, content remains static Create a new field Created at (Date) Upda…" at bounding box center [679, 325] width 316 height 27
click at [807, 371] on span "Okay" at bounding box center [807, 370] width 29 height 14
select select "name"
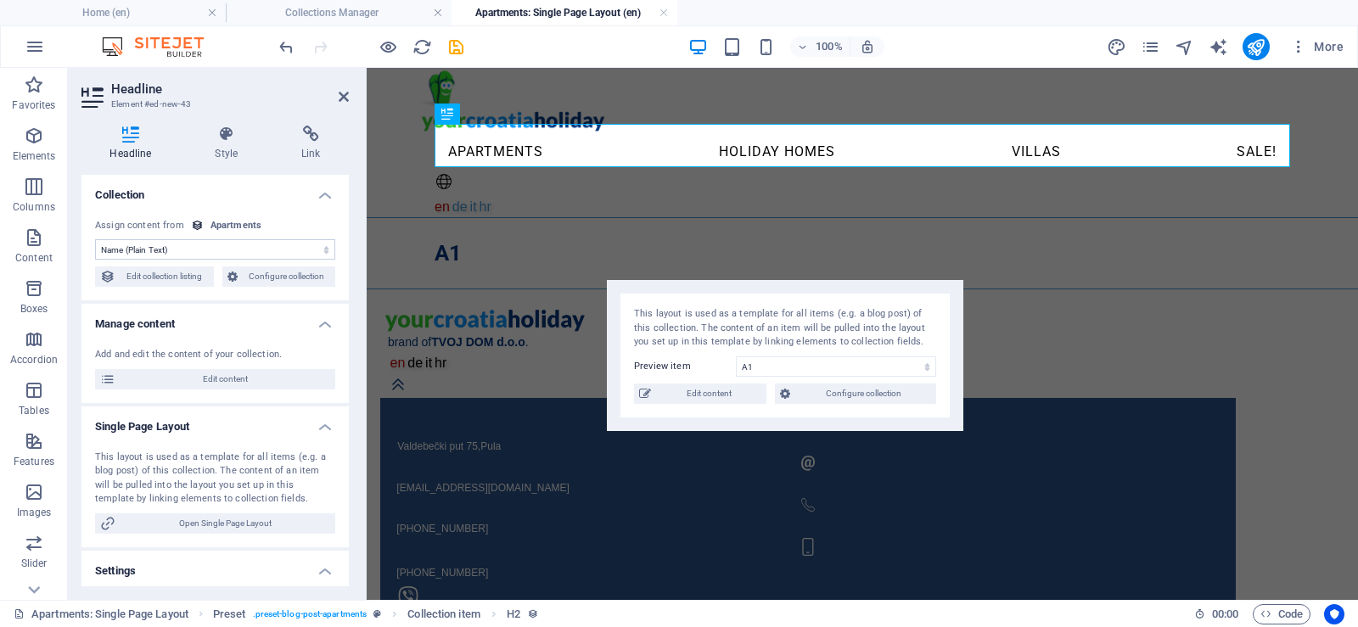
drag, startPoint x: 599, startPoint y: 132, endPoint x: 839, endPoint y: 293, distance: 289.2
click at [839, 293] on div "This layout is used as a template for all items (e.g. a blog post) of this coll…" at bounding box center [785, 355] width 356 height 151
click at [228, 133] on icon at bounding box center [227, 134] width 80 height 17
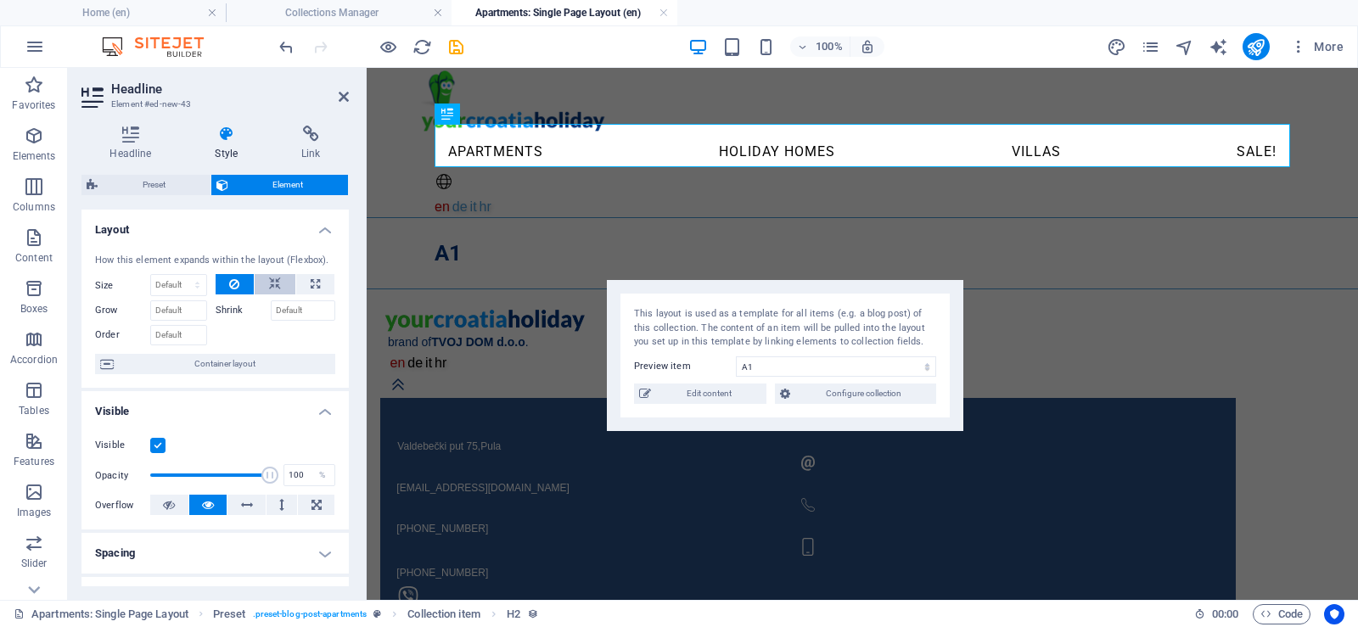
click at [270, 277] on icon at bounding box center [275, 284] width 12 height 20
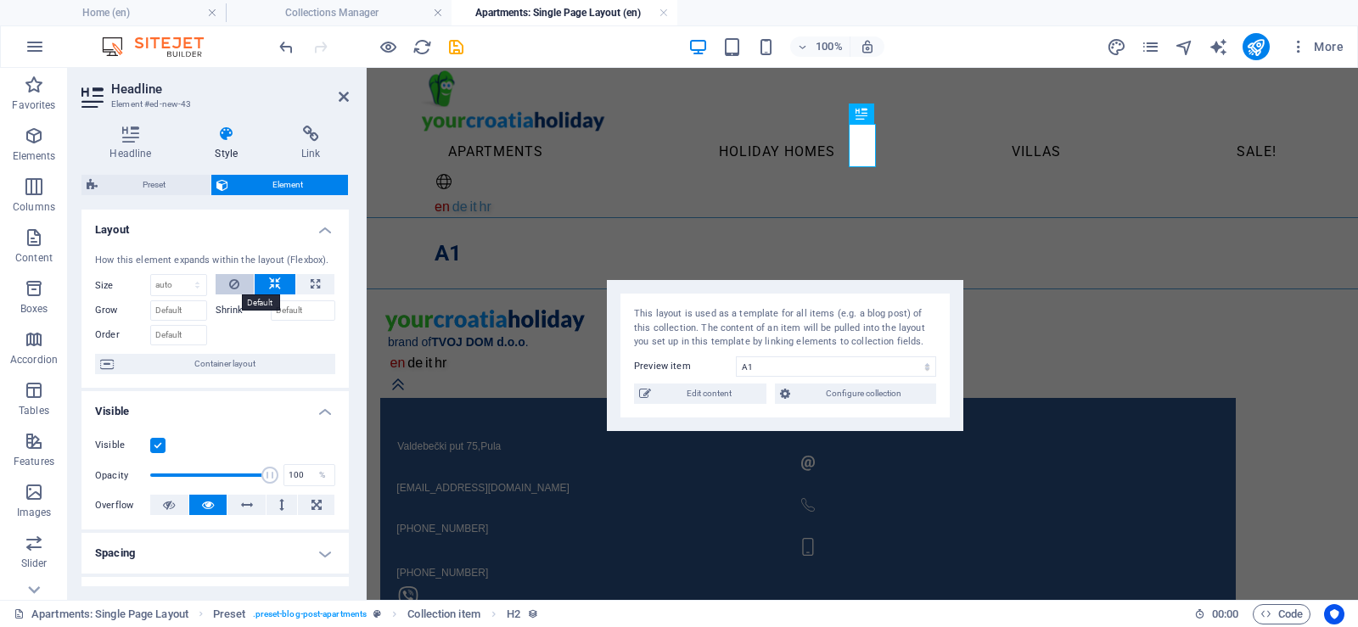
click at [236, 282] on icon at bounding box center [234, 284] width 10 height 20
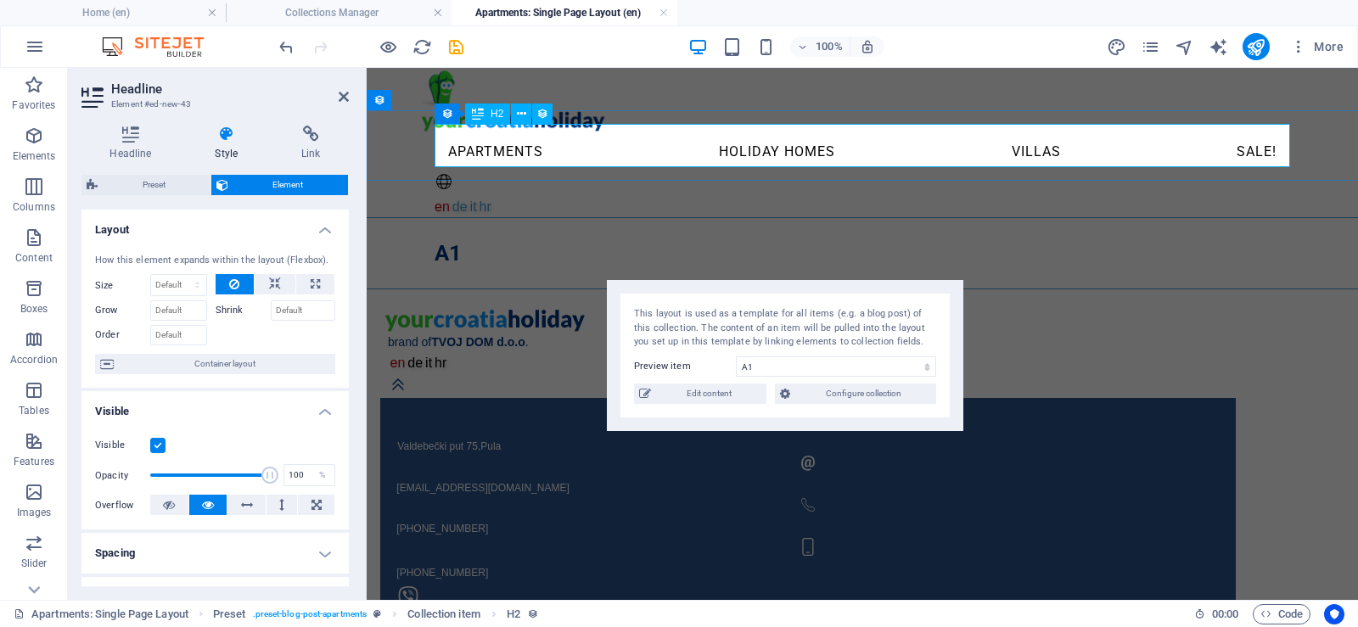
click at [552, 232] on div "A1" at bounding box center [861, 253] width 855 height 43
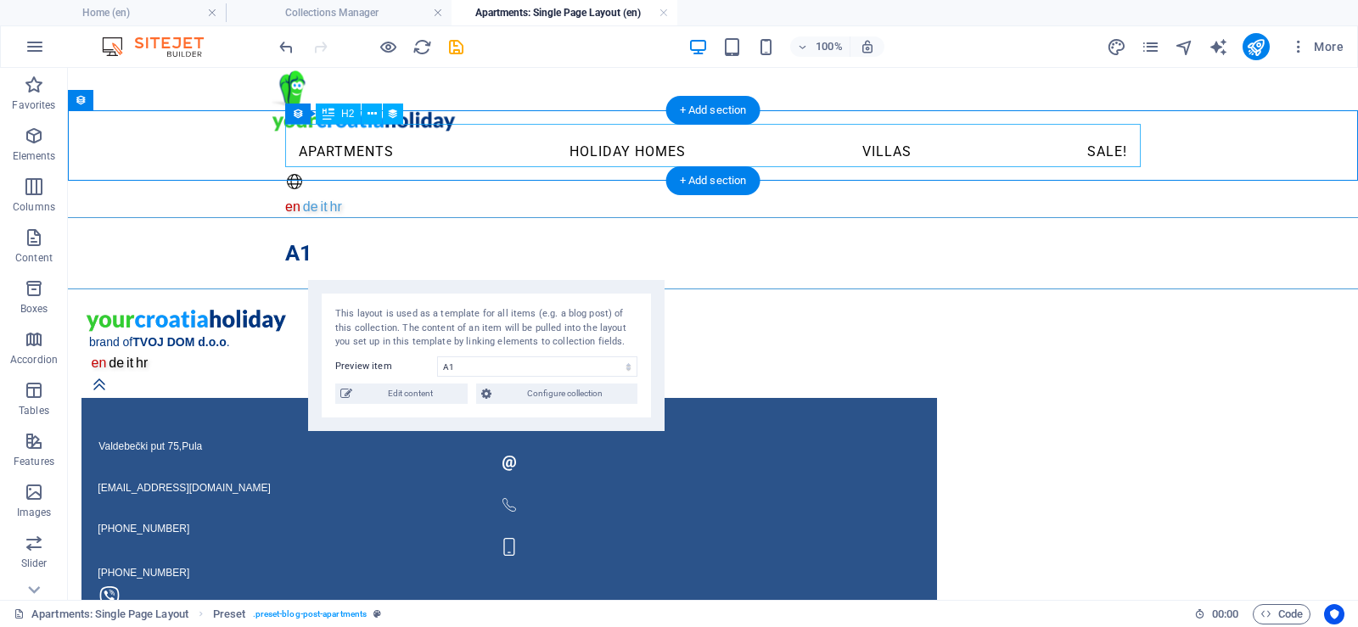
click at [506, 232] on div "A1" at bounding box center [712, 253] width 855 height 43
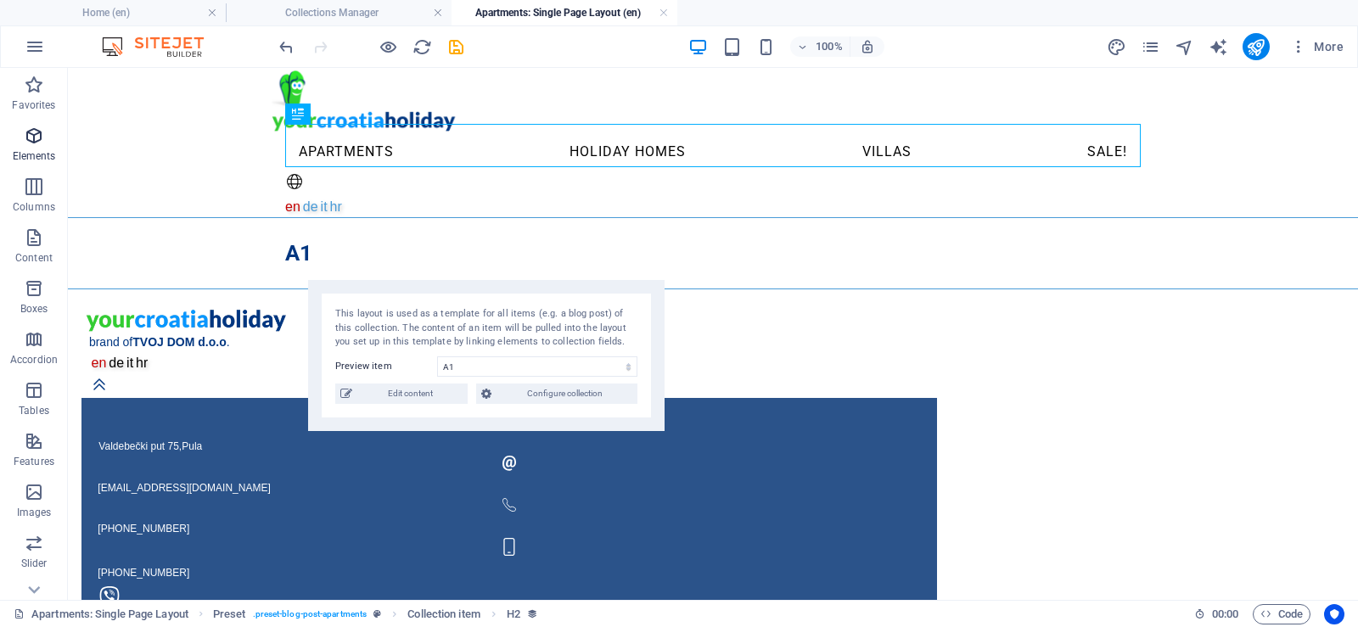
click at [40, 143] on icon "button" at bounding box center [34, 136] width 20 height 20
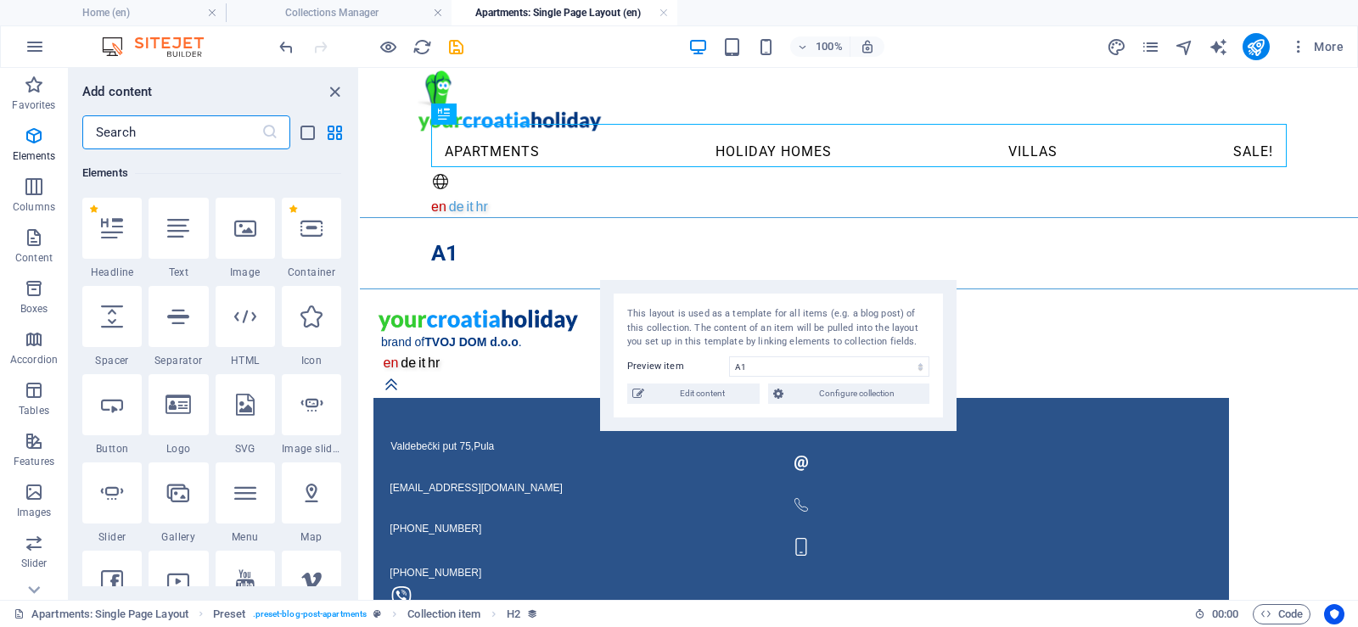
scroll to position [181, 0]
click at [710, 394] on span "Edit content" at bounding box center [701, 393] width 105 height 20
select select "Smaragdna"
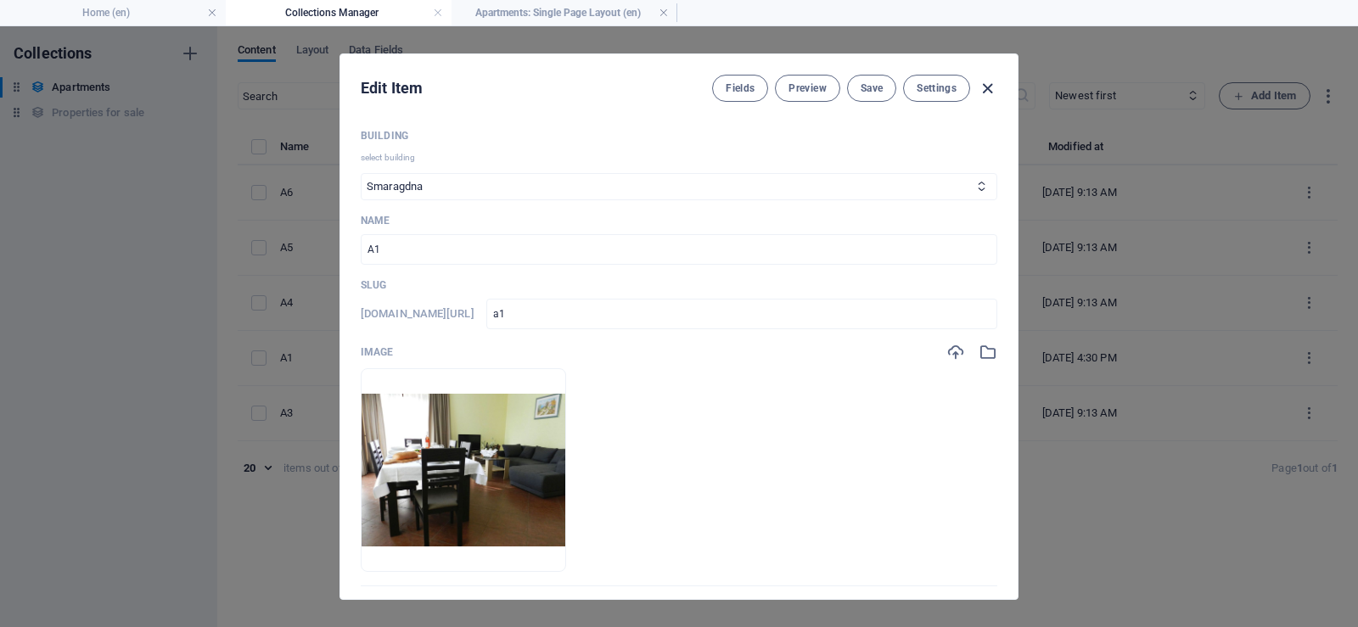
click at [986, 88] on icon "button" at bounding box center [987, 89] width 20 height 20
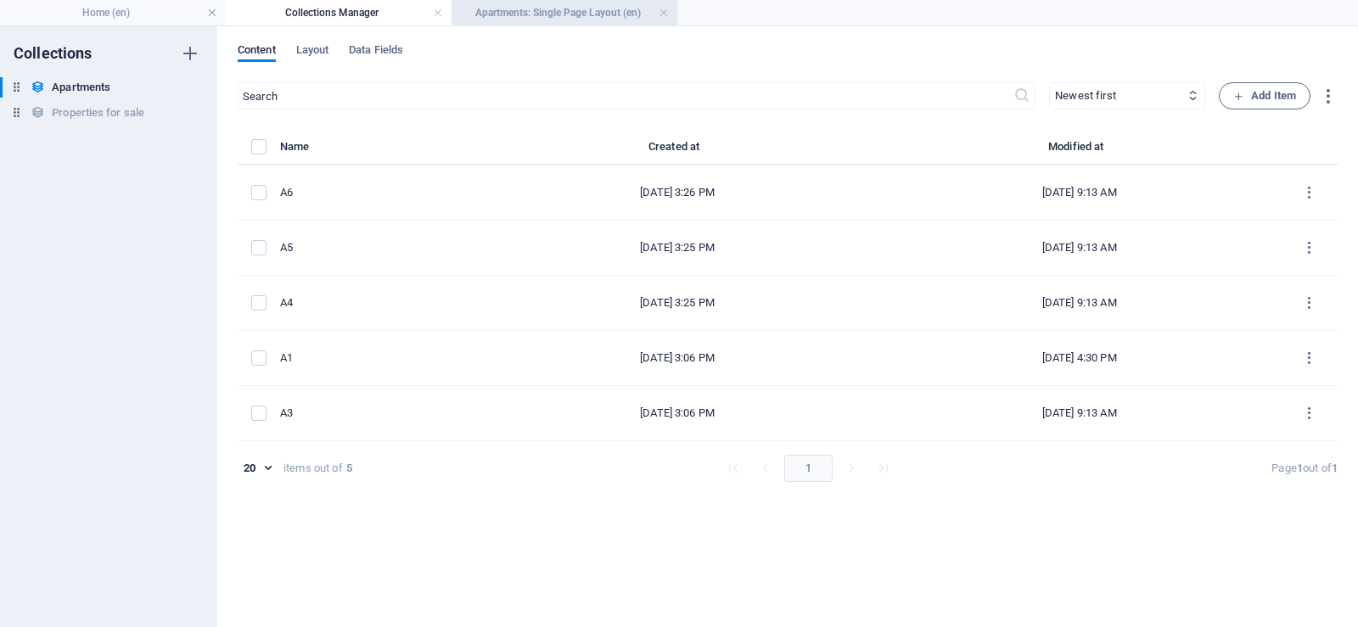
click at [554, 14] on h4 "Apartments: Single Page Layout (en)" at bounding box center [564, 12] width 226 height 19
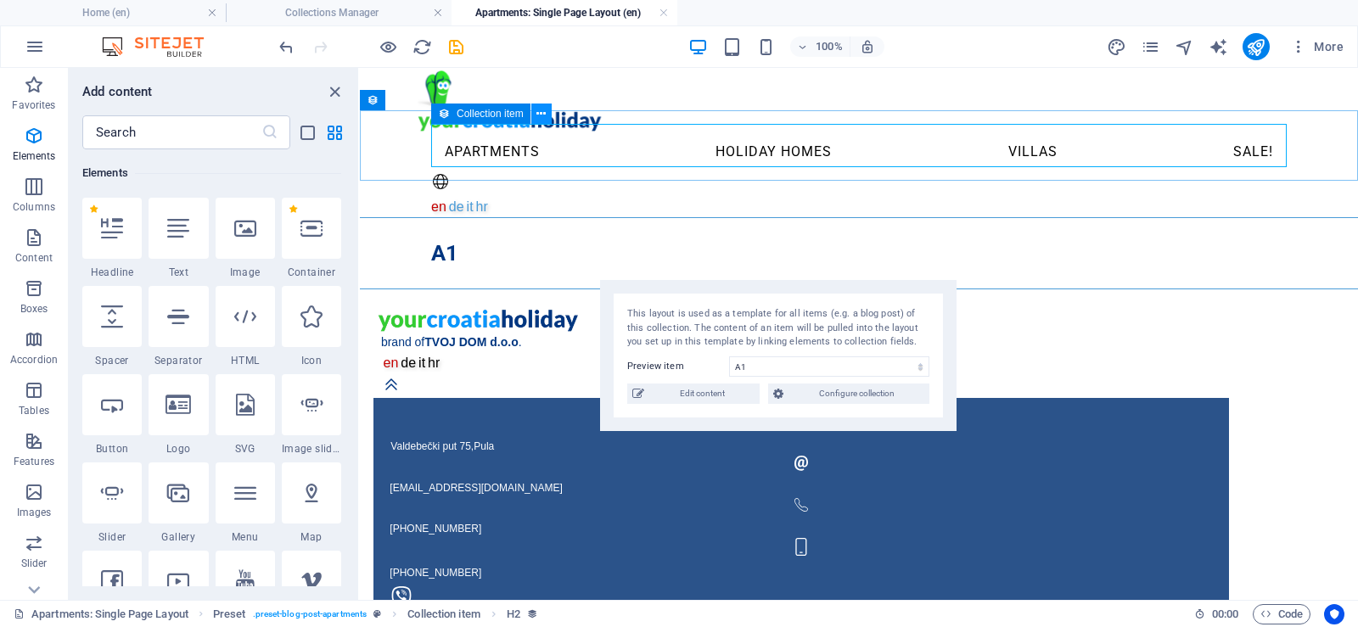
click at [549, 114] on button at bounding box center [541, 114] width 20 height 20
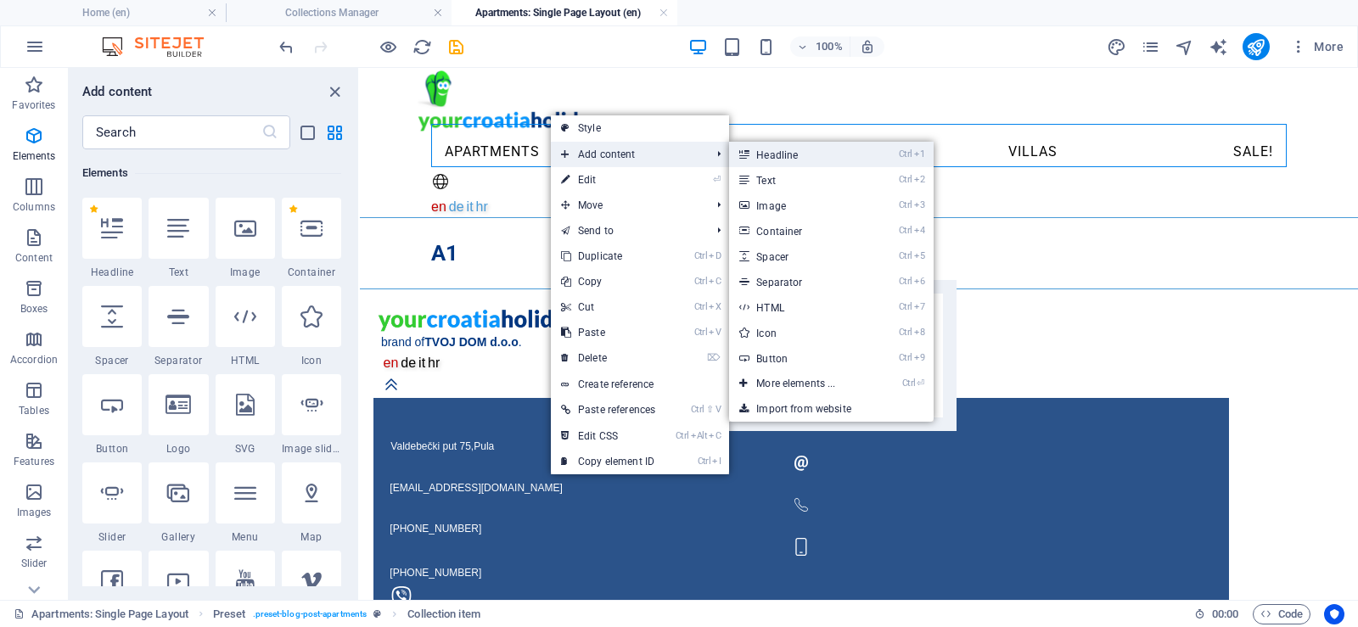
click at [801, 159] on link "Ctrl 1 Headline" at bounding box center [799, 154] width 140 height 25
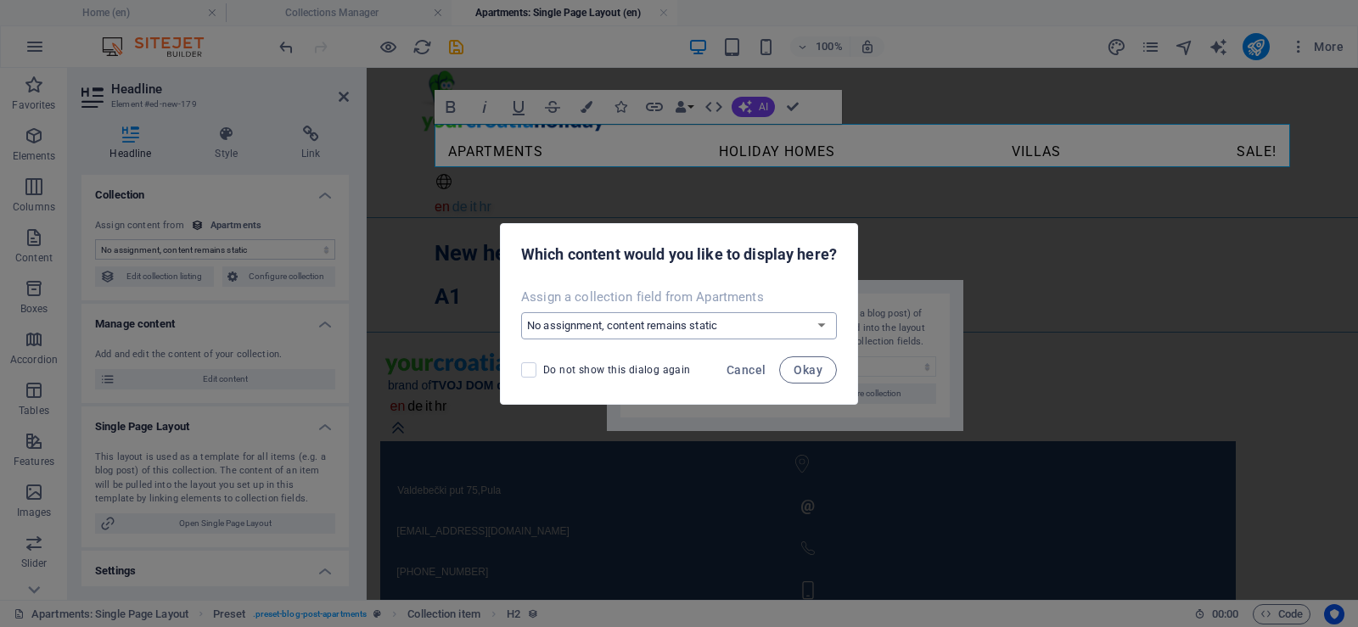
click at [751, 333] on select "No assignment, content remains static Create a new field Created at (Date) Upda…" at bounding box center [679, 325] width 316 height 27
select select "building"
click at [521, 312] on select "No assignment, content remains static Create a new field Created at (Date) Upda…" at bounding box center [679, 325] width 316 height 27
click at [809, 372] on span "Okay" at bounding box center [807, 370] width 29 height 14
select select "building"
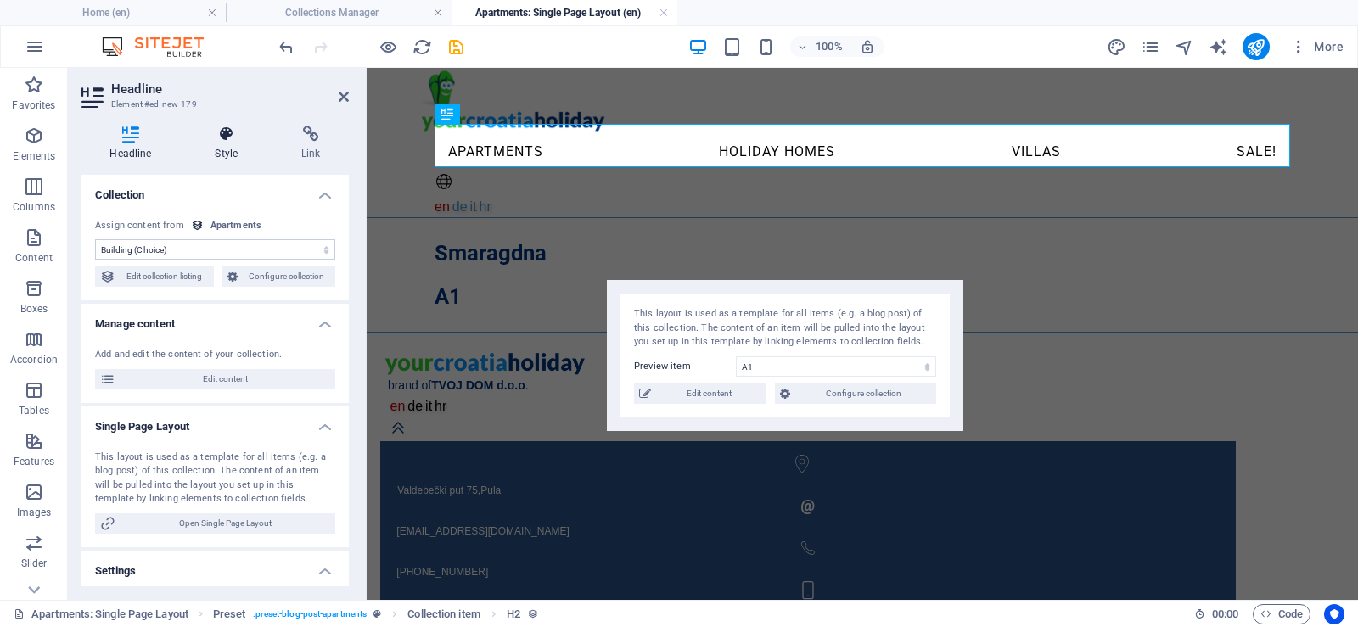
click at [221, 140] on icon at bounding box center [227, 134] width 80 height 17
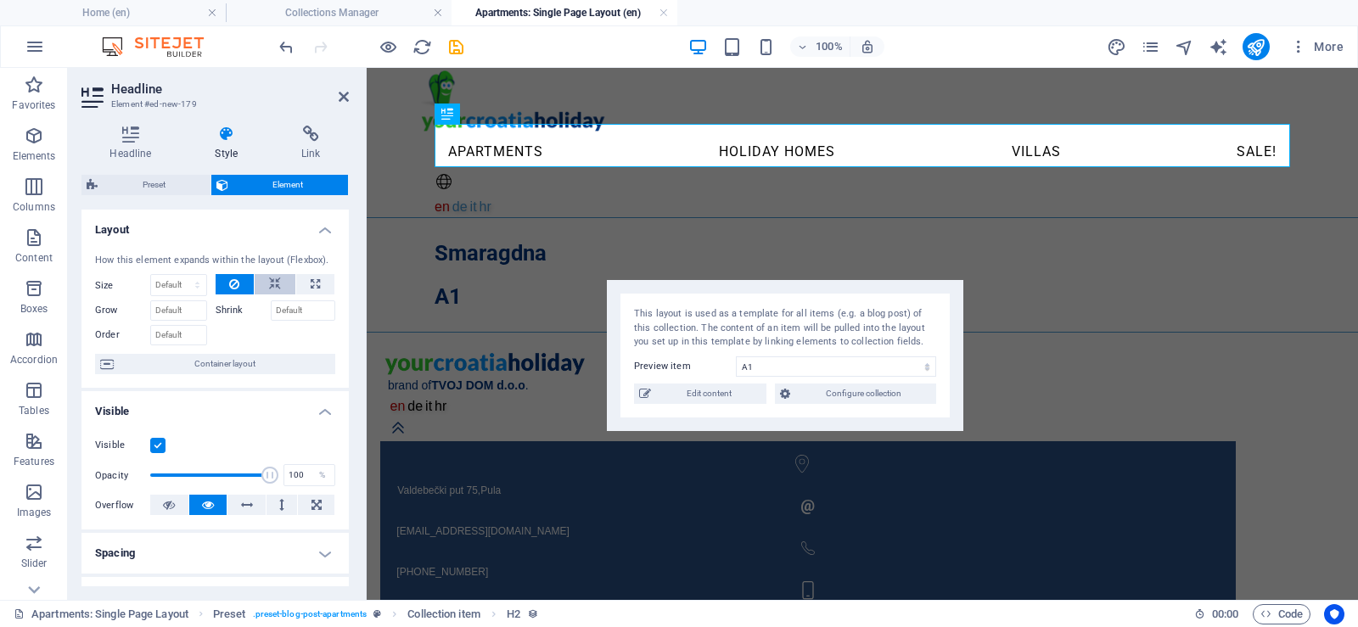
click at [275, 286] on icon at bounding box center [275, 284] width 12 height 20
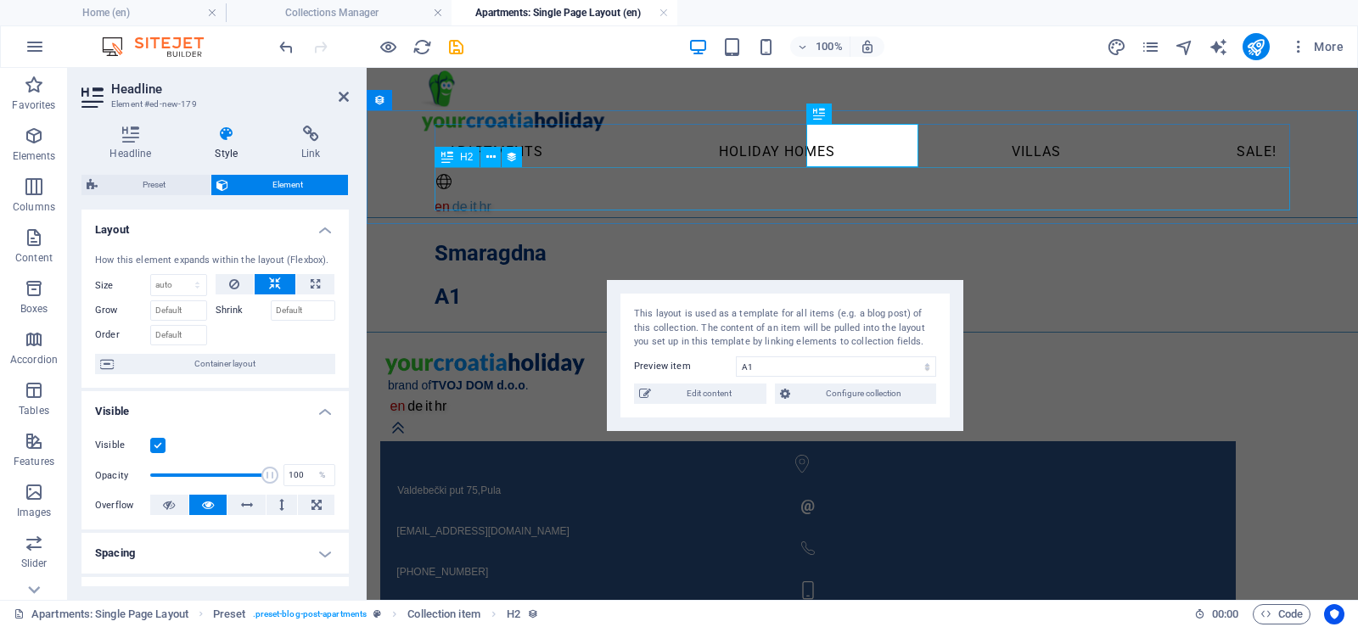
click at [629, 275] on div "A1" at bounding box center [861, 296] width 855 height 43
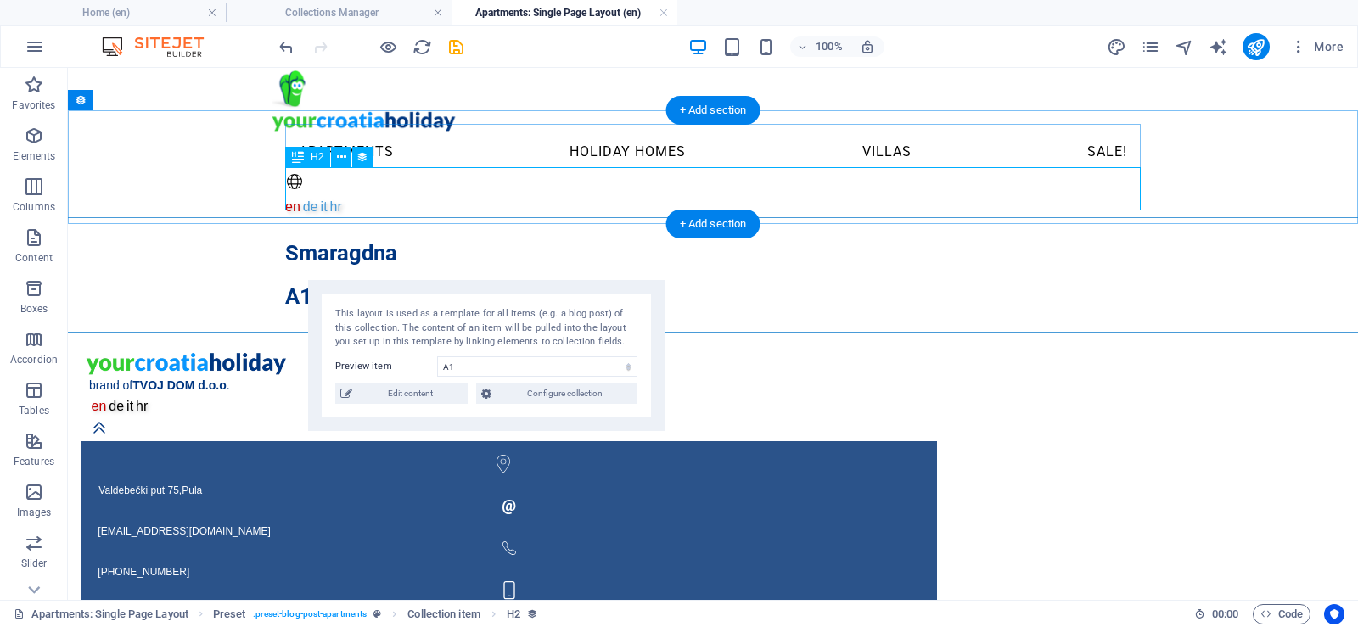
click at [370, 275] on div "A1" at bounding box center [712, 296] width 855 height 43
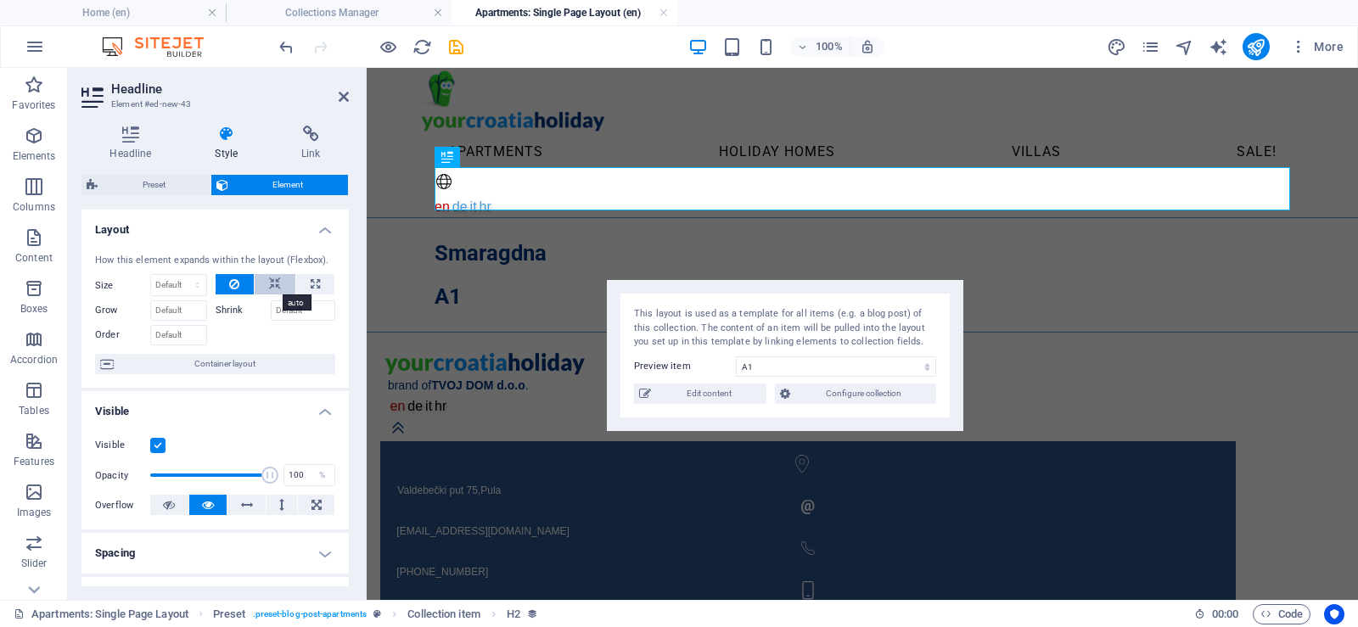
click at [273, 282] on icon at bounding box center [275, 284] width 12 height 20
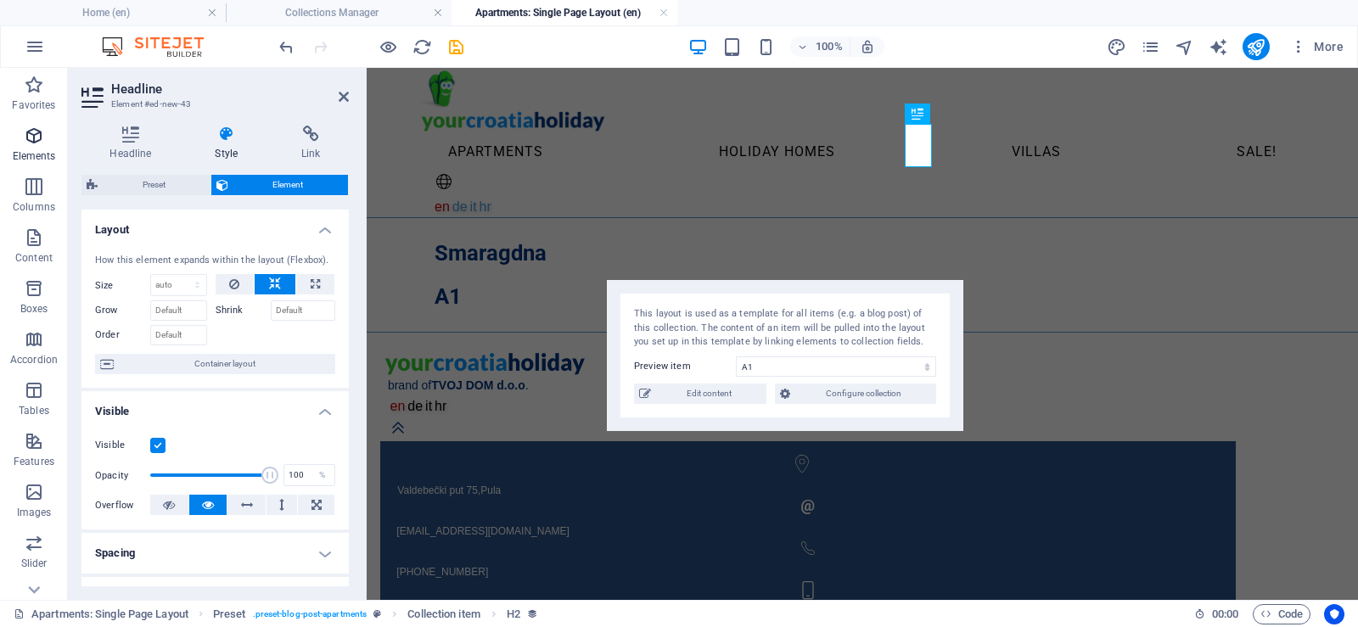
click at [34, 141] on icon "button" at bounding box center [34, 136] width 20 height 20
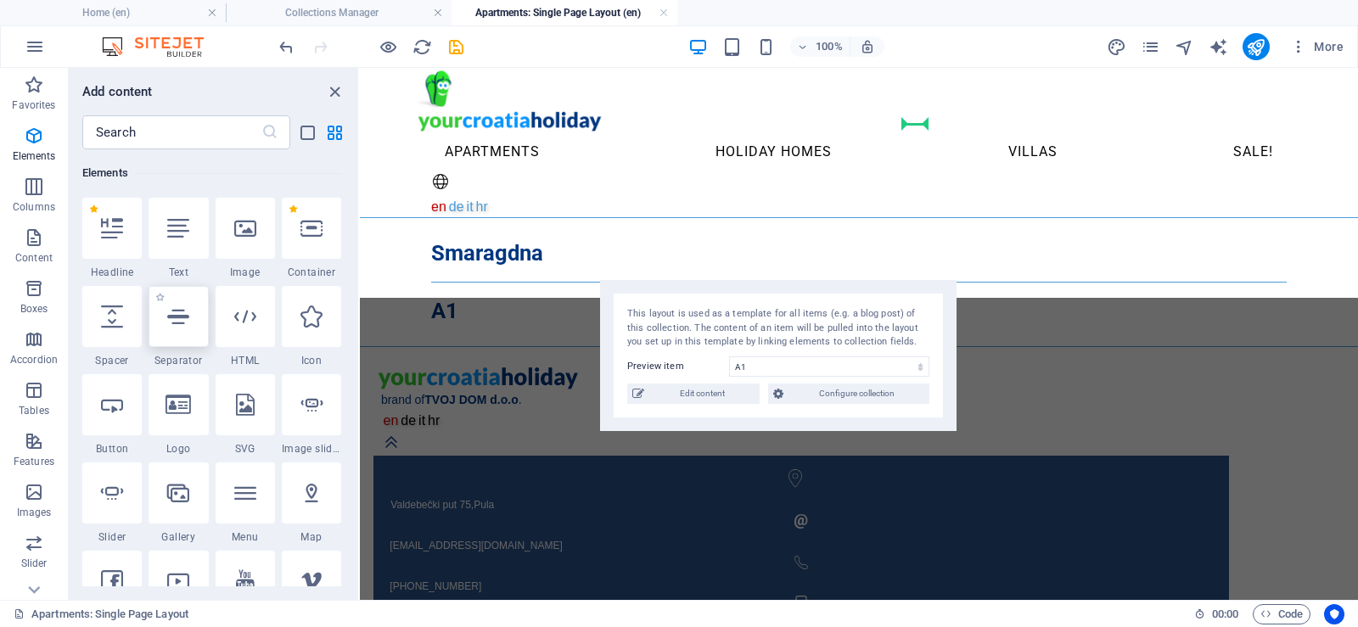
select select "%"
select select "px"
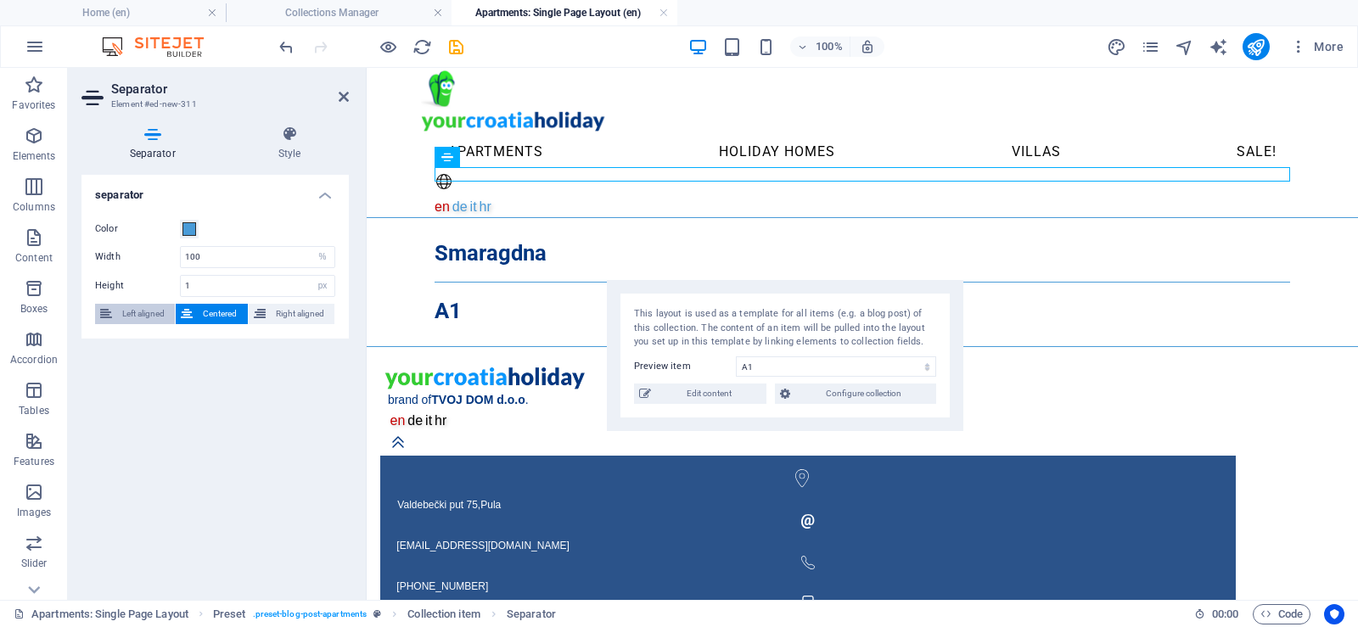
click at [141, 310] on span "Left aligned" at bounding box center [143, 314] width 53 height 20
type textarea "100"
drag, startPoint x: 231, startPoint y: 254, endPoint x: 104, endPoint y: 245, distance: 126.7
click at [104, 246] on div "Width 100 px rem % vh vw" at bounding box center [215, 257] width 240 height 22
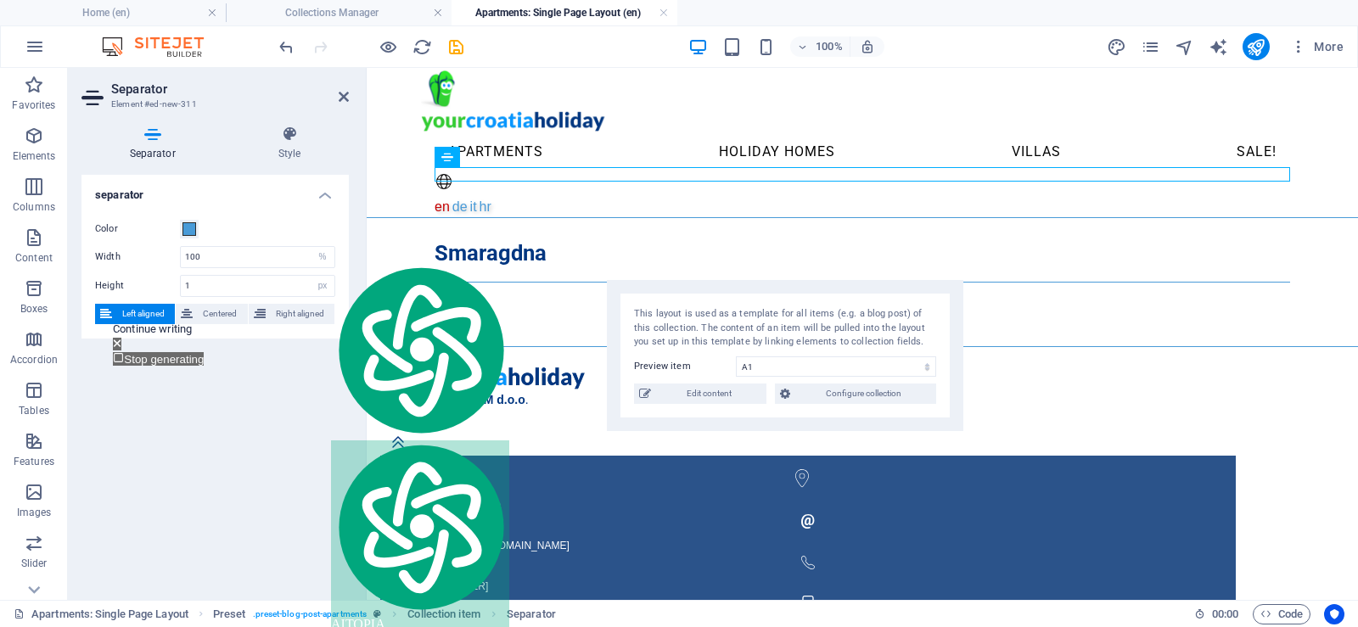
scroll to position [16, 0]
click at [322, 251] on select "px rem % vh vw" at bounding box center [323, 257] width 24 height 20
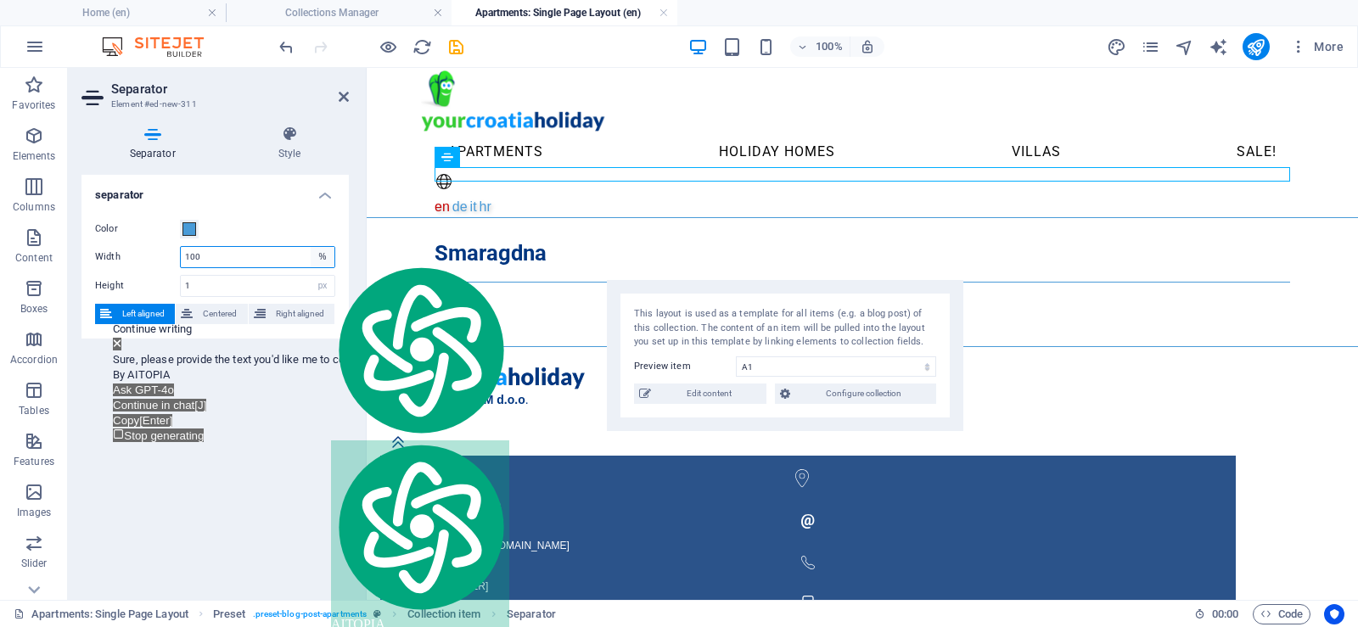
scroll to position [0, 0]
select select "px"
click at [311, 247] on select "px rem % vh vw" at bounding box center [323, 257] width 24 height 20
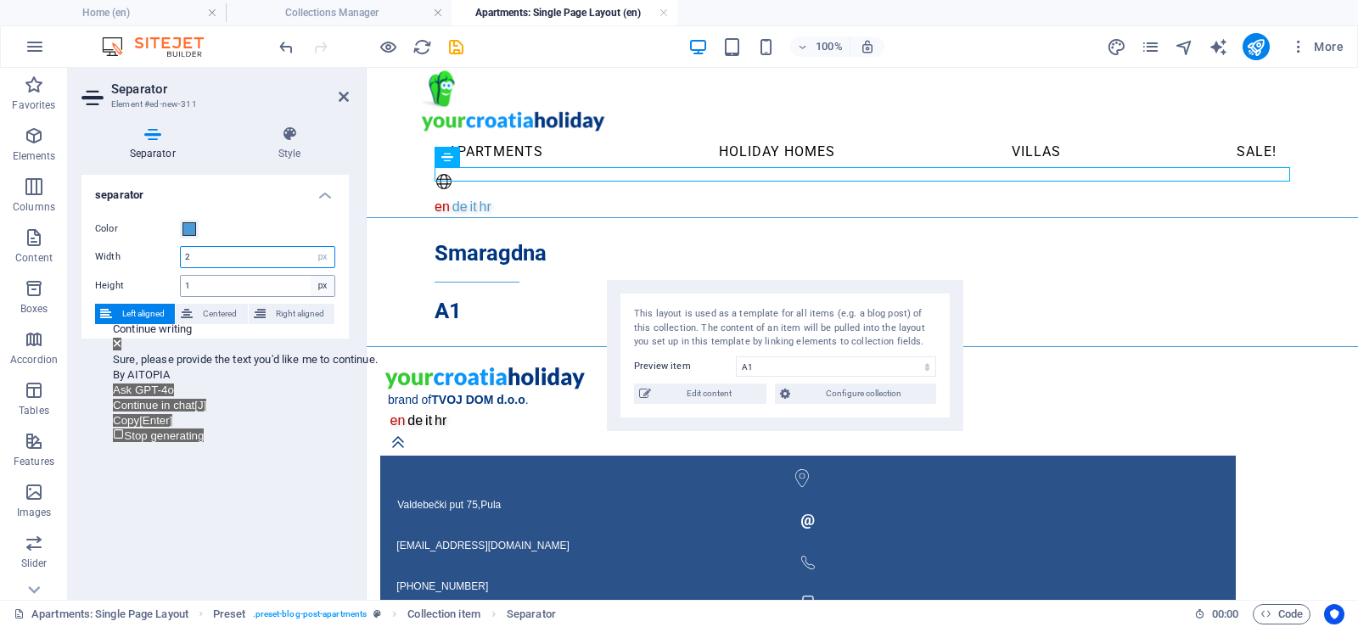
type input "2"
click at [326, 286] on select "px rem vh vw" at bounding box center [323, 286] width 24 height 20
select select "rem"
click at [311, 276] on select "px rem vh vw" at bounding box center [323, 286] width 24 height 20
type input "2"
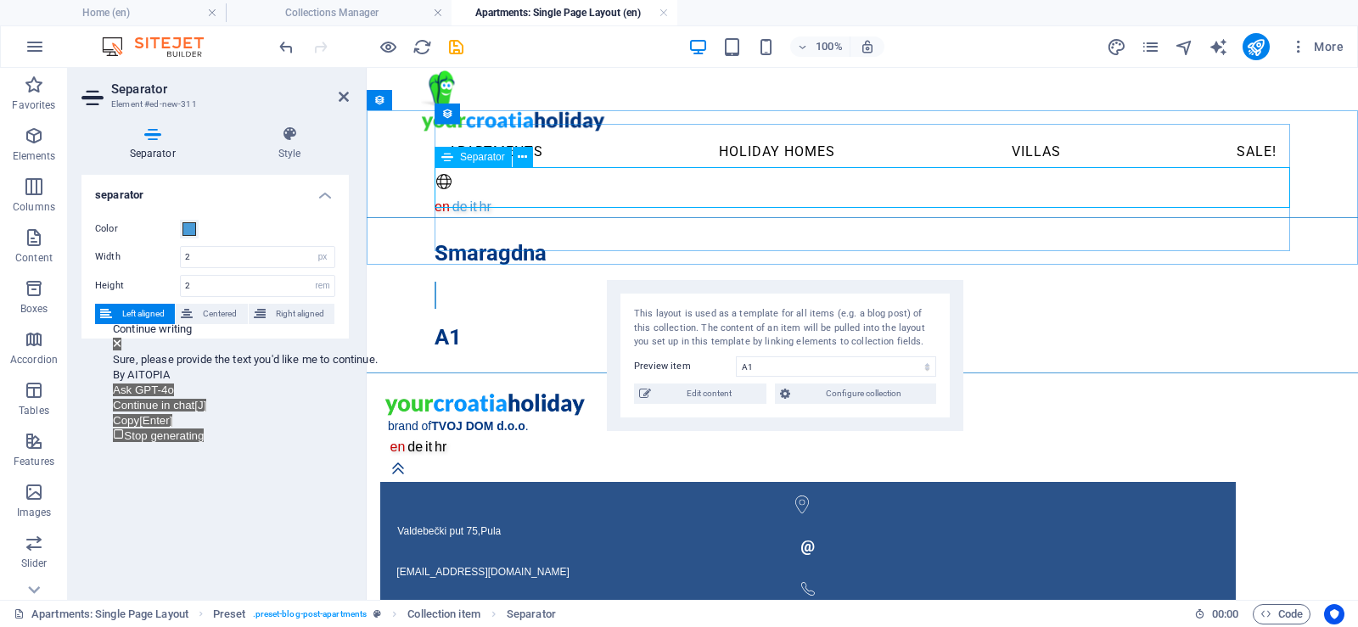
click at [580, 282] on div at bounding box center [861, 295] width 855 height 27
click at [298, 137] on icon at bounding box center [289, 134] width 119 height 17
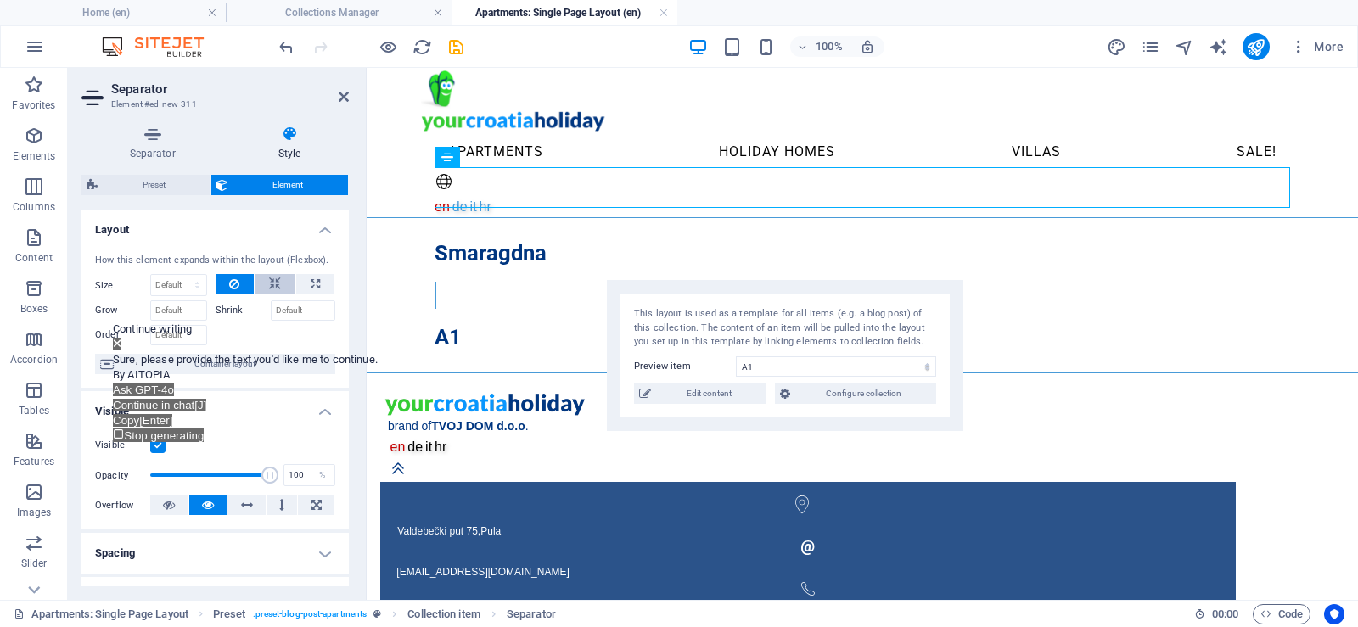
click at [277, 280] on icon at bounding box center [275, 284] width 12 height 20
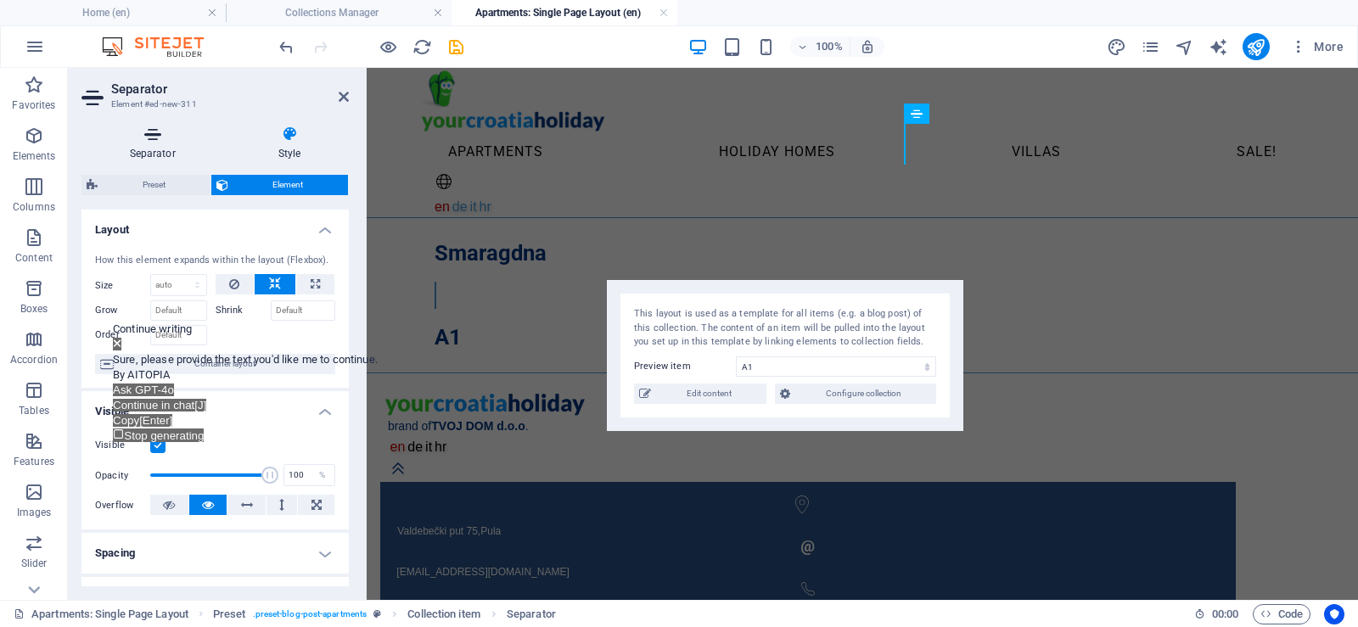
click at [151, 141] on icon at bounding box center [152, 134] width 142 height 17
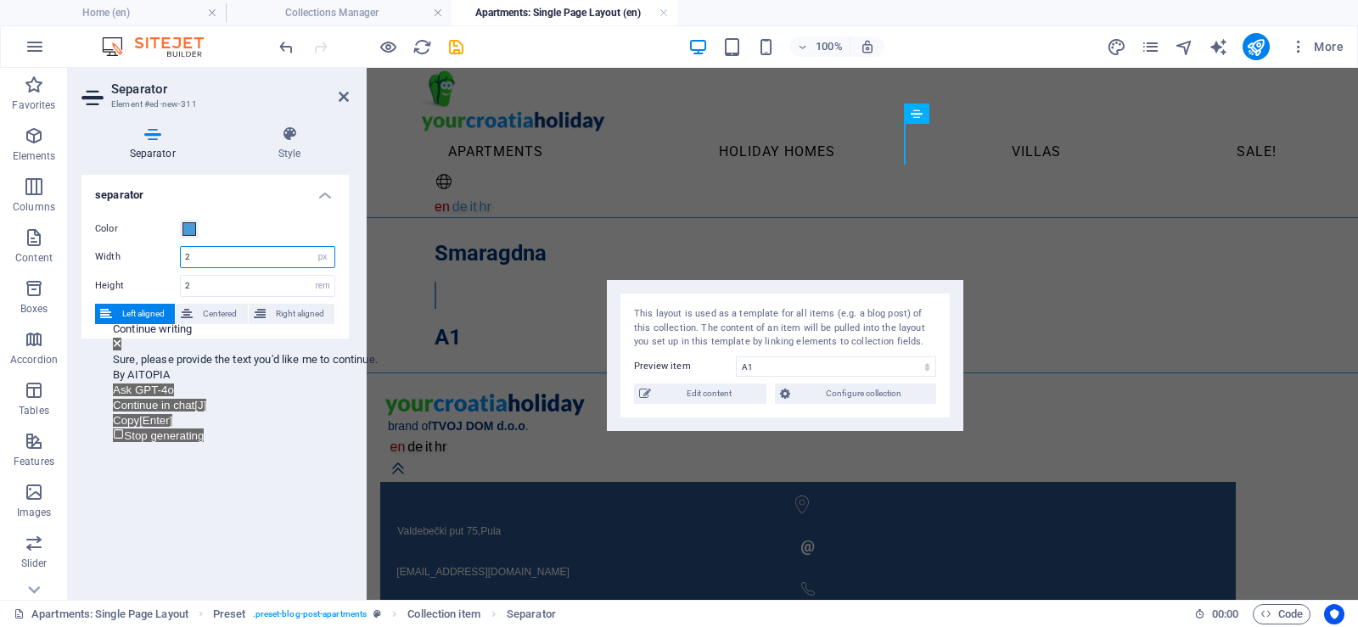
drag, startPoint x: 218, startPoint y: 254, endPoint x: 151, endPoint y: 254, distance: 67.0
click at [158, 249] on div "Width 2 px rem % vh vw" at bounding box center [215, 257] width 240 height 22
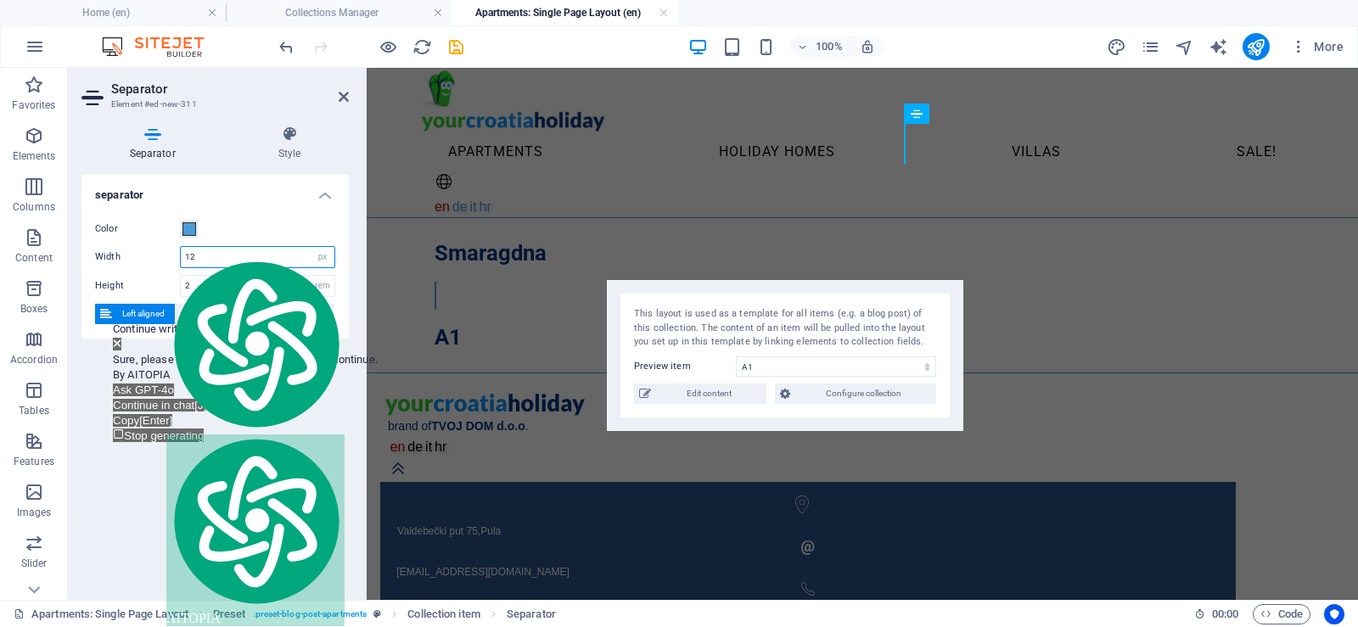
type input "12"
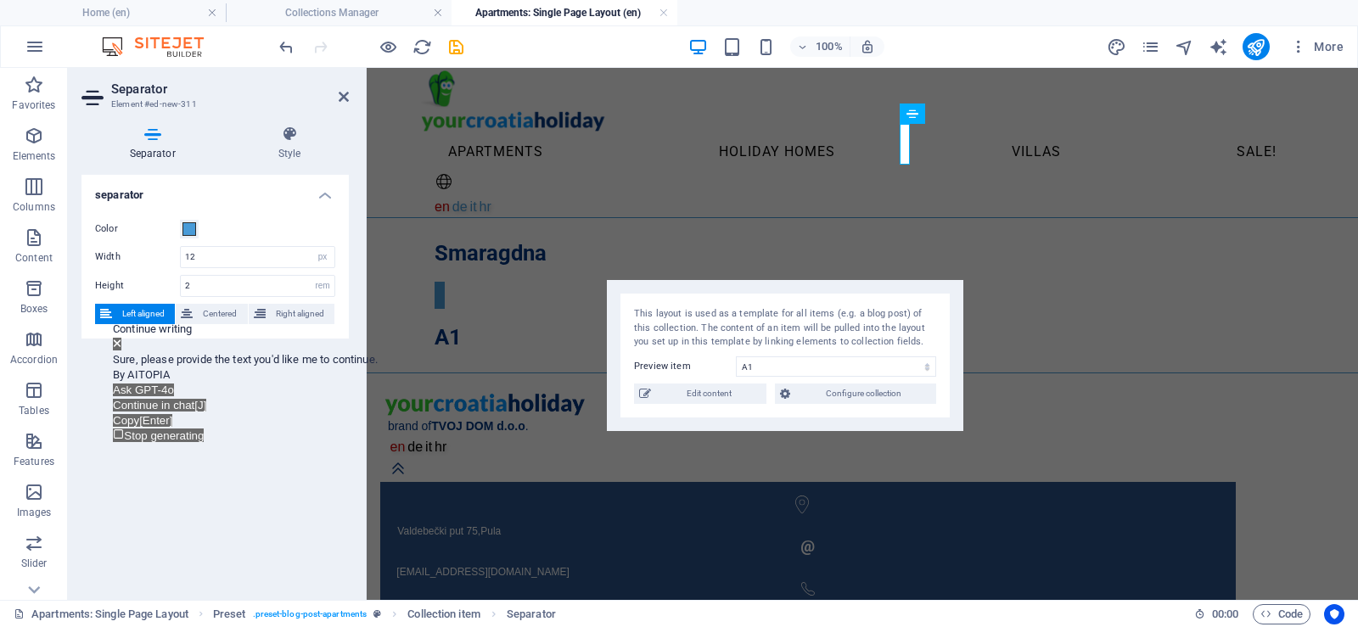
click at [120, 340] on icon at bounding box center [117, 343] width 7 height 7
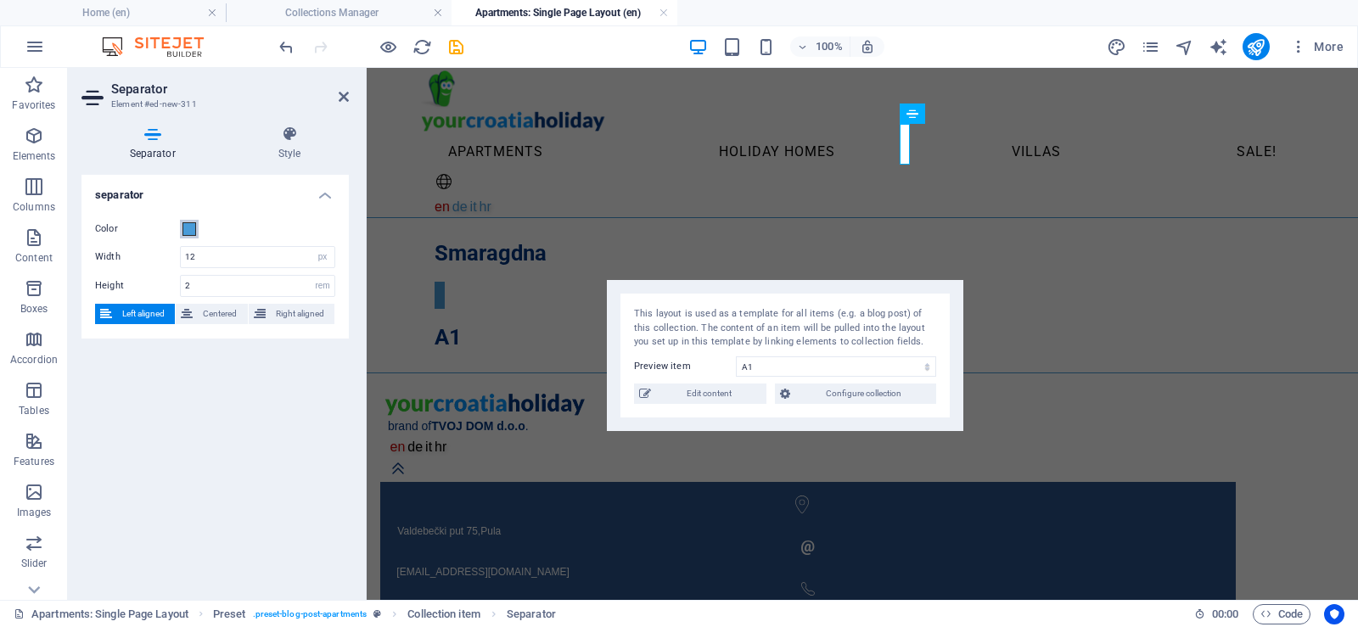
click at [188, 228] on span at bounding box center [189, 229] width 14 height 14
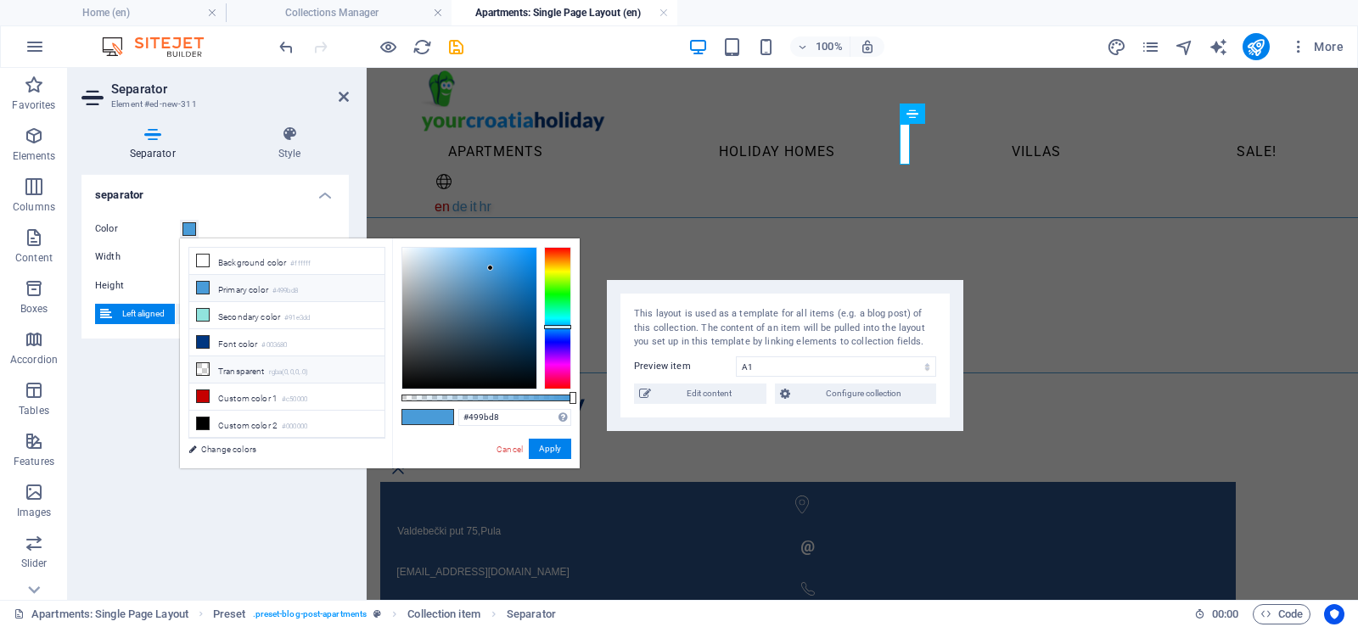
click at [232, 367] on li "Transparent rgba(0,0,0,.0)" at bounding box center [286, 369] width 195 height 27
type input "rgba(0, 0, 0, 0)"
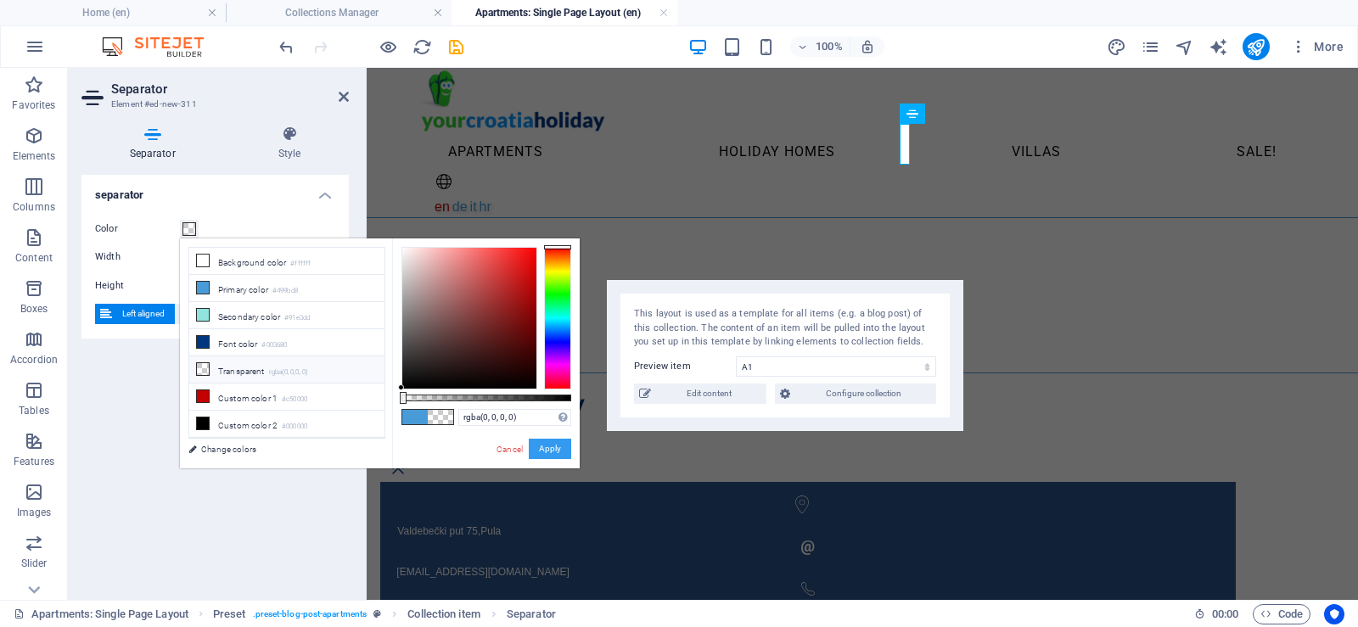
click at [552, 444] on button "Apply" at bounding box center [550, 449] width 42 height 20
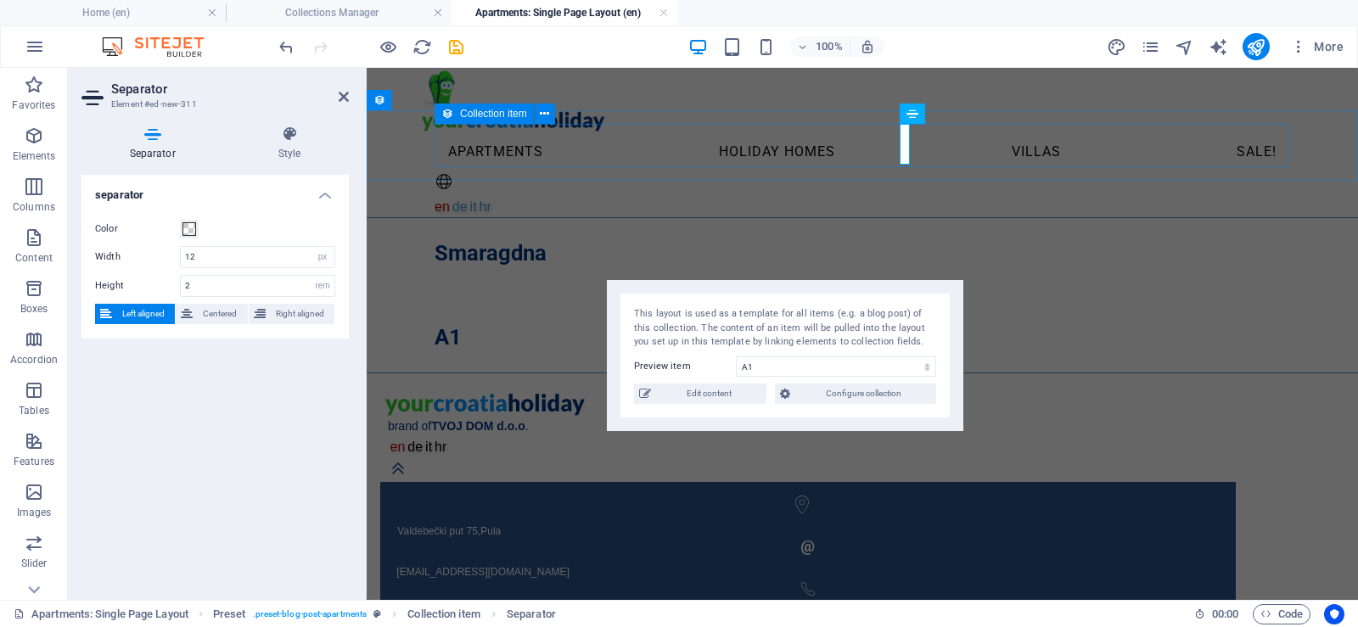
click at [1012, 232] on article "Smaragdna A1" at bounding box center [861, 295] width 855 height 127
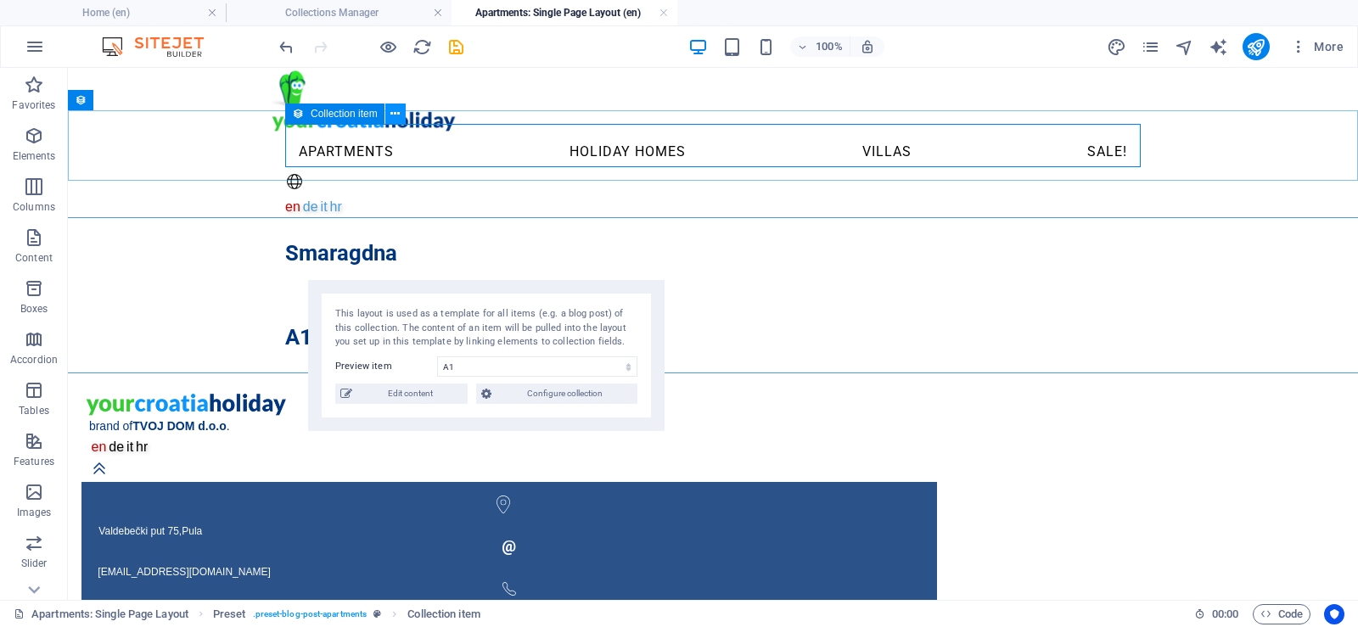
click at [395, 114] on icon at bounding box center [394, 114] width 9 height 18
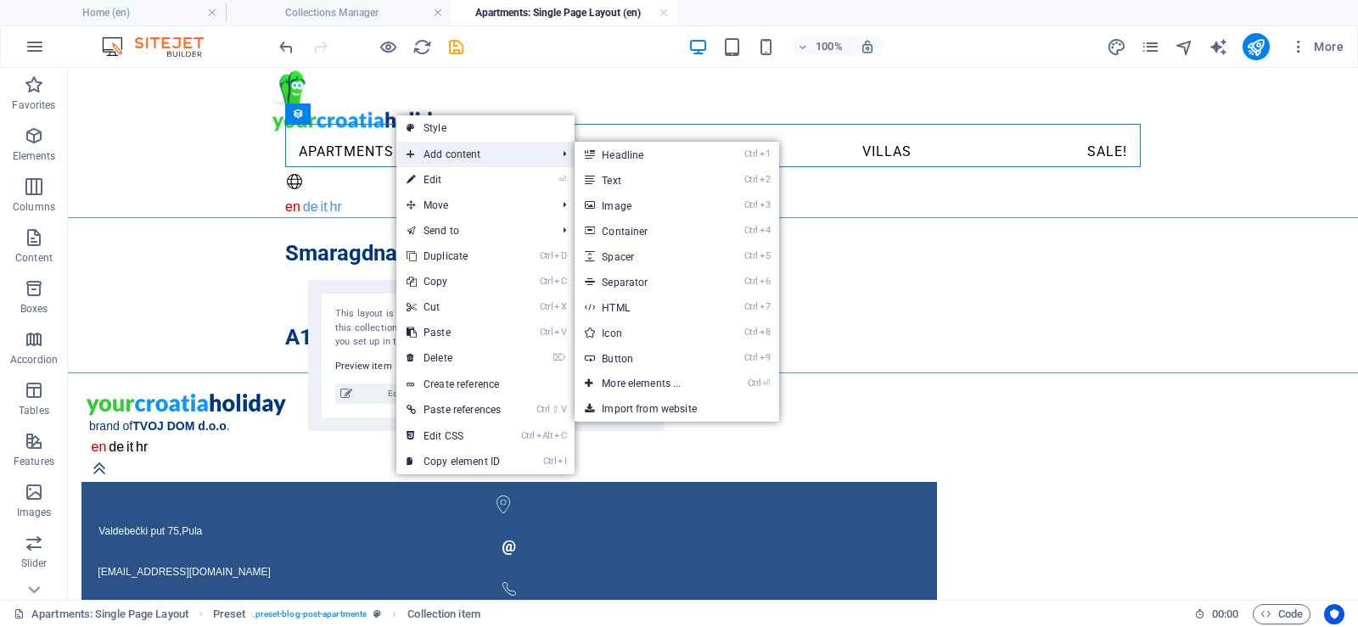
click at [467, 156] on span "Add content" at bounding box center [472, 154] width 153 height 25
click at [669, 211] on link "Ctrl 3 Image" at bounding box center [644, 205] width 140 height 25
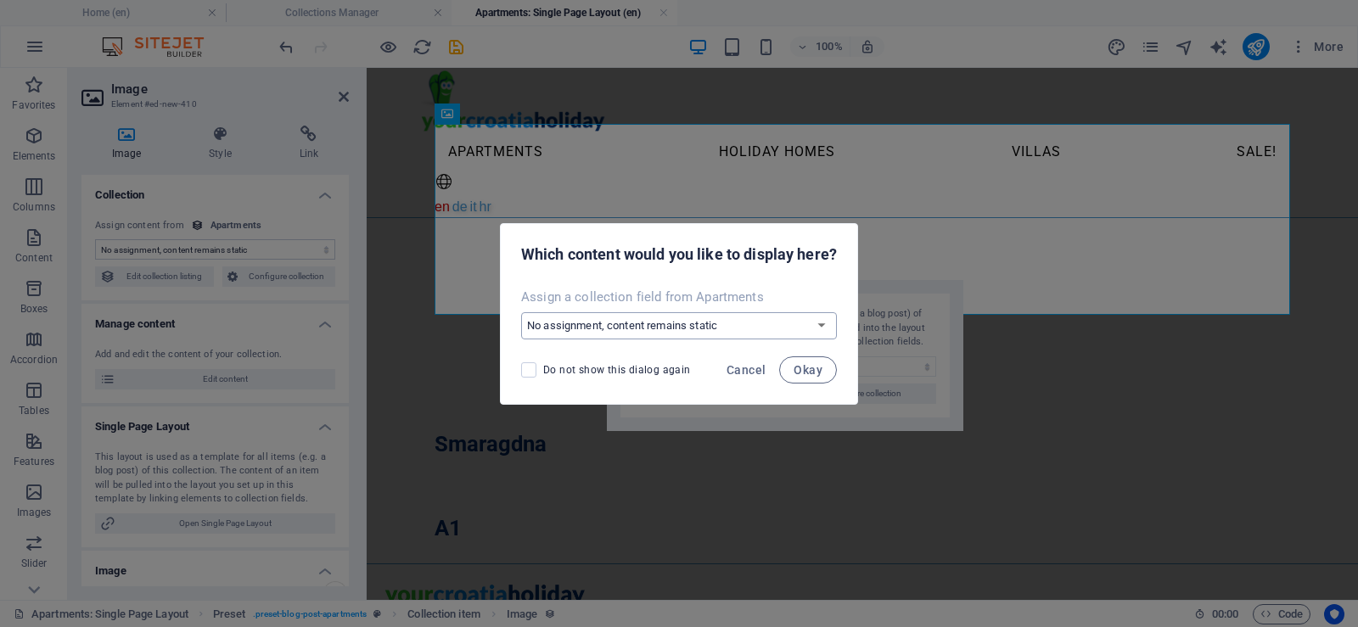
click at [711, 327] on select "No assignment, content remains static Create a new field Created at (Date) Upda…" at bounding box center [679, 325] width 316 height 27
select select "image"
click at [521, 312] on select "No assignment, content remains static Create a new field Created at (Date) Upda…" at bounding box center [679, 325] width 316 height 27
click at [804, 372] on span "Okay" at bounding box center [807, 370] width 29 height 14
select select "image"
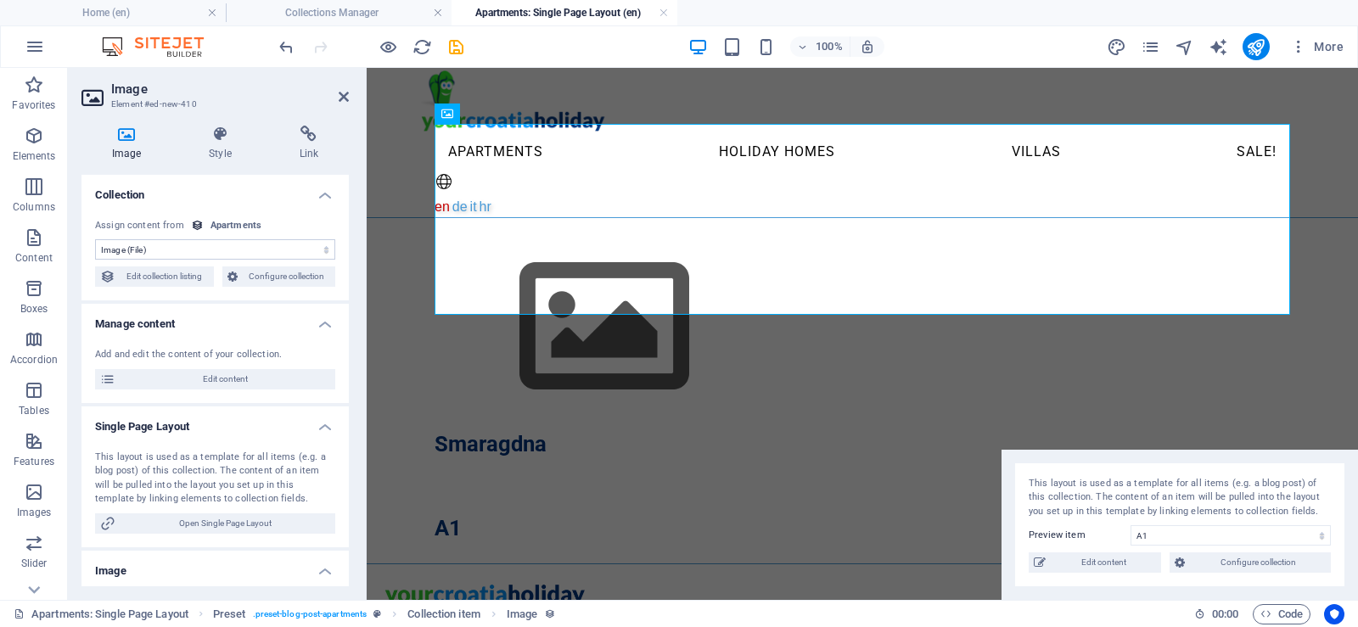
drag, startPoint x: 830, startPoint y: 293, endPoint x: 775, endPoint y: 315, distance: 59.4
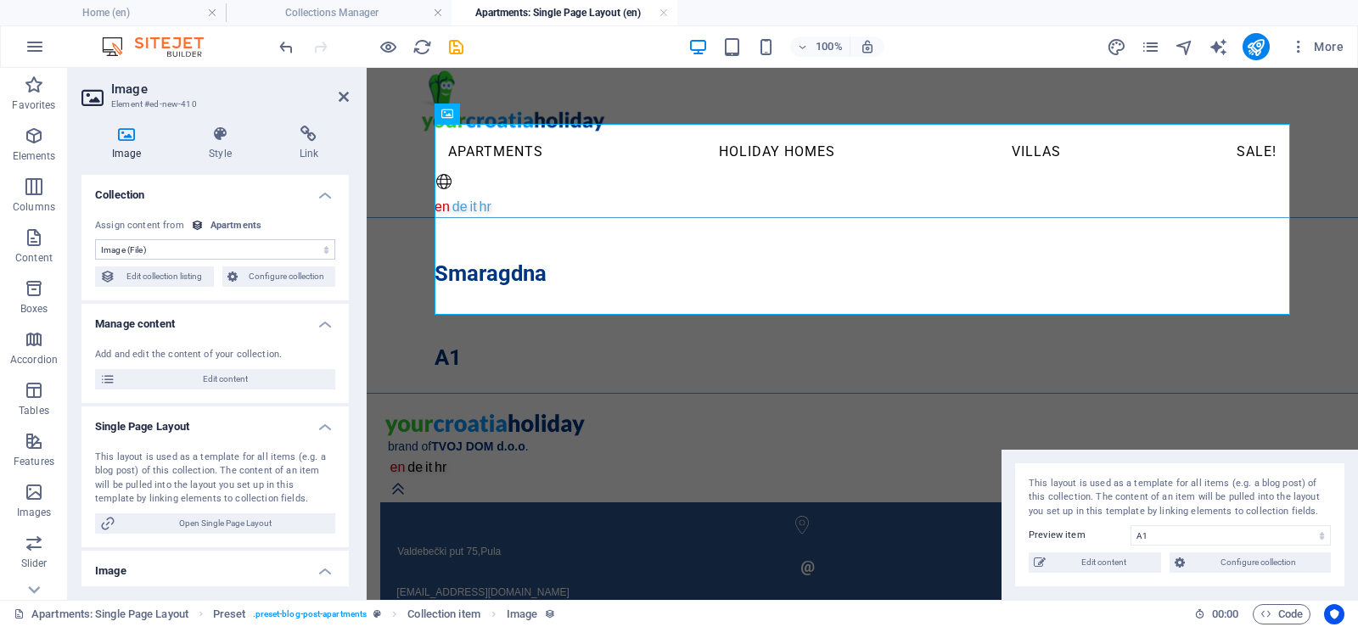
click at [1224, 466] on div "This layout is used as a template for all items (e.g. a blog post) of this coll…" at bounding box center [1179, 525] width 356 height 151
click at [1050, 232] on article "Smaragdna A1" at bounding box center [861, 306] width 855 height 148
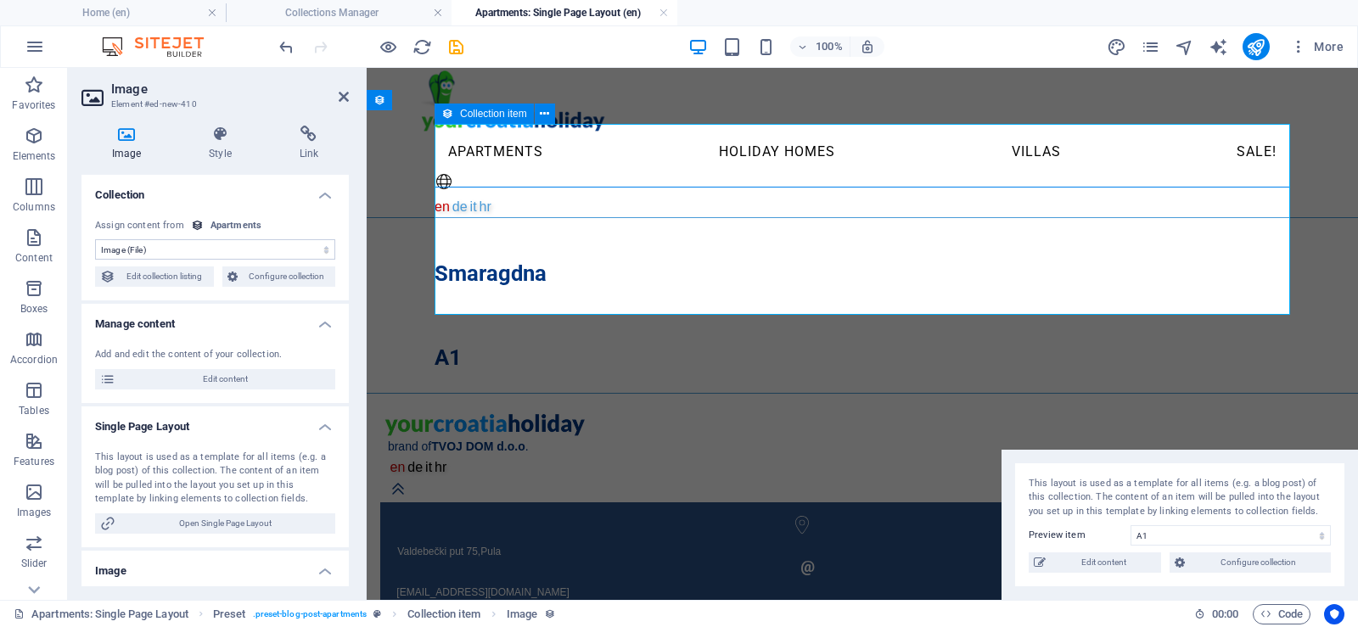
click at [1050, 232] on article "Smaragdna A1" at bounding box center [861, 306] width 855 height 148
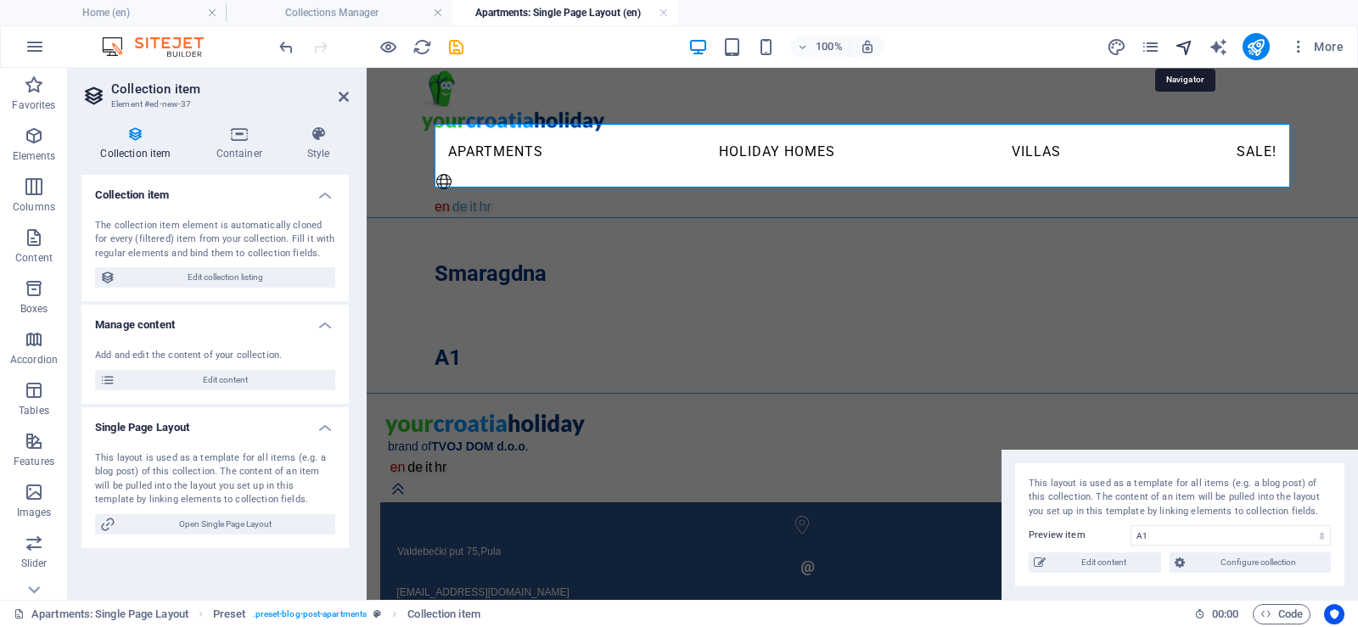
click at [1184, 42] on icon "navigator" at bounding box center [1184, 47] width 20 height 20
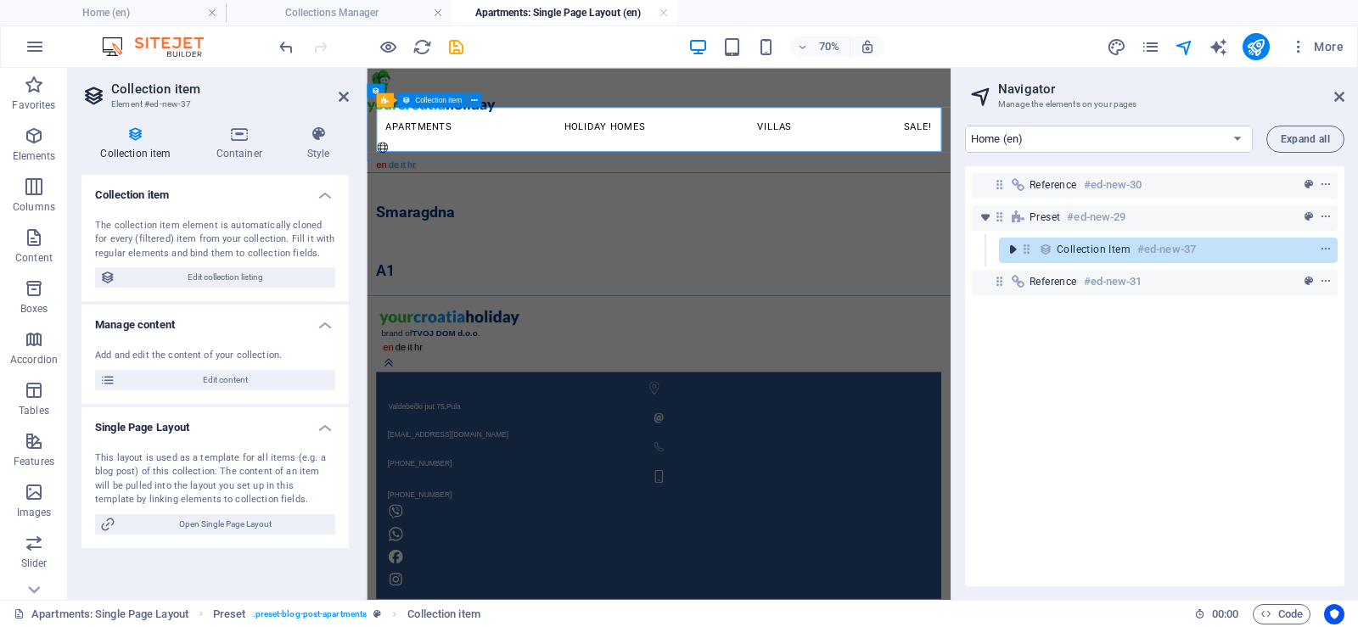
click at [1013, 249] on icon "toggle-expand" at bounding box center [1012, 249] width 17 height 17
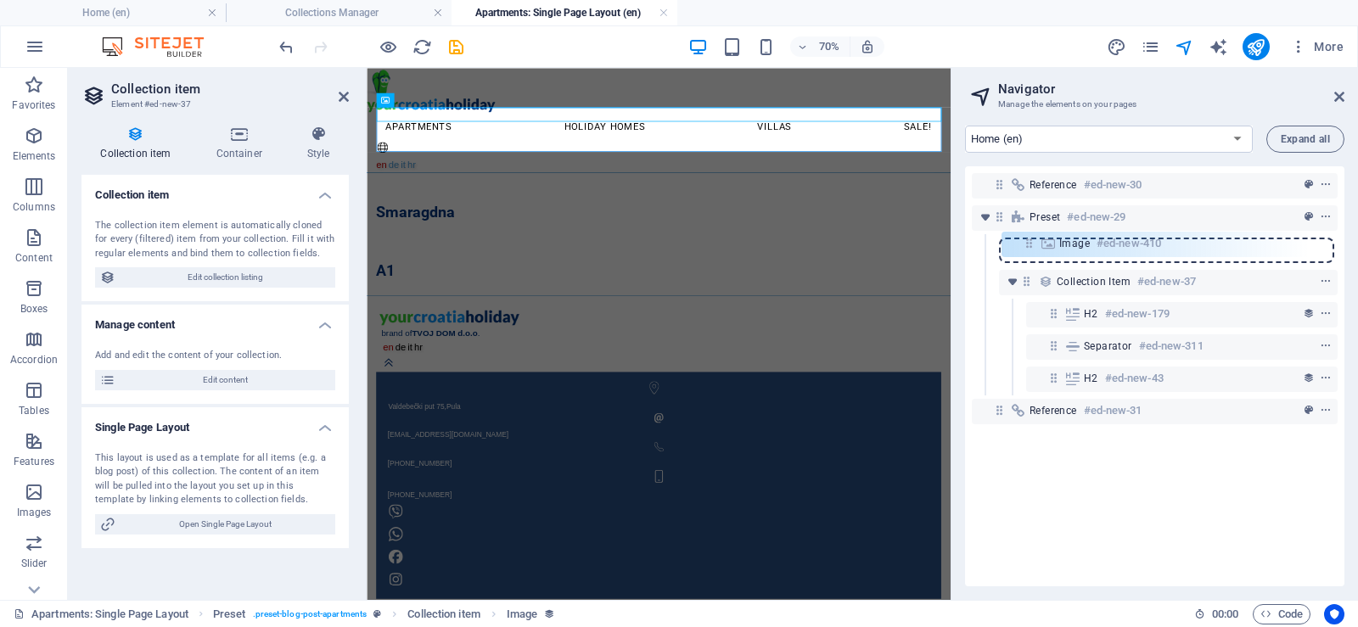
drag, startPoint x: 1054, startPoint y: 283, endPoint x: 1033, endPoint y: 240, distance: 48.2
click at [1033, 240] on div "Reference #ed-new-30 Preset #ed-new-29 Collection item #ed-new-37 Image #ed-new…" at bounding box center [1154, 376] width 379 height 420
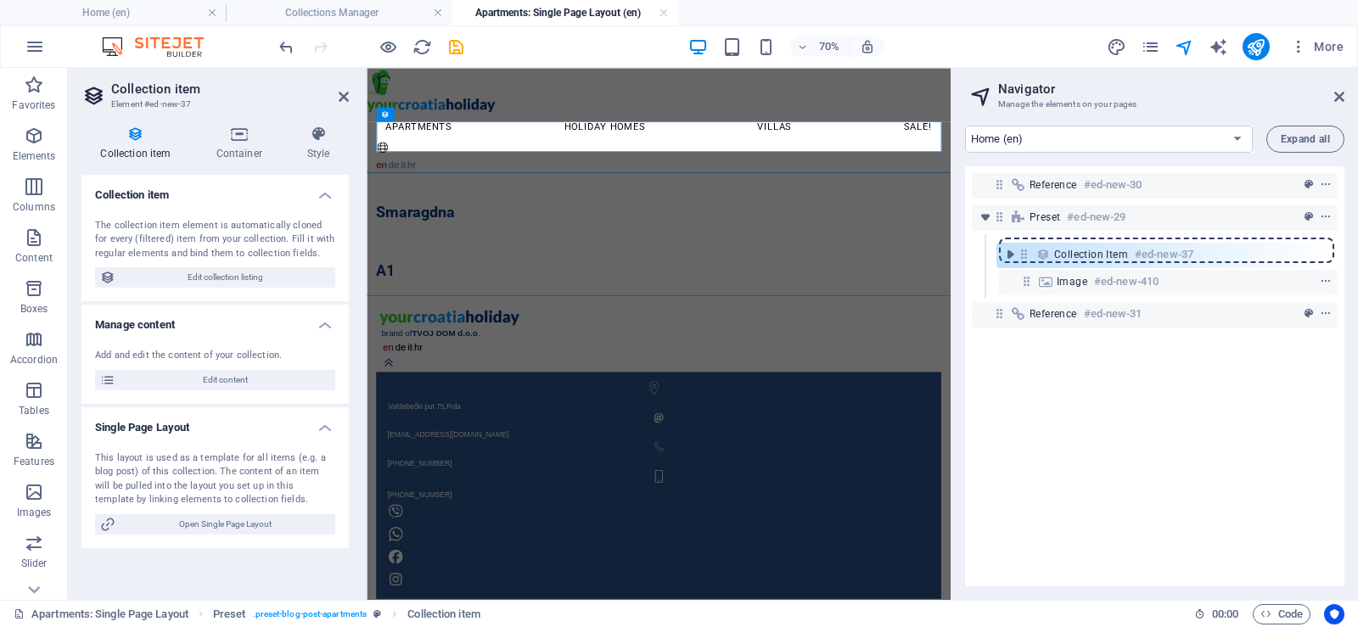
drag, startPoint x: 1025, startPoint y: 281, endPoint x: 1027, endPoint y: 241, distance: 40.0
click at [1027, 241] on div "Reference #ed-new-30 Preset #ed-new-29 Image #ed-new-410 Collection item #ed-ne…" at bounding box center [1154, 376] width 379 height 420
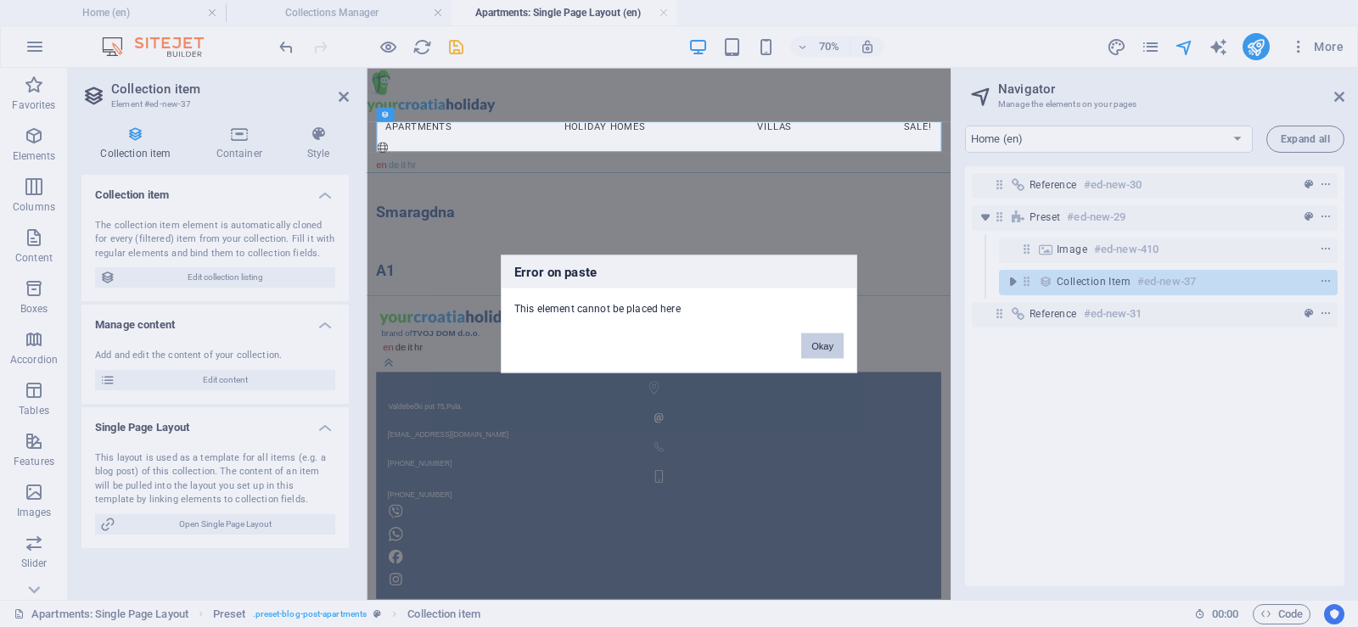
drag, startPoint x: 833, startPoint y: 347, endPoint x: 663, endPoint y: 400, distance: 177.7
click at [833, 347] on button "Okay" at bounding box center [822, 345] width 42 height 25
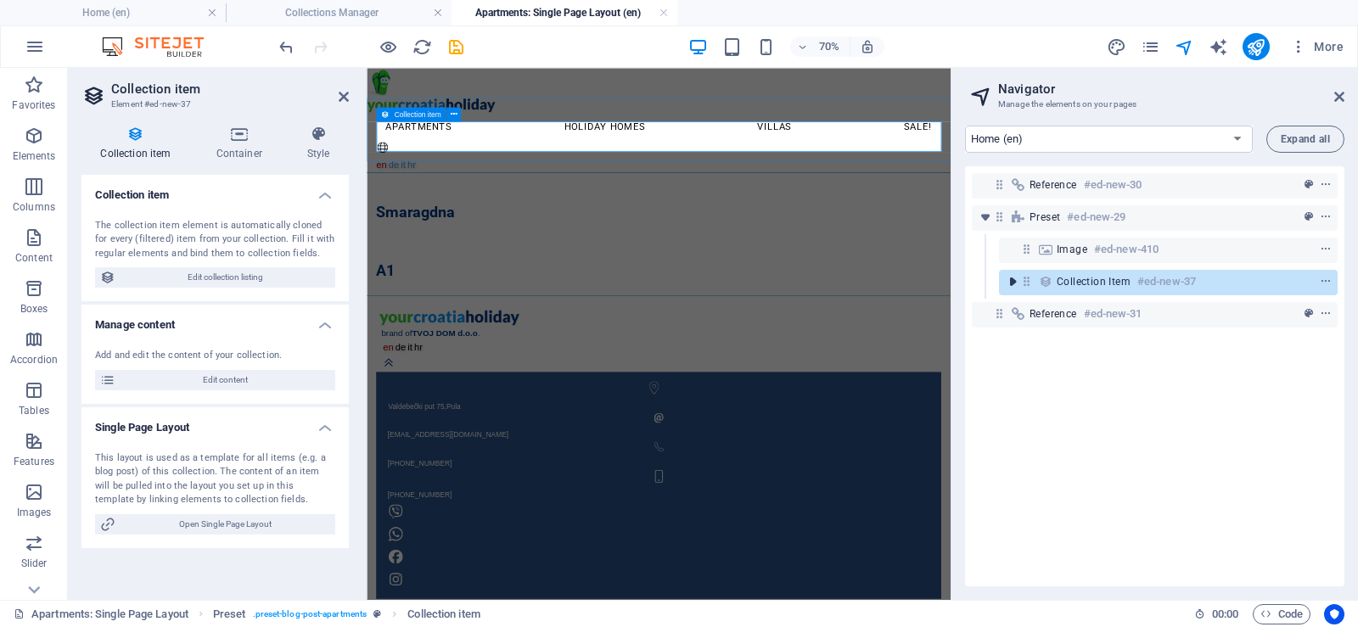
click at [1014, 283] on icon "toggle-expand" at bounding box center [1012, 281] width 17 height 17
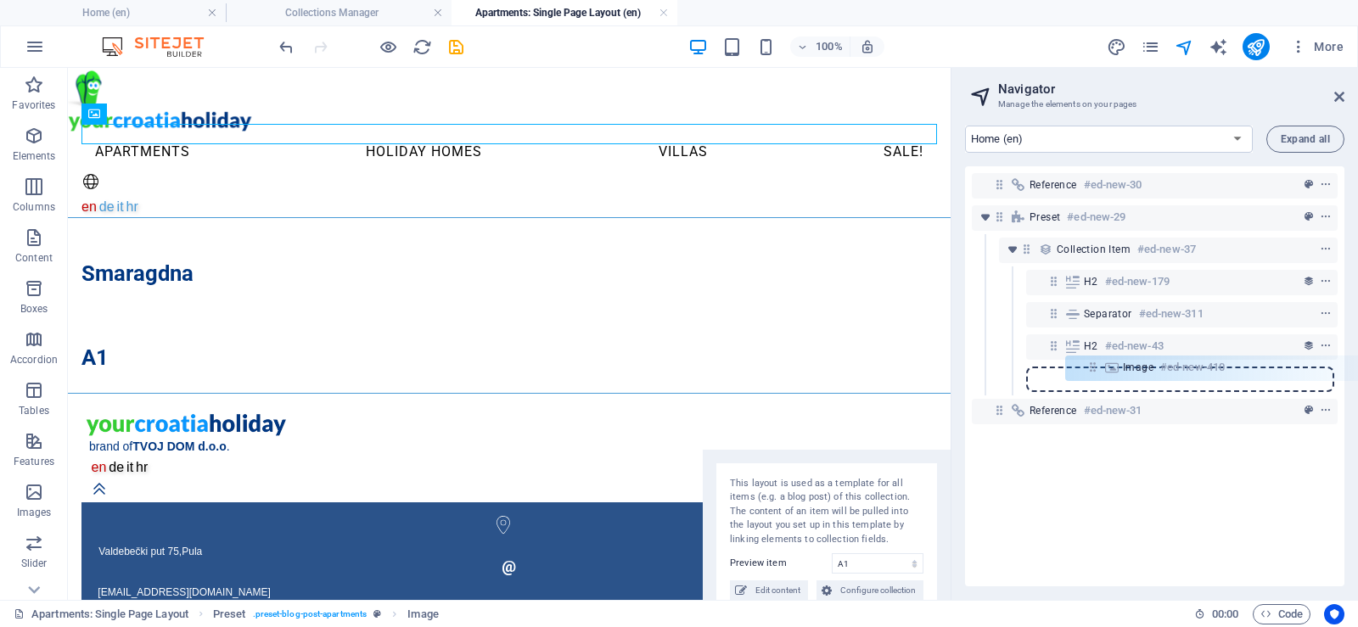
drag, startPoint x: 1026, startPoint y: 245, endPoint x: 1099, endPoint y: 367, distance: 142.3
click at [1099, 367] on div "Reference #ed-new-30 Preset #ed-new-29 Image #ed-new-410 Collection item #ed-ne…" at bounding box center [1154, 376] width 379 height 420
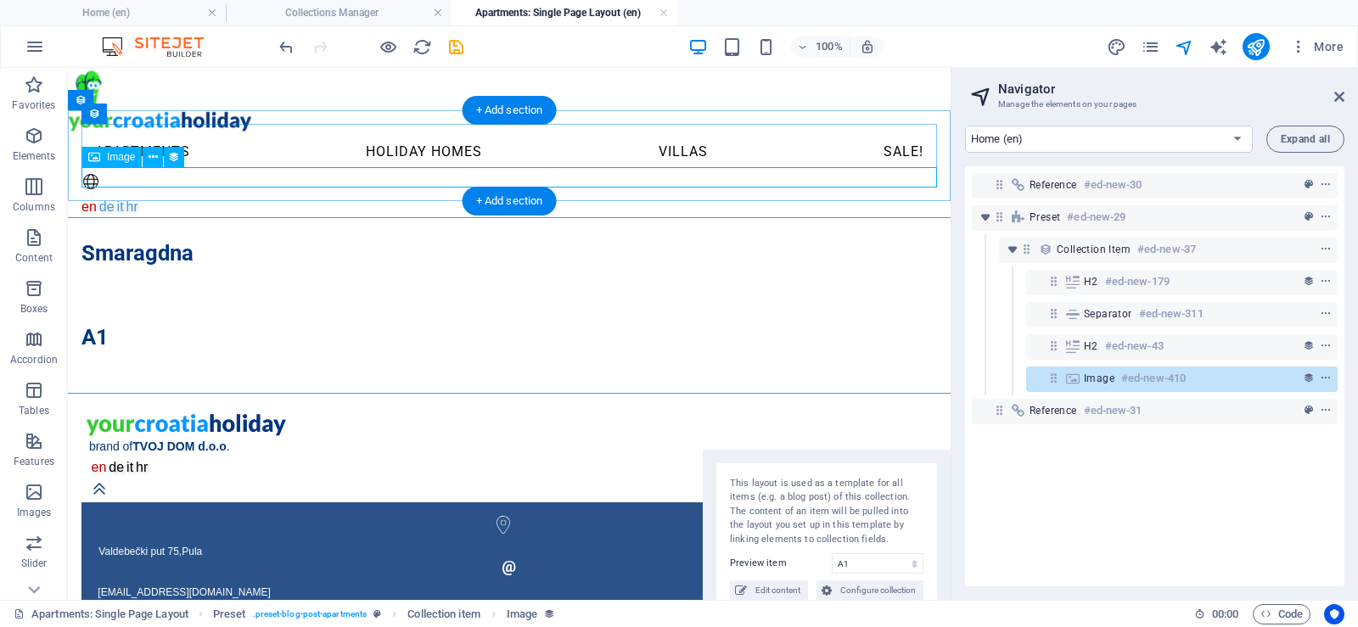
click at [611, 359] on figure at bounding box center [508, 369] width 855 height 20
select select "image"
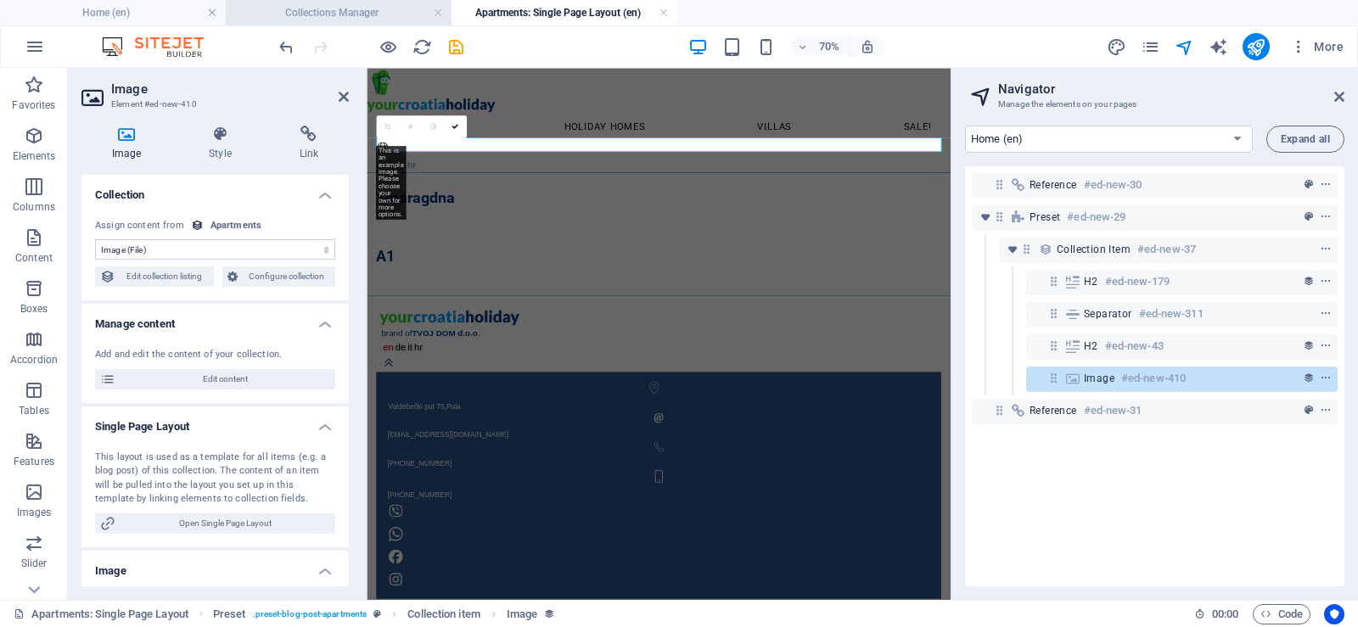
click at [289, 10] on h4 "Collections Manager" at bounding box center [339, 12] width 226 height 19
select select
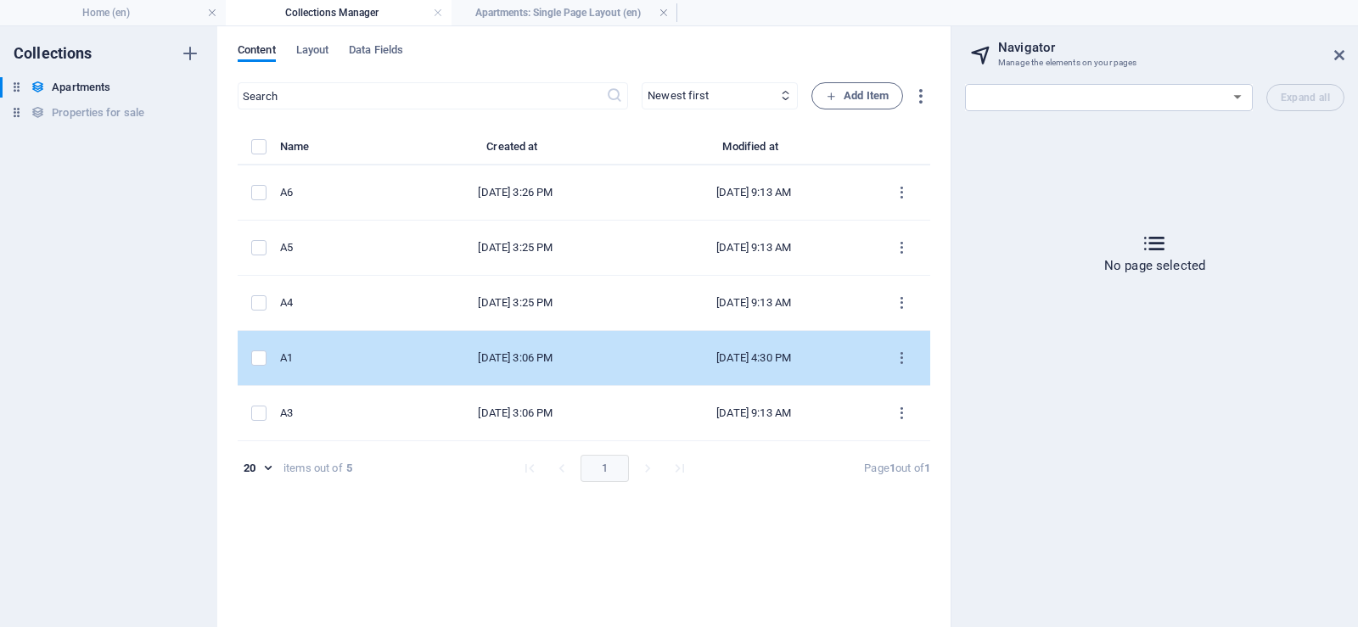
click at [280, 356] on td "items list" at bounding box center [259, 358] width 42 height 55
click at [280, 355] on td "items list" at bounding box center [259, 358] width 42 height 55
click at [253, 358] on label "items list" at bounding box center [258, 357] width 15 height 15
click at [0, 0] on input "items list" at bounding box center [0, 0] width 0 height 0
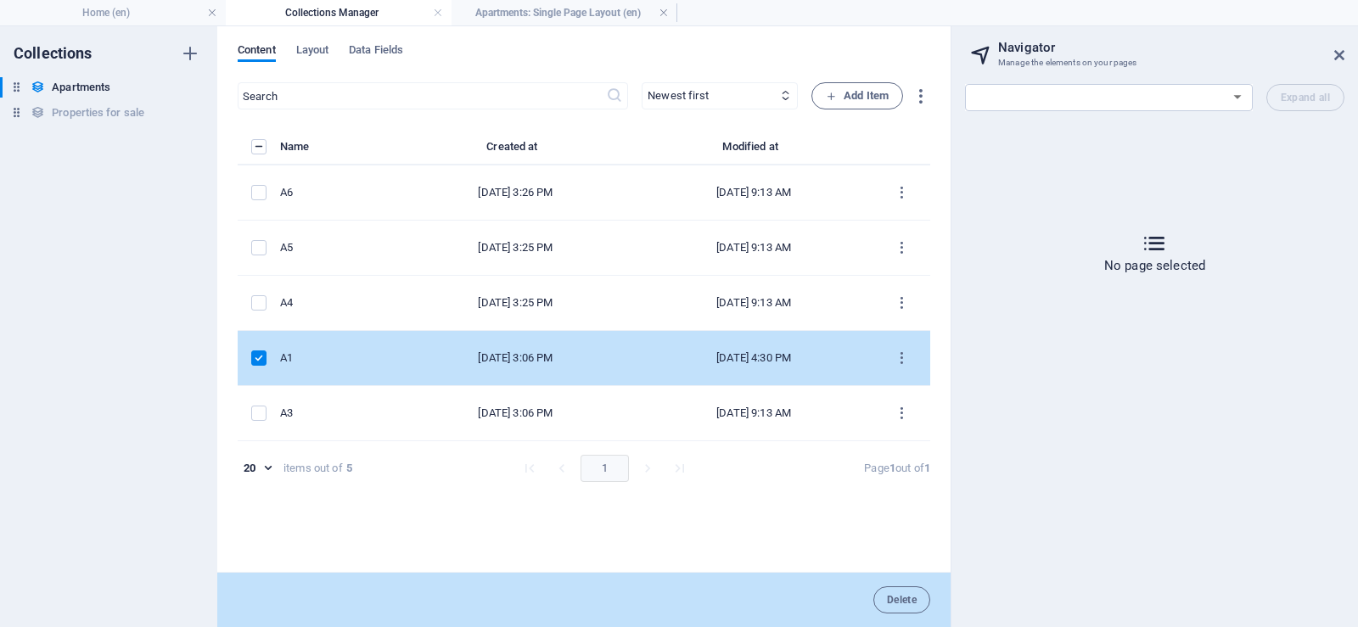
click at [258, 360] on label "items list" at bounding box center [258, 357] width 15 height 15
click at [0, 0] on input "items list" at bounding box center [0, 0] width 0 height 0
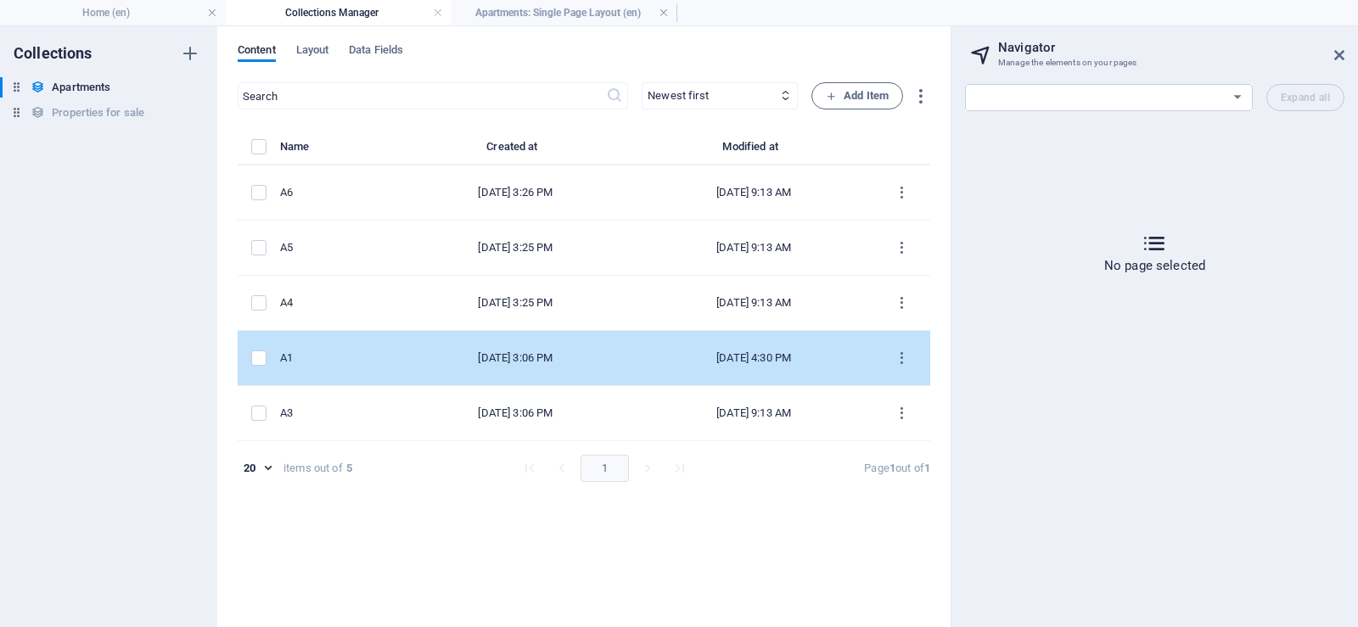
click at [536, 360] on div "Sep 23, 2024 3:06 PM" at bounding box center [515, 357] width 211 height 15
click at [536, 360] on div "​ Newest first Oldest first Last modified Building (ascending) Building (descen…" at bounding box center [584, 346] width 692 height 528
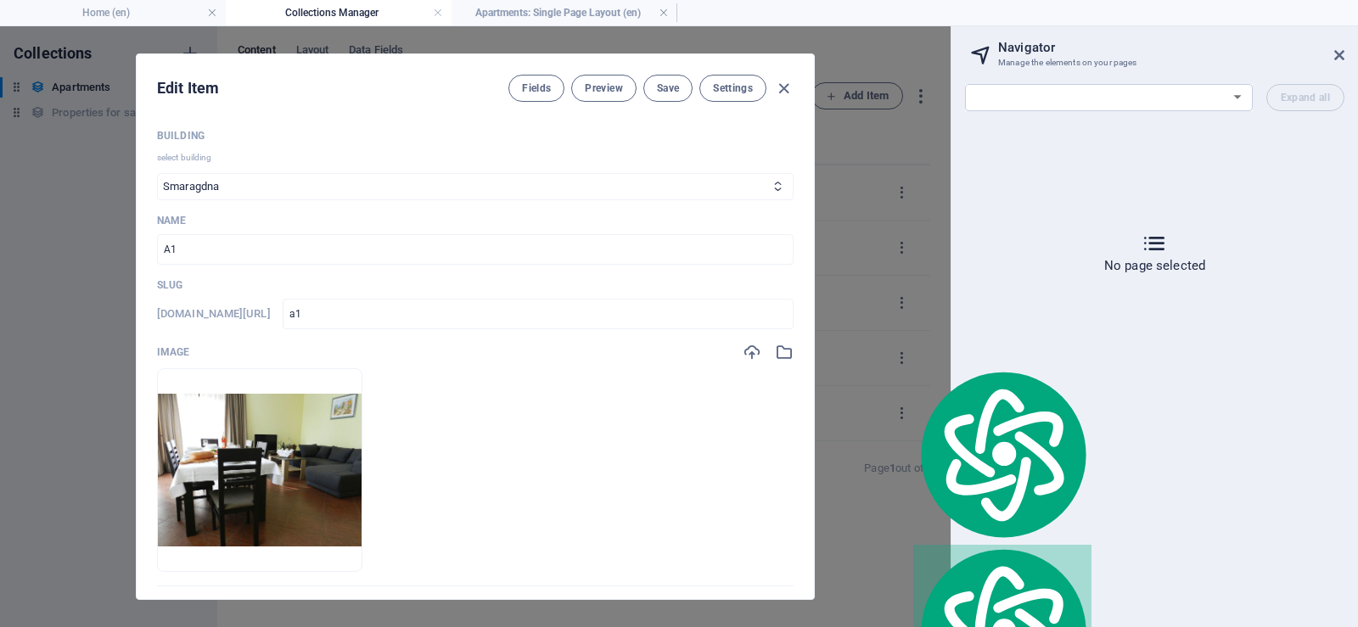
drag, startPoint x: 536, startPoint y: 360, endPoint x: 876, endPoint y: 358, distance: 339.4
click at [904, 358] on div "Edit Item Fields Preview Save Settings Building select building Smaragdna Doris…" at bounding box center [475, 326] width 950 height 601
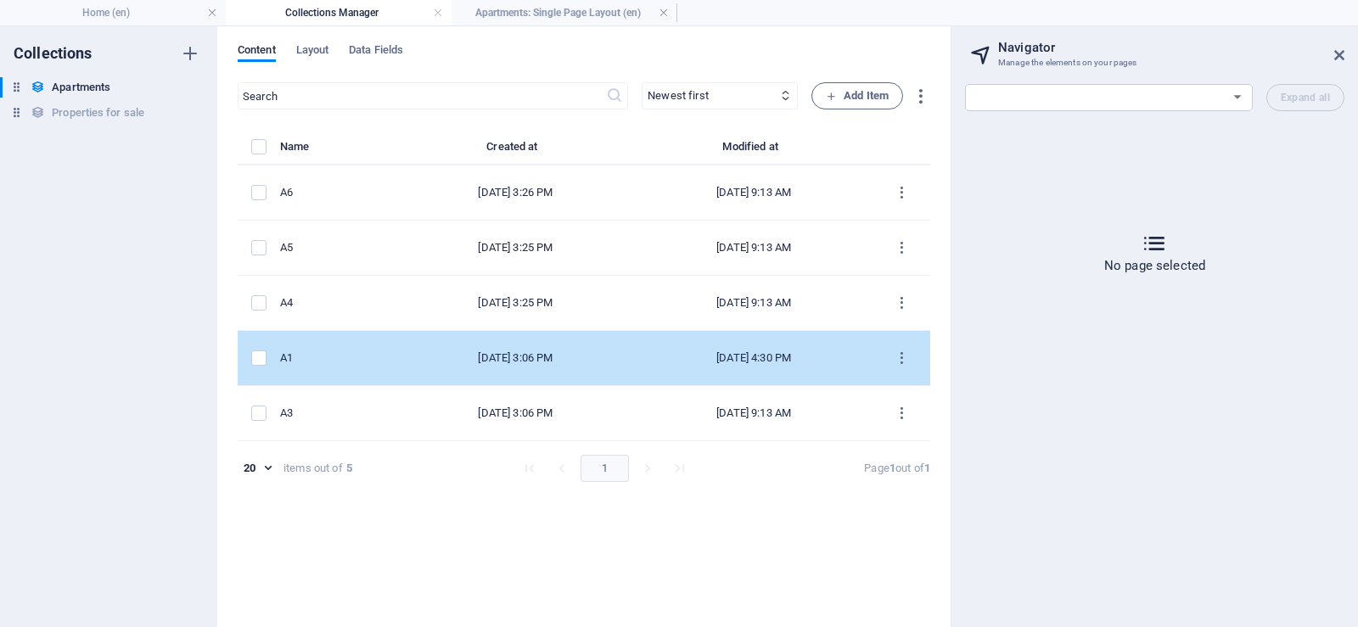
click at [436, 361] on div "Sep 23, 2024 3:06 PM" at bounding box center [515, 357] width 211 height 15
click at [434, 361] on div "​ Newest first Oldest first Last modified Building (ascending) Building (descen…" at bounding box center [584, 346] width 692 height 528
select select "Smaragdna"
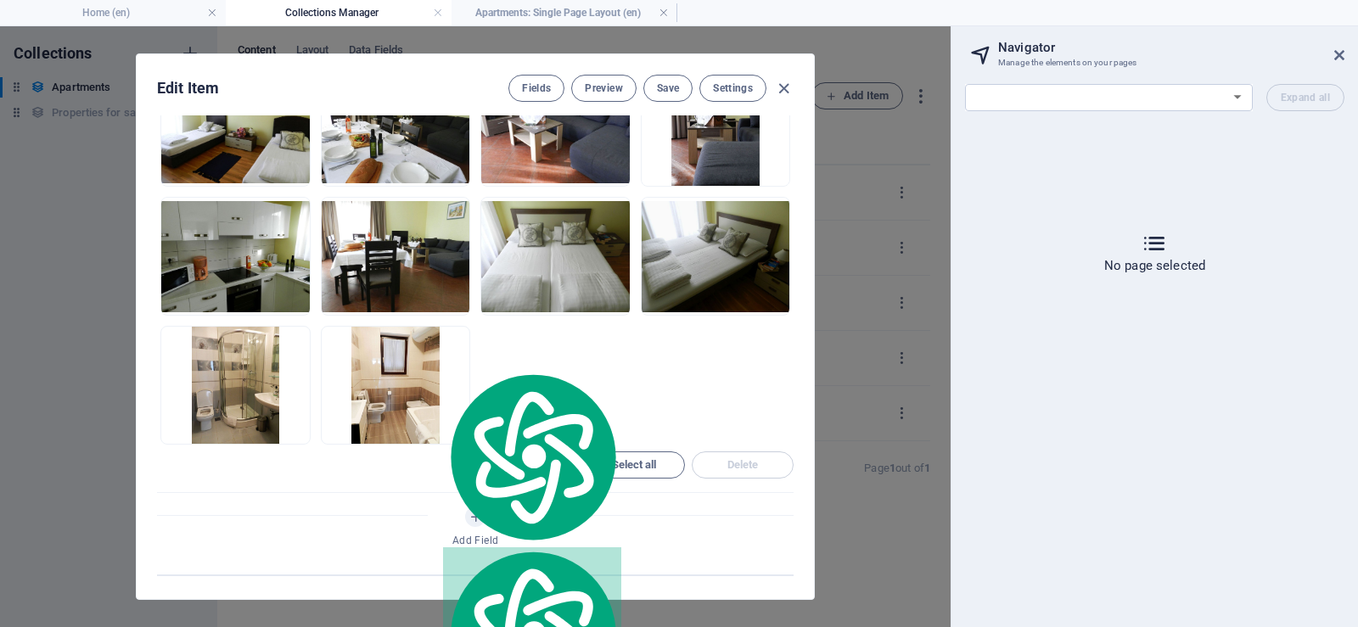
scroll to position [1358, 0]
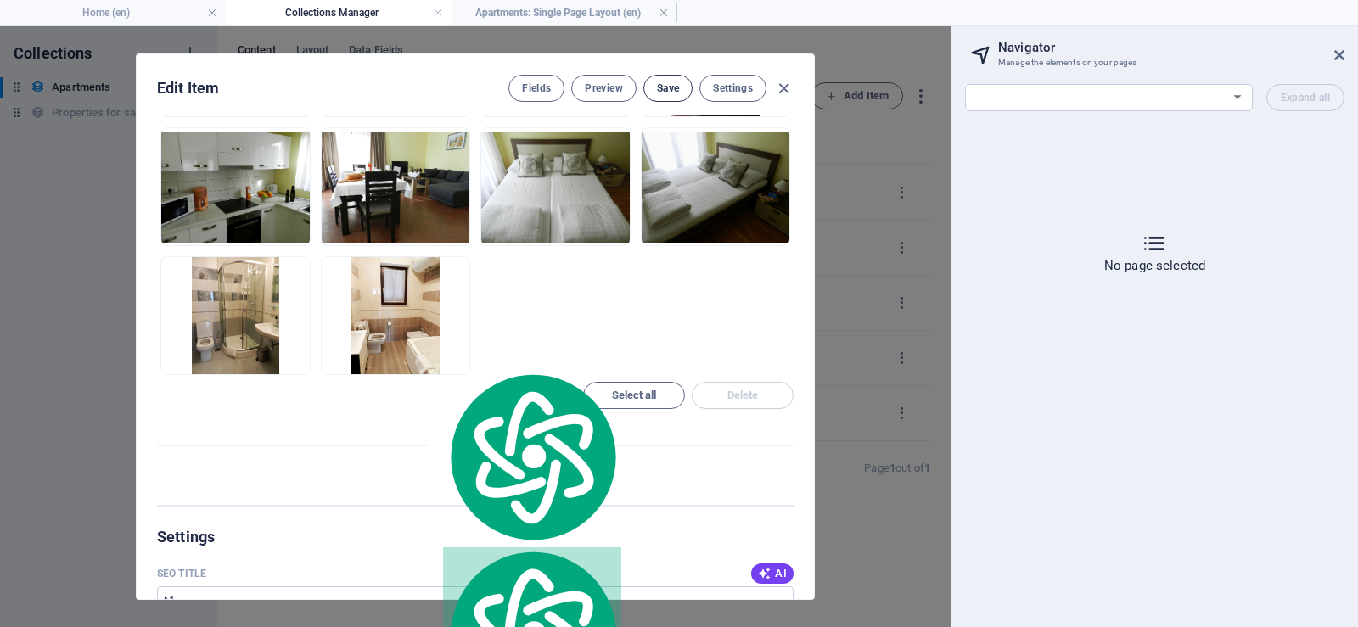
click at [659, 88] on span "Save" at bounding box center [668, 88] width 22 height 14
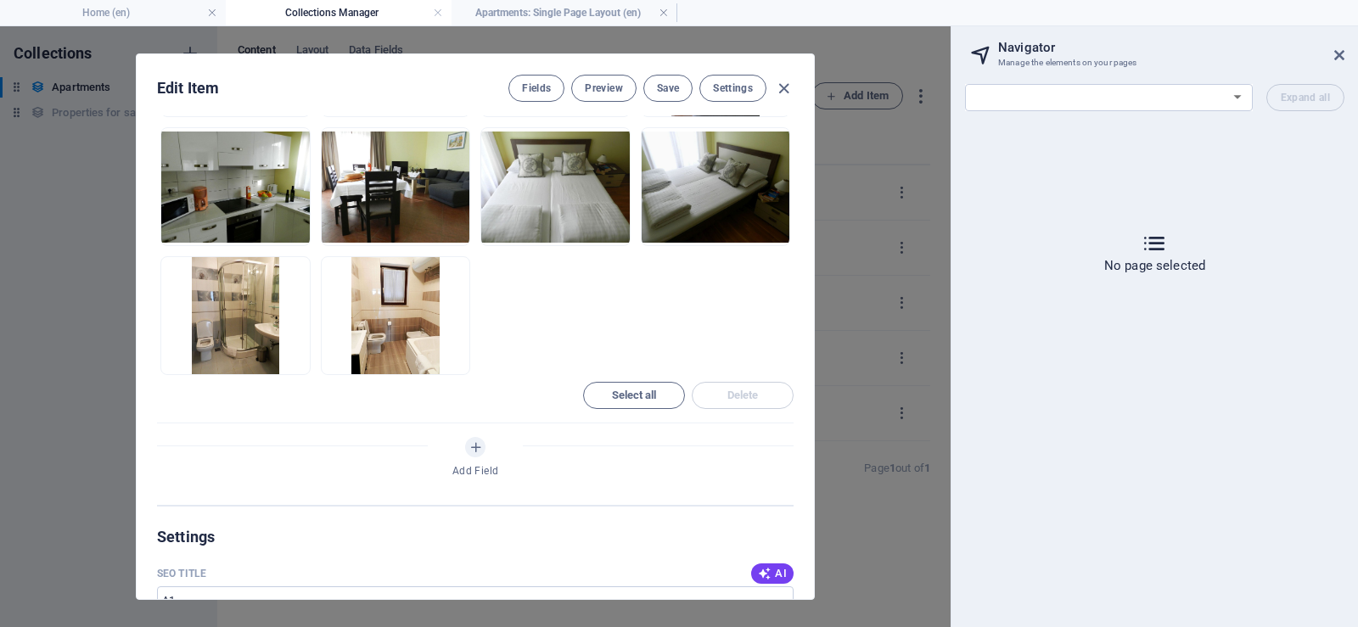
click at [869, 182] on div "Edit Item Fields Preview Save Settings Building select building Smaragdna Doris…" at bounding box center [475, 326] width 950 height 601
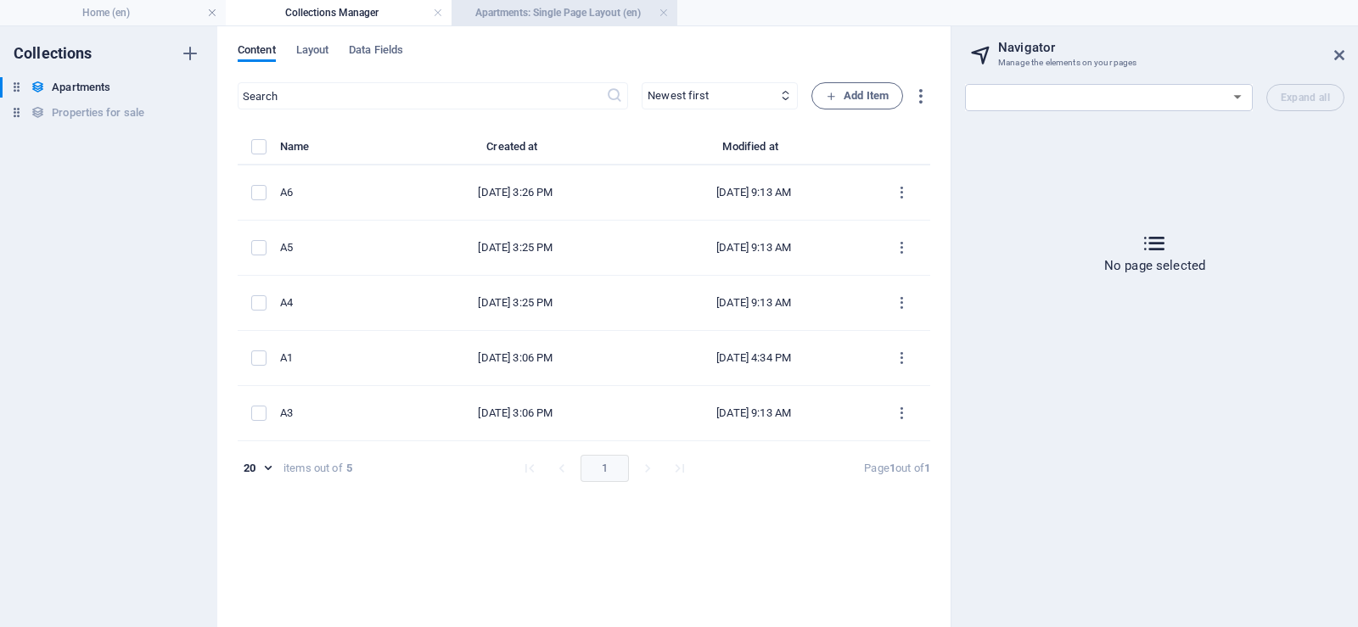
click at [530, 13] on h4 "Apartments: Single Page Layout (en)" at bounding box center [564, 12] width 226 height 19
select select "18006769-en"
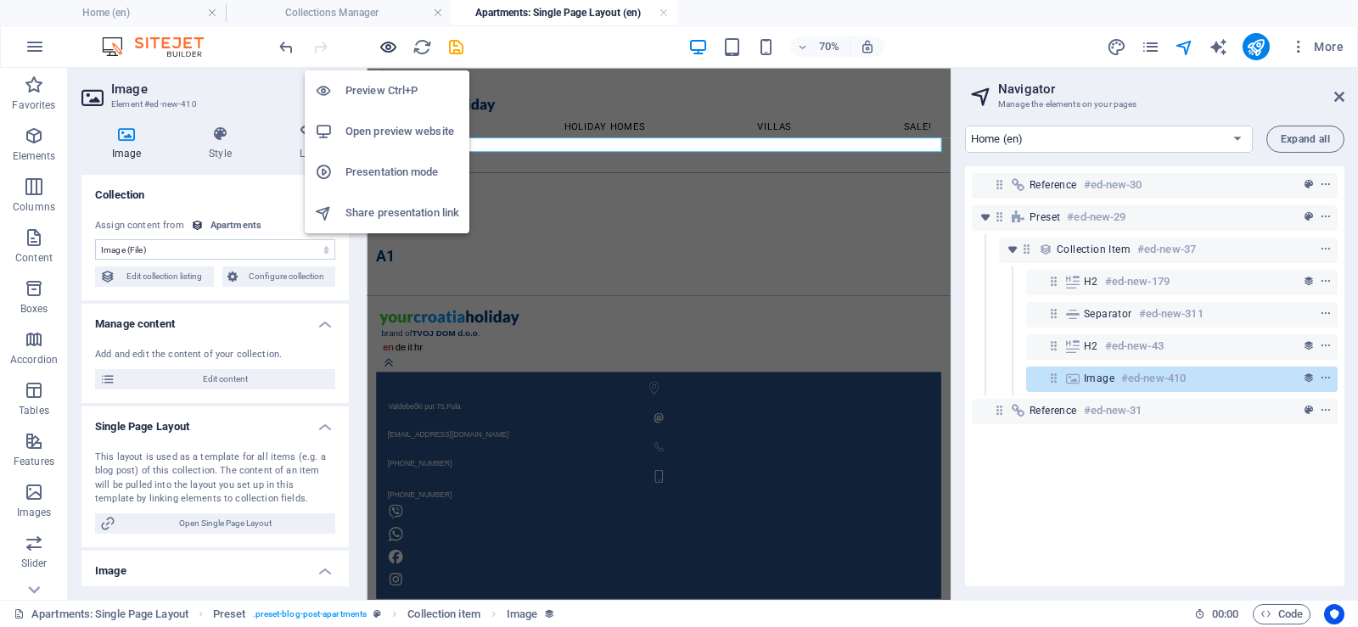
click at [380, 48] on icon "button" at bounding box center [388, 47] width 20 height 20
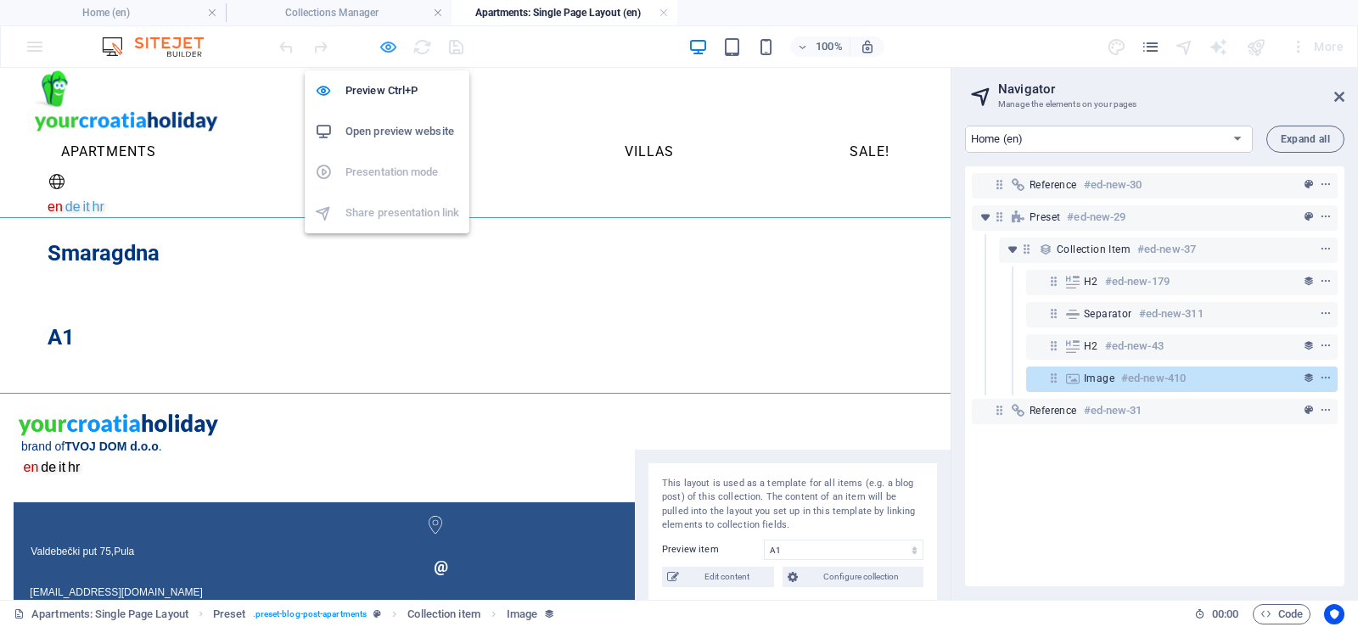
click at [389, 45] on icon "button" at bounding box center [388, 47] width 20 height 20
select select "image"
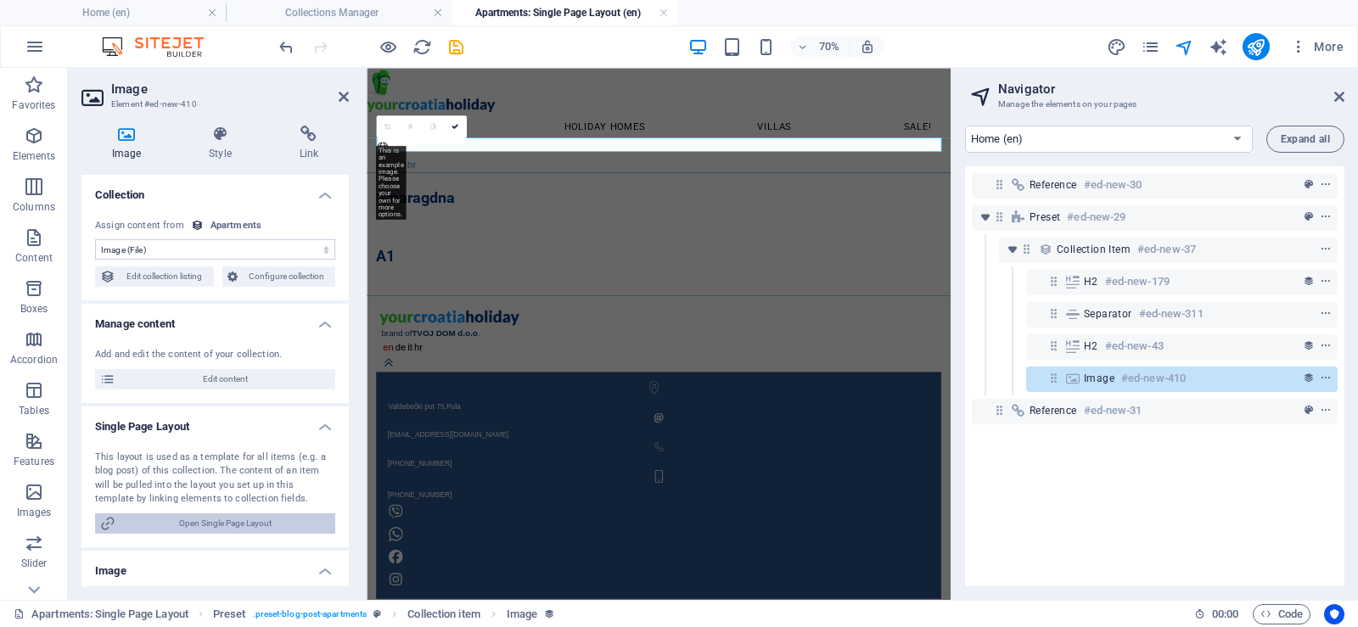
click at [247, 523] on span "Open Single Page Layout" at bounding box center [225, 523] width 210 height 20
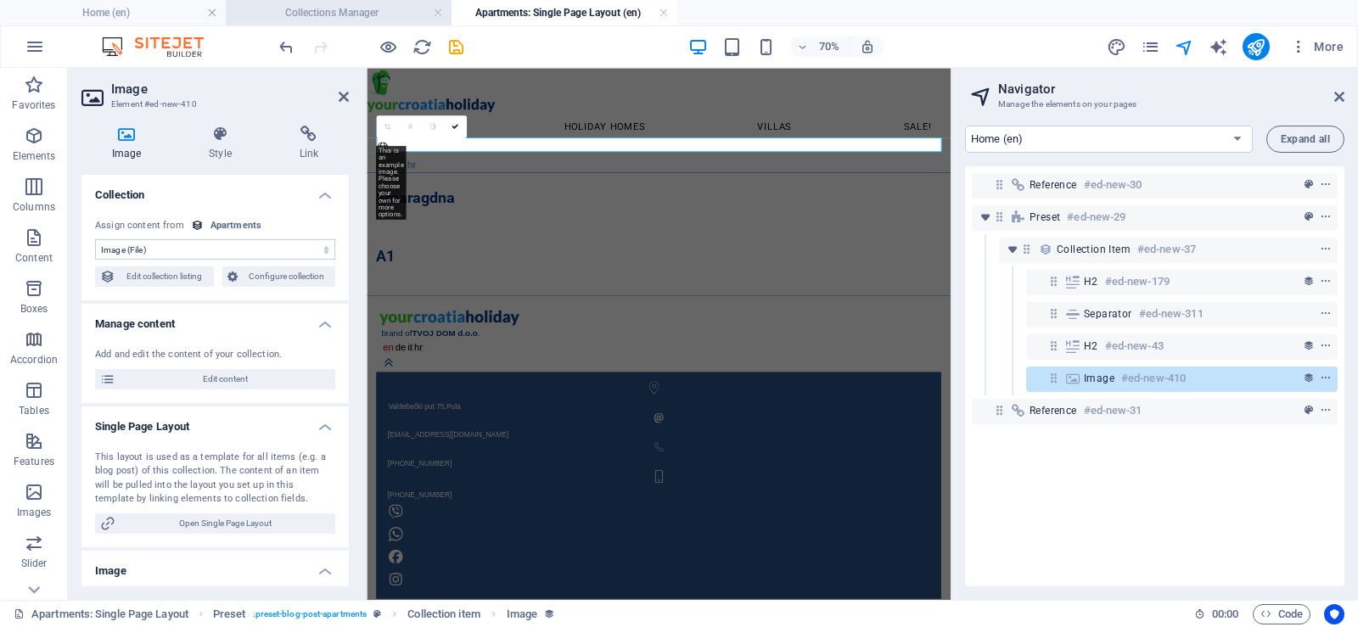
click at [282, 9] on h4 "Collections Manager" at bounding box center [339, 12] width 226 height 19
select select
